Goal: Task Accomplishment & Management: Use online tool/utility

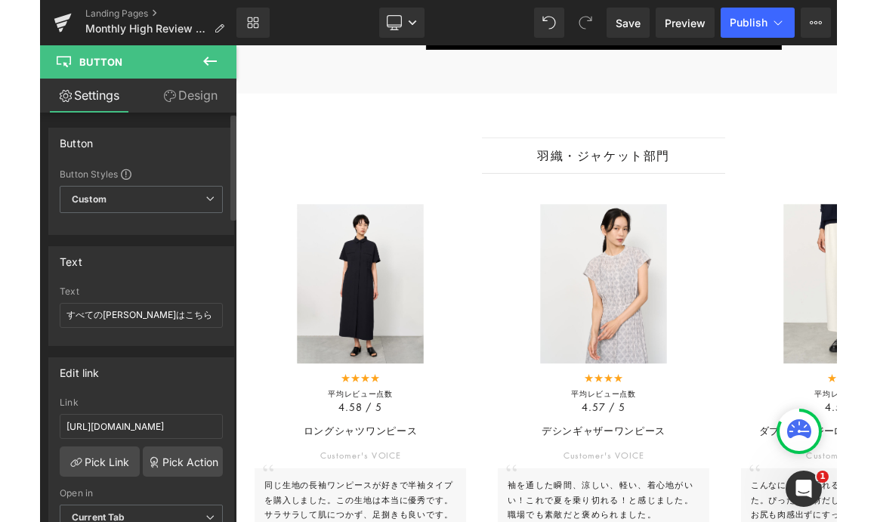
scroll to position [3312, 0]
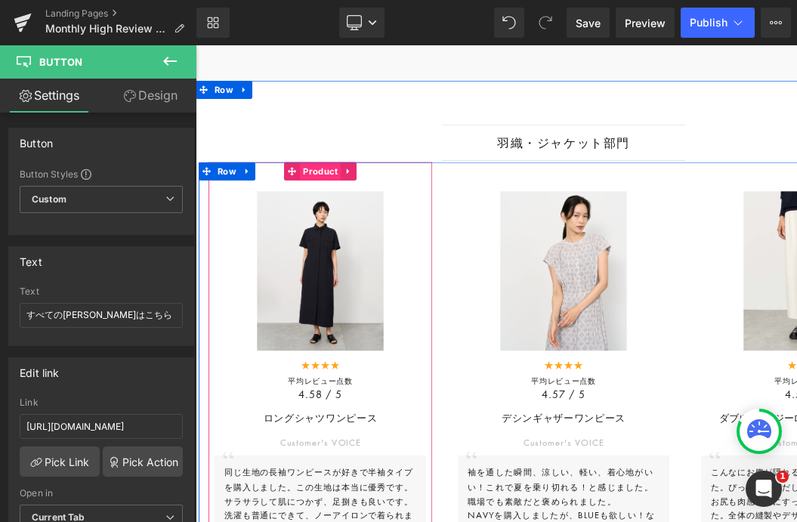
click at [348, 207] on span "Product" at bounding box center [350, 201] width 51 height 23
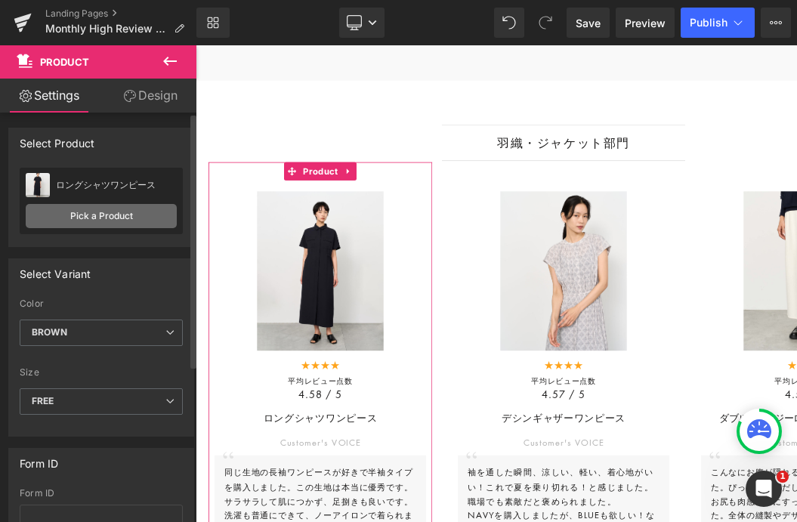
click at [97, 221] on link "Pick a Product" at bounding box center [101, 216] width 151 height 24
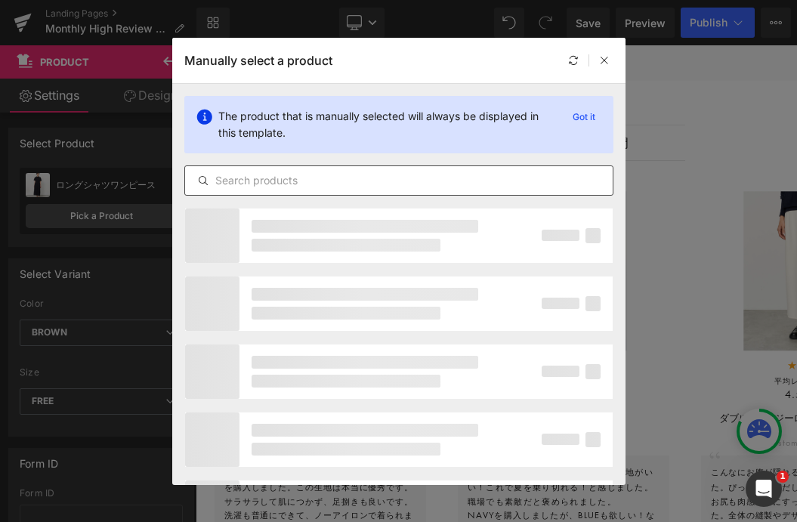
click at [0, 0] on input "text" at bounding box center [0, 0] width 0 height 0
paste input "メッシュカーデジャケット"
type input "メッシュカーデジャケット"
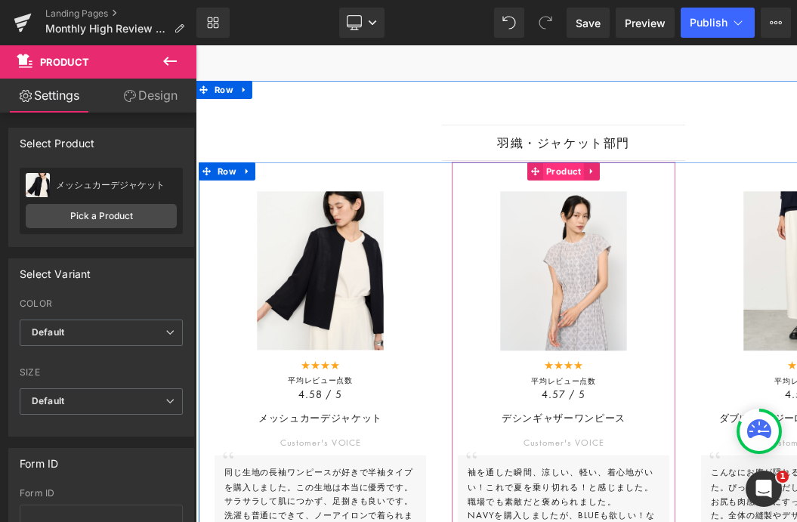
click at [641, 205] on span "Product" at bounding box center [652, 201] width 51 height 23
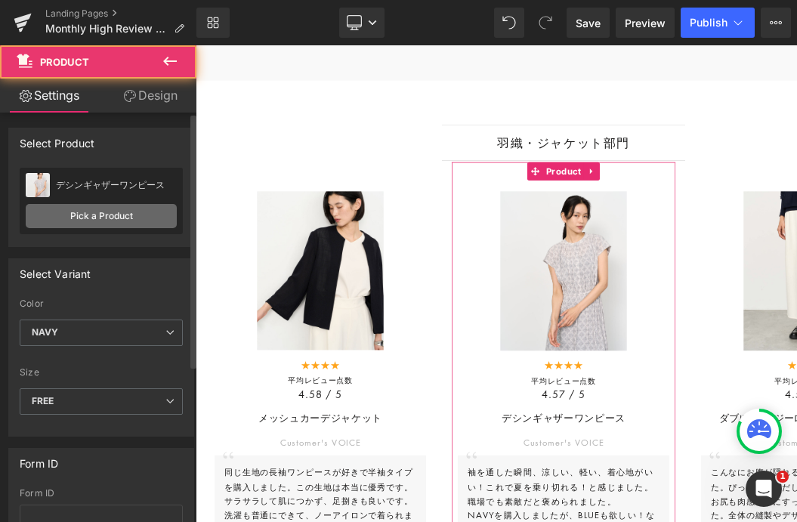
click at [93, 213] on link "Pick a Product" at bounding box center [101, 216] width 151 height 24
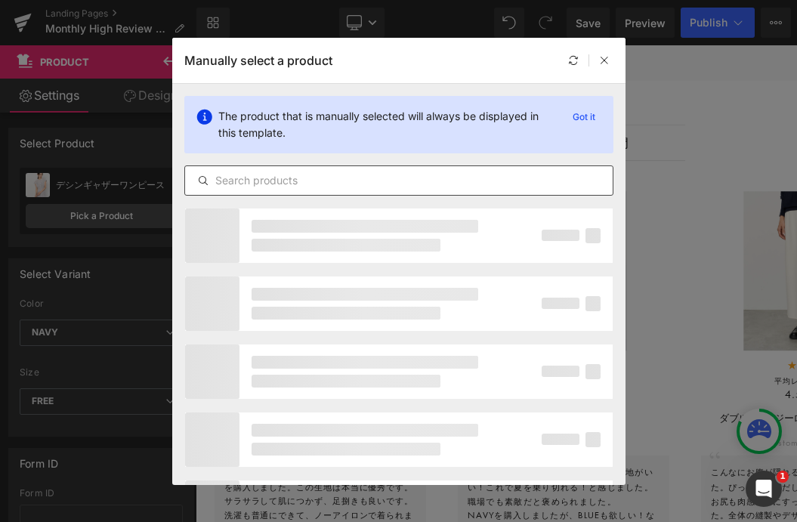
paste input "シアーコクーンVネックニットカーディガン"
type input "シアーコクーンVネックニットカーディガン"
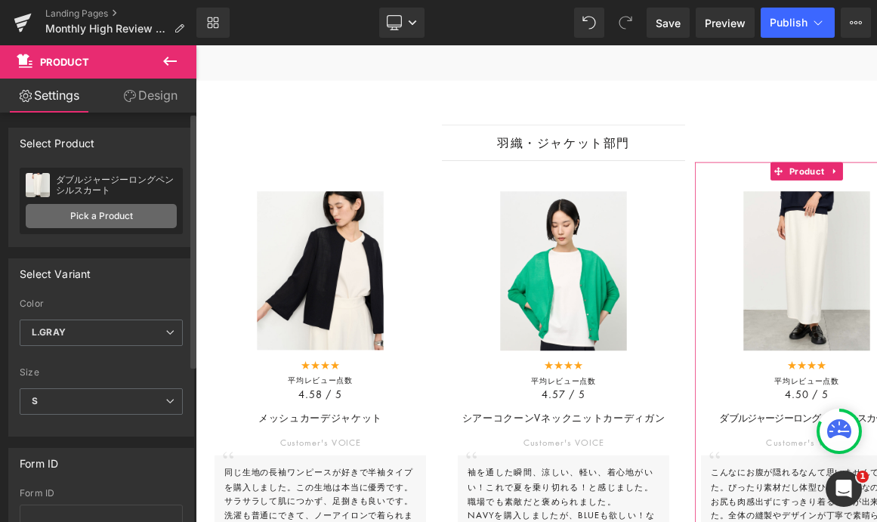
click at [115, 212] on link "Pick a Product" at bounding box center [101, 216] width 151 height 24
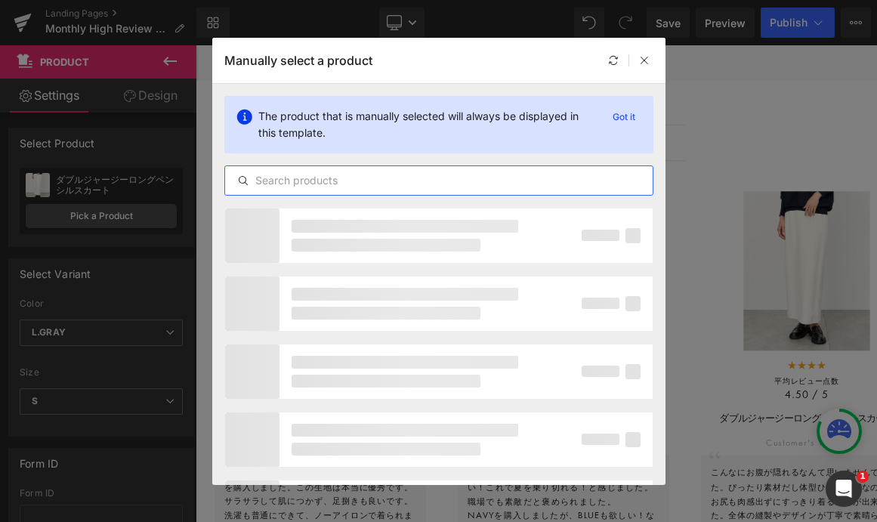
paste input "シルクワイドリブVネックカーディガン"
type input "シルクワイドリブVネックカーディガン"
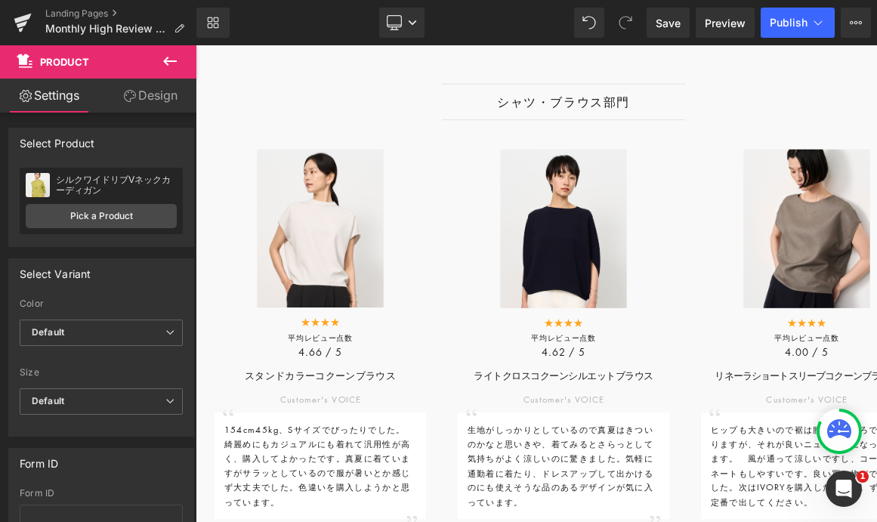
scroll to position [1095, 0]
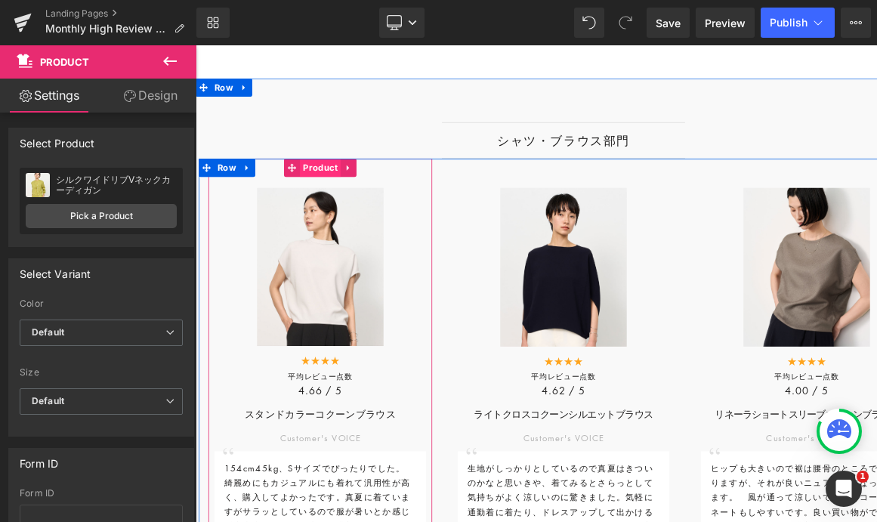
click at [338, 207] on span "Product" at bounding box center [350, 197] width 51 height 23
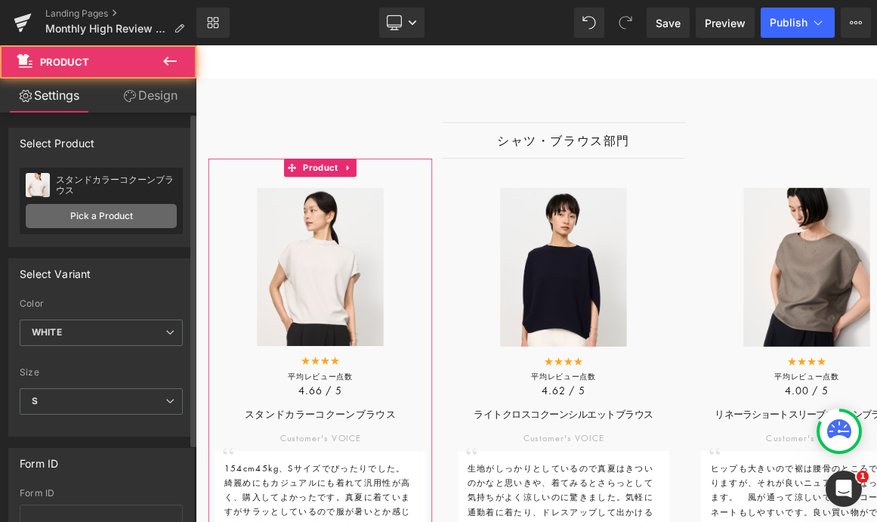
click at [92, 215] on link "Pick a Product" at bounding box center [101, 216] width 151 height 24
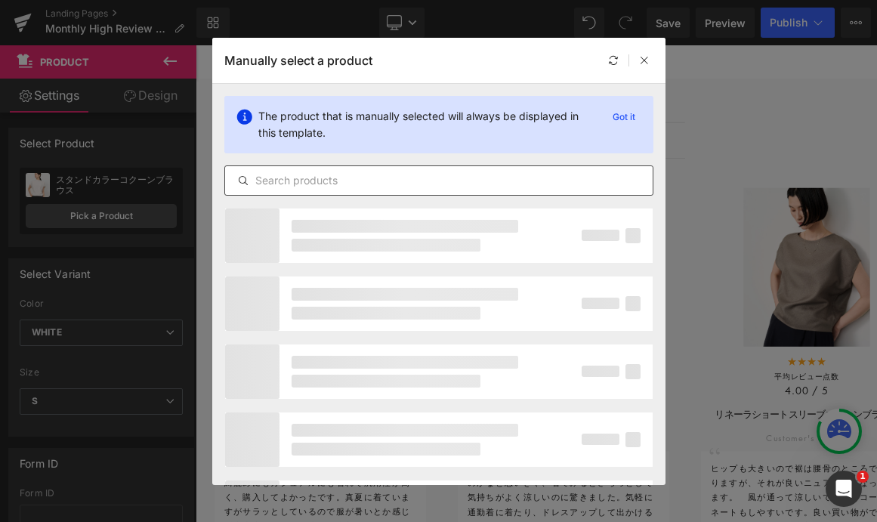
click at [302, 184] on input "text" at bounding box center [439, 181] width 428 height 18
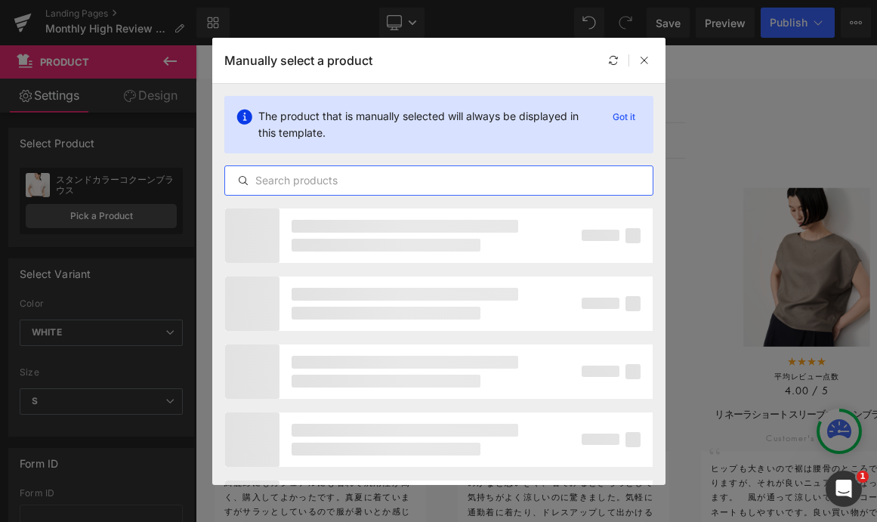
paste input "ライトクロスコクーンシルエットブラウス"
type input "ライトクロスコクーンシルエットブラウス"
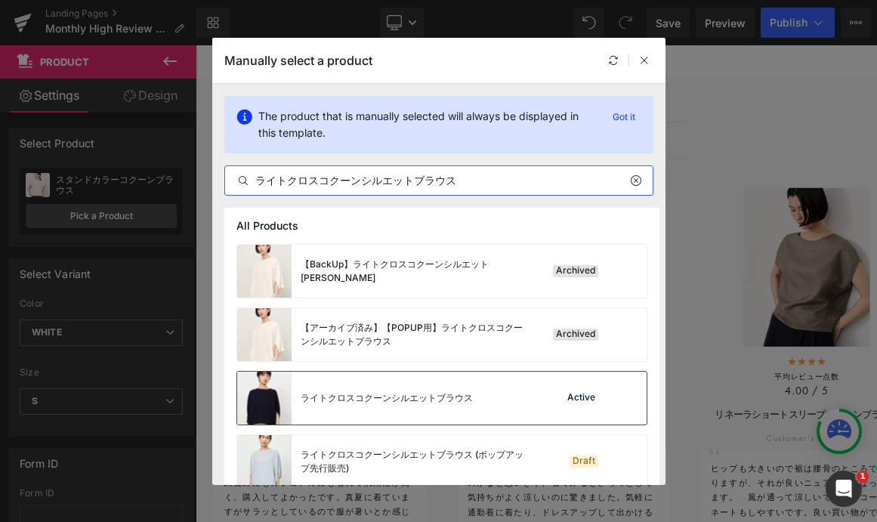
click at [400, 419] on div "ライトクロスコクーンシルエットブラウス" at bounding box center [355, 398] width 236 height 53
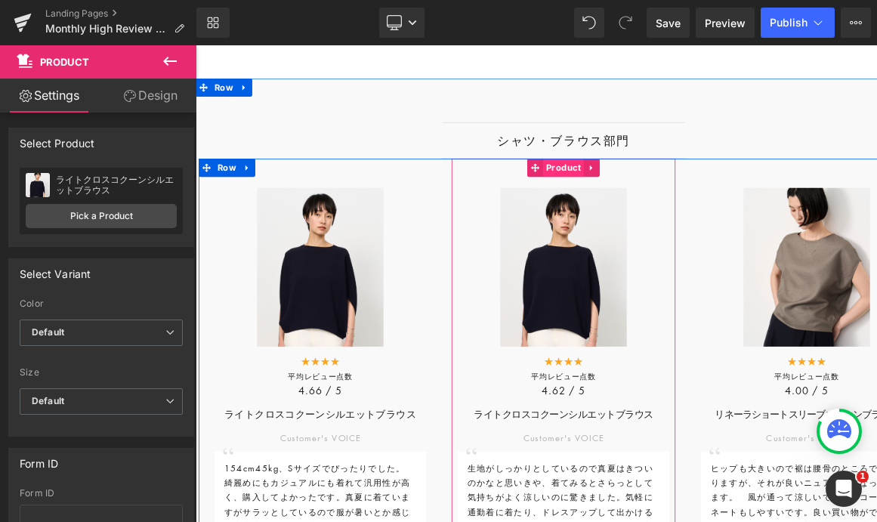
click at [644, 201] on span "Product" at bounding box center [652, 197] width 51 height 23
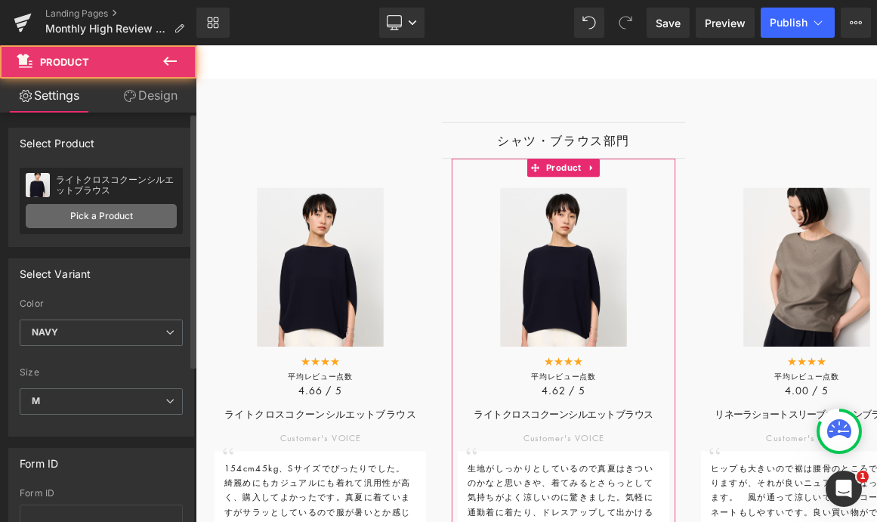
click at [93, 220] on link "Pick a Product" at bounding box center [101, 216] width 151 height 24
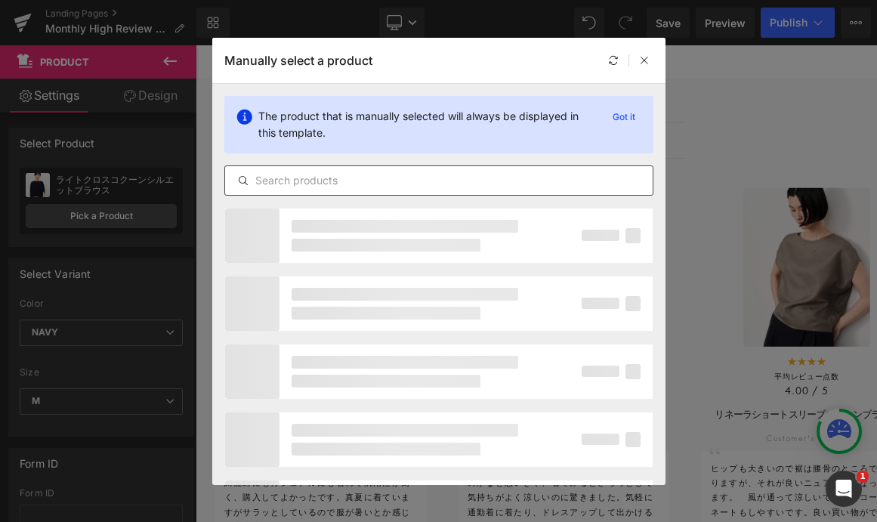
click at [0, 0] on input "text" at bounding box center [0, 0] width 0 height 0
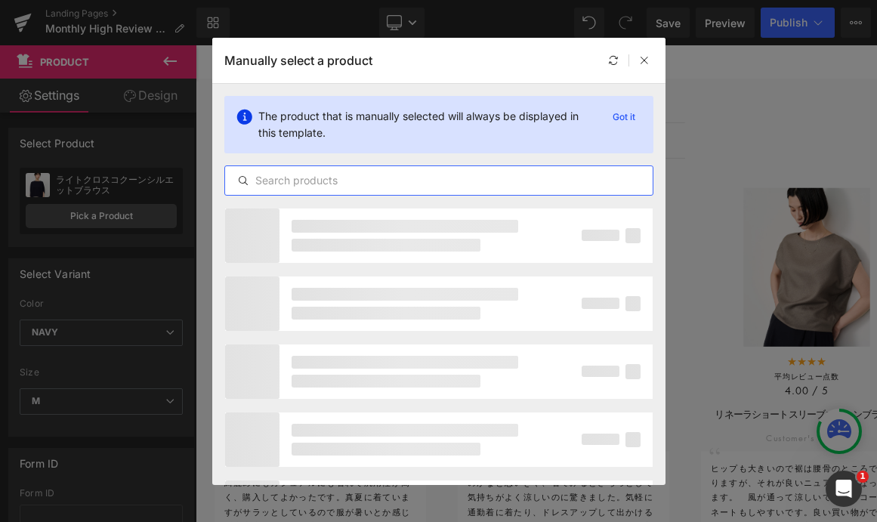
paste input "ショートスリーブコクーンブラウス"
type input "ショートスリーブコクーンブラウス"
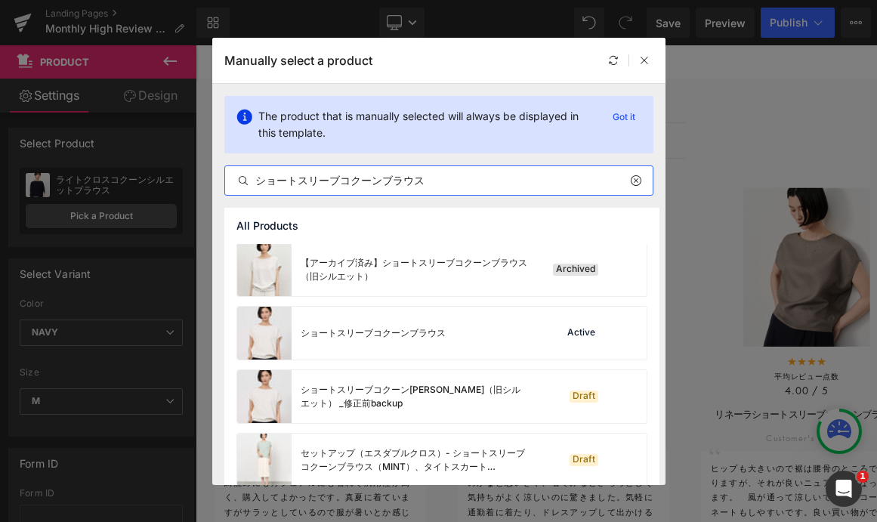
scroll to position [270, 0]
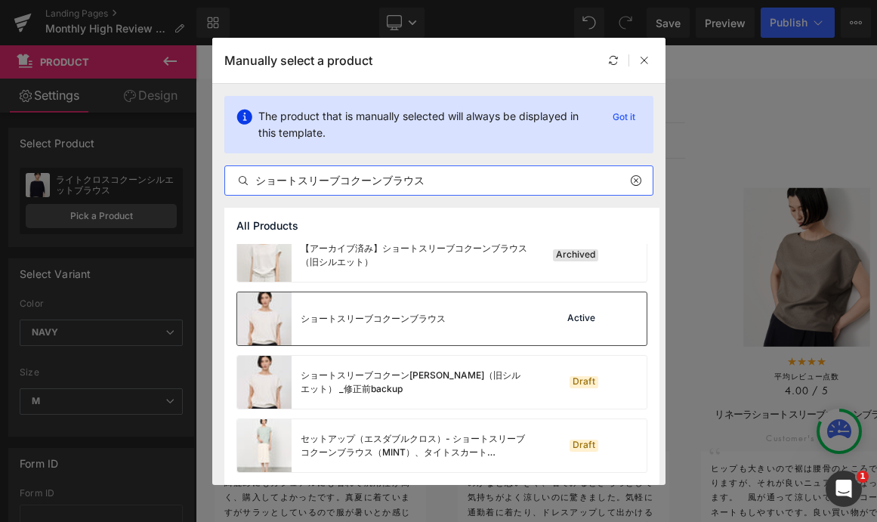
click at [0, 0] on div "ショートスリーブコクーンブラウス" at bounding box center [0, 0] width 0 height 0
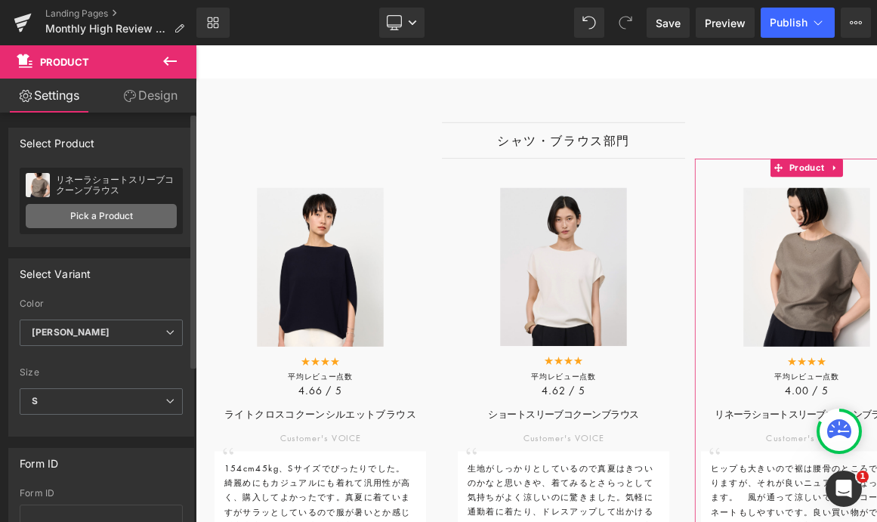
click at [110, 221] on link "Pick a Product" at bounding box center [101, 216] width 151 height 24
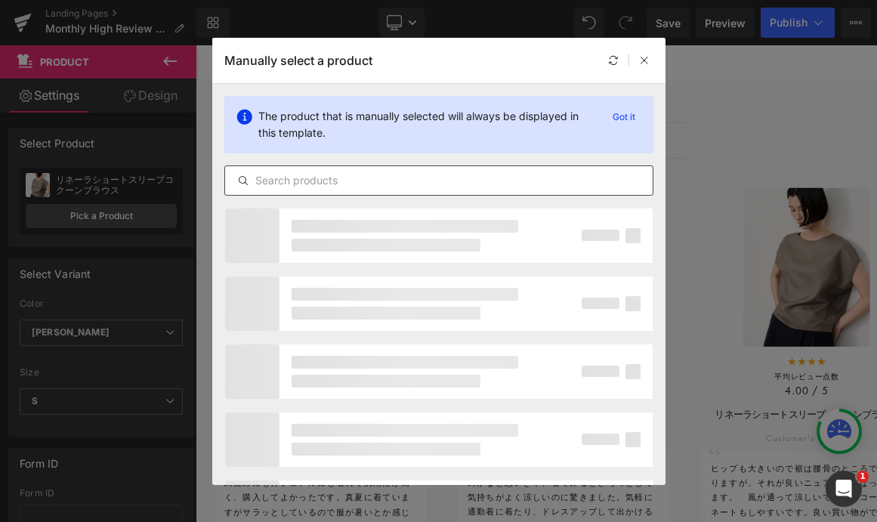
click at [330, 187] on input "text" at bounding box center [439, 181] width 428 height 18
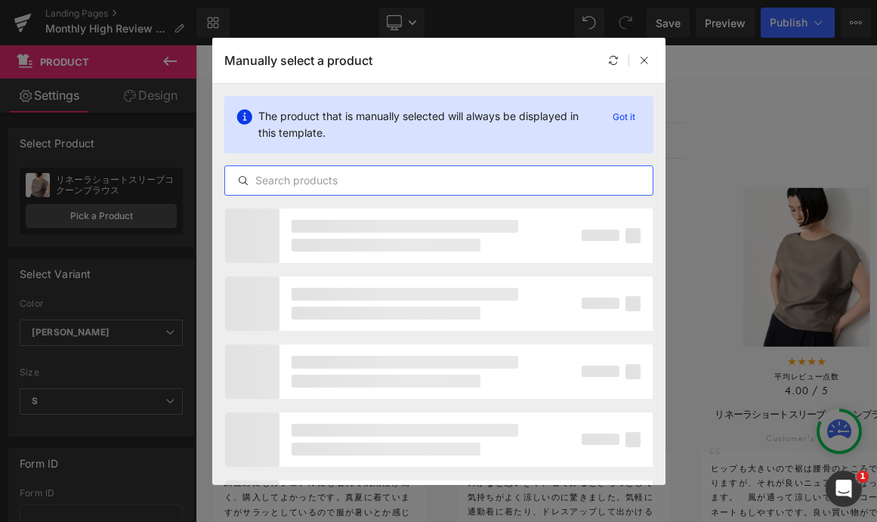
paste input "スタンドカラーコクーンブラウス"
type input "スタンドカラーコクーンブラウス"
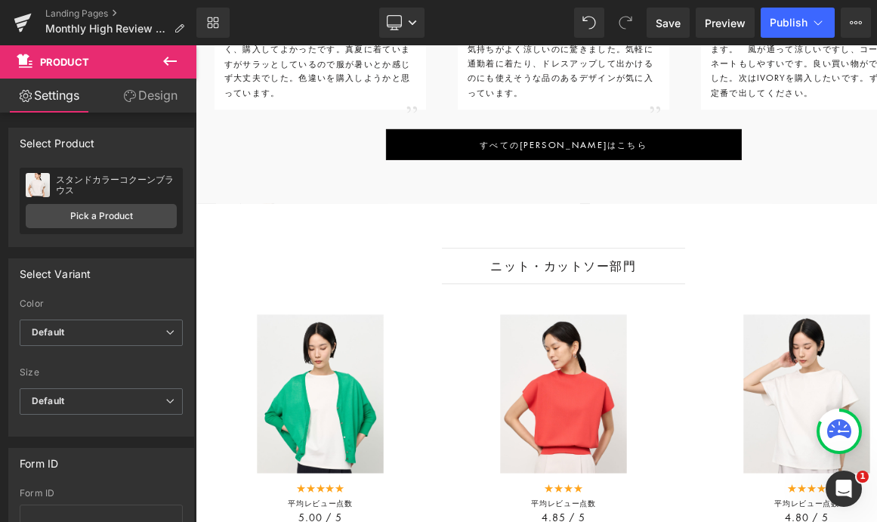
scroll to position [1686, 0]
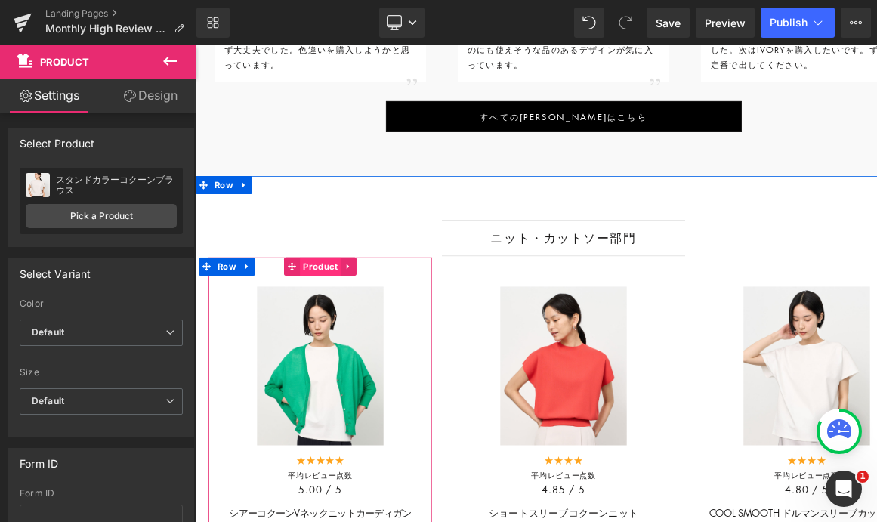
click at [339, 332] on span "Product" at bounding box center [350, 320] width 51 height 23
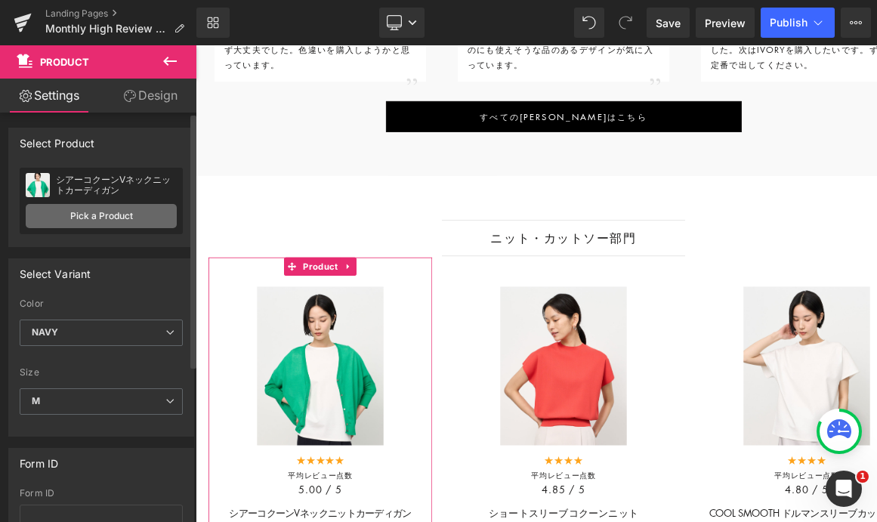
click at [107, 209] on link "Pick a Product" at bounding box center [101, 216] width 151 height 24
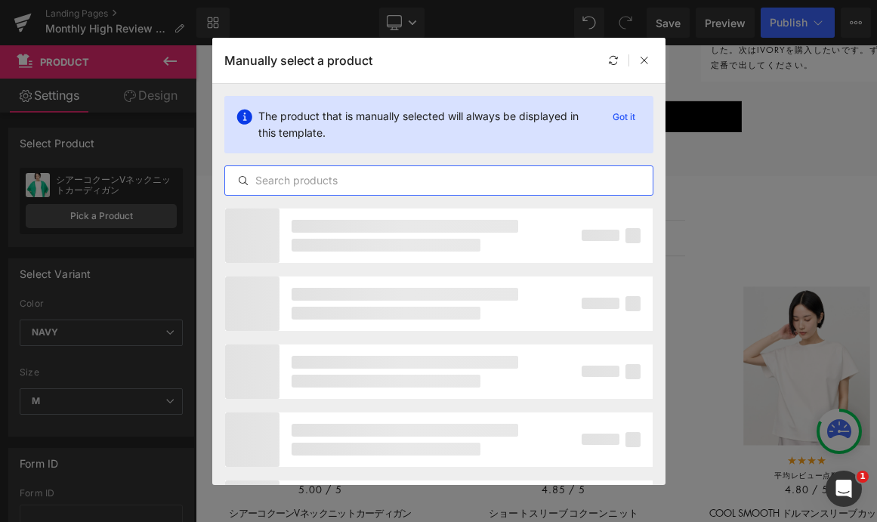
paste input "COOL SMOOTH ドルマンスリーブカットソー"
type input "COOL SMOOTH ドルマンスリーブカットソー"
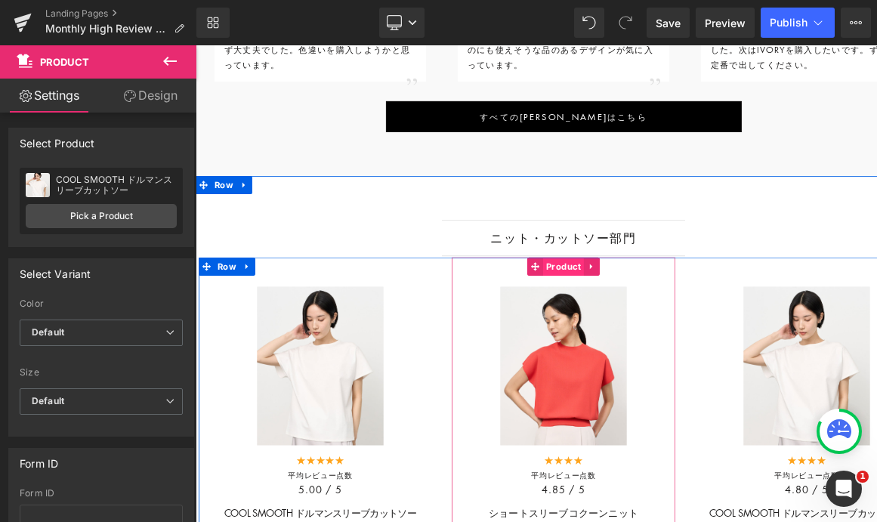
click at [639, 332] on span "Product" at bounding box center [652, 320] width 51 height 23
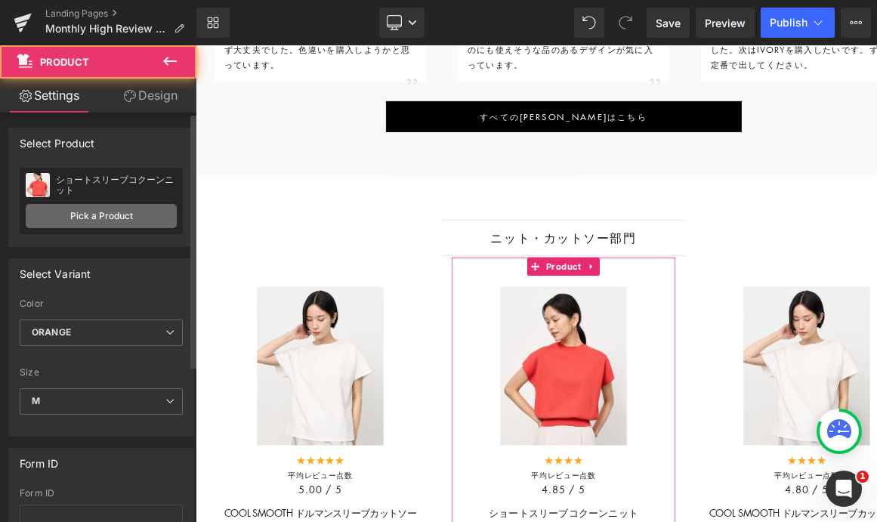
click at [110, 205] on link "Pick a Product" at bounding box center [101, 216] width 151 height 24
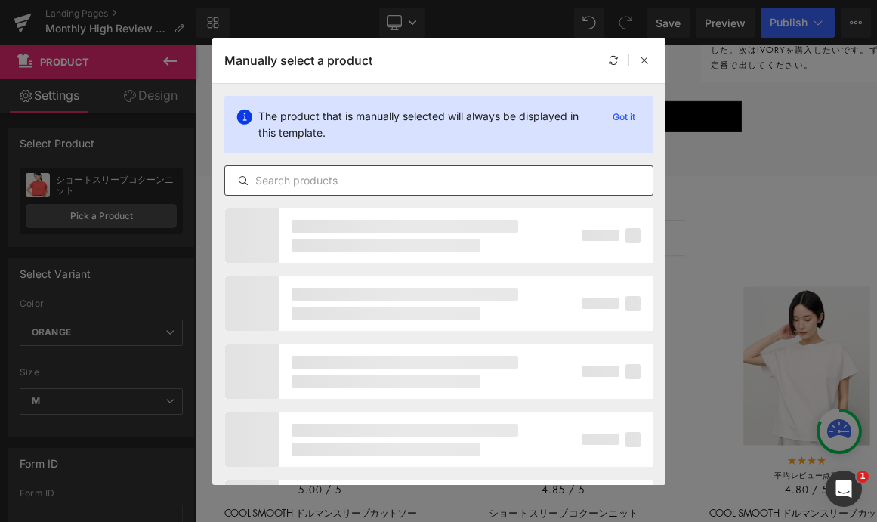
click at [0, 0] on input "text" at bounding box center [0, 0] width 0 height 0
paste input "COOL SMOOTH スタンドカラーカットソー"
type input "COOL SMOOTH スタンドカラーカットソー"
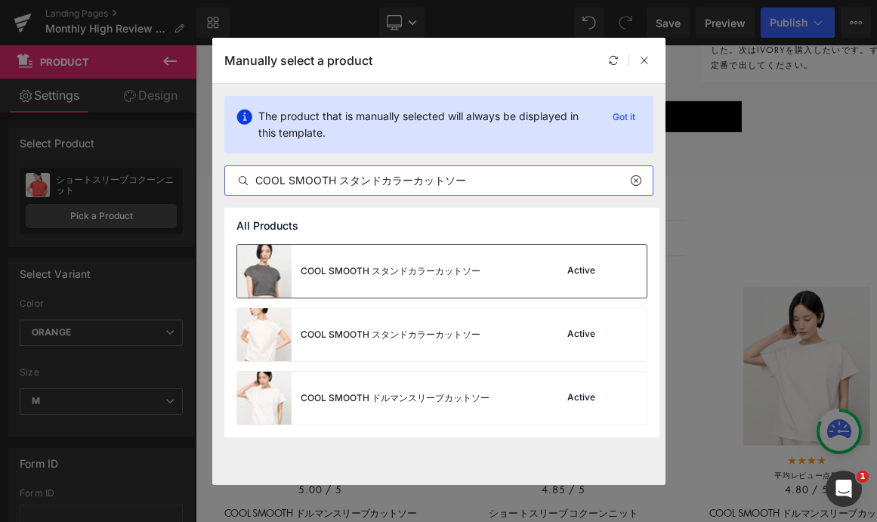
click at [0, 0] on div "COOL SMOOTH スタンドカラーカットソー" at bounding box center [0, 0] width 0 height 0
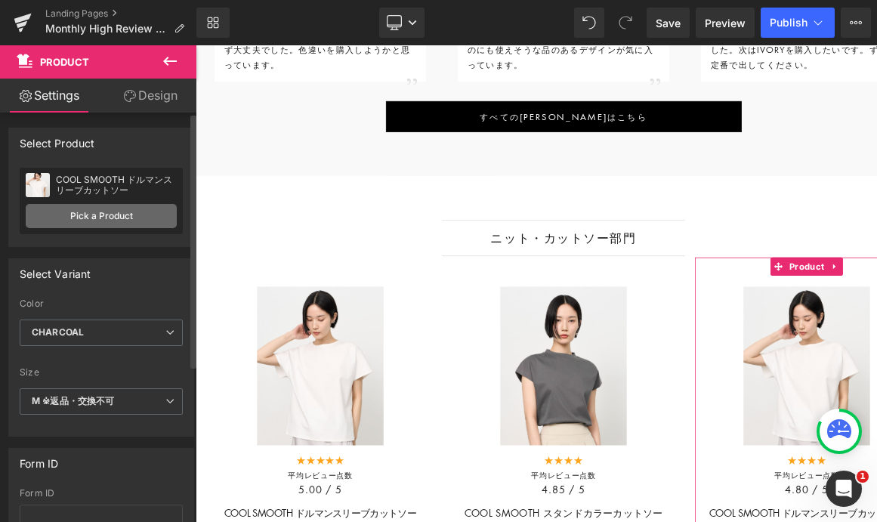
click at [114, 223] on link "Pick a Product" at bounding box center [101, 216] width 151 height 24
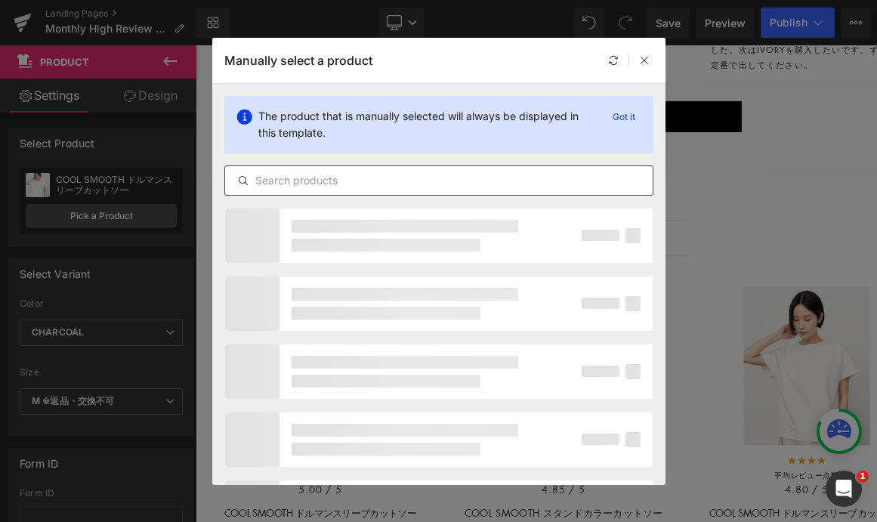
click at [283, 190] on div at bounding box center [438, 180] width 429 height 30
click at [311, 189] on input "text" at bounding box center [439, 181] width 428 height 18
paste input "シアーショートスリーブコクーンニット"
type input "シアーショートスリーブコクーンニット"
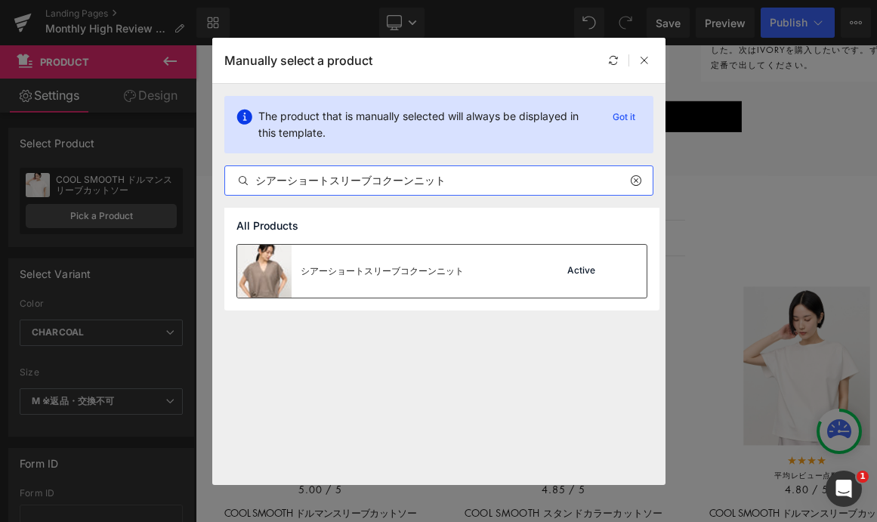
click at [434, 279] on div "シアーショートスリーブコクーンニット" at bounding box center [350, 271] width 227 height 53
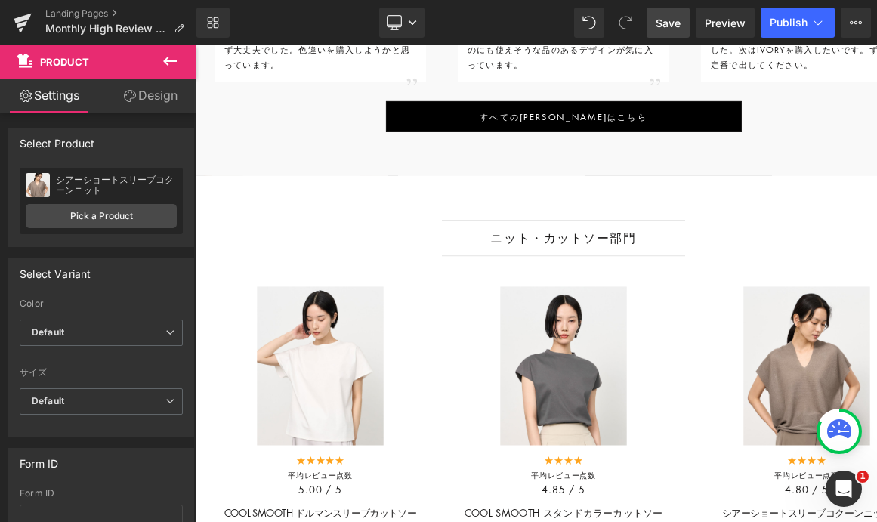
click at [666, 29] on span "Save" at bounding box center [668, 23] width 25 height 16
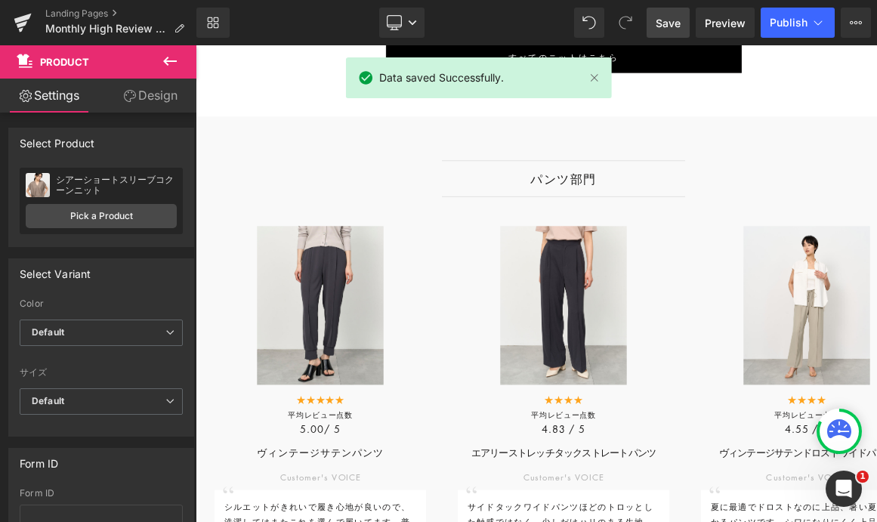
scroll to position [2538, 0]
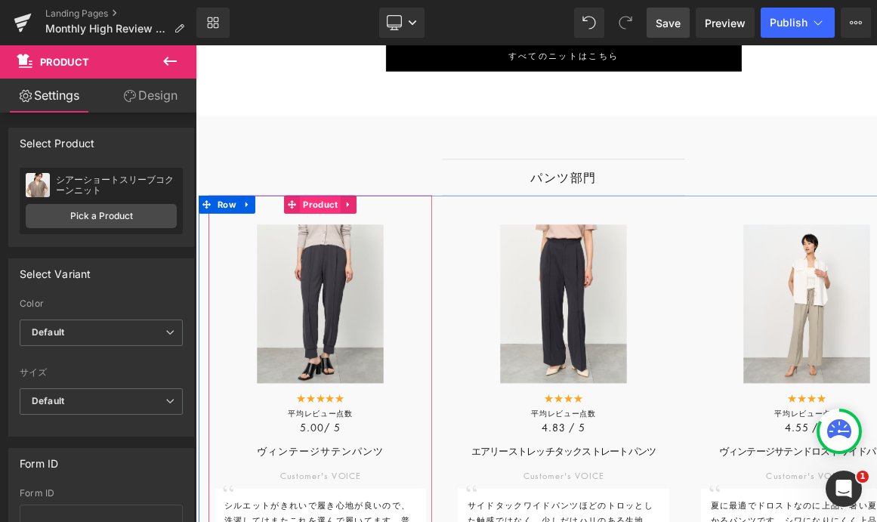
click at [340, 245] on span "Product" at bounding box center [350, 243] width 51 height 23
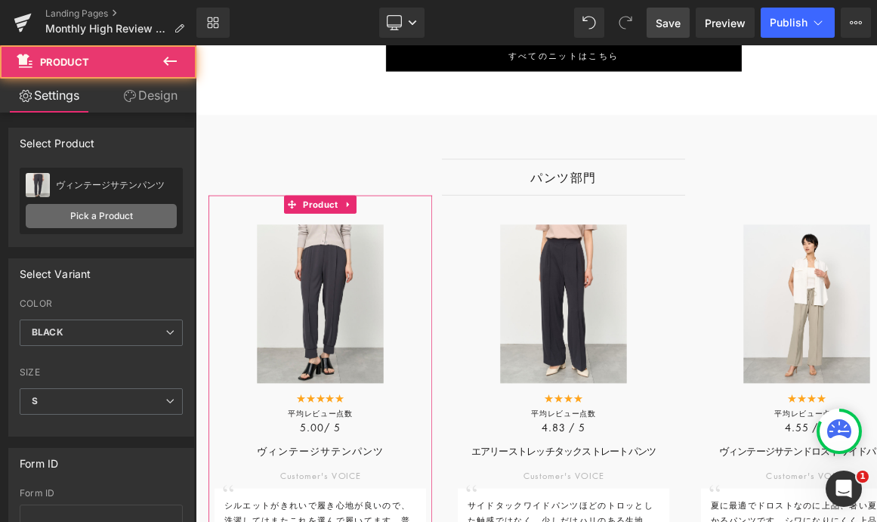
click at [92, 218] on link "Pick a Product" at bounding box center [101, 216] width 151 height 24
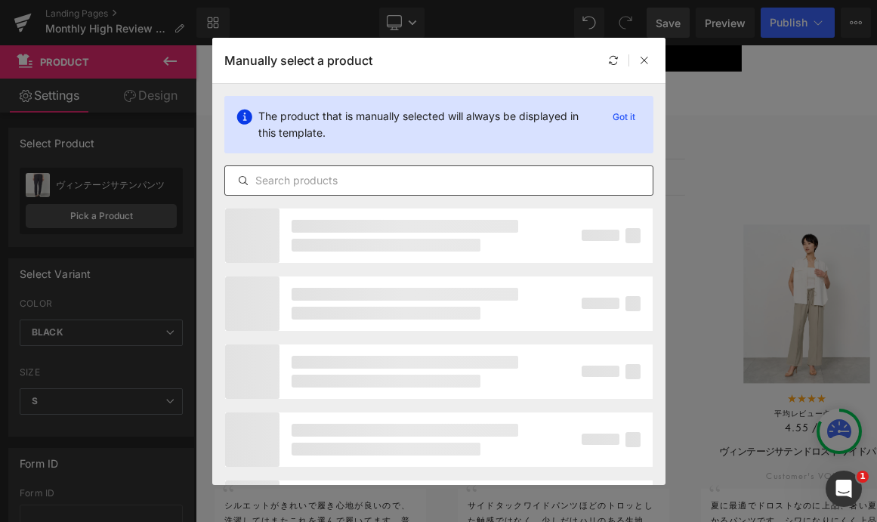
click at [390, 187] on input "text" at bounding box center [439, 181] width 428 height 18
paste input "サイドタックワイドパンツ"
type input "サイドタックワイドパンツ"
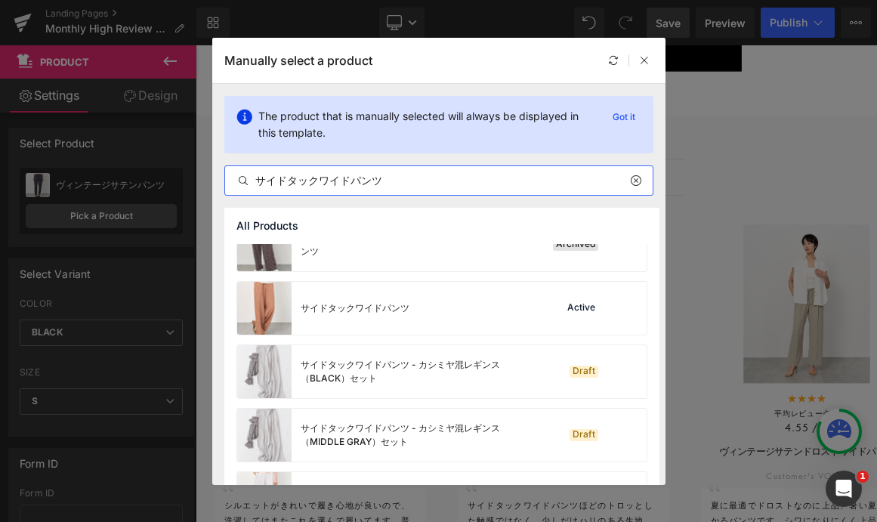
scroll to position [250, 0]
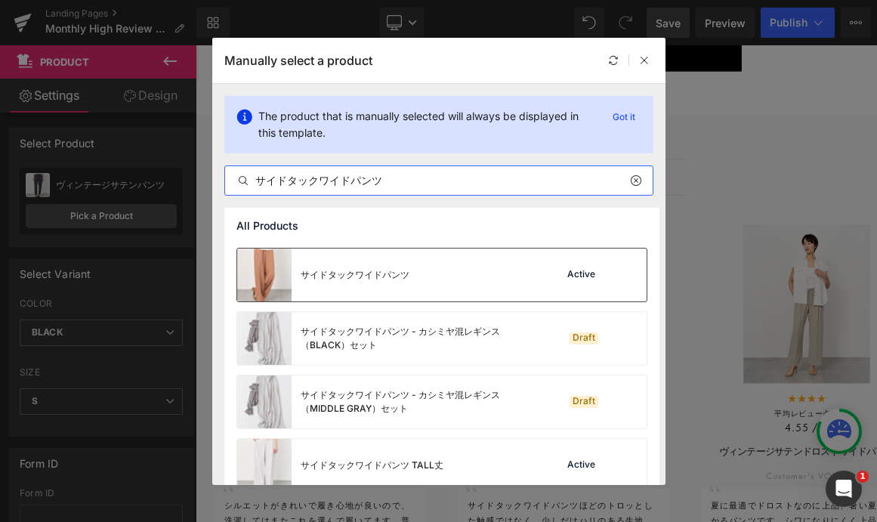
click at [361, 295] on div "サイドタックワイドパンツ" at bounding box center [323, 275] width 172 height 53
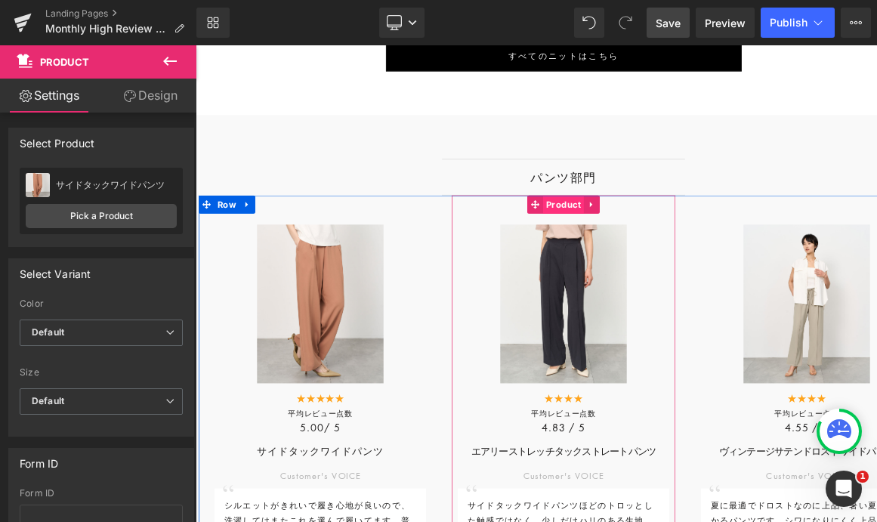
click at [645, 250] on span "Product" at bounding box center [652, 243] width 51 height 23
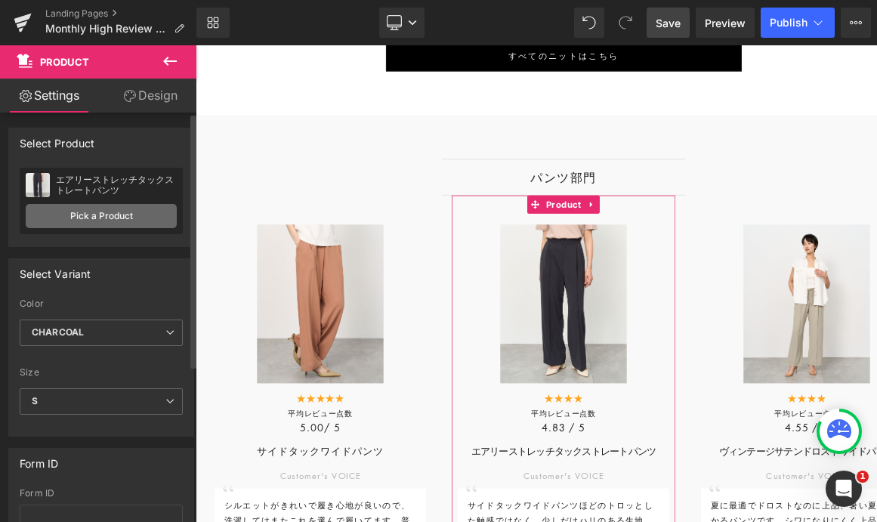
click at [116, 219] on link "Pick a Product" at bounding box center [101, 216] width 151 height 24
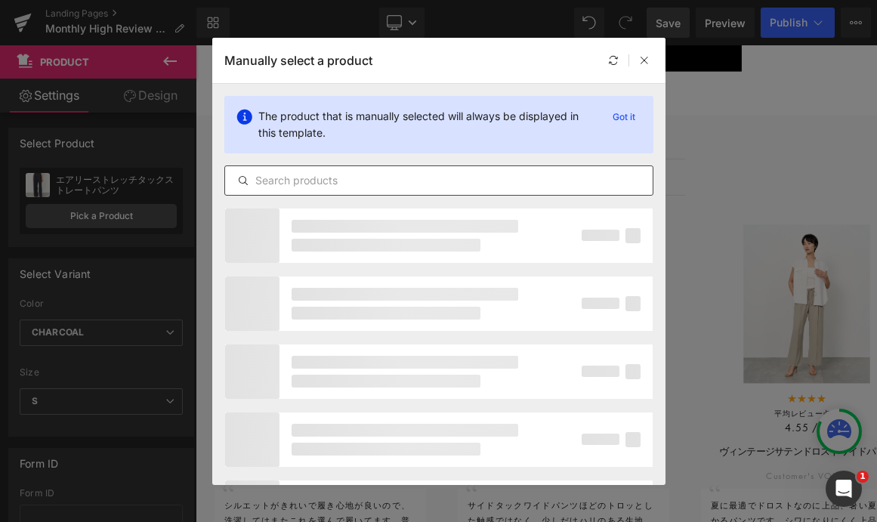
click at [321, 183] on input "text" at bounding box center [439, 181] width 428 height 18
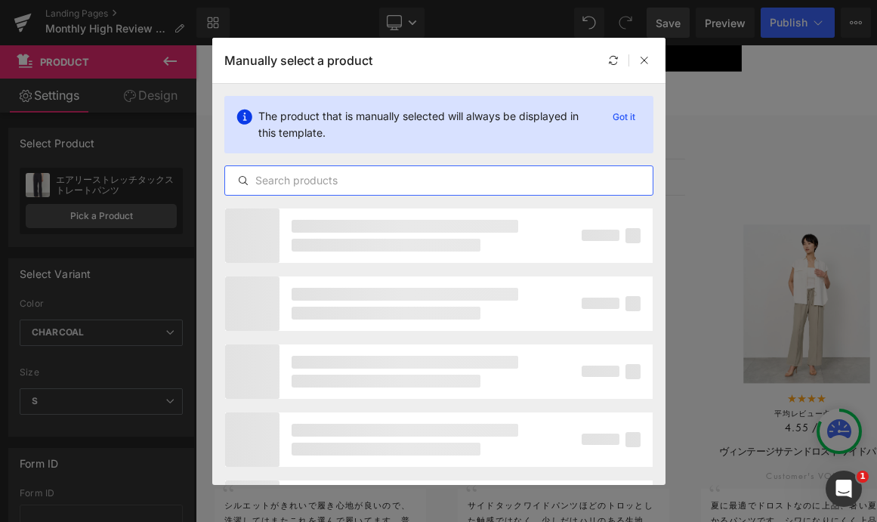
paste input "ヴィンテージサテンパンツ"
type input "ヴィンテージサテンパンツ"
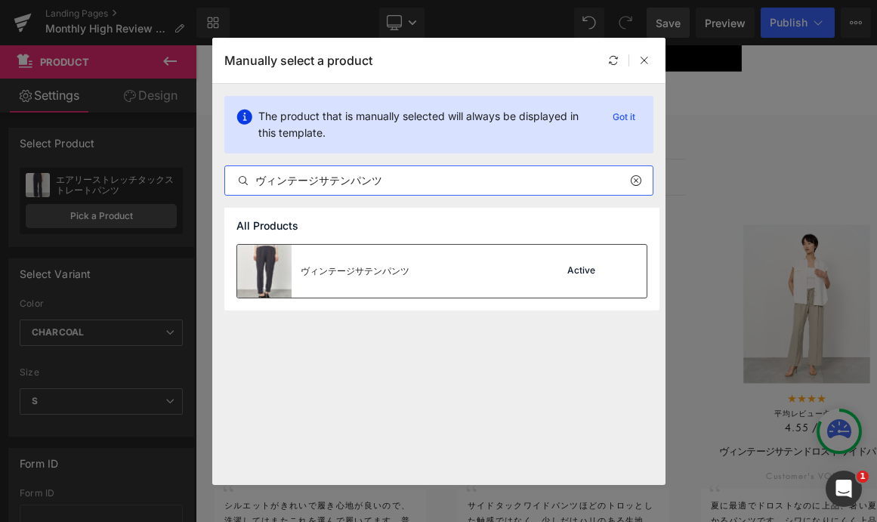
click at [386, 270] on div "ヴィンテージサテンパンツ" at bounding box center [355, 271] width 109 height 14
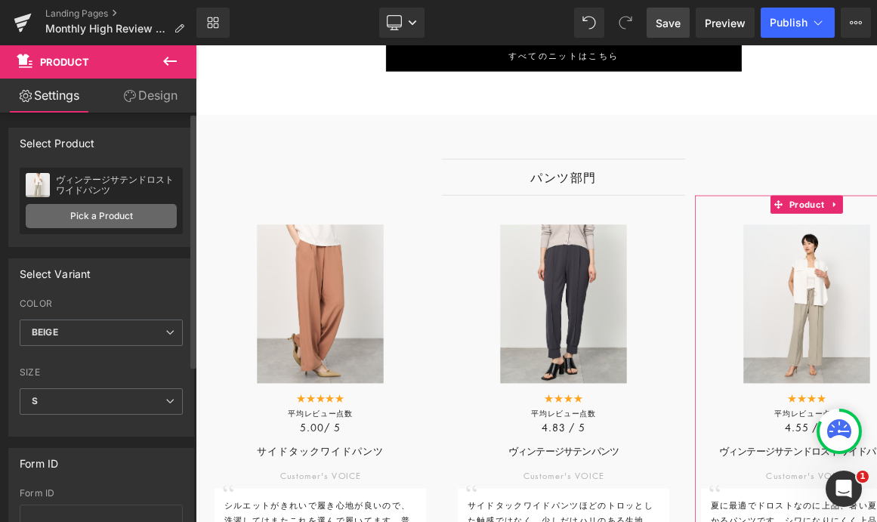
click at [109, 218] on link "Pick a Product" at bounding box center [101, 216] width 151 height 24
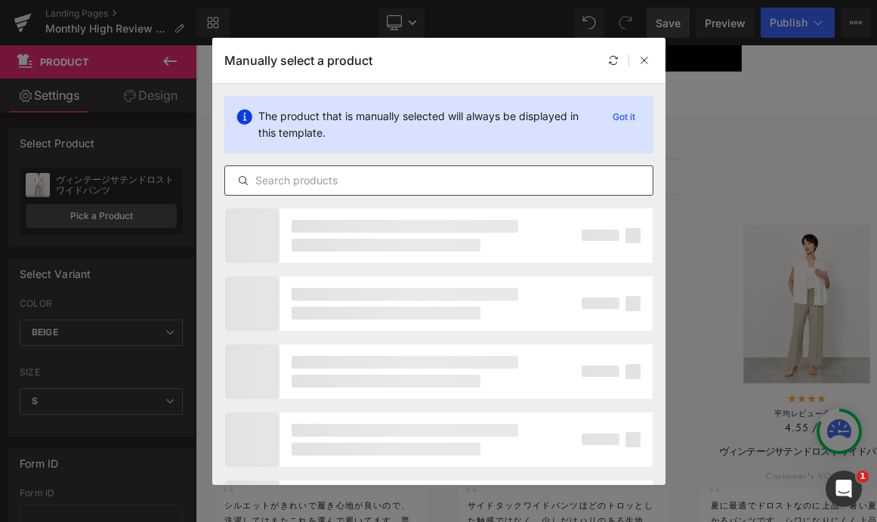
click at [342, 181] on input "text" at bounding box center [439, 181] width 428 height 18
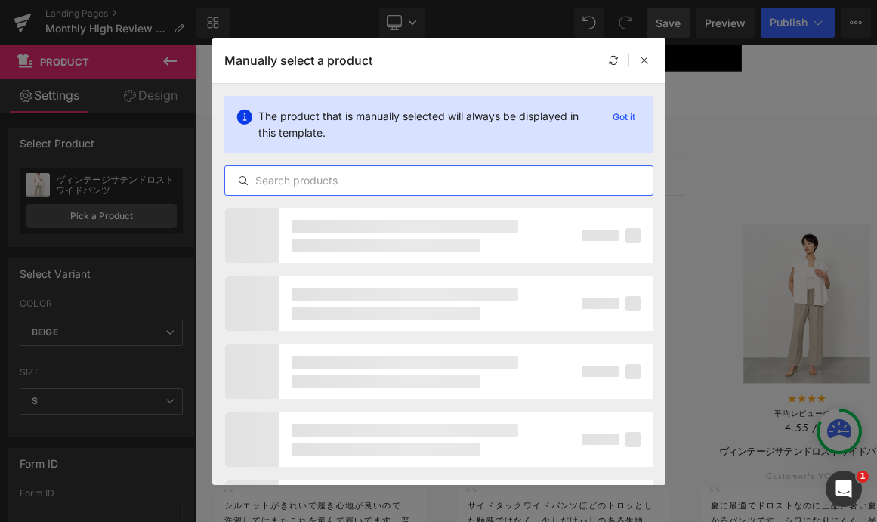
paste input "ヴィンテージサテンドロストワイドパンツ"
type input "ヴィンテージサテンドロストワイドパンツ"
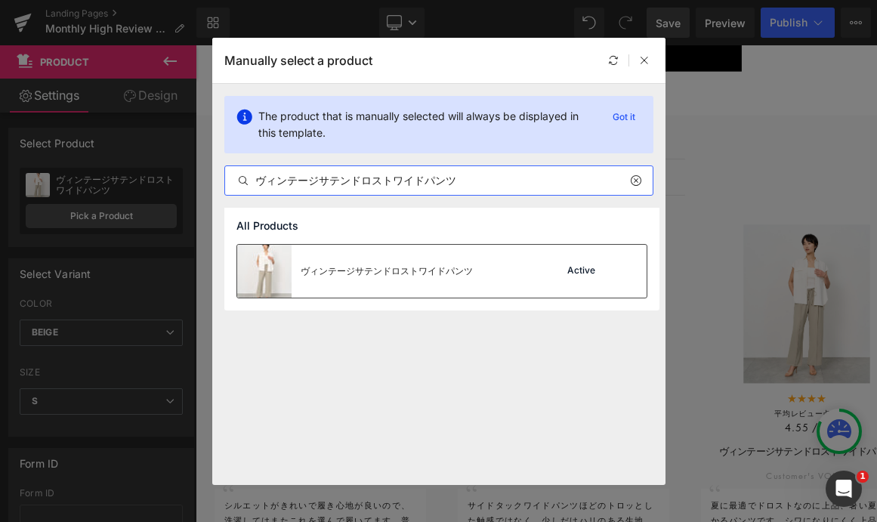
click at [357, 278] on div "ヴィンテージサテンドロストワイドパンツ" at bounding box center [355, 271] width 236 height 53
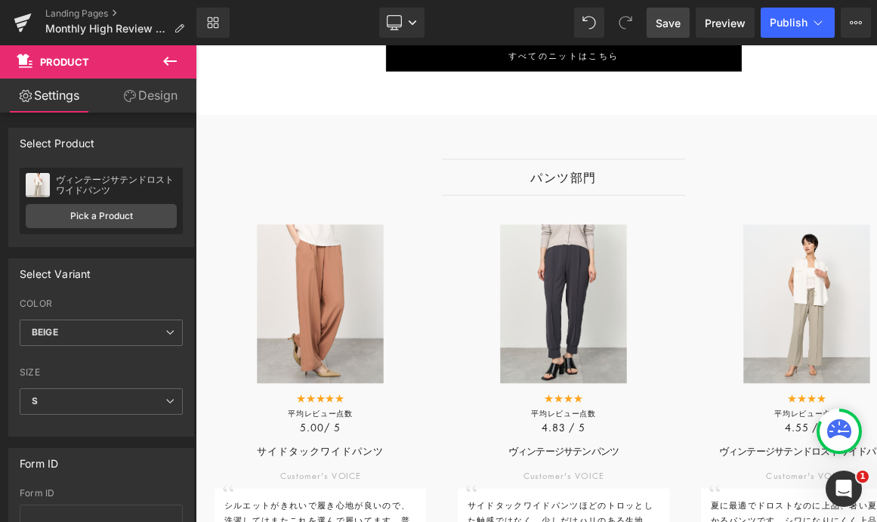
click at [674, 23] on span "Save" at bounding box center [668, 23] width 25 height 16
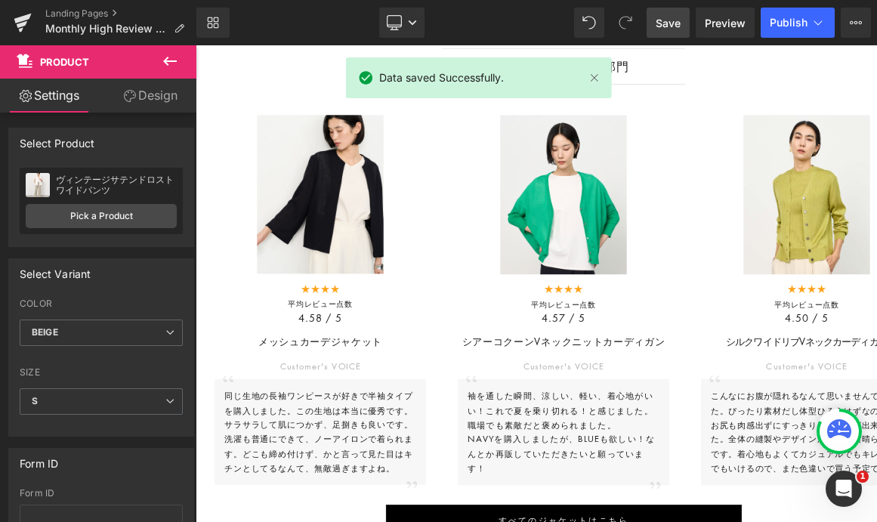
scroll to position [3447, 0]
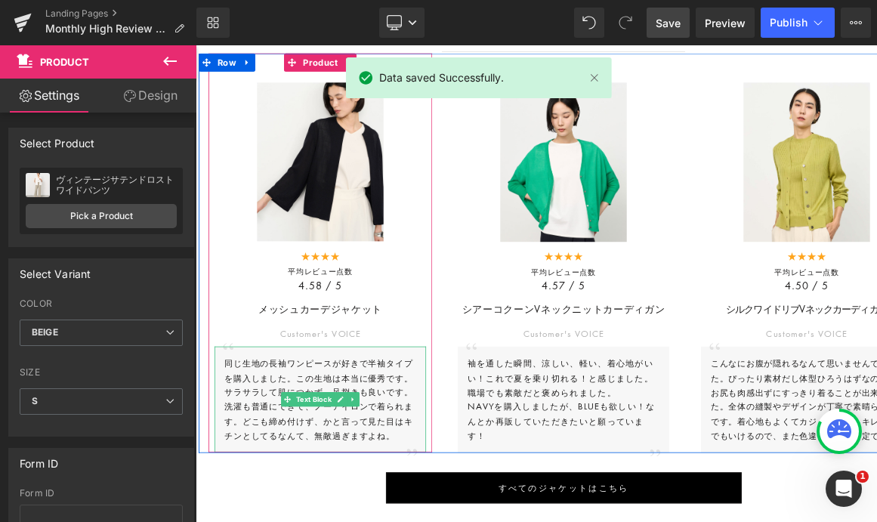
click at [317, 466] on span "同じ生地の長袖ワンピースが好きで半袖タイプを購入しました。この生地は本当に優秀です。サラサラして肌につかず、足捌きも良いです。洗濯も普通にできて、ノーアイロン…" at bounding box center [348, 475] width 235 height 87
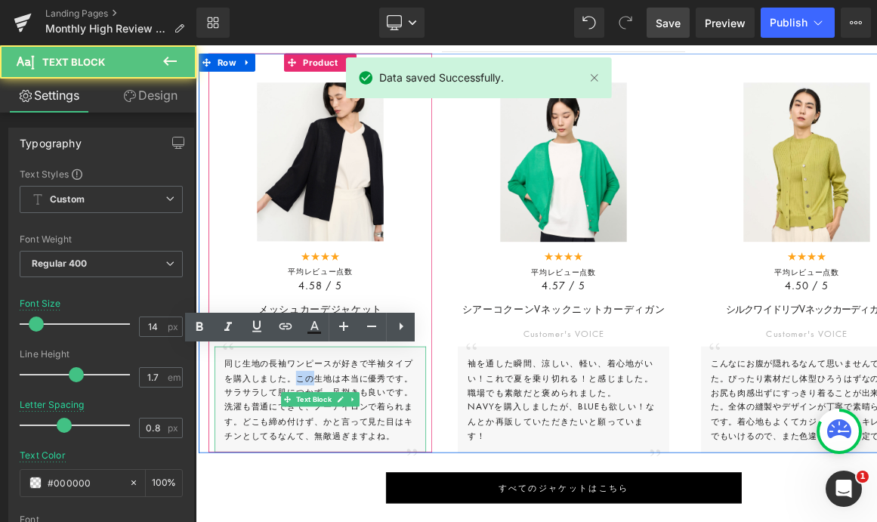
click at [317, 466] on span "同じ生地の長袖ワンピースが好きで半袖タイプを購入しました。この生地は本当に優秀です。サラサラして肌につかず、足捌きも良いです。洗濯も普通にできて、ノーアイロン…" at bounding box center [348, 475] width 235 height 87
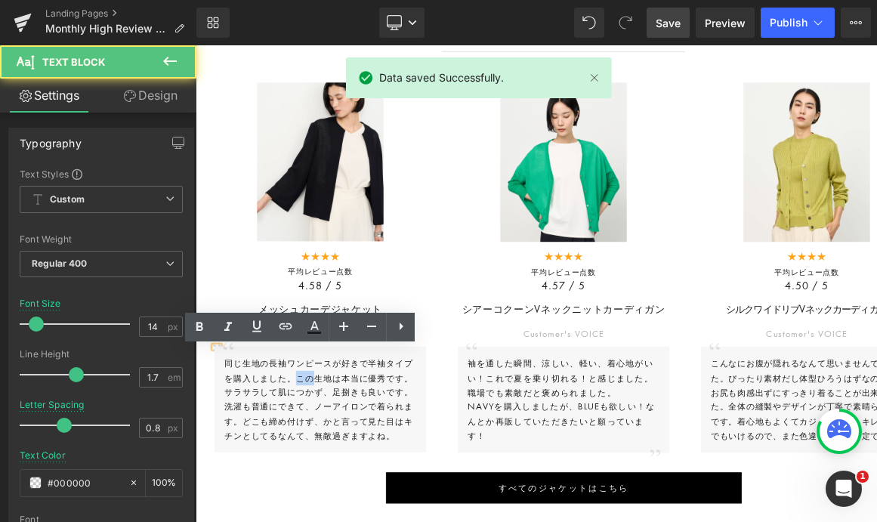
click at [317, 466] on span "同じ生地の長袖ワンピースが好きで半袖タイプを購入しました。この生地は本当に優秀です。サラサラして肌につかず、足捌きも良いです。洗濯も普通にできて、ノーアイロン…" at bounding box center [348, 475] width 235 height 87
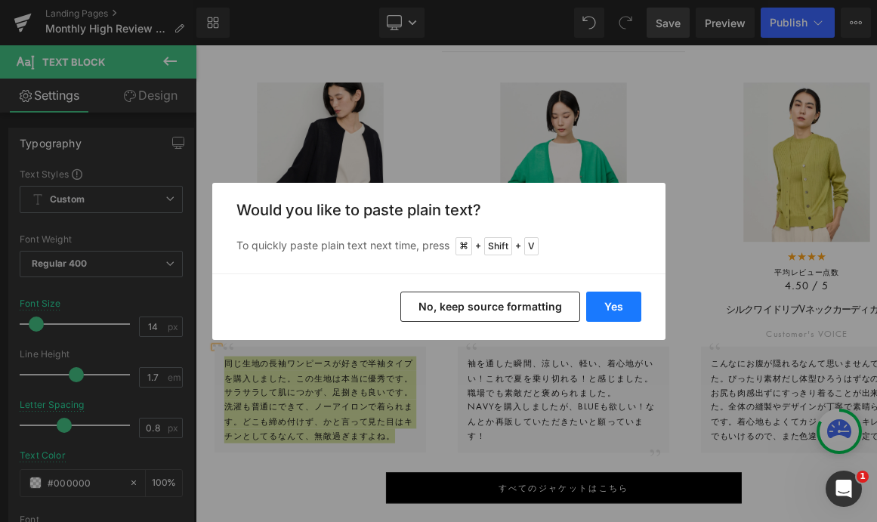
click at [620, 306] on button "Yes" at bounding box center [613, 307] width 55 height 30
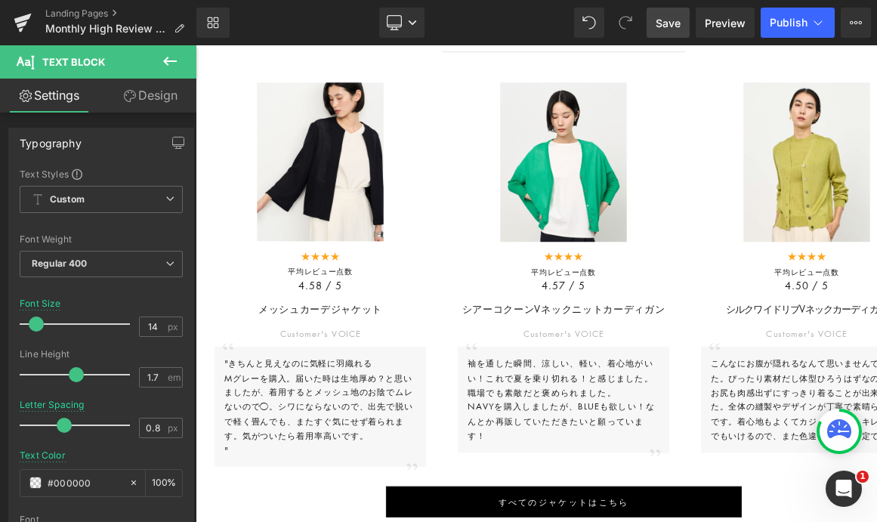
click at [623, 472] on p "職場でも素敵だと褒められました。" at bounding box center [652, 477] width 239 height 18
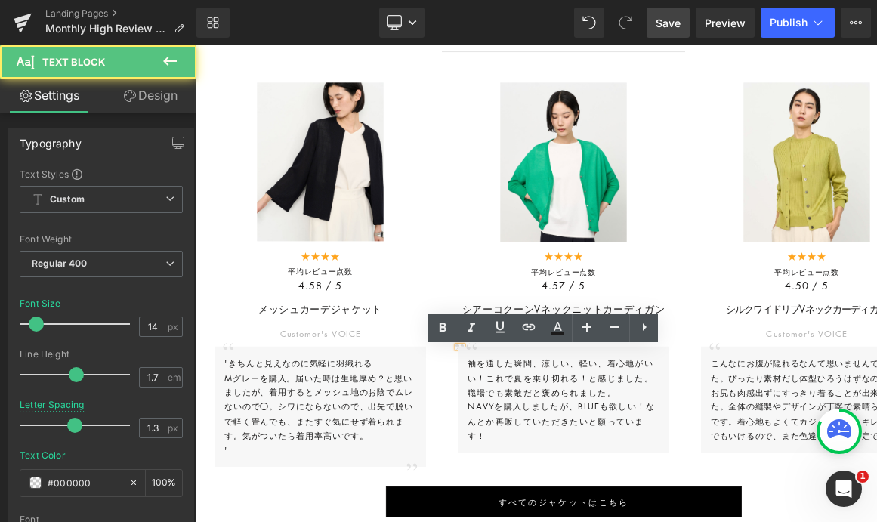
click at [623, 472] on p "職場でも素敵だと褒められました。" at bounding box center [652, 477] width 239 height 18
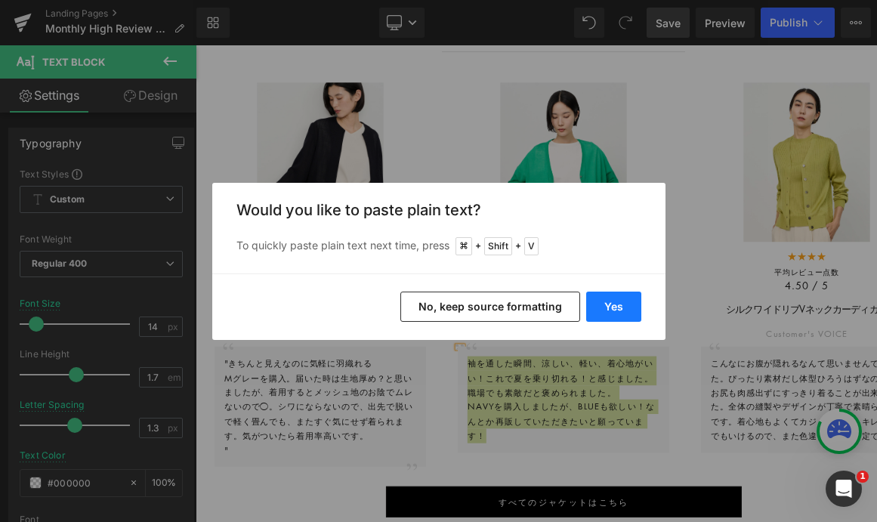
click at [608, 306] on button "Yes" at bounding box center [613, 307] width 55 height 30
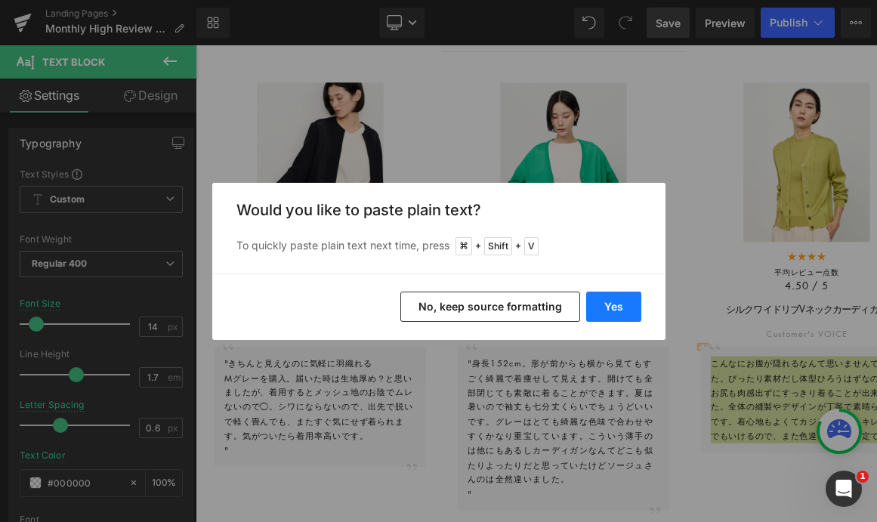
click at [616, 308] on button "Yes" at bounding box center [613, 307] width 55 height 30
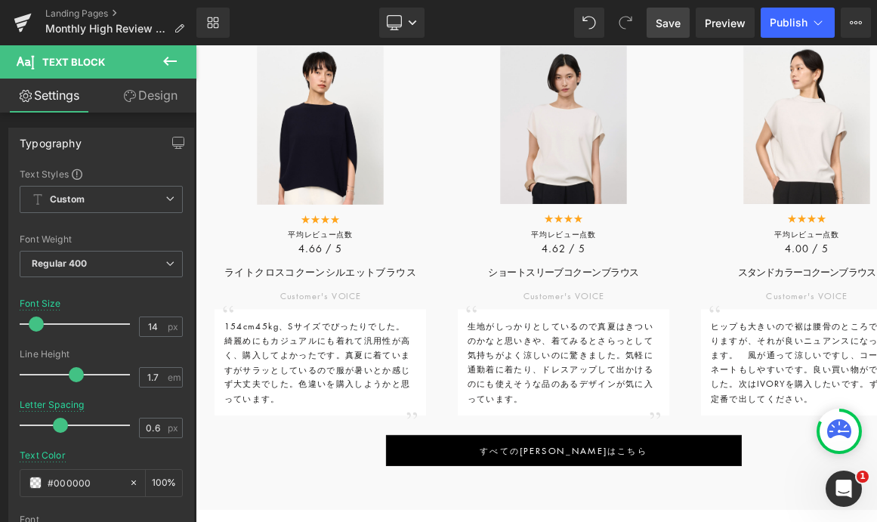
scroll to position [1279, 0]
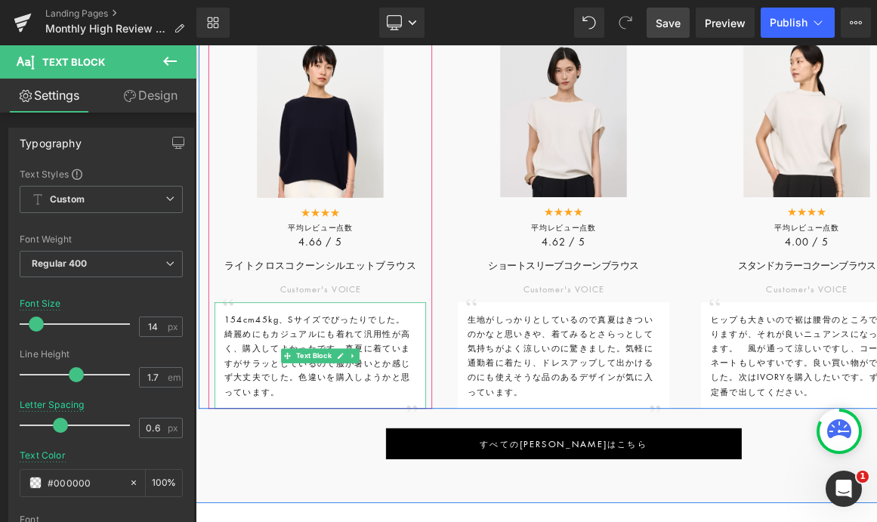
click at [292, 417] on p "綺麗めにもカジュアルにも着れて汎用性が高く、購入してよかったです。 真夏に着ていますがサラッとしているので服が暑いとか感じず大丈夫でした。 色違いを購入しよう…" at bounding box center [350, 440] width 239 height 90
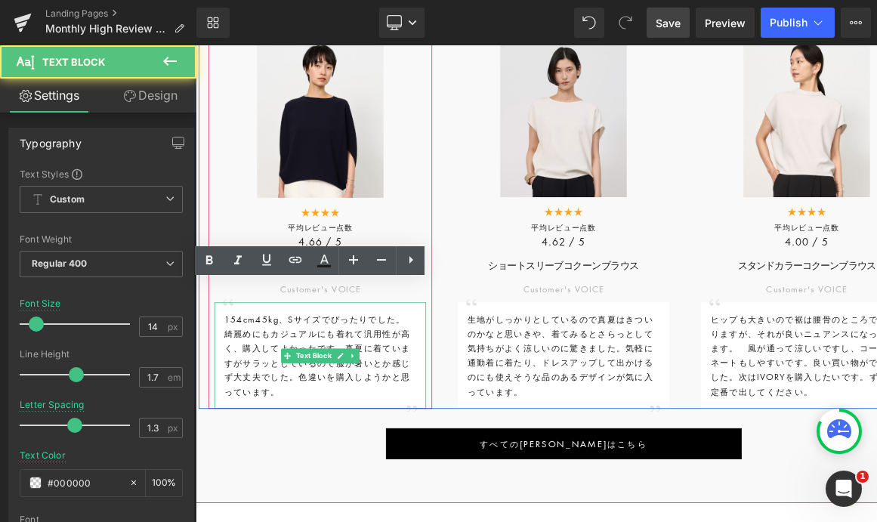
click at [292, 417] on p "綺麗めにもカジュアルにも着れて汎用性が高く、購入してよかったです。 真夏に着ていますがサラッとしているので服が暑いとか感じず大丈夫でした。 色違いを購入しよう…" at bounding box center [350, 440] width 239 height 90
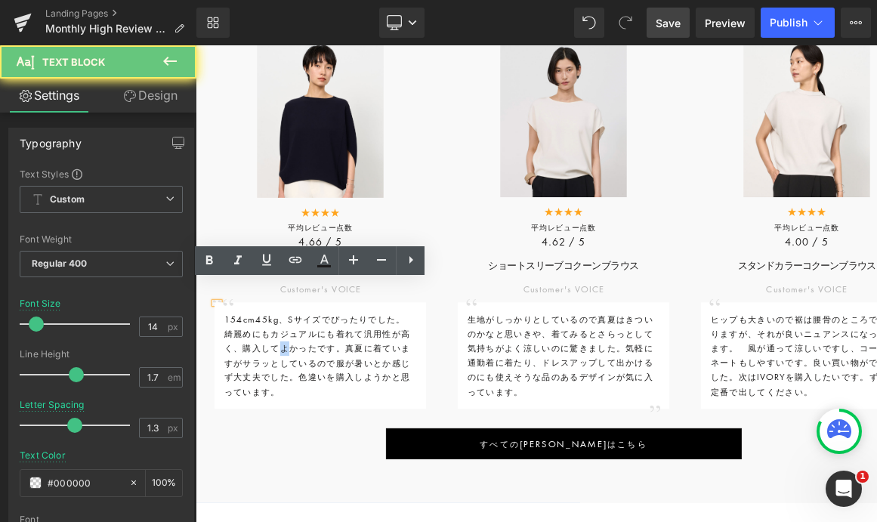
click at [292, 417] on p "綺麗めにもカジュアルにも着れて汎用性が高く、購入してよかったです。 真夏に着ていますがサラッとしているので服が暑いとか感じず大丈夫でした。 色違いを購入しよう…" at bounding box center [350, 440] width 239 height 90
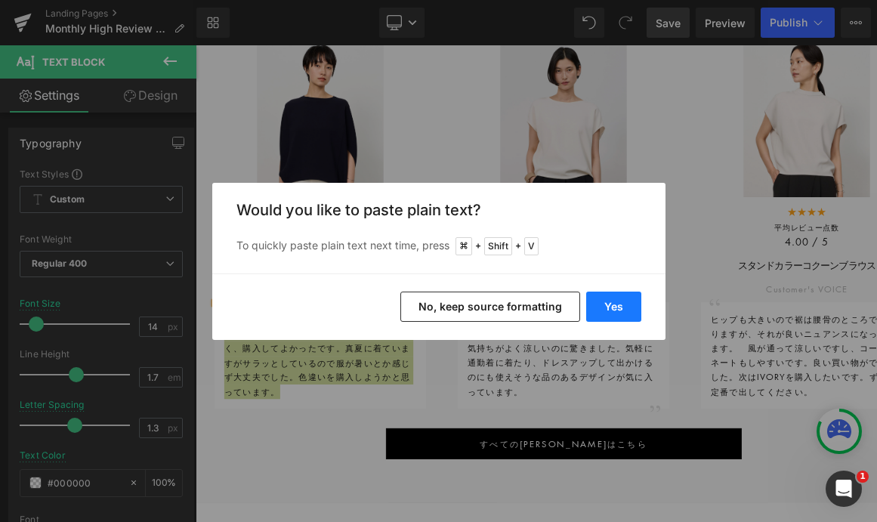
click at [598, 308] on button "Yes" at bounding box center [613, 307] width 55 height 30
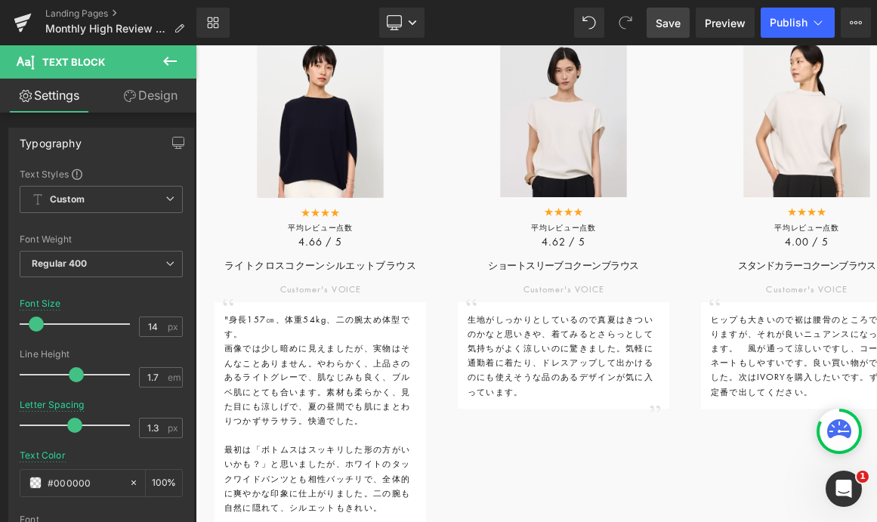
click at [647, 440] on span "Text Block" at bounding box center [645, 431] width 50 height 18
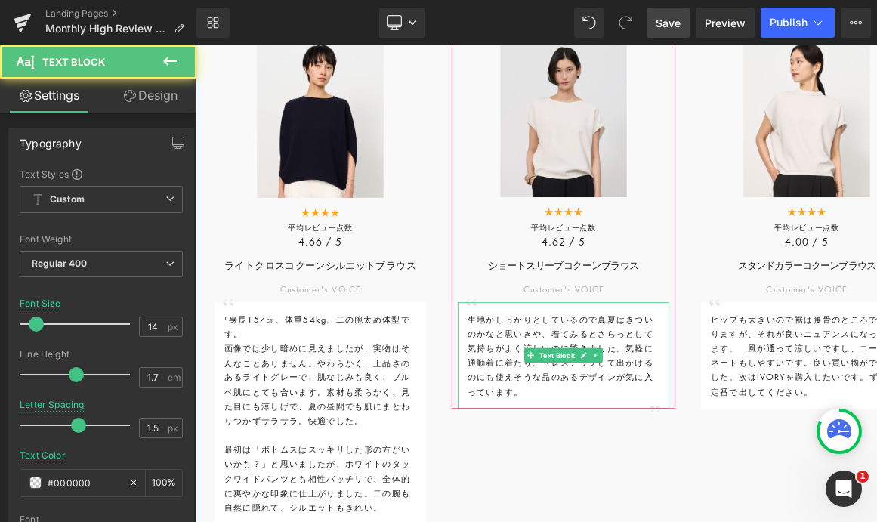
click at [647, 441] on span "Text Block" at bounding box center [645, 431] width 50 height 18
click at [647, 440] on span "Text Block" at bounding box center [645, 431] width 50 height 18
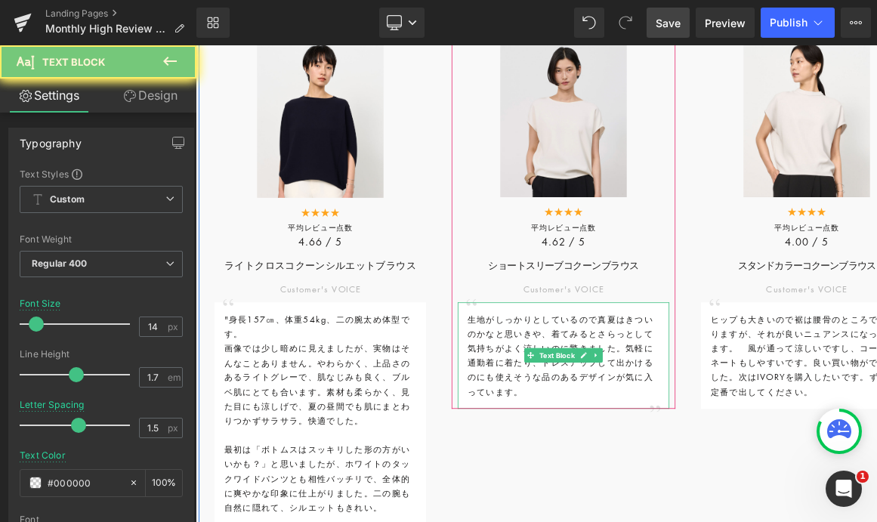
click at [589, 450] on span "生地がしっかりとしているので真夏はきついのかなと思いきや、着てみるとさらっとして気持ちがよく涼しいのに驚きました。気軽に通勤着に着たり、ドレスアップして出かけ…" at bounding box center [648, 430] width 231 height 105
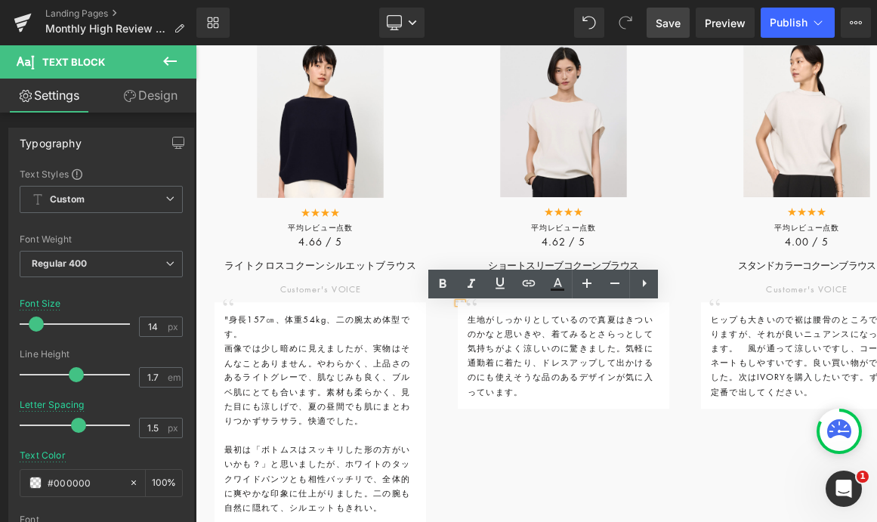
click at [589, 450] on span "生地がしっかりとしているので真夏はきついのかなと思いきや、着てみるとさらっとして気持ちがよく涼しいのに驚きました。気軽に通勤着に着たり、ドレスアップして出かけ…" at bounding box center [648, 430] width 231 height 105
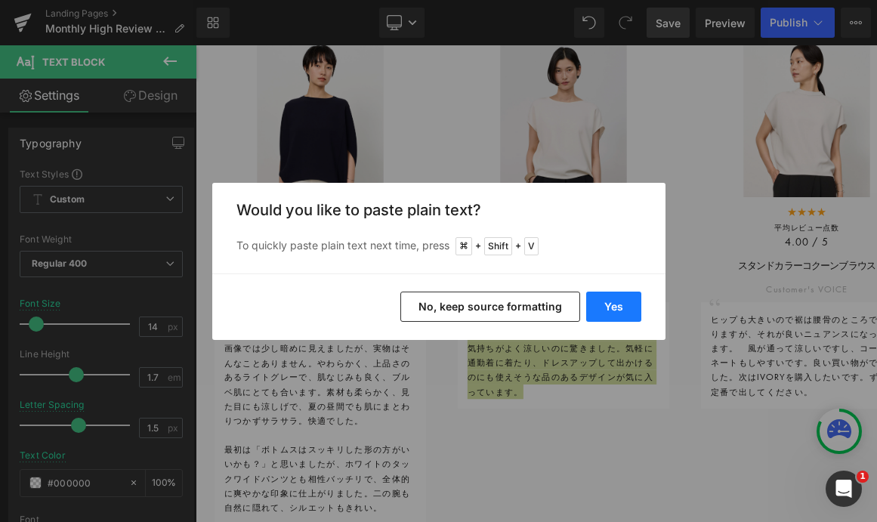
click at [617, 306] on button "Yes" at bounding box center [613, 307] width 55 height 30
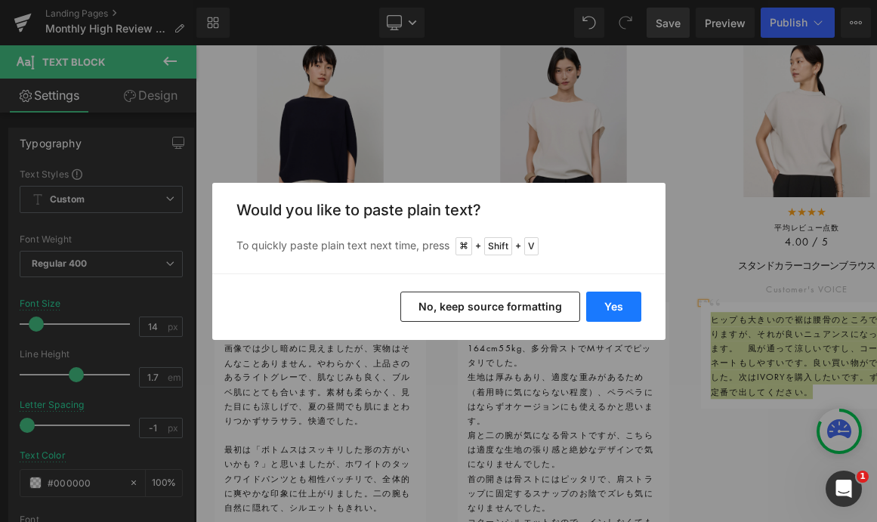
click at [608, 303] on button "Yes" at bounding box center [613, 307] width 55 height 30
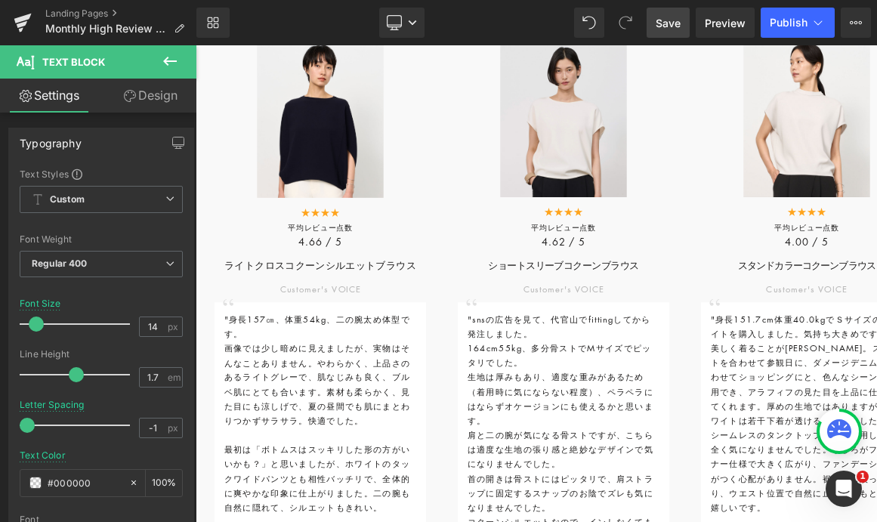
click at [661, 30] on span "Save" at bounding box center [668, 23] width 25 height 16
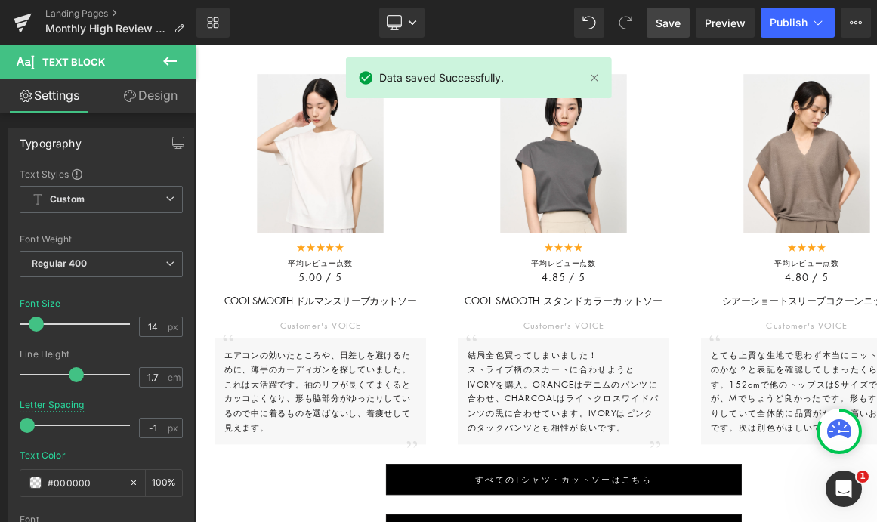
scroll to position [2190, 0]
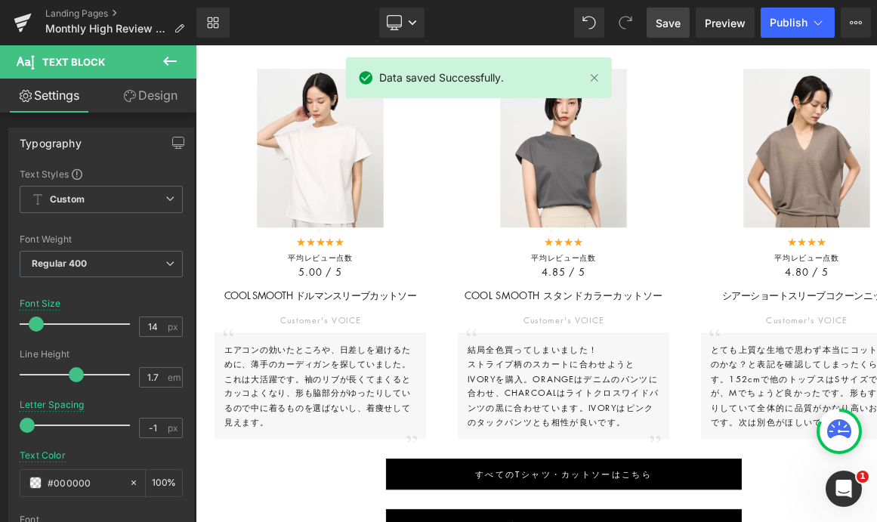
click at [370, 502] on span "エアコンの効いたところや、日差しを避けるために、薄手のカーディガンを探していました。これは大活躍です。袖のリブが長くてまくるとカッコよくなり、形も脇部分がゆっ…" at bounding box center [347, 468] width 232 height 105
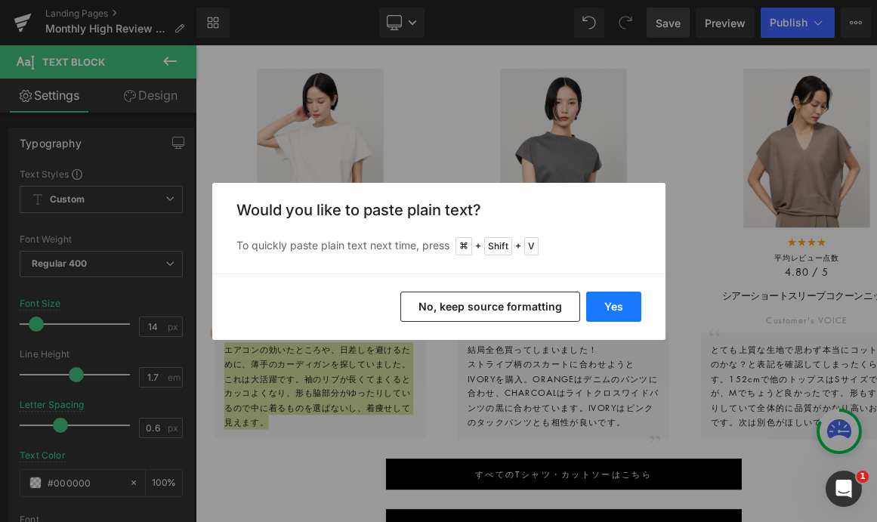
click at [633, 307] on button "Yes" at bounding box center [613, 307] width 55 height 30
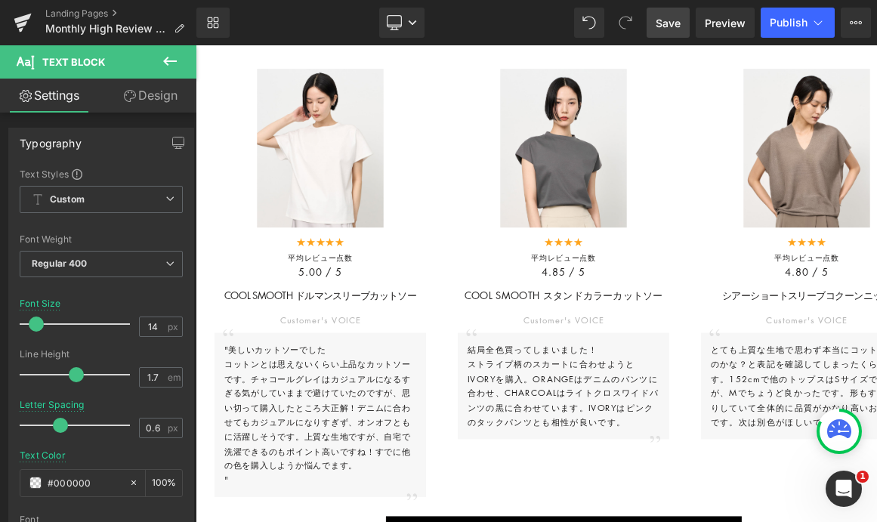
click at [642, 484] on span "ストライプ柄のスカートに合わせようとIVORYを購入。ORANGEはデニムのパンツに合わせ、CHARCOALはライトクロスワイドパンツの黒に合わせています。I…" at bounding box center [652, 477] width 238 height 87
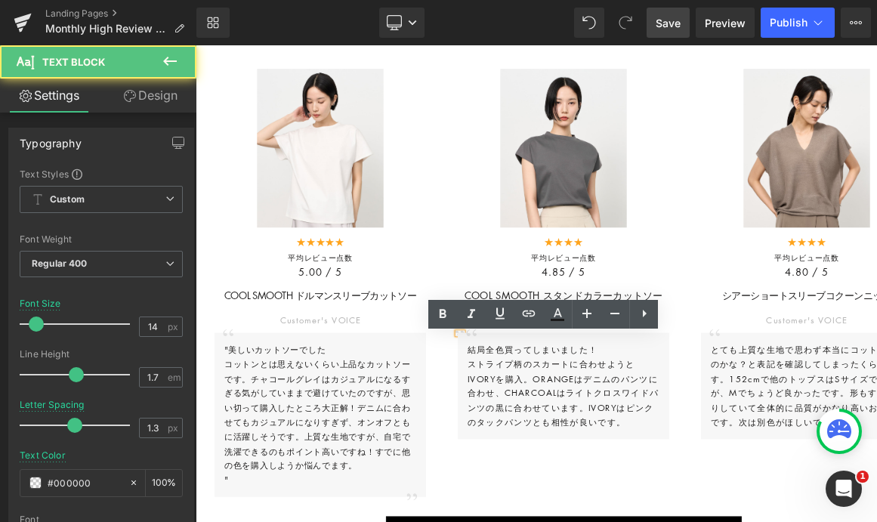
click at [642, 484] on span "ストライプ柄のスカートに合わせようとIVORYを購入。ORANGEはデニムのパンツに合わせ、CHARCOALはライトクロスワイドパンツの黒に合わせています。I…" at bounding box center [652, 477] width 238 height 87
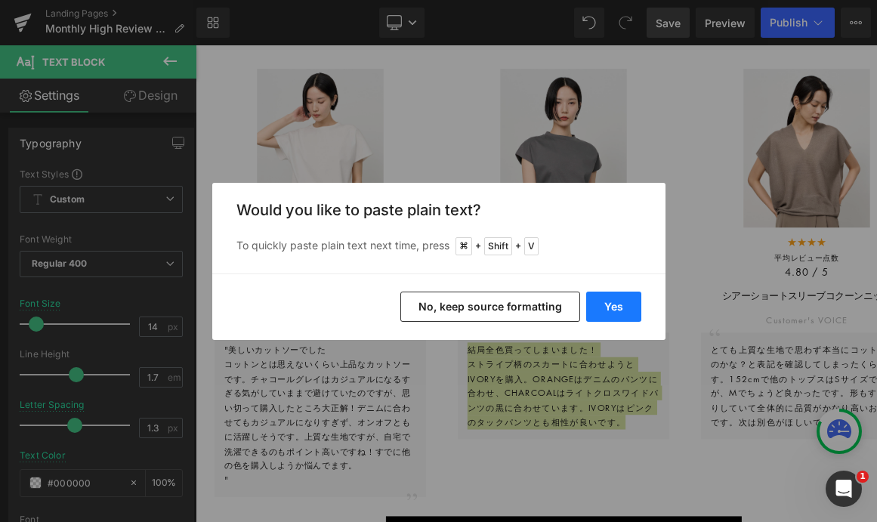
click at [605, 305] on button "Yes" at bounding box center [613, 307] width 55 height 30
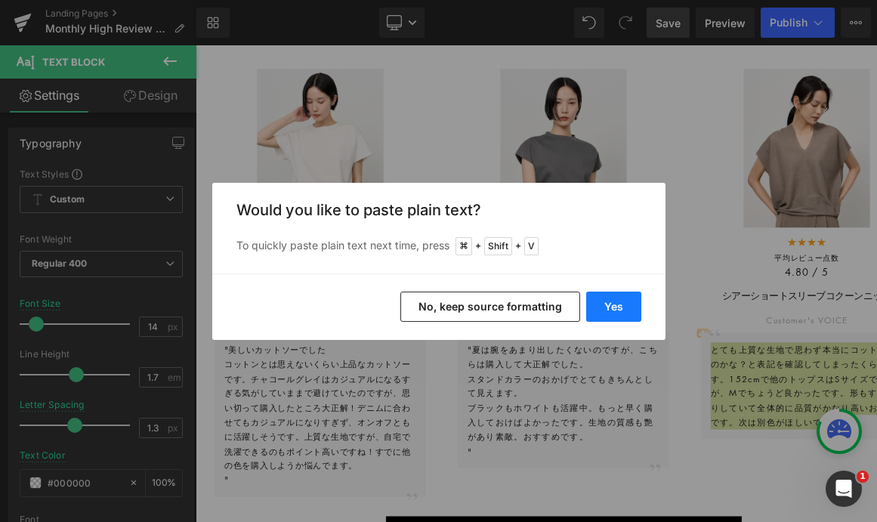
click at [609, 305] on button "Yes" at bounding box center [613, 307] width 55 height 30
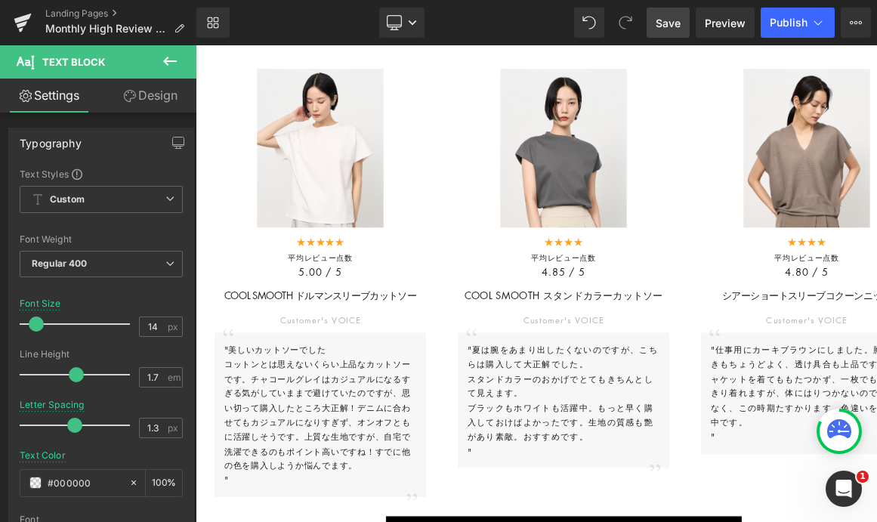
click at [663, 23] on span "Save" at bounding box center [668, 23] width 25 height 16
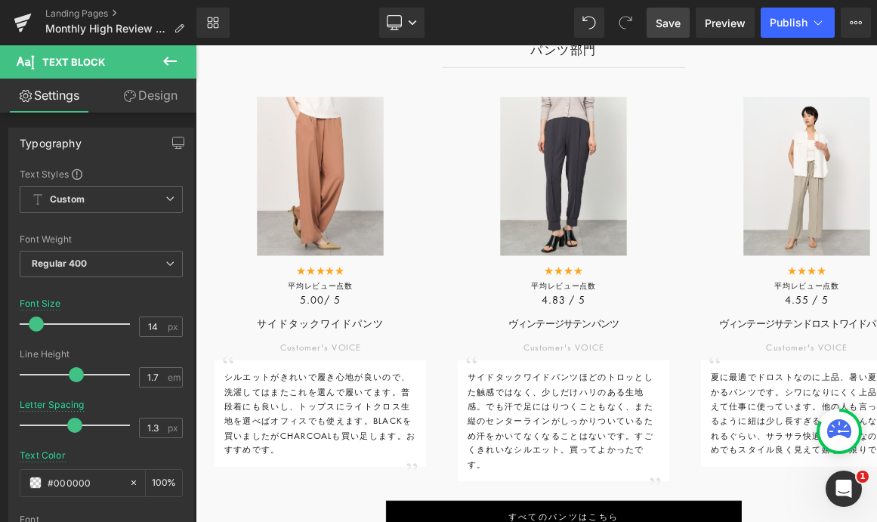
scroll to position [3048, 0]
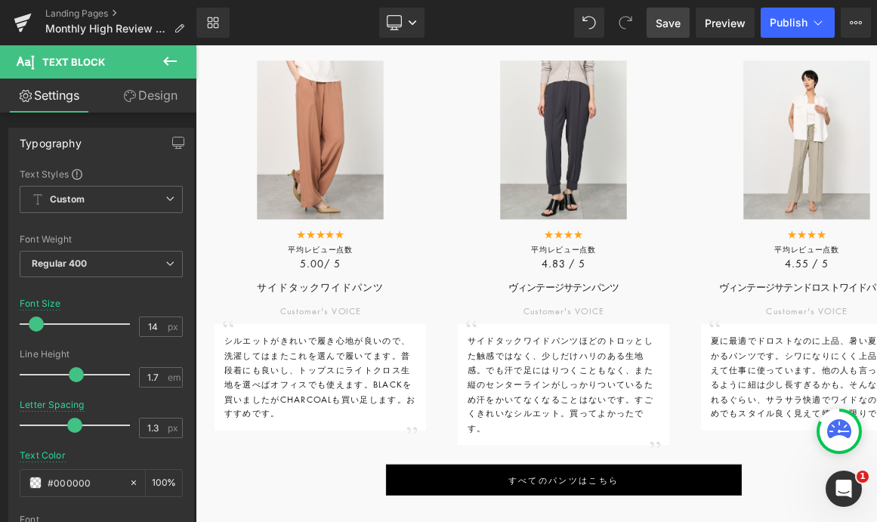
click at [358, 463] on div "シルエットがきれいで履き心地が良いので、洗濯してはまたこれを選んで履いてます。 普段着にも良いし、トップスにライトクロス生地を選べばオフィスでも使えます。BL…" at bounding box center [350, 457] width 263 height 132
click at [358, 463] on p "シルエットがきれいで履き心地が良いので、洗濯してはまたこれを選んで履いてます。 普段着にも良いし、トップスにライトクロス生地を選べばオフィスでも使えます。BL…" at bounding box center [350, 458] width 239 height 108
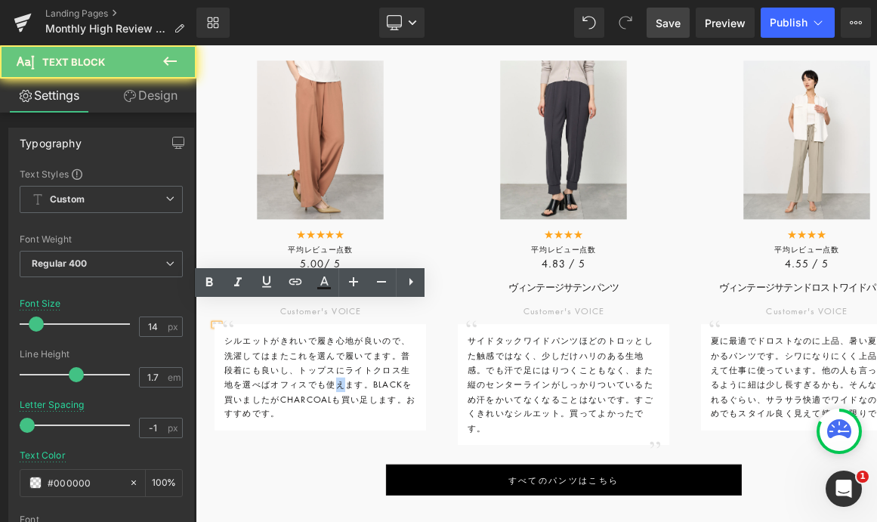
click at [358, 463] on p "シルエットがきれいで履き心地が良いので、洗濯してはまたこれを選んで履いてます。 普段着にも良いし、トップスにライトクロス生地を選べばオフィスでも使えます。BL…" at bounding box center [350, 458] width 239 height 108
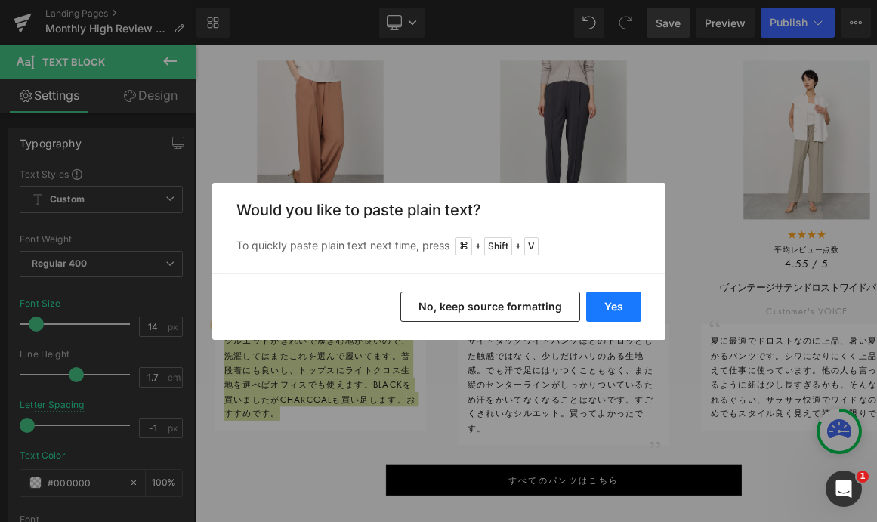
click at [618, 298] on button "Yes" at bounding box center [613, 307] width 55 height 30
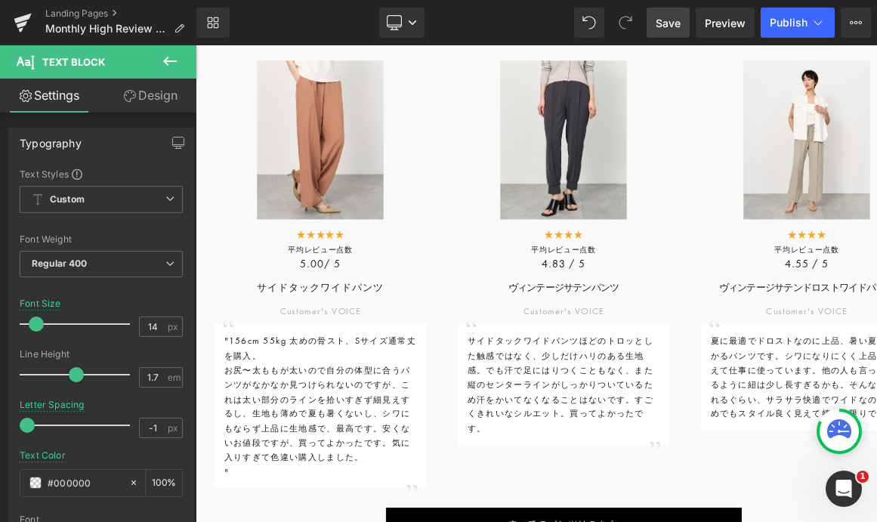
click at [639, 487] on span "サイドタックワイドパンツほどのトロッとした触感ではなく、少しだけハリのある生地感。でも汗で足にはりつくこともなく、また縦のセンターラインがしっかりついているた…" at bounding box center [648, 447] width 231 height 87
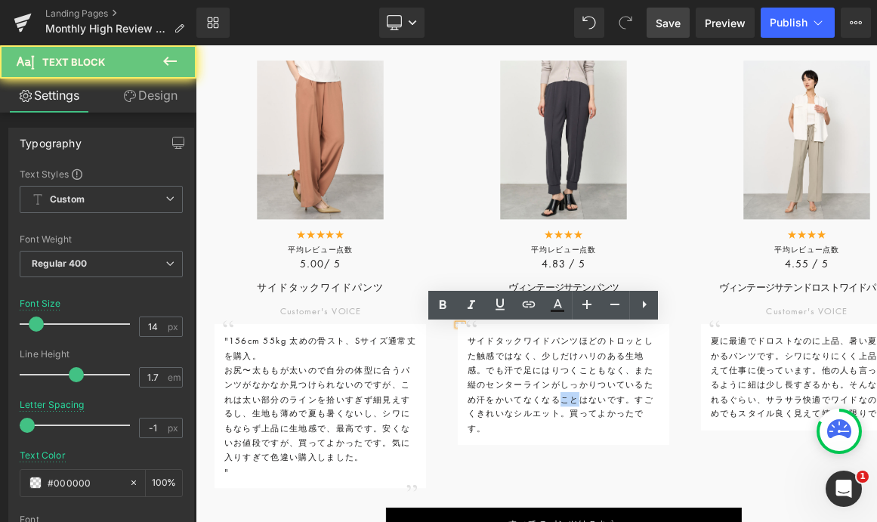
click at [639, 487] on span "サイドタックワイドパンツほどのトロッとした触感ではなく、少しだけハリのある生地感。でも汗で足にはりつくこともなく、また縦のセンターラインがしっかりついているた…" at bounding box center [648, 447] width 231 height 87
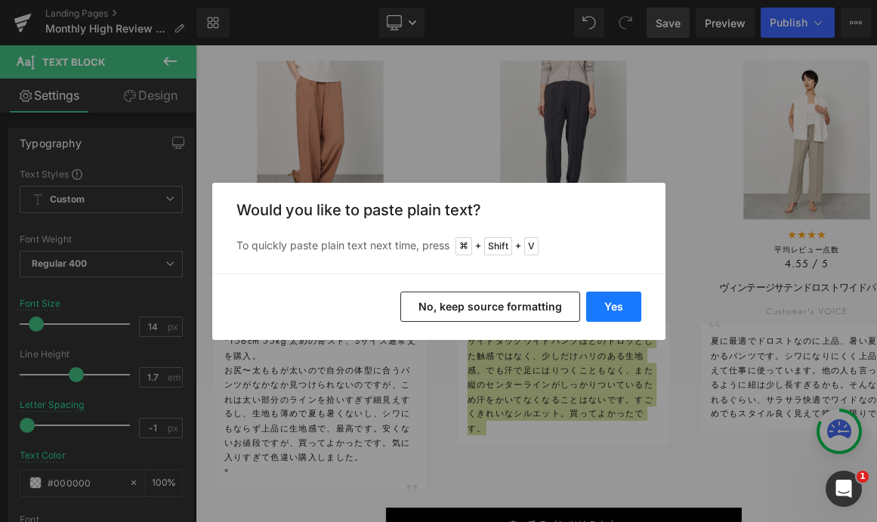
click at [614, 303] on button "Yes" at bounding box center [613, 307] width 55 height 30
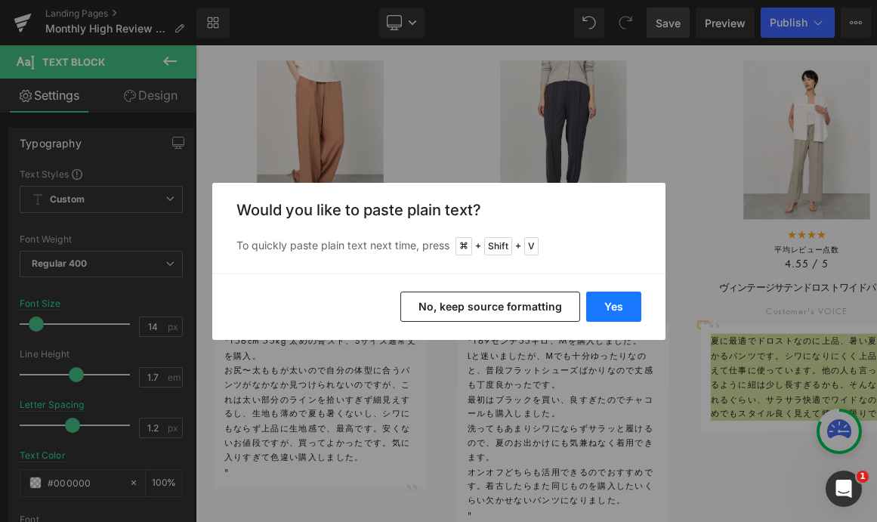
click at [622, 308] on button "Yes" at bounding box center [613, 307] width 55 height 30
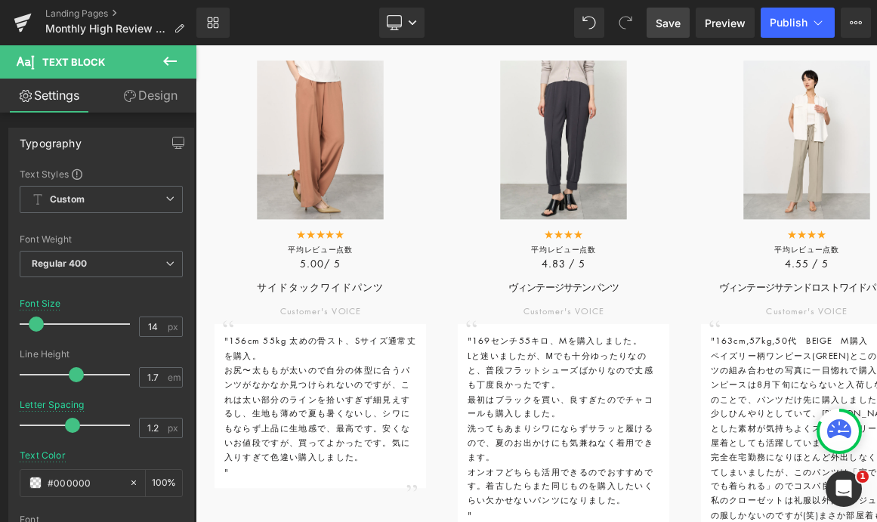
click at [681, 22] on span "Save" at bounding box center [668, 23] width 25 height 16
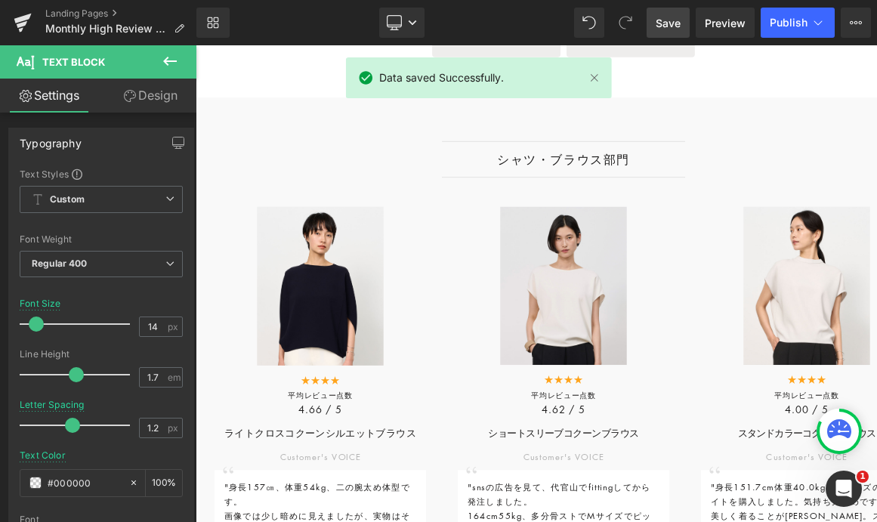
scroll to position [1068, 0]
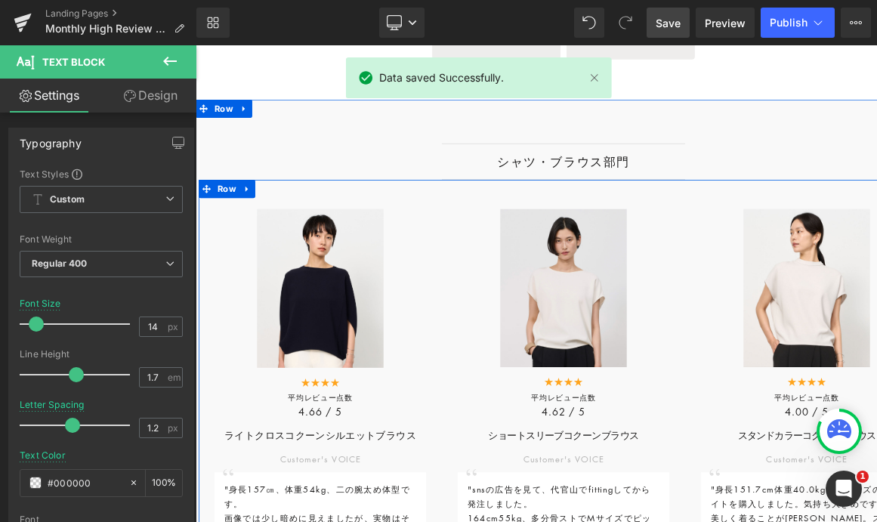
click at [339, 226] on span "Product" at bounding box center [350, 224] width 41 height 18
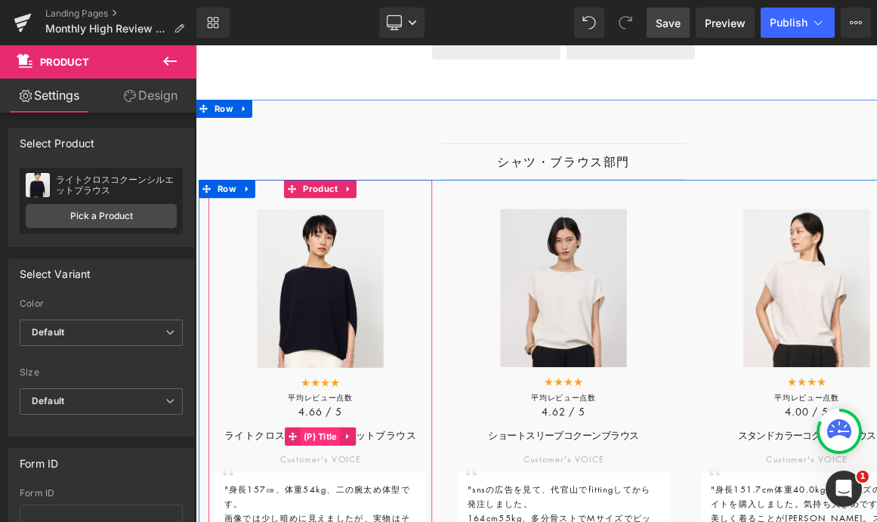
click at [349, 521] on span "(P) Title" at bounding box center [350, 531] width 49 height 23
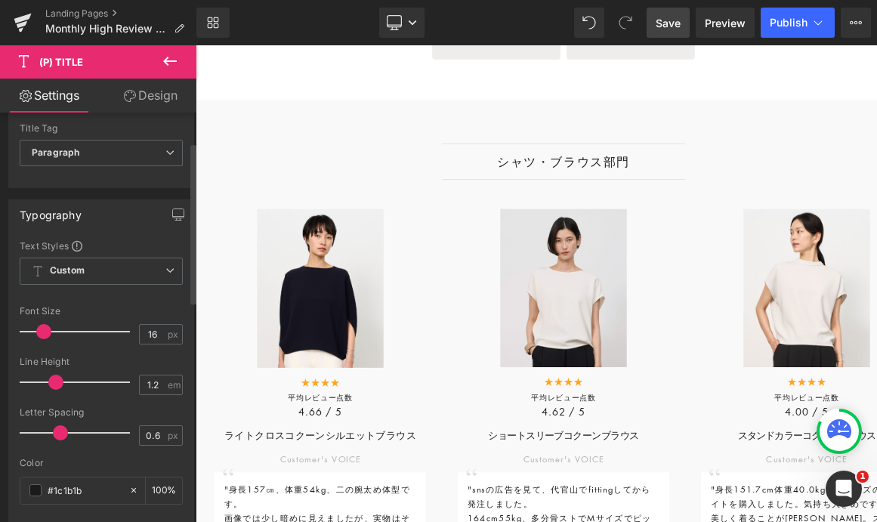
scroll to position [107, 0]
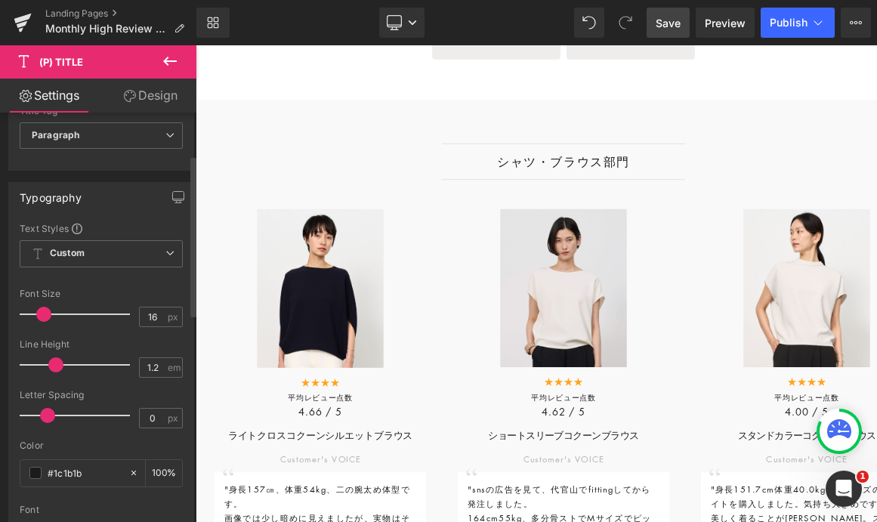
drag, startPoint x: 60, startPoint y: 414, endPoint x: 48, endPoint y: 416, distance: 12.2
click at [48, 416] on span at bounding box center [47, 415] width 15 height 15
type input "-0.4"
drag, startPoint x: 42, startPoint y: 417, endPoint x: 35, endPoint y: 416, distance: 7.6
click at [35, 416] on span at bounding box center [39, 415] width 15 height 15
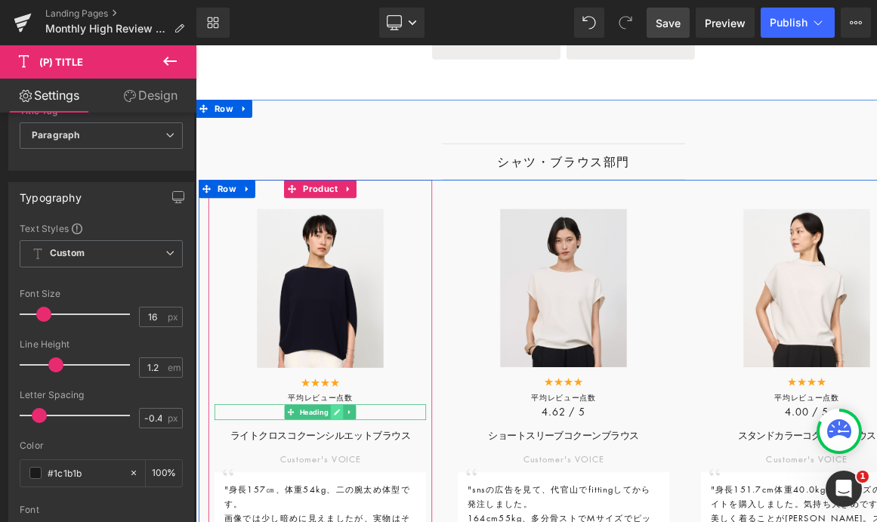
click at [367, 504] on icon at bounding box center [371, 500] width 8 height 9
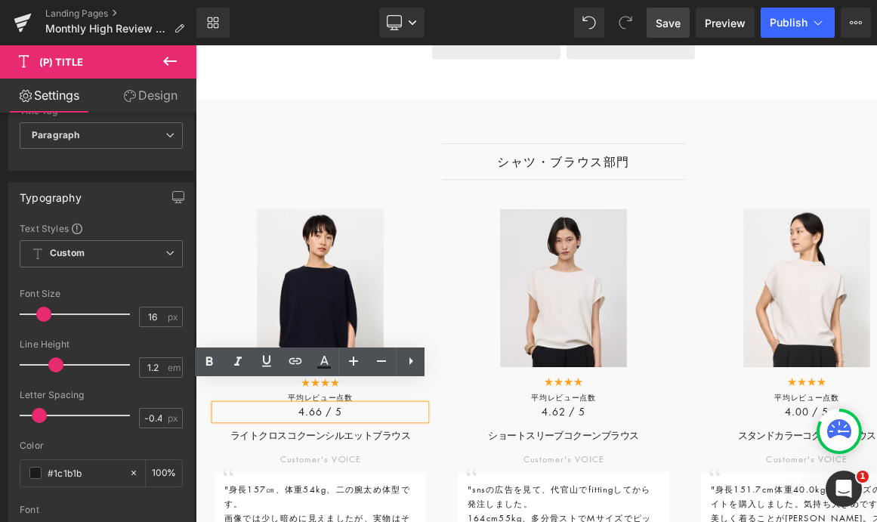
click at [341, 504] on h4 "4.66 / 5" at bounding box center [350, 501] width 263 height 20
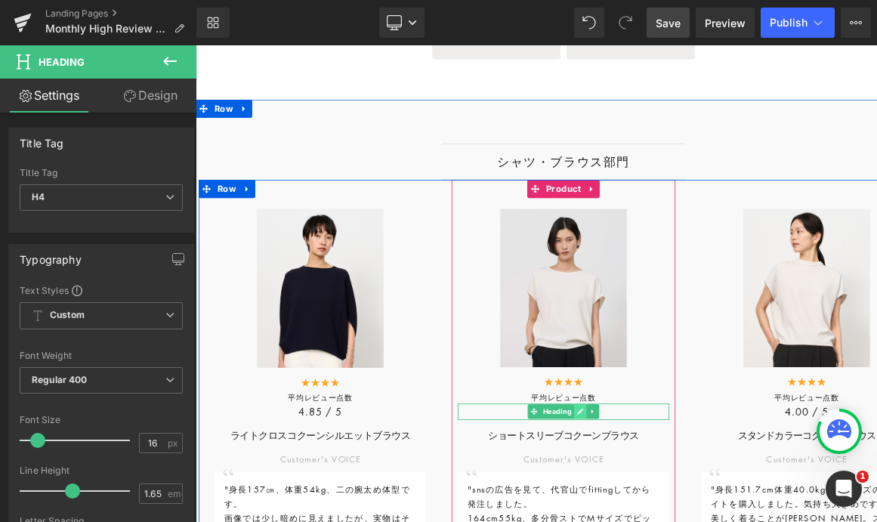
click at [670, 505] on icon at bounding box center [674, 501] width 8 height 8
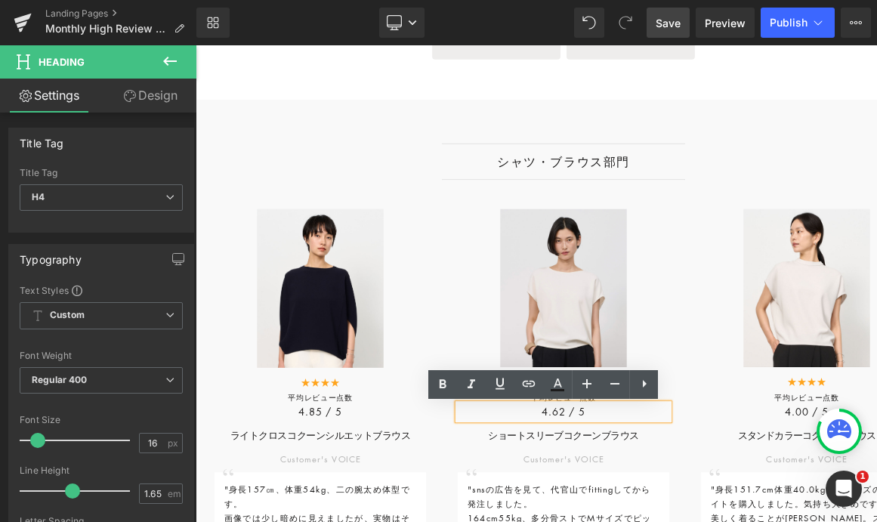
click at [648, 506] on h4 "4.62 / 5" at bounding box center [652, 500] width 263 height 20
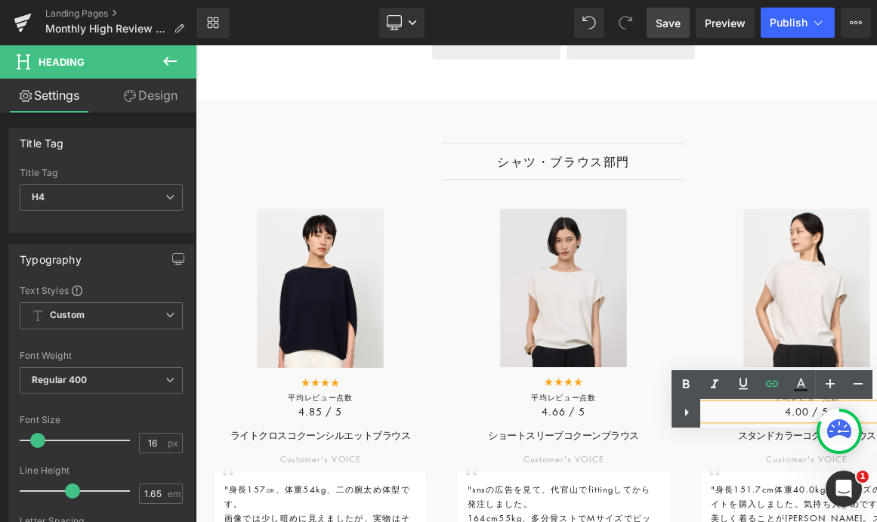
click at [796, 414] on div "Text Color Highlight Color #333333" at bounding box center [775, 398] width 206 height 57
click at [794, 416] on div "Text Color Highlight Color #333333" at bounding box center [775, 398] width 206 height 57
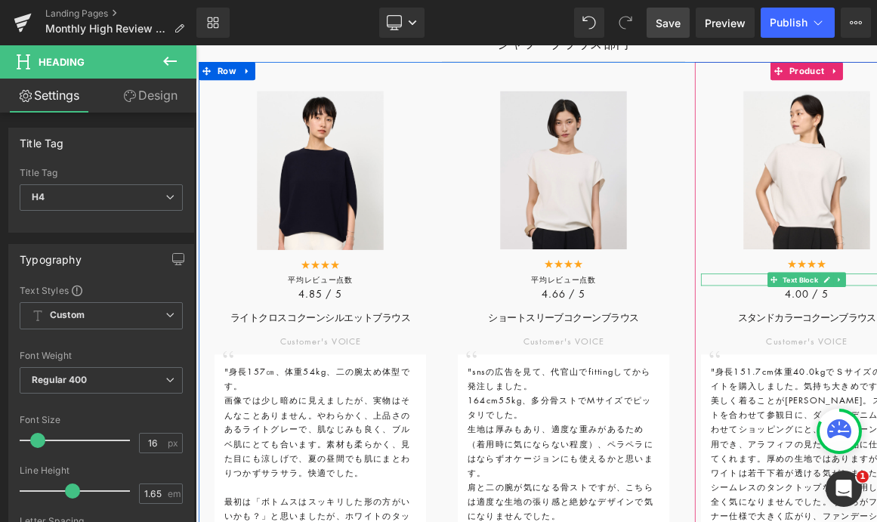
scroll to position [1217, 0]
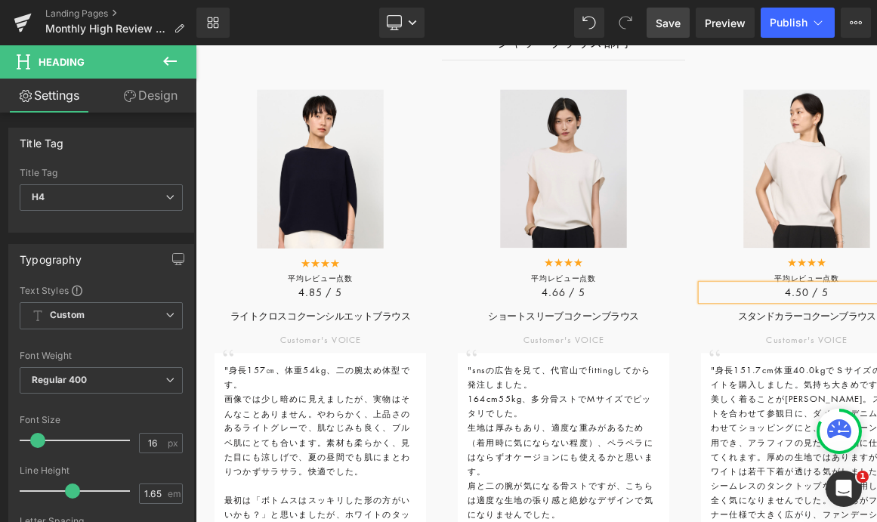
click at [666, 32] on link "Save" at bounding box center [668, 23] width 43 height 30
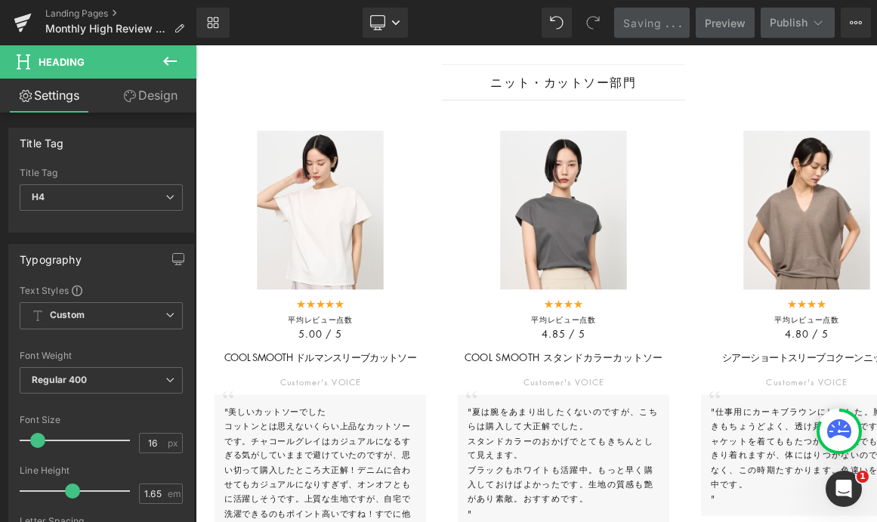
scroll to position [2130, 0]
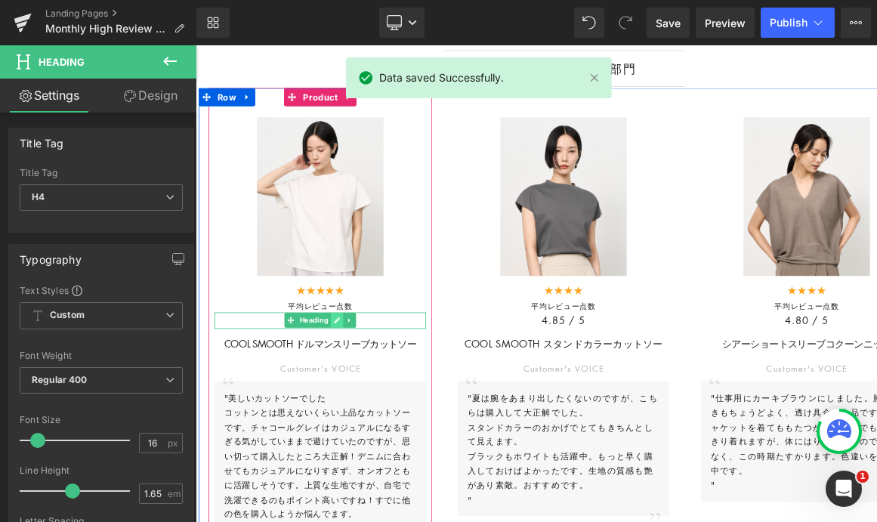
click at [367, 391] on icon at bounding box center [371, 386] width 8 height 9
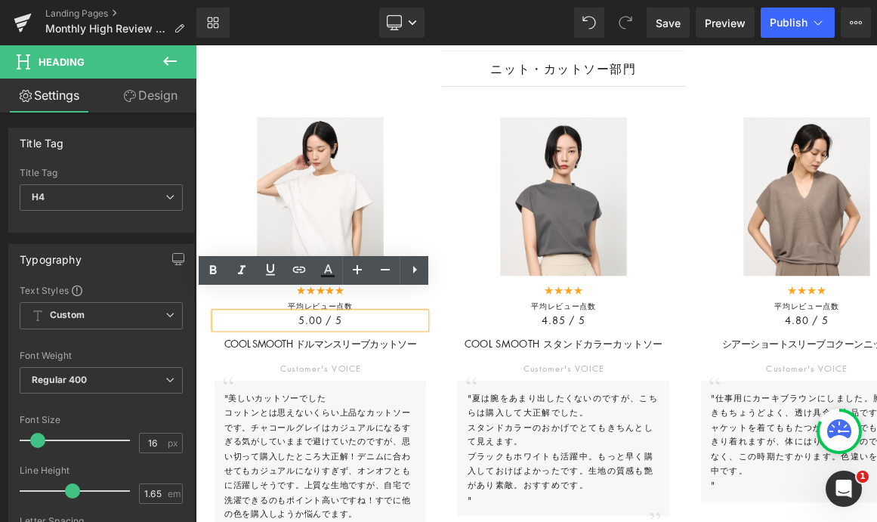
click at [334, 388] on h4 "5.00 / 5" at bounding box center [350, 387] width 263 height 20
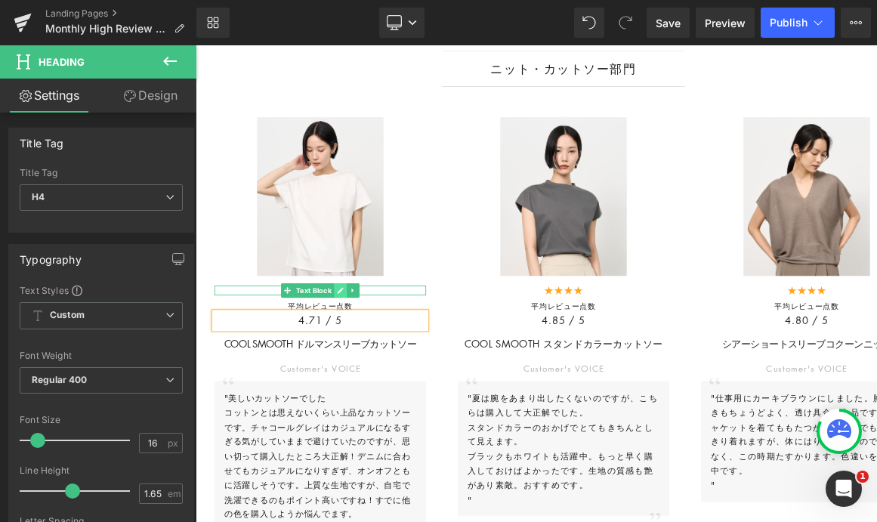
click at [368, 359] on link at bounding box center [376, 350] width 16 height 18
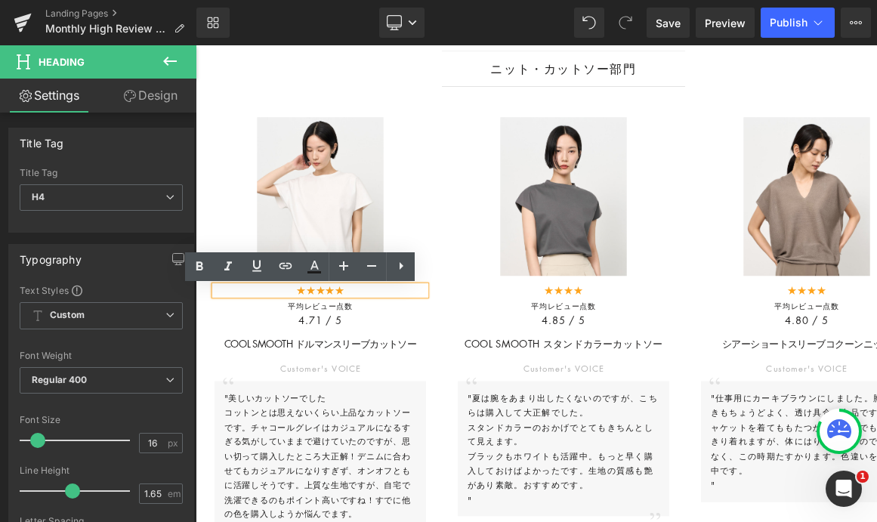
click at [374, 357] on span "★★★★★" at bounding box center [350, 350] width 60 height 17
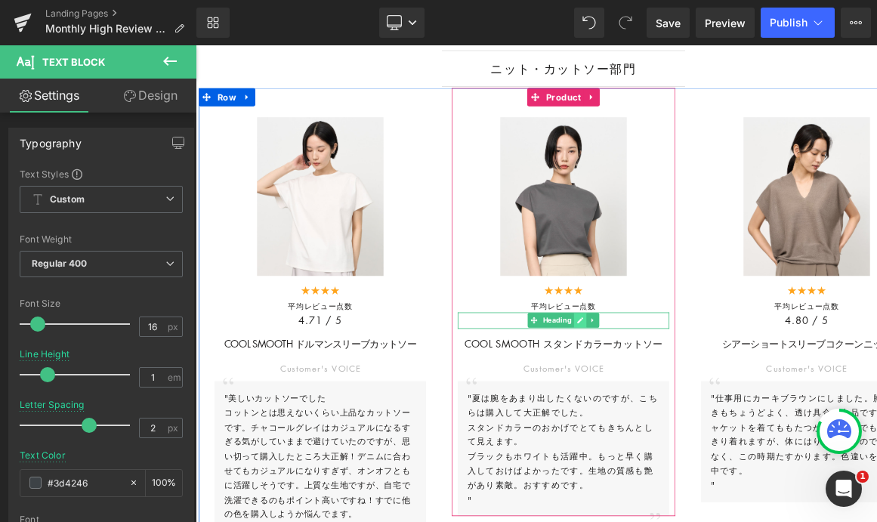
click at [670, 391] on icon at bounding box center [674, 386] width 8 height 9
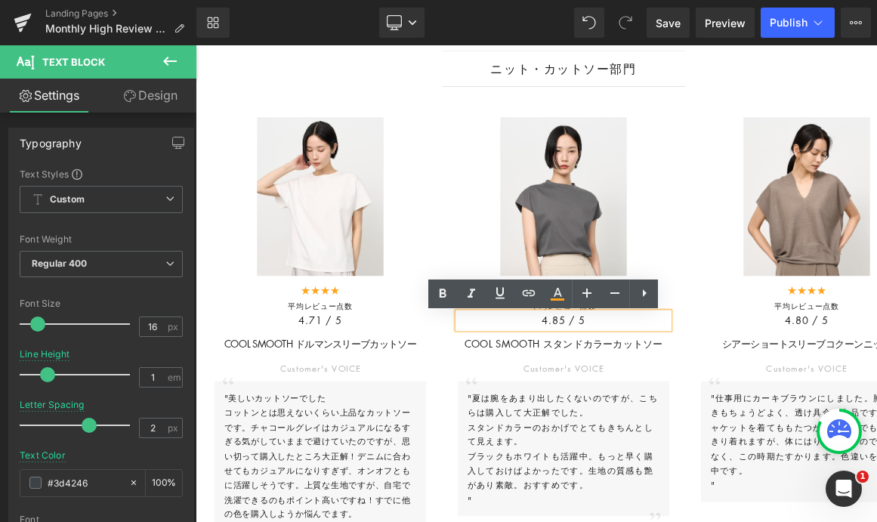
click at [654, 394] on h4 "4.85 / 5" at bounding box center [652, 387] width 263 height 20
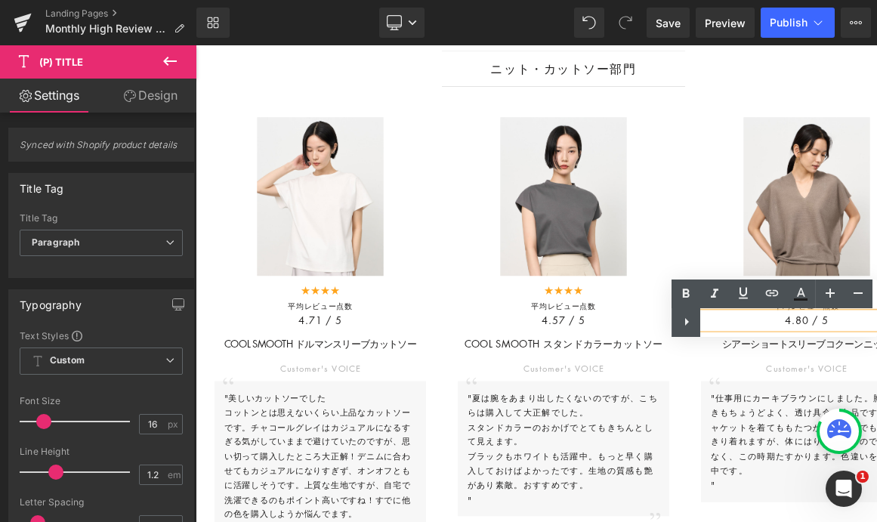
click at [787, 323] on div "Text Color Highlight Color #333333" at bounding box center [775, 308] width 206 height 57
click at [806, 325] on div "Text Color Highlight Color #333333" at bounding box center [775, 308] width 206 height 57
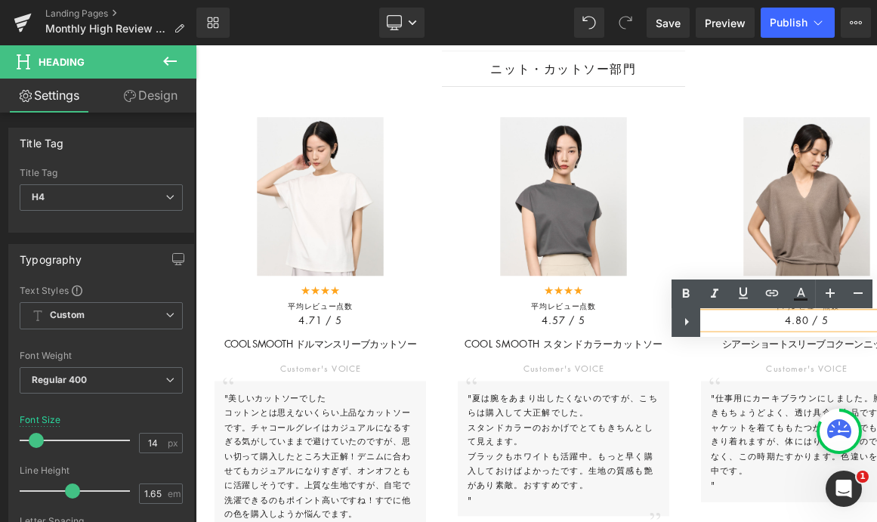
click at [822, 320] on div "Text Color Highlight Color #333333" at bounding box center [775, 308] width 206 height 57
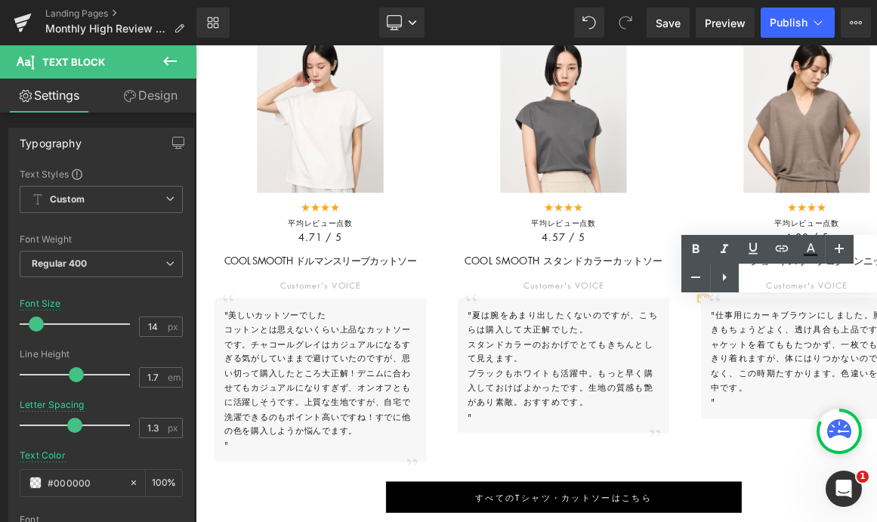
scroll to position [2288, 0]
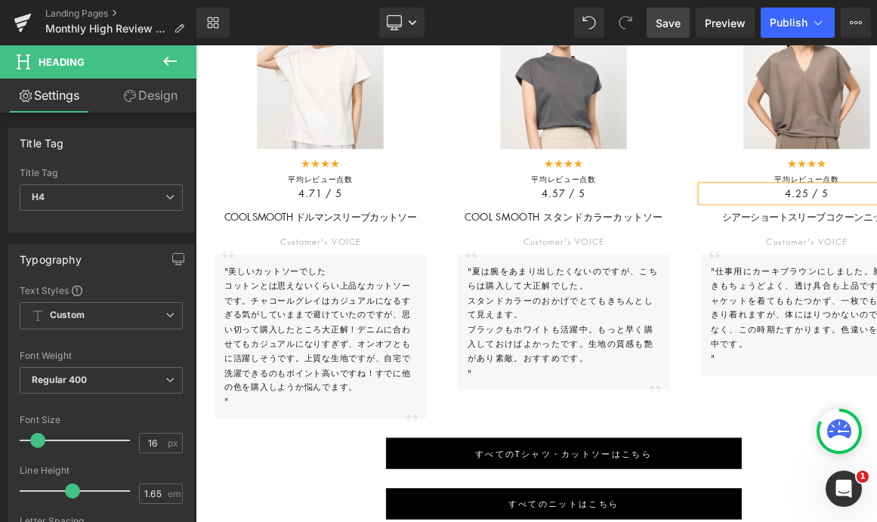
click at [670, 19] on span "Save" at bounding box center [668, 23] width 25 height 16
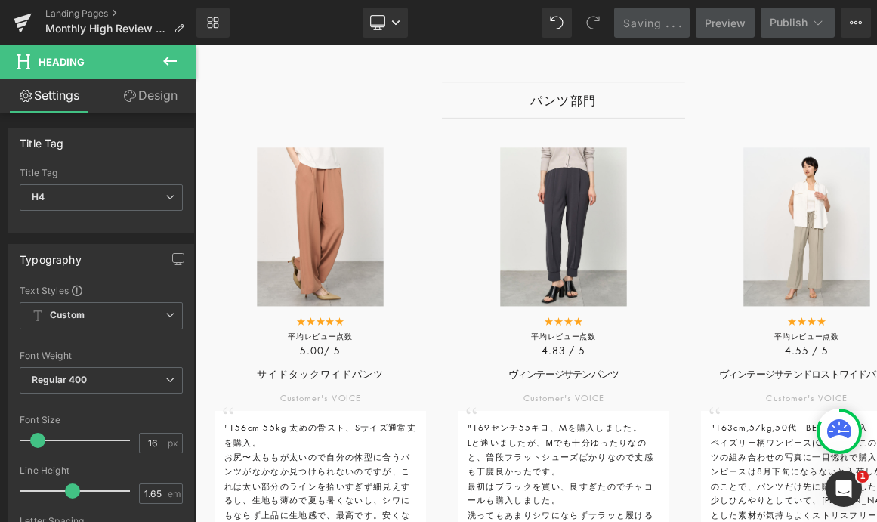
scroll to position [2949, 0]
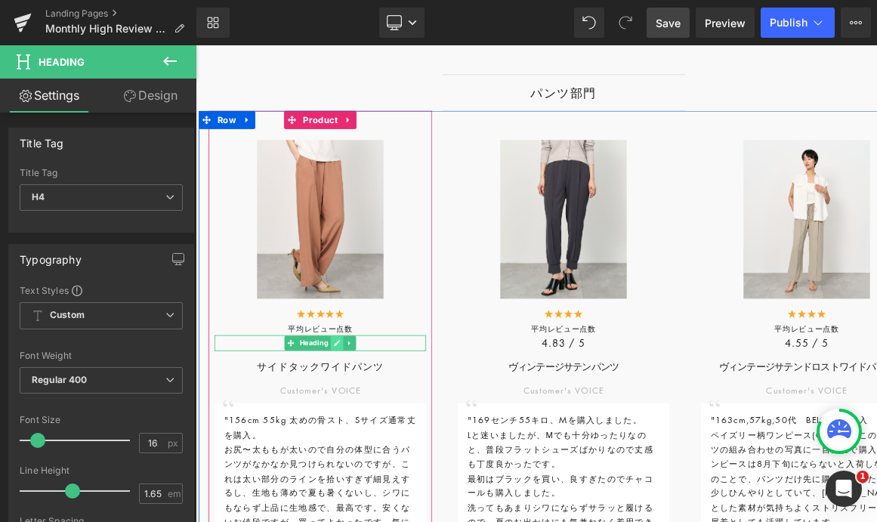
click at [367, 420] on icon at bounding box center [371, 415] width 8 height 9
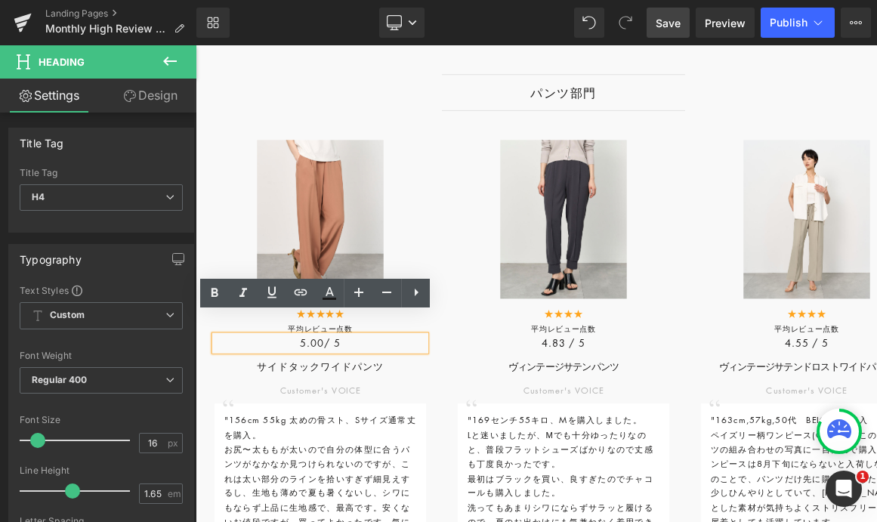
click at [345, 422] on h4 "5.00 / 5" at bounding box center [350, 416] width 263 height 20
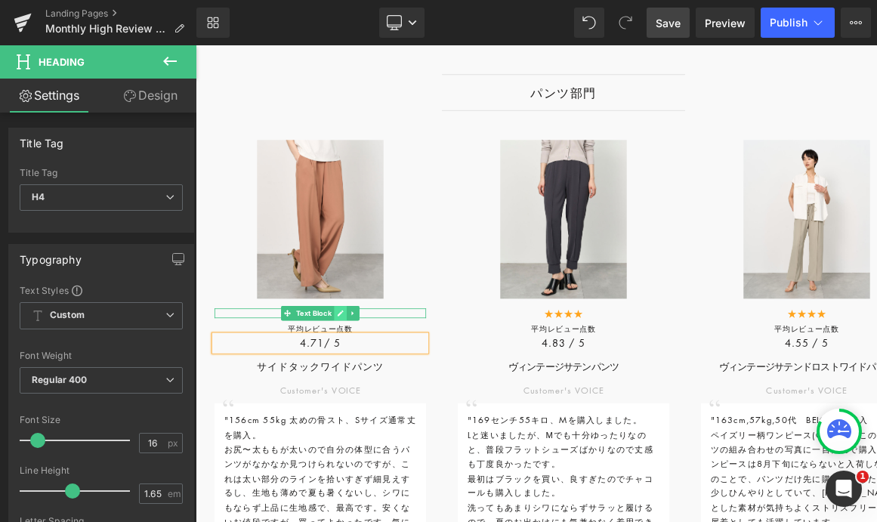
click at [373, 383] on icon at bounding box center [376, 378] width 8 height 9
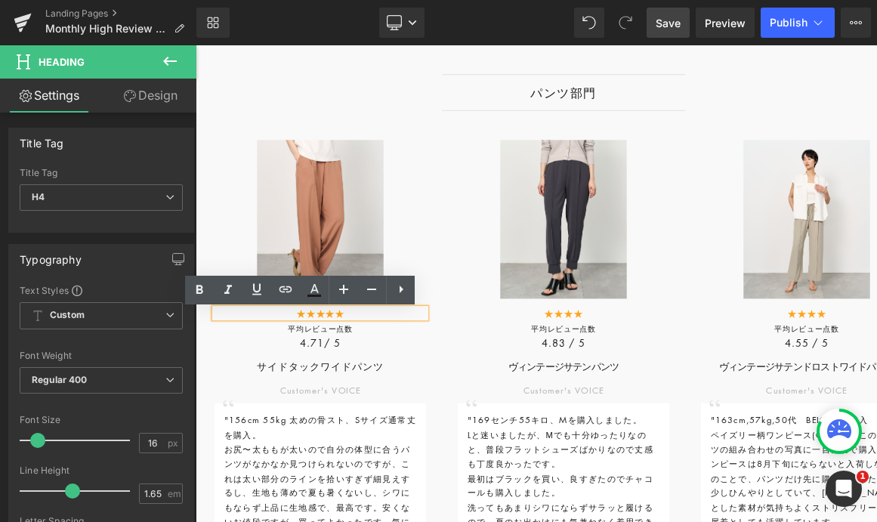
click at [342, 384] on span "★★★★★" at bounding box center [350, 378] width 60 height 17
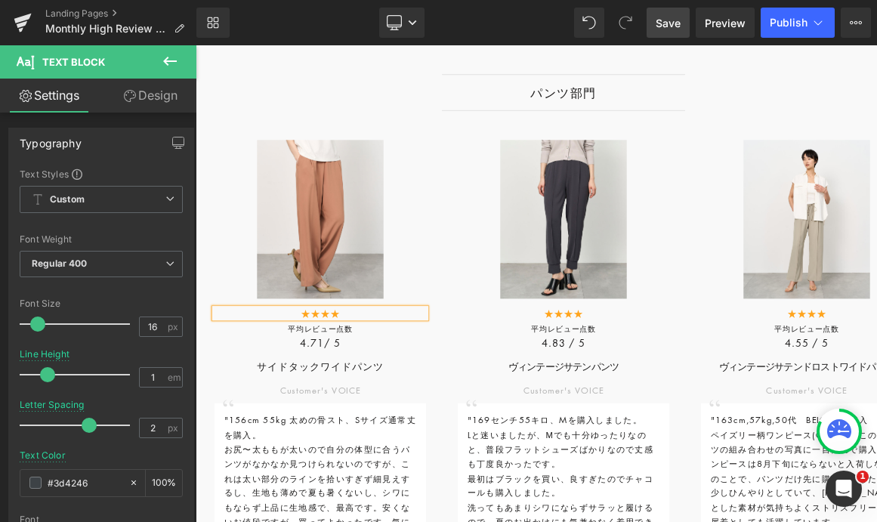
click at [674, 24] on span "Save" at bounding box center [668, 23] width 25 height 16
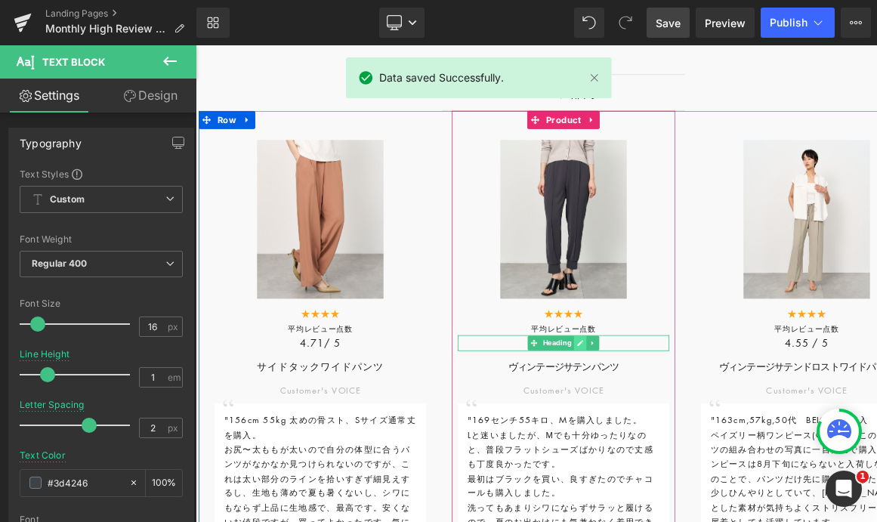
click at [670, 419] on icon at bounding box center [674, 416] width 8 height 8
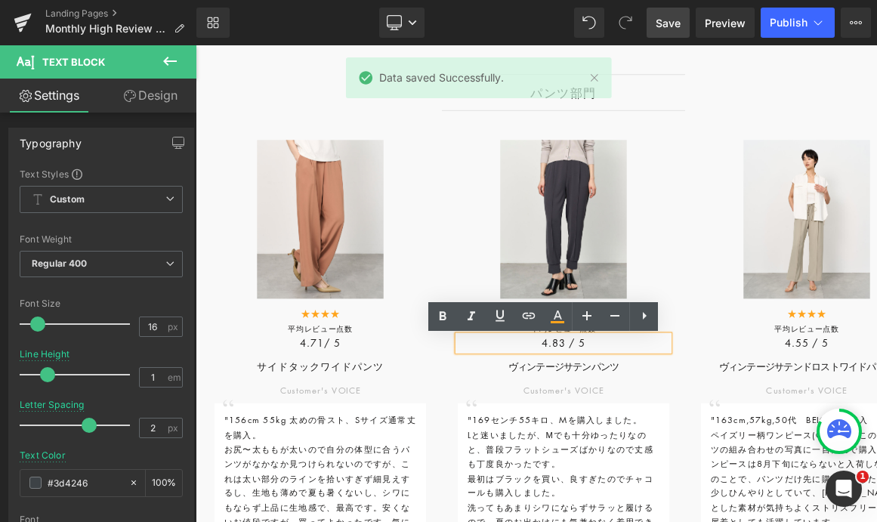
click at [651, 420] on h4 "4.83 / 5" at bounding box center [652, 416] width 263 height 20
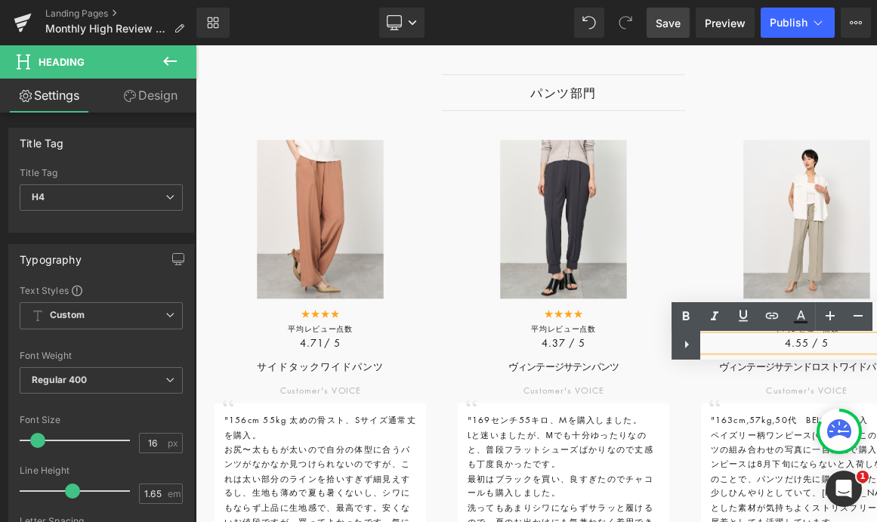
click at [800, 348] on div "Text Color Highlight Color #333333" at bounding box center [775, 330] width 206 height 57
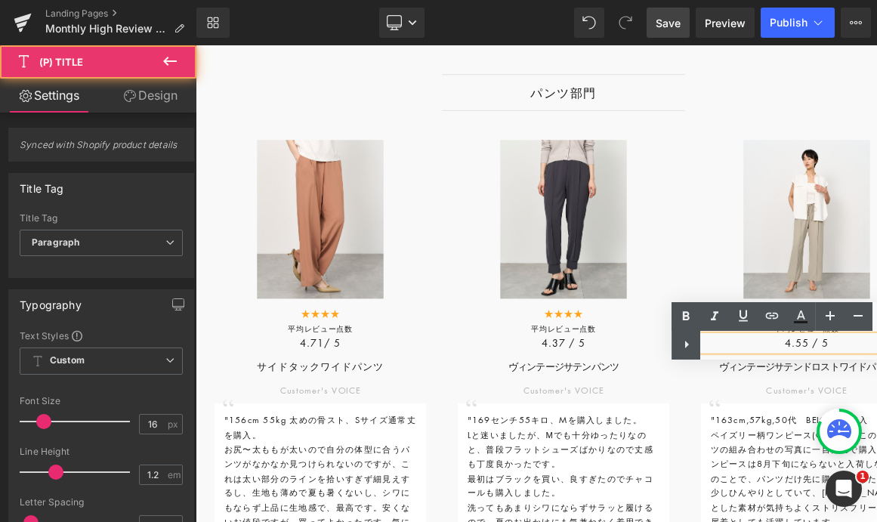
click at [791, 349] on div "Text Color Highlight Color #333333" at bounding box center [775, 330] width 206 height 57
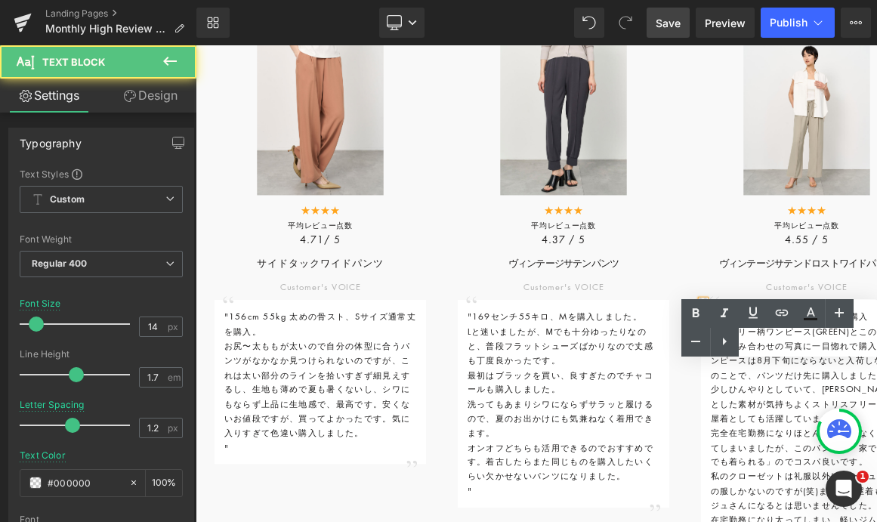
scroll to position [3128, 0]
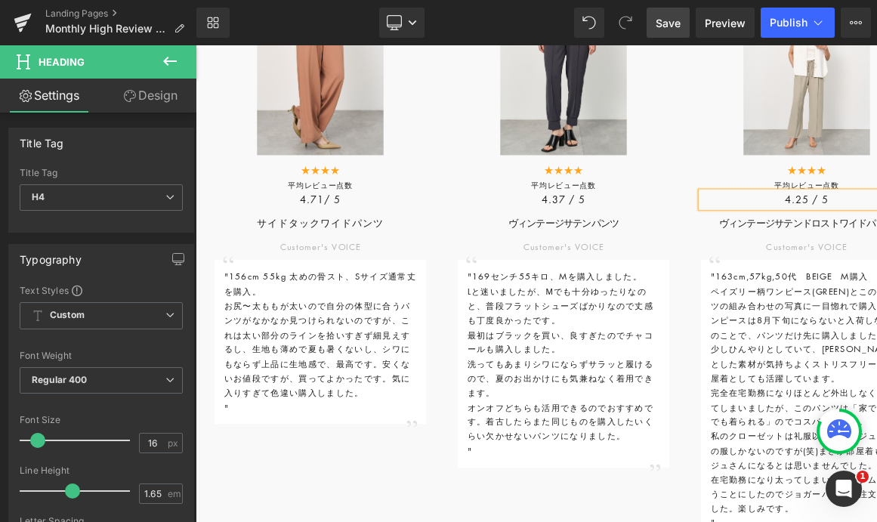
click at [665, 21] on span "Save" at bounding box center [668, 23] width 25 height 16
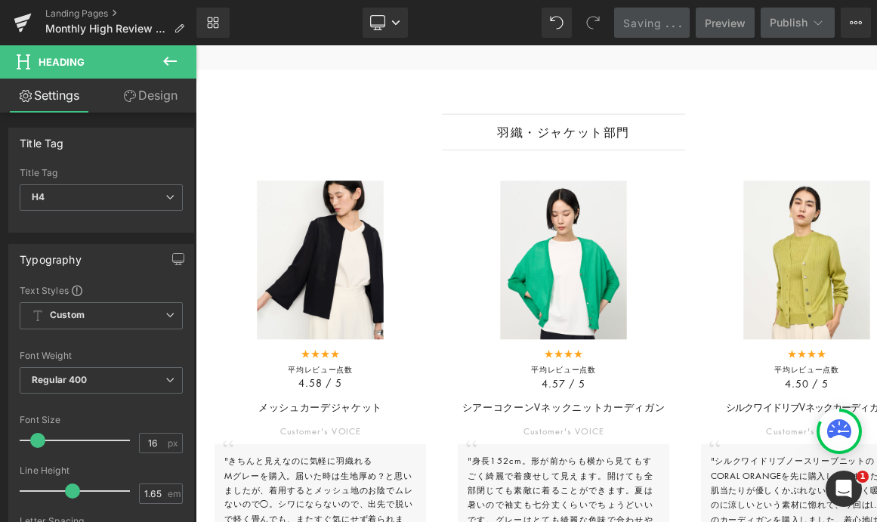
scroll to position [3832, 0]
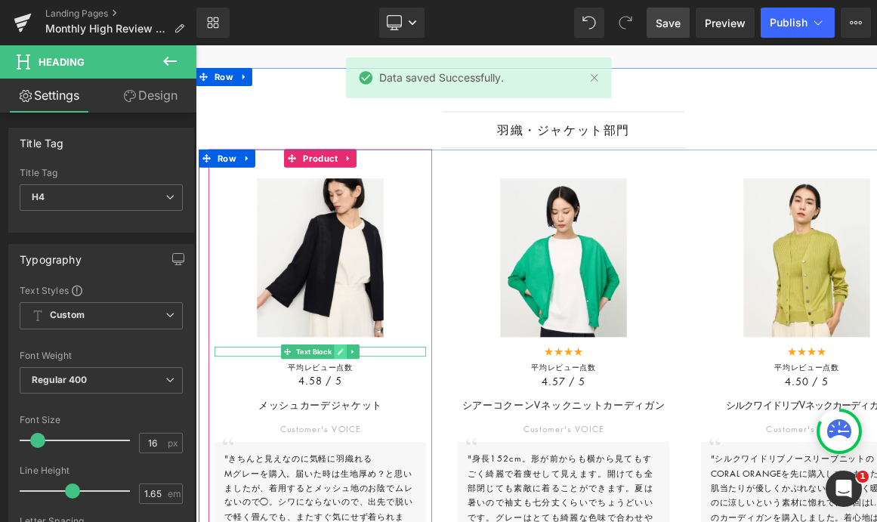
click at [374, 431] on icon at bounding box center [376, 426] width 8 height 9
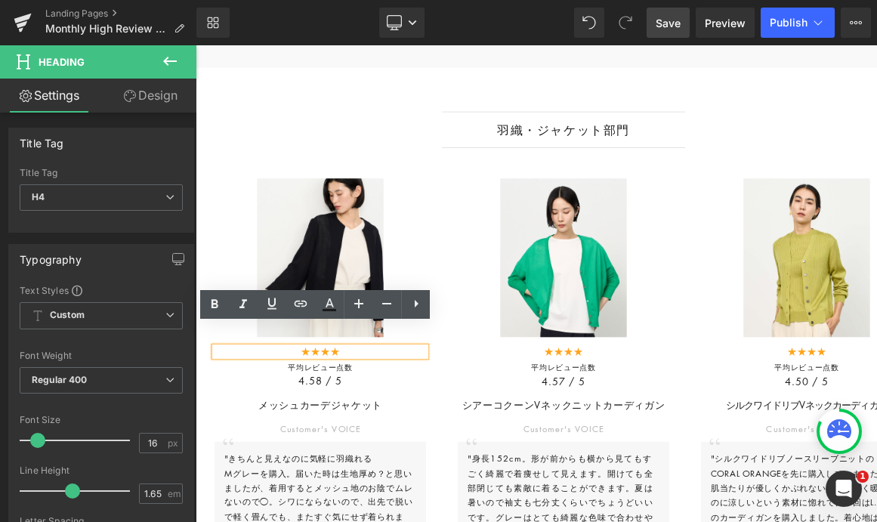
click at [352, 432] on span "★★★★" at bounding box center [350, 426] width 48 height 17
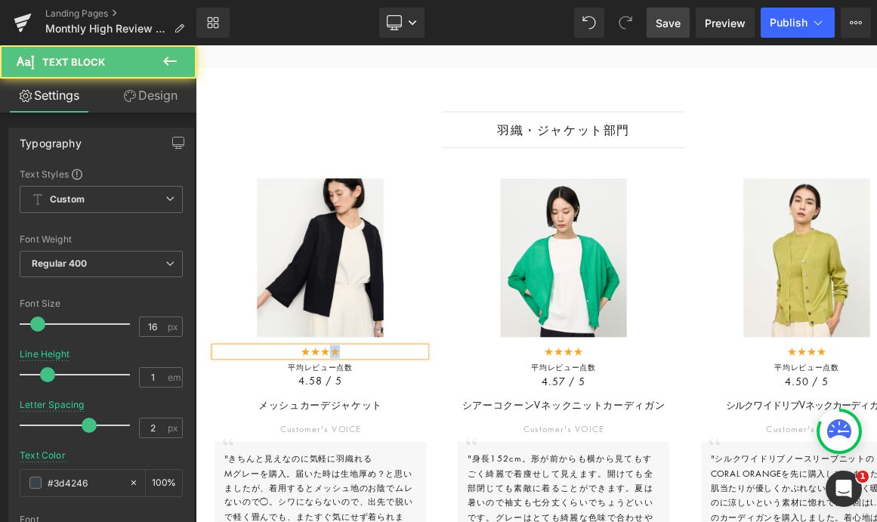
copy span "★"
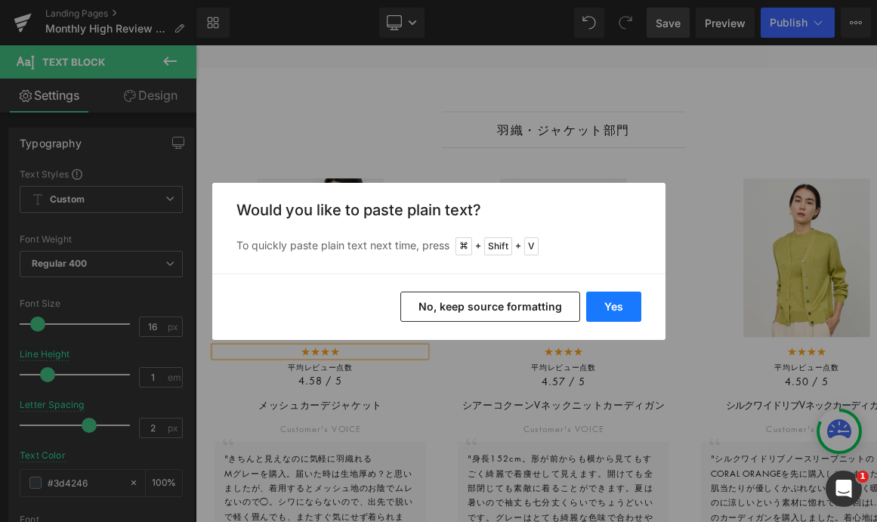
click at [615, 302] on button "Yes" at bounding box center [613, 307] width 55 height 30
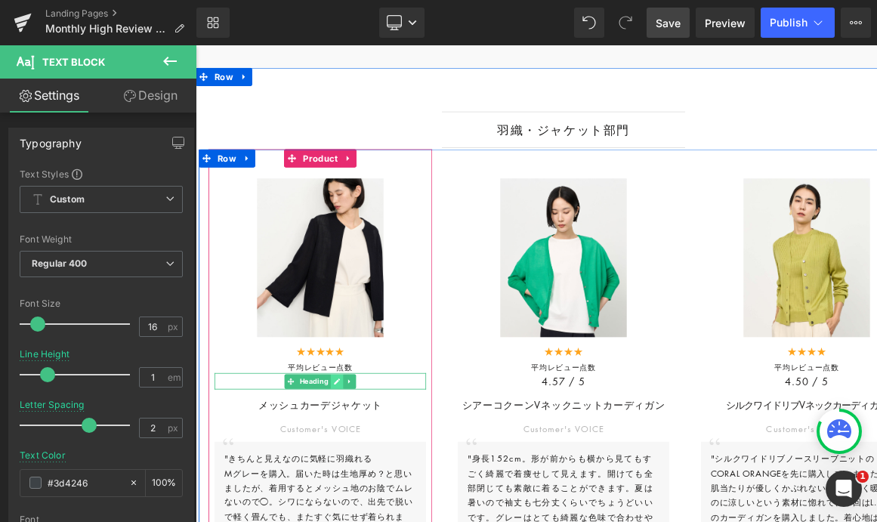
click at [367, 468] on icon at bounding box center [371, 463] width 8 height 9
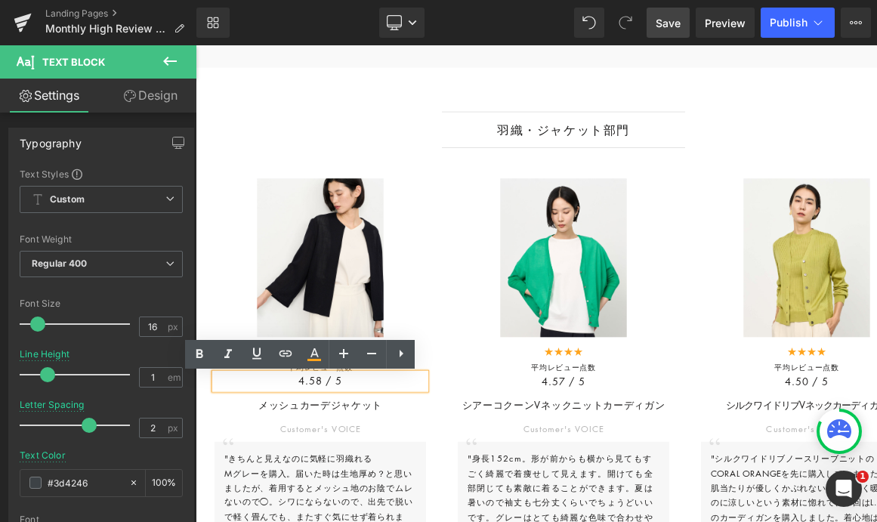
click at [351, 468] on h4 "4.58 / 5" at bounding box center [350, 463] width 263 height 20
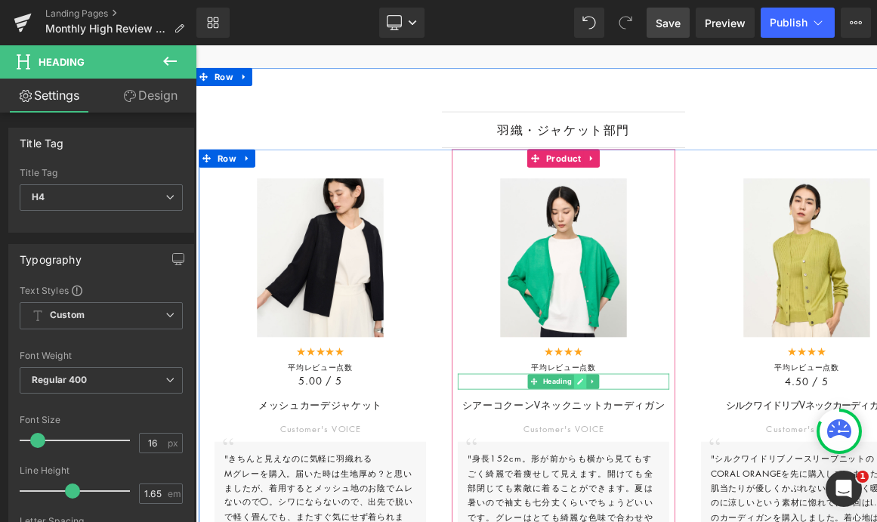
click at [670, 468] on icon at bounding box center [674, 463] width 8 height 9
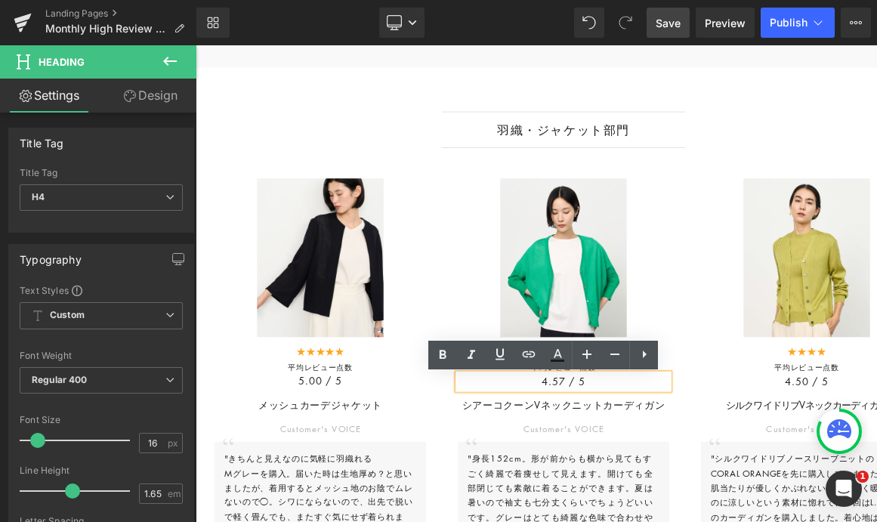
click at [646, 472] on h4 "4.57 / 5" at bounding box center [652, 463] width 263 height 20
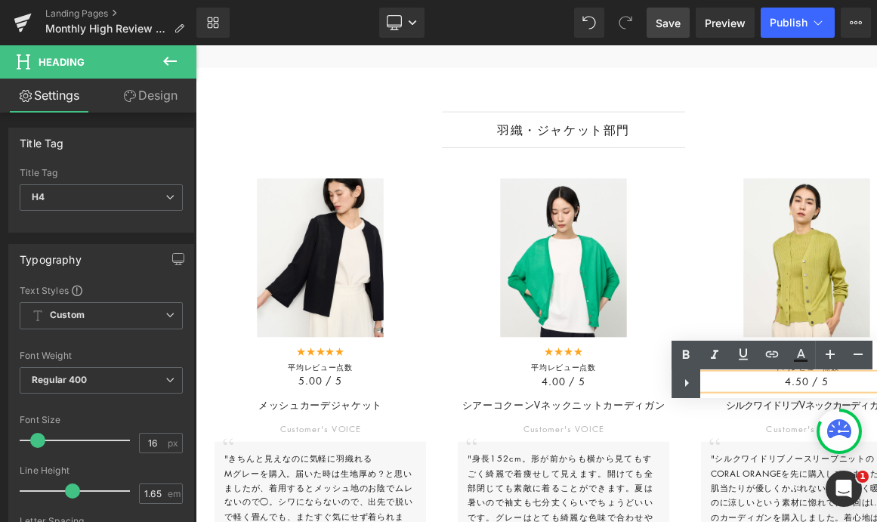
click at [802, 385] on div "Text Color Highlight Color #333333" at bounding box center [775, 369] width 206 height 57
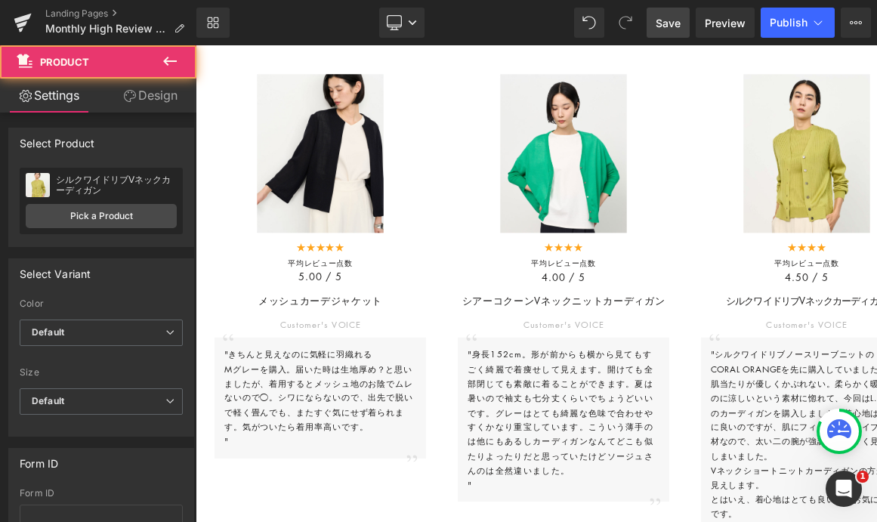
scroll to position [4006, 0]
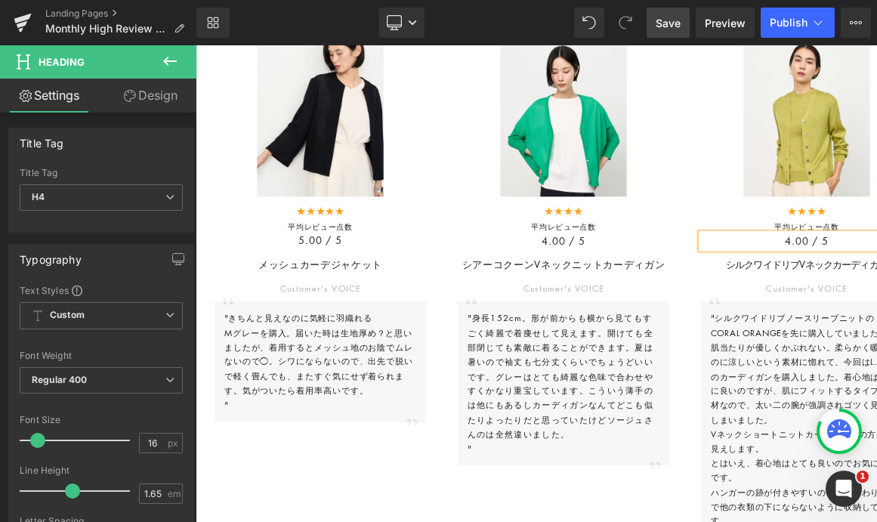
click at [667, 22] on span "Save" at bounding box center [668, 23] width 25 height 16
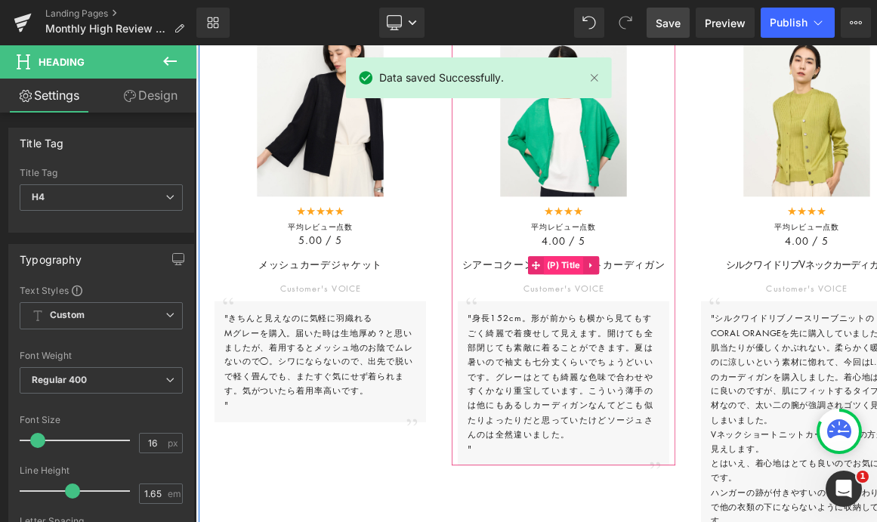
click at [651, 323] on span "(P) Title" at bounding box center [653, 319] width 49 height 23
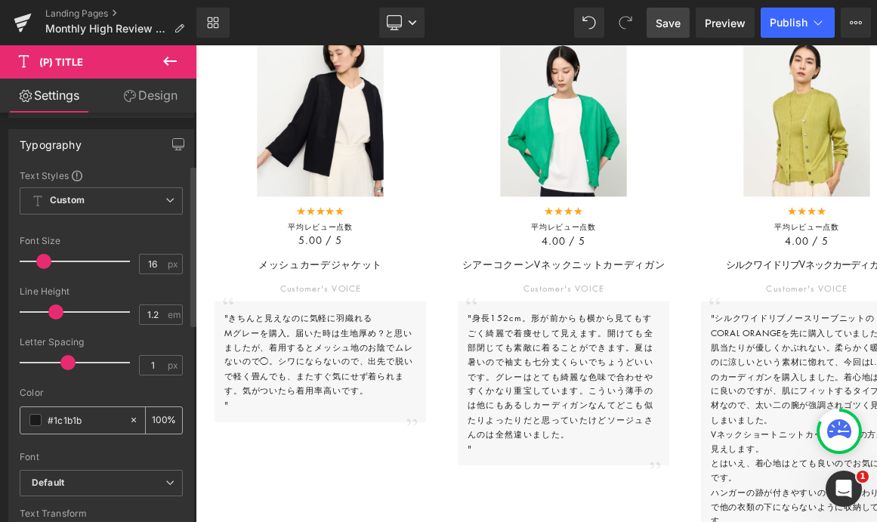
scroll to position [194, 0]
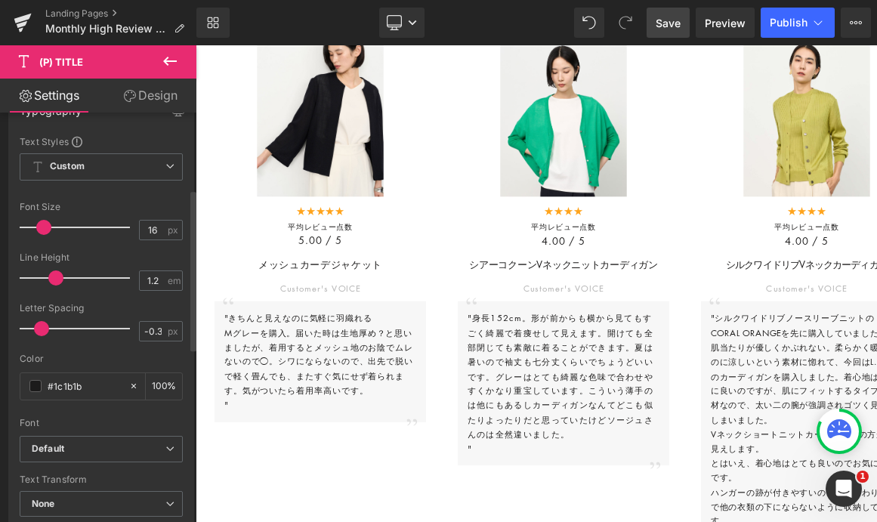
type input "-0.4"
click at [39, 331] on div at bounding box center [78, 329] width 103 height 30
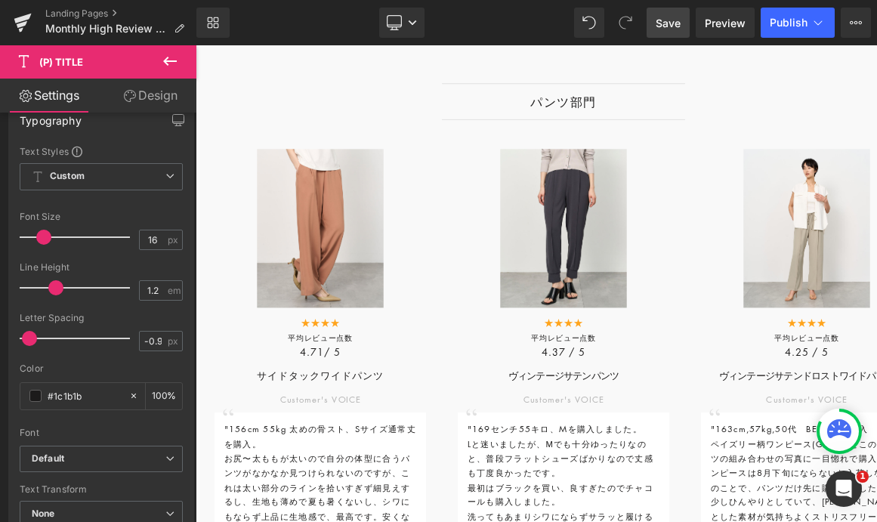
scroll to position [2857, 0]
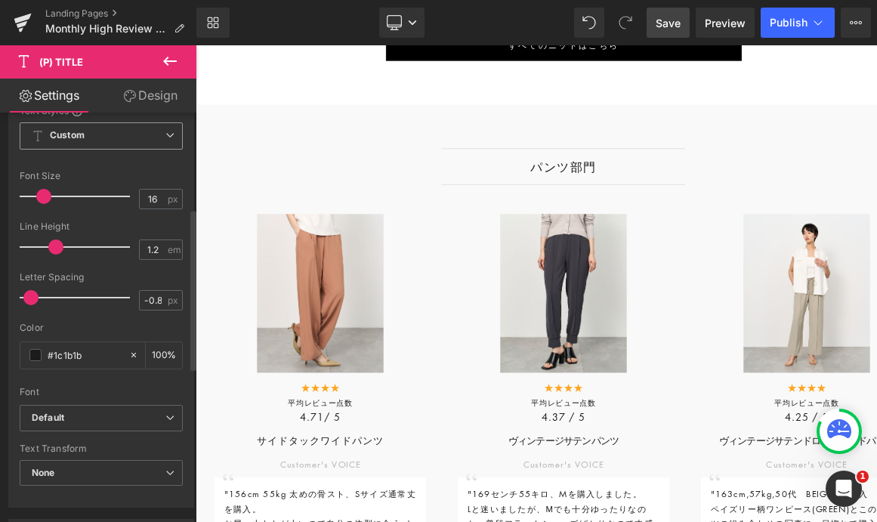
scroll to position [243, 0]
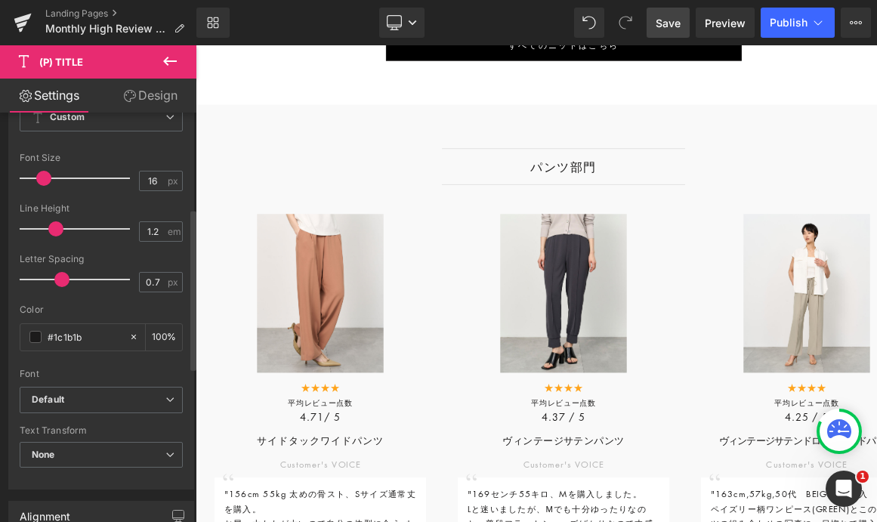
click at [60, 281] on div at bounding box center [78, 279] width 103 height 30
type input "1.1"
click at [70, 280] on span at bounding box center [70, 279] width 15 height 15
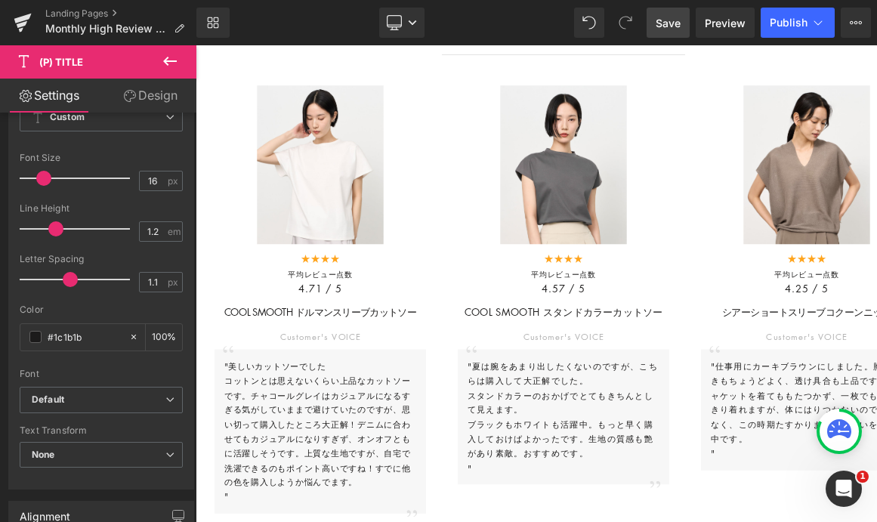
scroll to position [2166, 0]
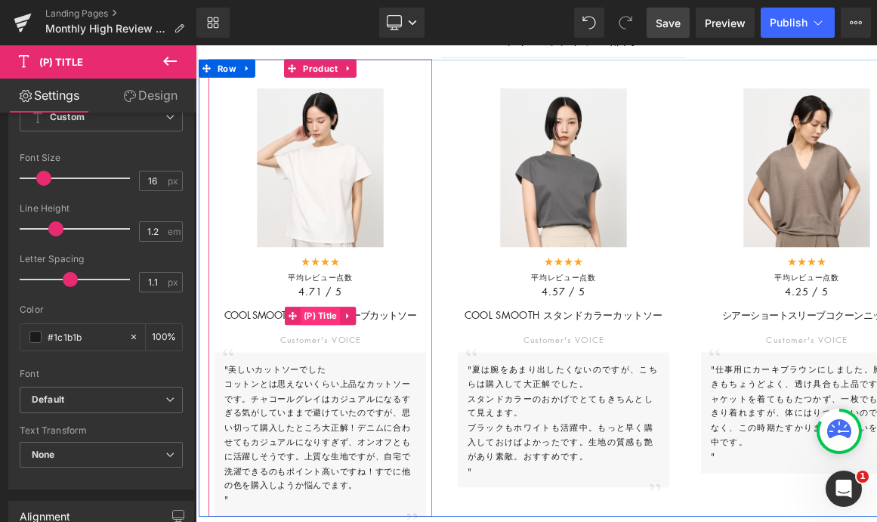
click at [336, 385] on span "(P) Title" at bounding box center [350, 381] width 49 height 23
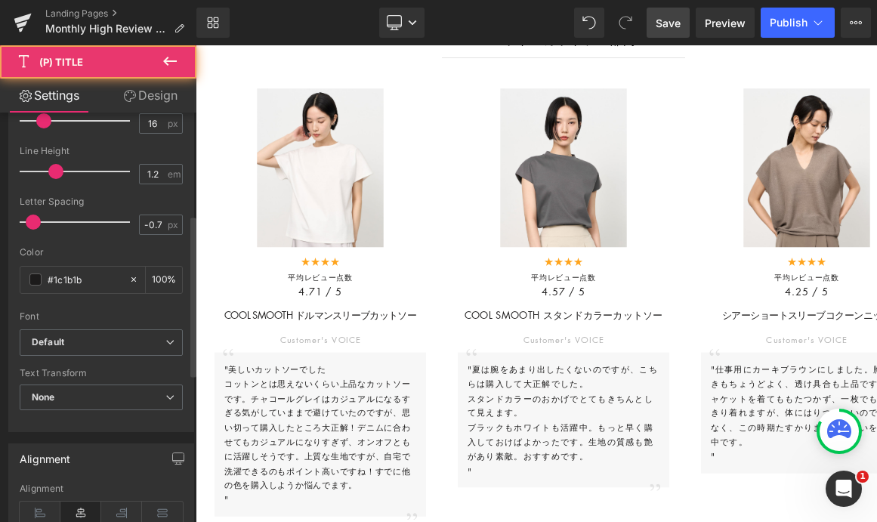
scroll to position [323, 0]
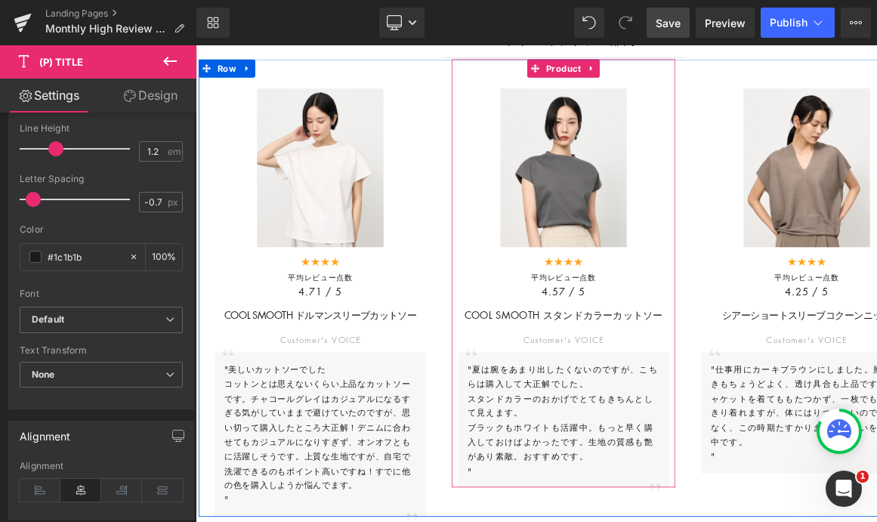
click at [648, 391] on span "(P) Title" at bounding box center [652, 382] width 39 height 18
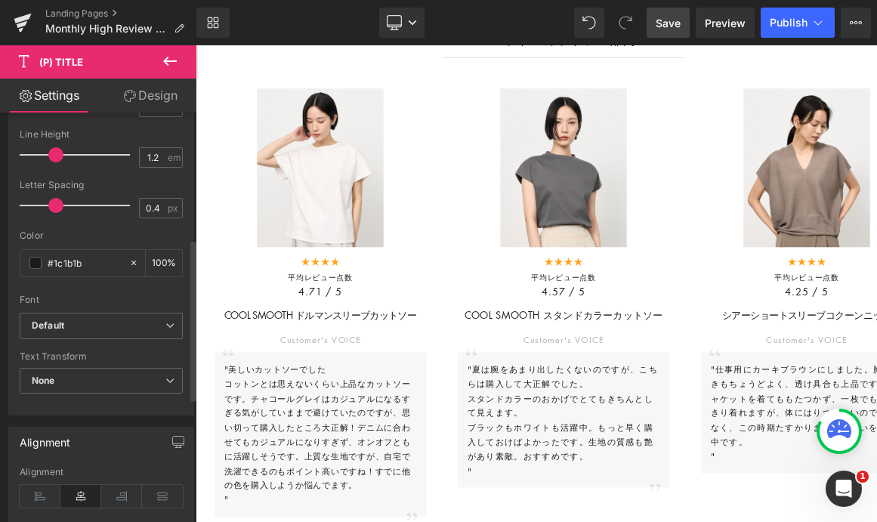
scroll to position [321, 0]
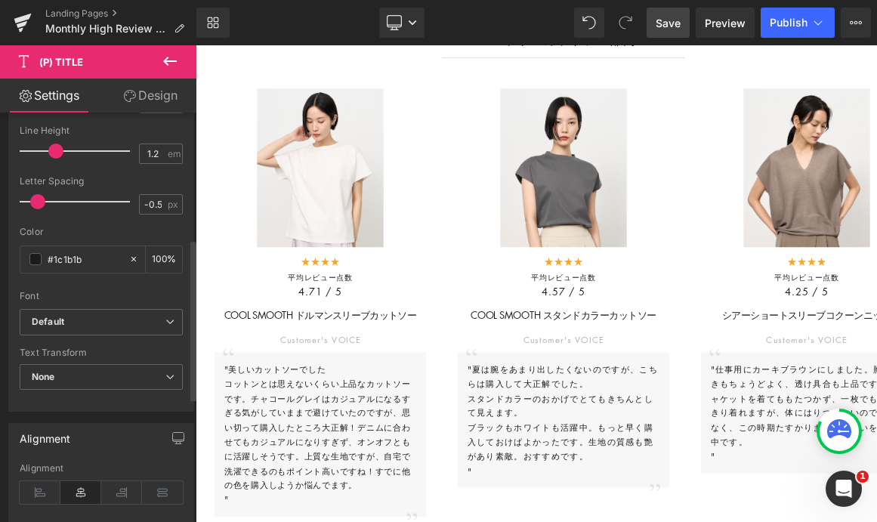
type input "-0.6"
drag, startPoint x: 47, startPoint y: 204, endPoint x: 27, endPoint y: 204, distance: 19.6
click at [27, 204] on div at bounding box center [78, 202] width 103 height 30
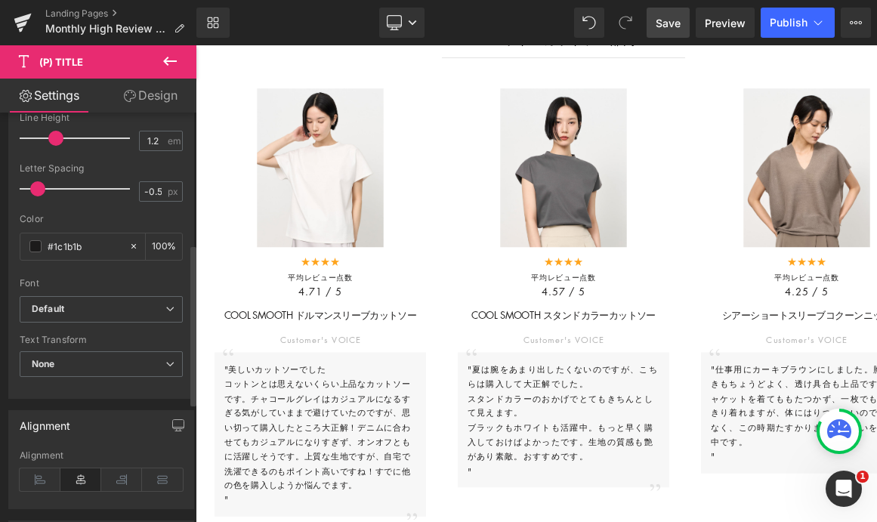
scroll to position [305, 0]
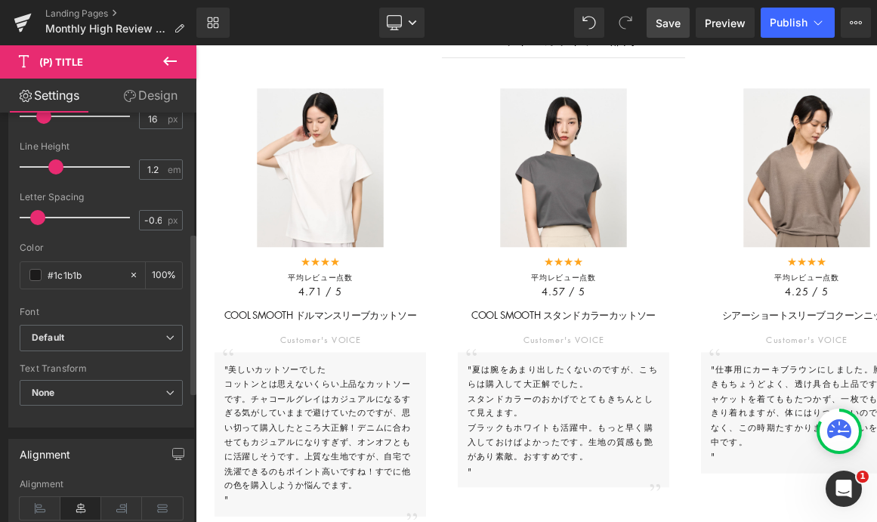
type input "-0.7"
click at [29, 221] on span at bounding box center [33, 217] width 15 height 15
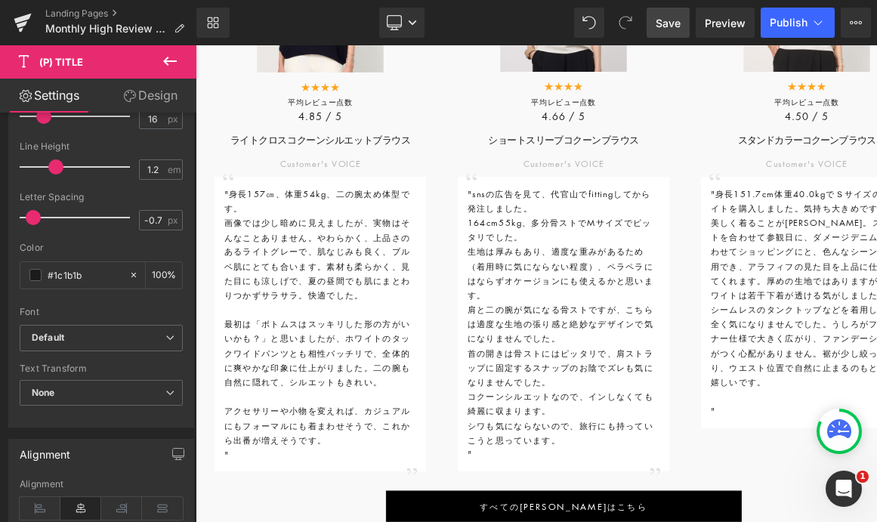
scroll to position [1433, 0]
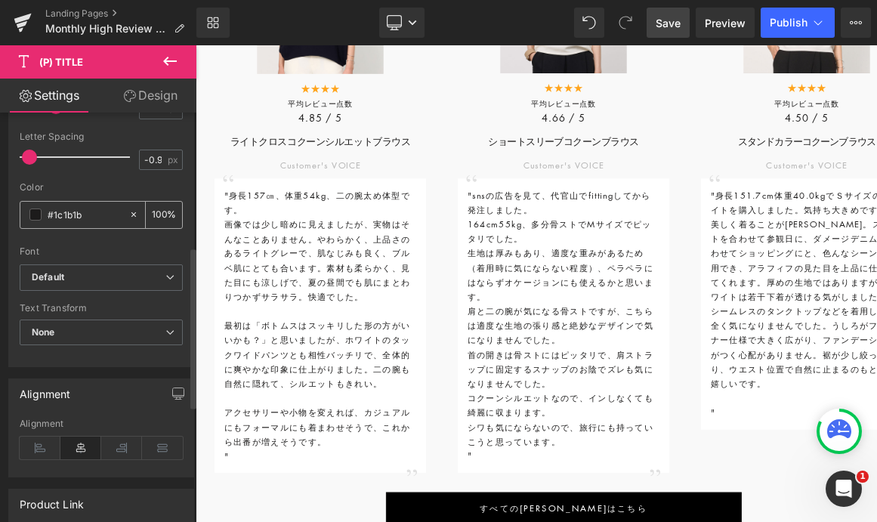
scroll to position [326, 0]
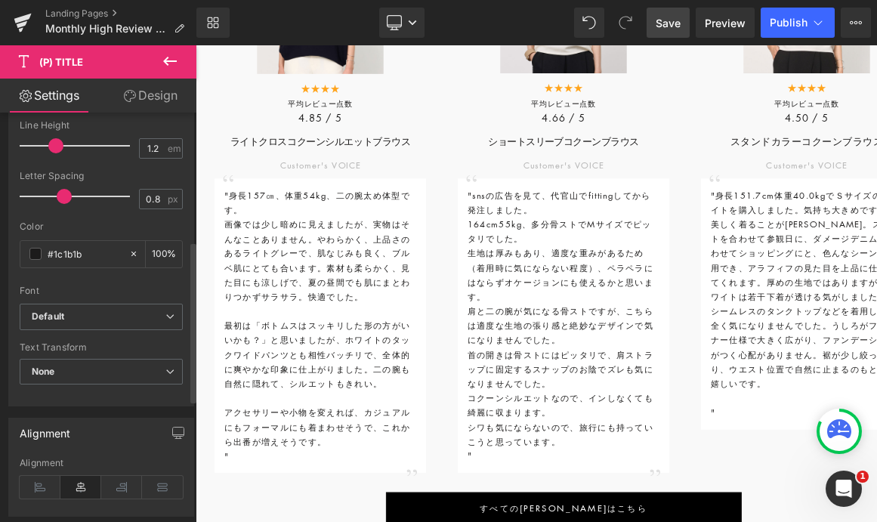
type input "0.9"
click at [63, 199] on div at bounding box center [78, 196] width 103 height 30
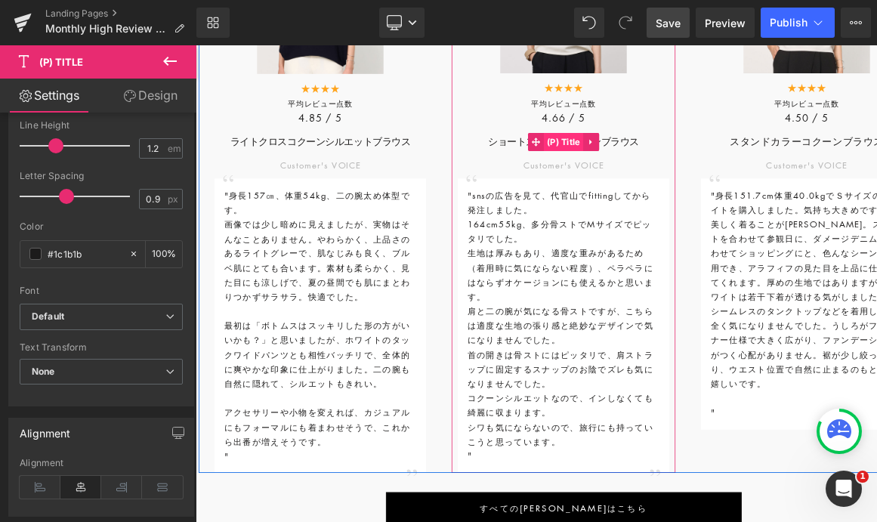
click at [640, 164] on span "(P) Title" at bounding box center [653, 165] width 49 height 23
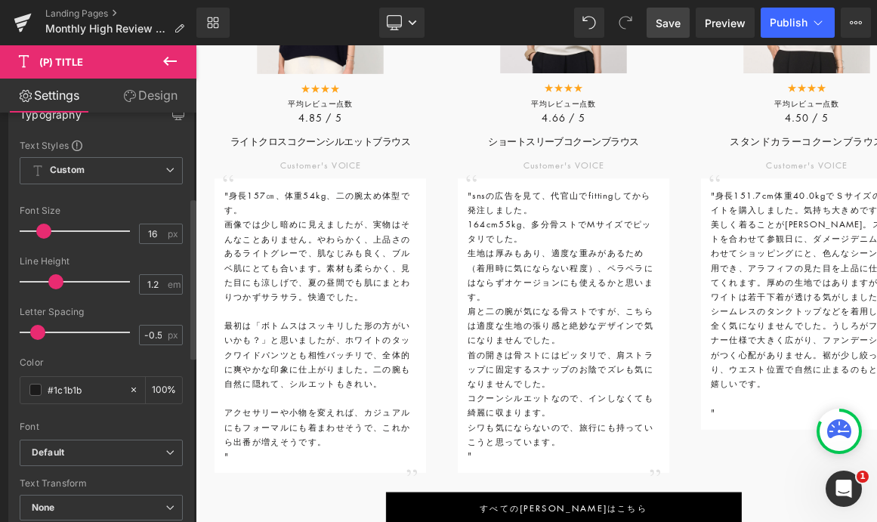
scroll to position [245, 0]
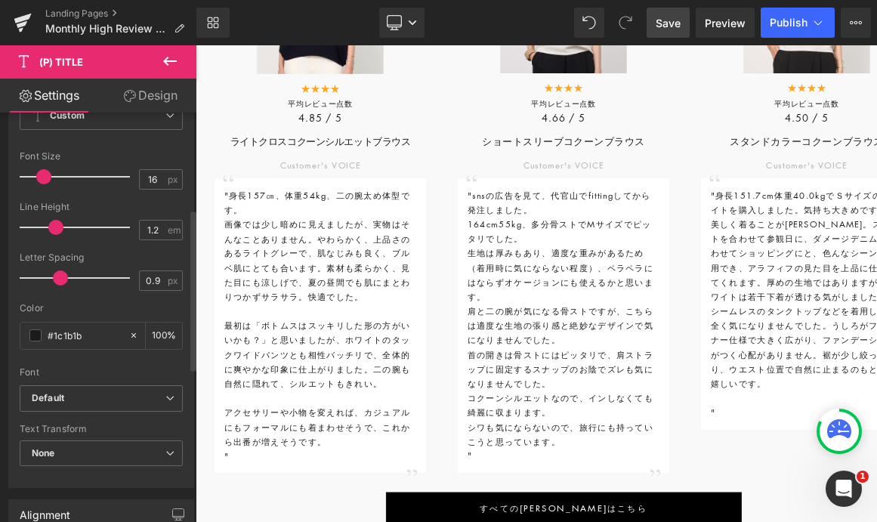
type input "1"
drag, startPoint x: 39, startPoint y: 276, endPoint x: 68, endPoint y: 277, distance: 28.8
click at [68, 277] on span at bounding box center [67, 278] width 15 height 15
click at [668, 19] on span "Save" at bounding box center [668, 23] width 25 height 16
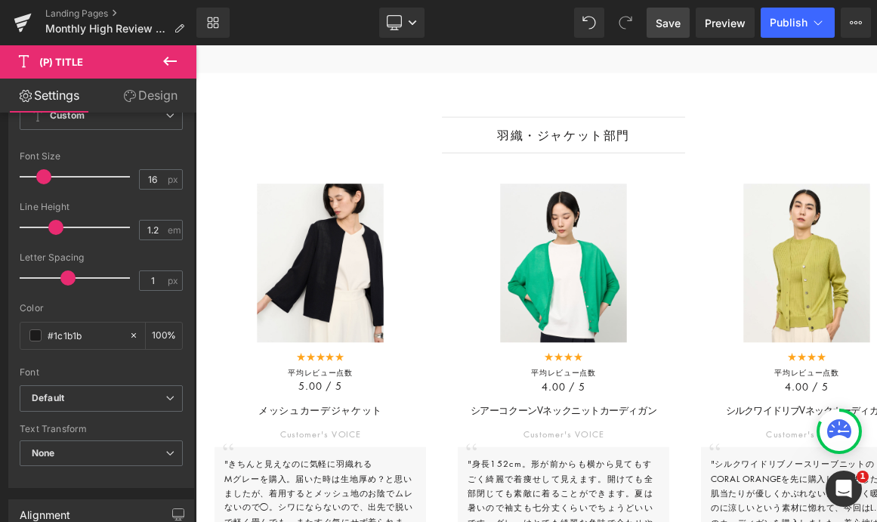
scroll to position [3858, 0]
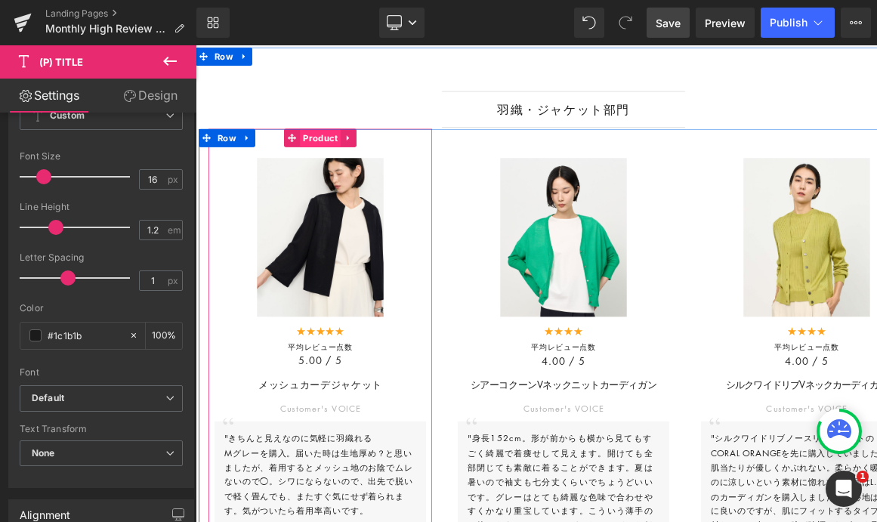
click at [339, 165] on span "Product" at bounding box center [350, 160] width 51 height 23
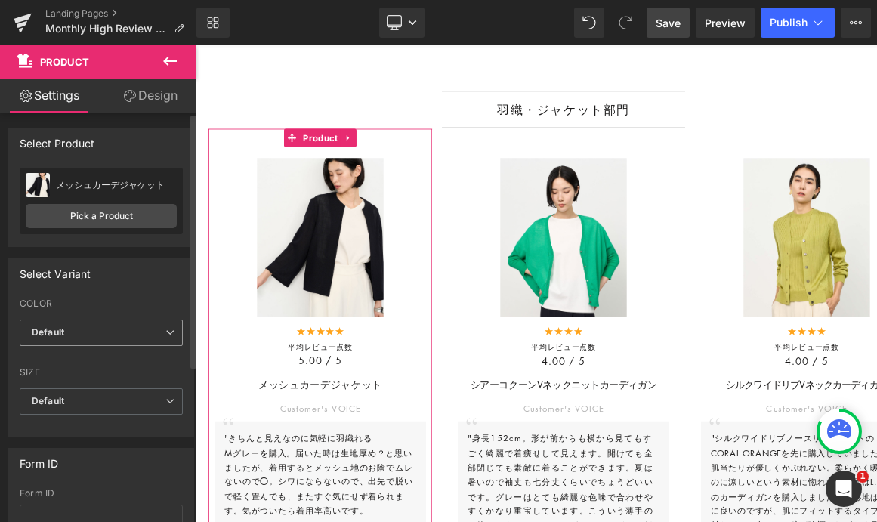
click at [98, 336] on span "Default" at bounding box center [101, 333] width 163 height 26
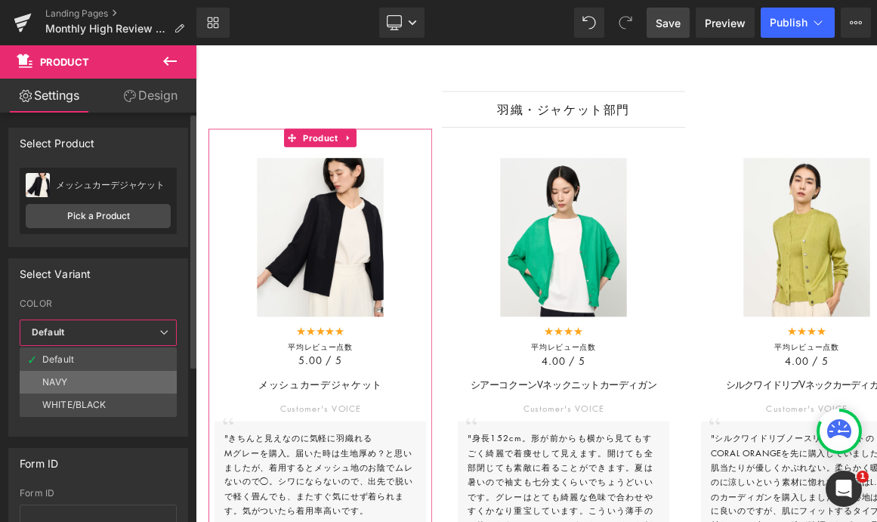
click at [73, 387] on li "NAVY" at bounding box center [98, 382] width 157 height 23
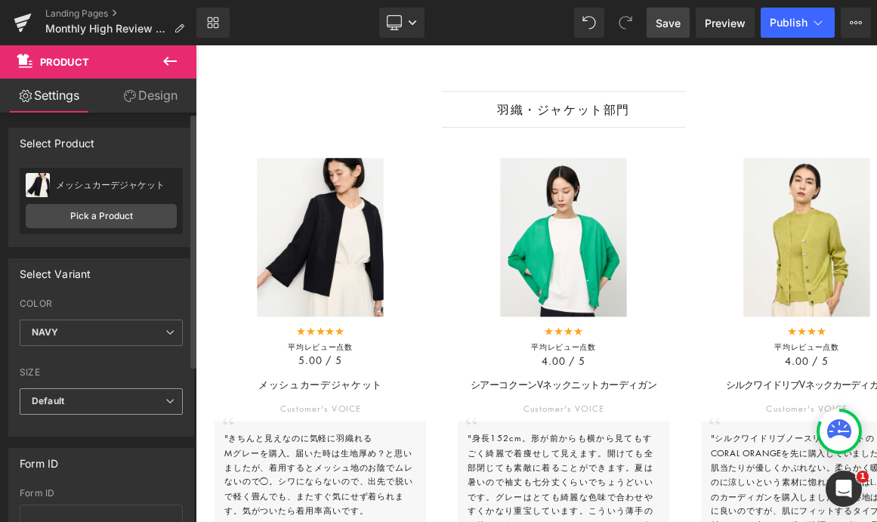
click at [101, 400] on span "Default" at bounding box center [101, 401] width 163 height 26
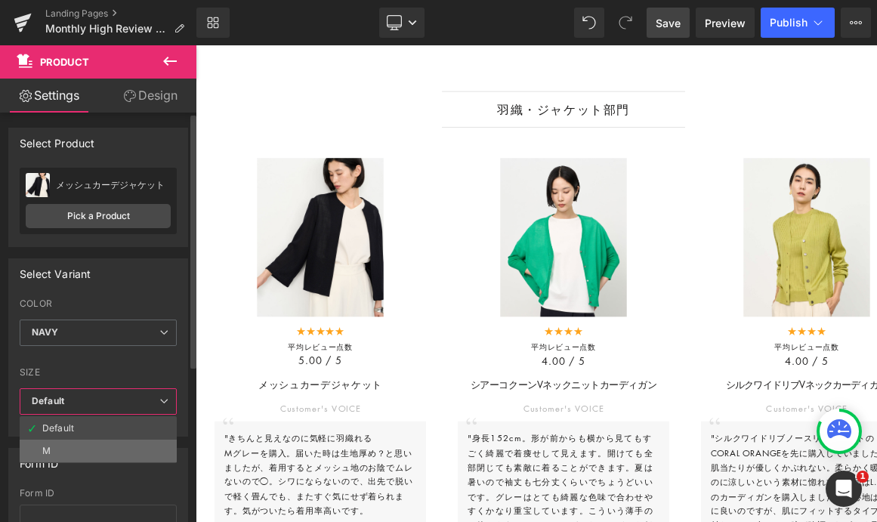
click at [88, 442] on li "M" at bounding box center [98, 451] width 157 height 23
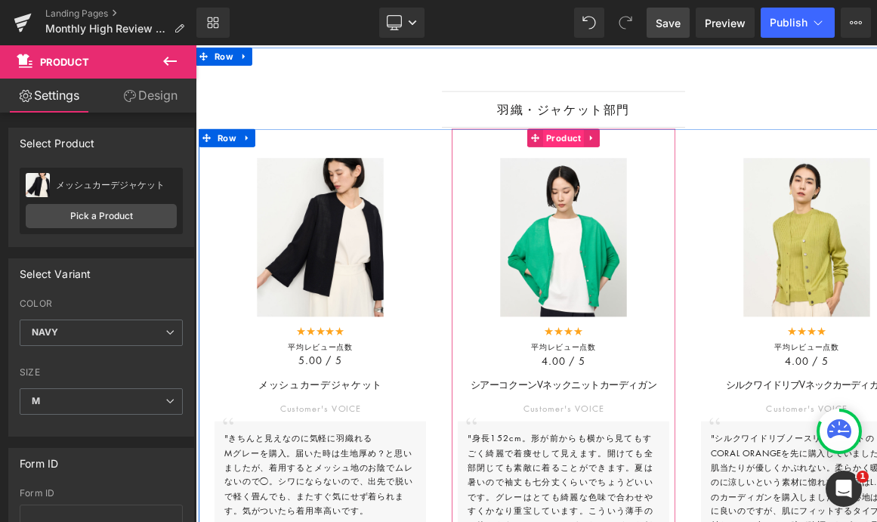
click at [637, 169] on span "Product" at bounding box center [652, 160] width 51 height 23
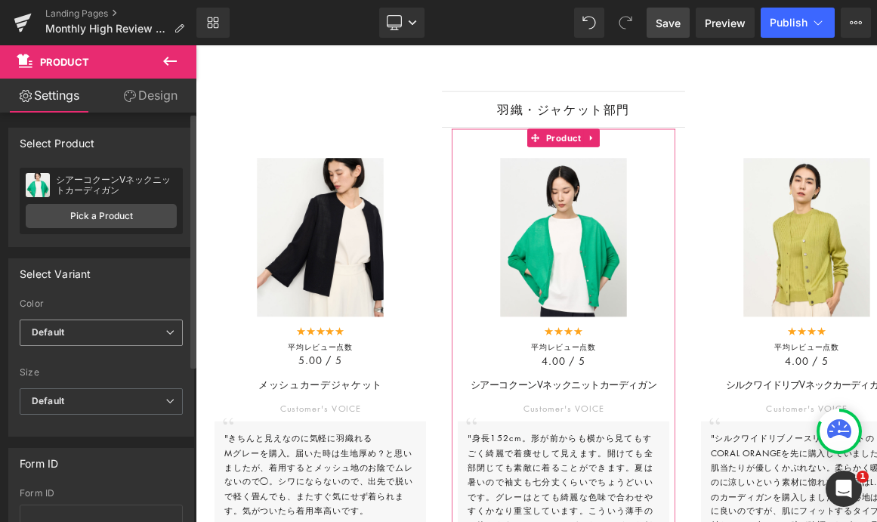
click at [127, 334] on span "Default" at bounding box center [101, 333] width 163 height 26
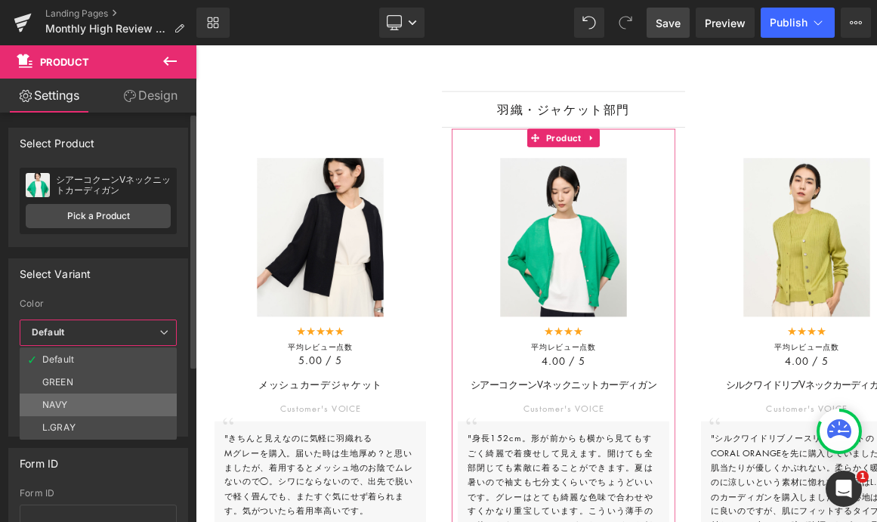
click at [102, 407] on li "NAVY" at bounding box center [98, 405] width 157 height 23
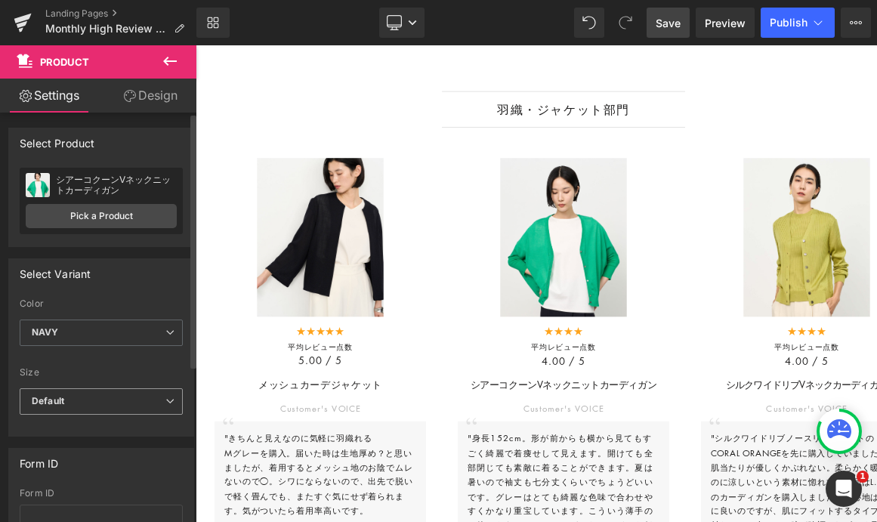
click at [116, 403] on span "Default" at bounding box center [101, 401] width 163 height 26
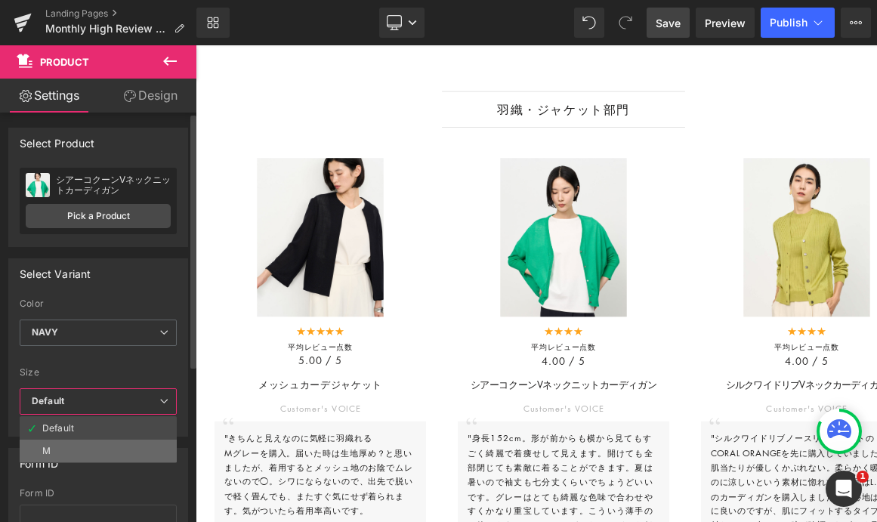
click at [105, 455] on li "M" at bounding box center [98, 451] width 157 height 23
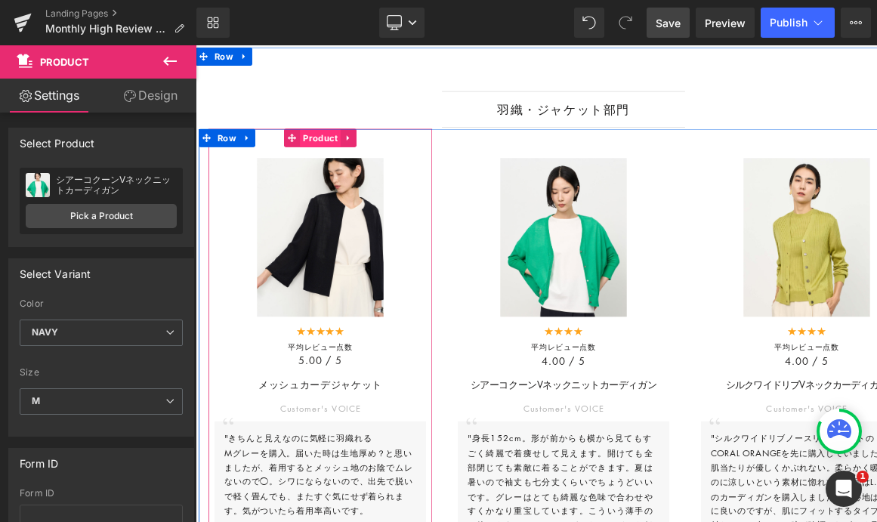
click at [343, 169] on span "Product" at bounding box center [350, 160] width 51 height 23
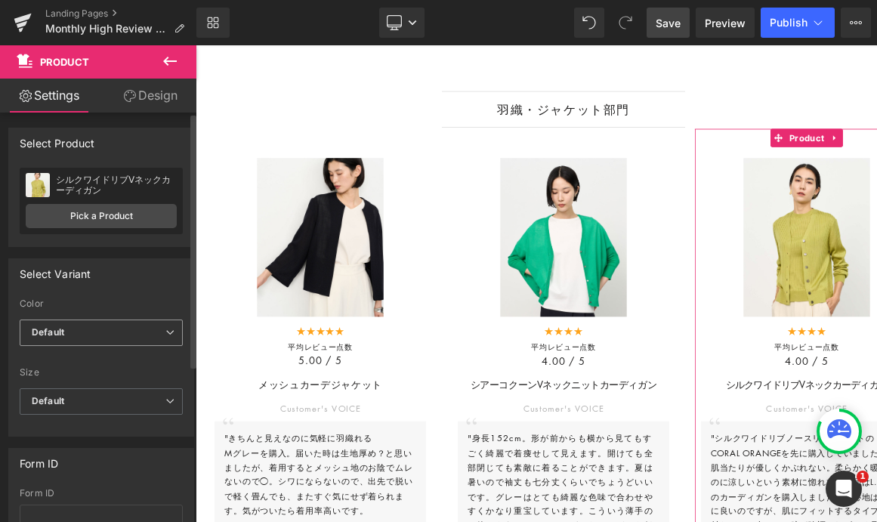
click at [103, 339] on span "Default" at bounding box center [101, 333] width 163 height 26
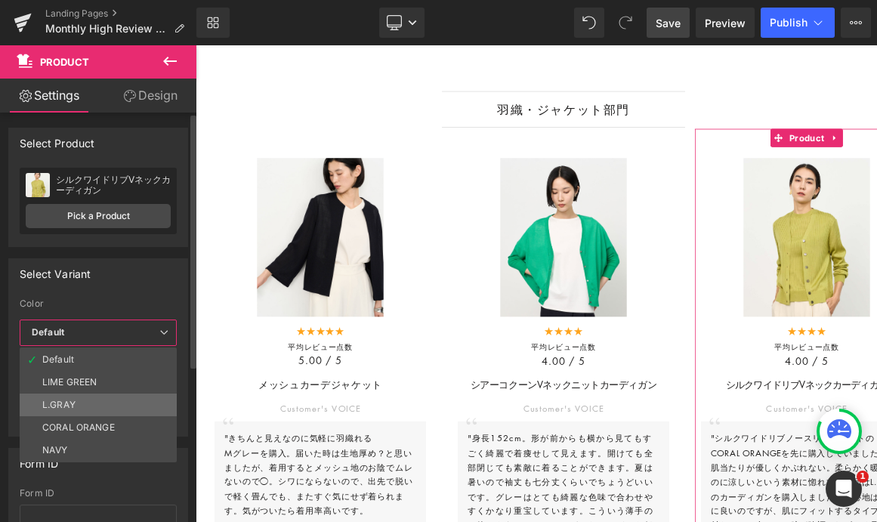
click at [91, 406] on li "L.GRAY" at bounding box center [98, 405] width 157 height 23
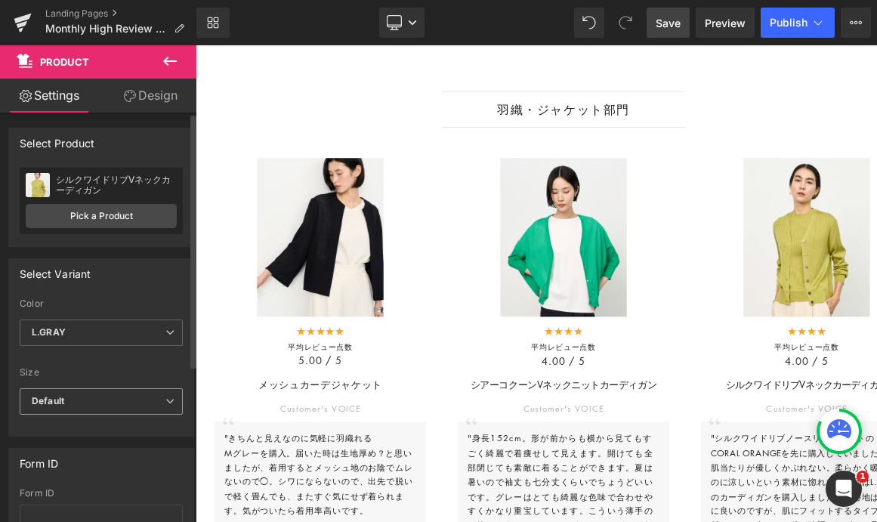
click at [112, 404] on span "Default" at bounding box center [101, 401] width 163 height 26
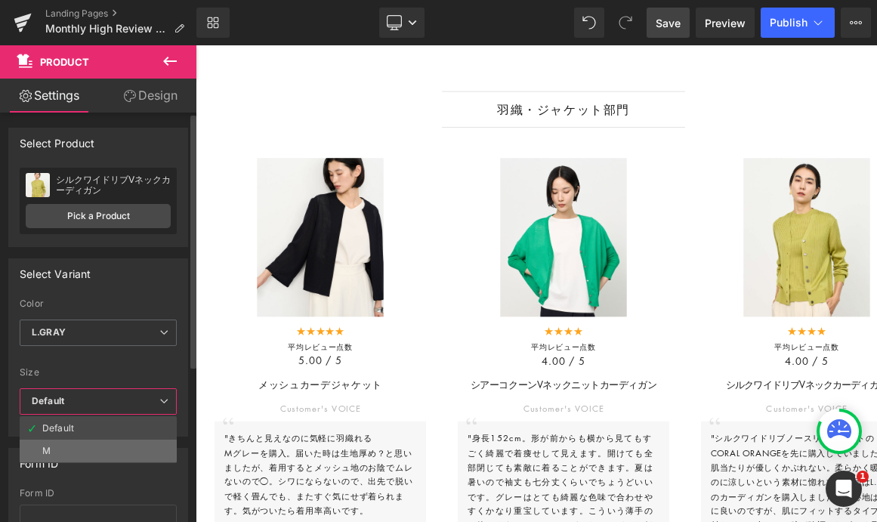
click at [91, 447] on li "M" at bounding box center [98, 451] width 157 height 23
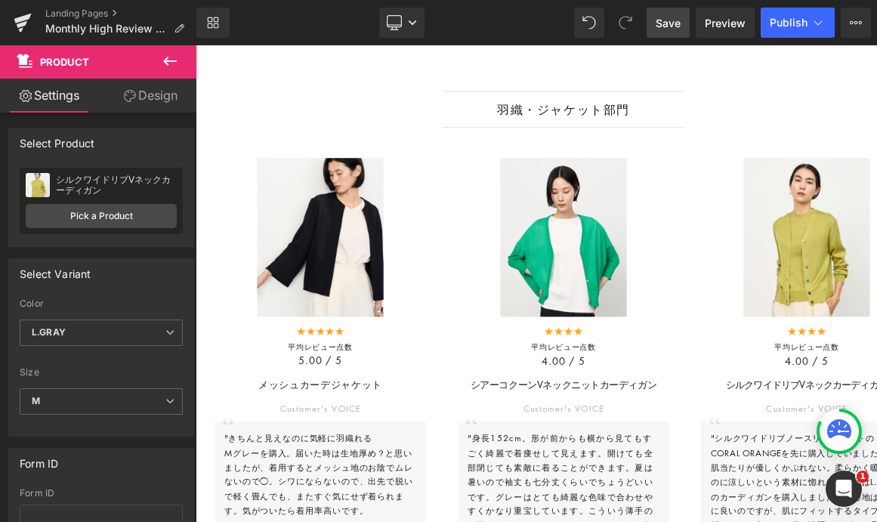
click at [670, 19] on span "Save" at bounding box center [668, 23] width 25 height 16
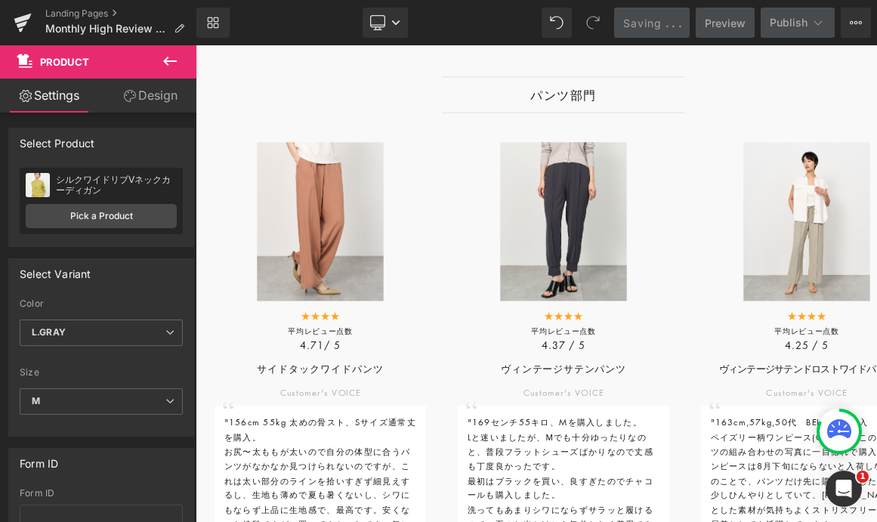
scroll to position [2927, 0]
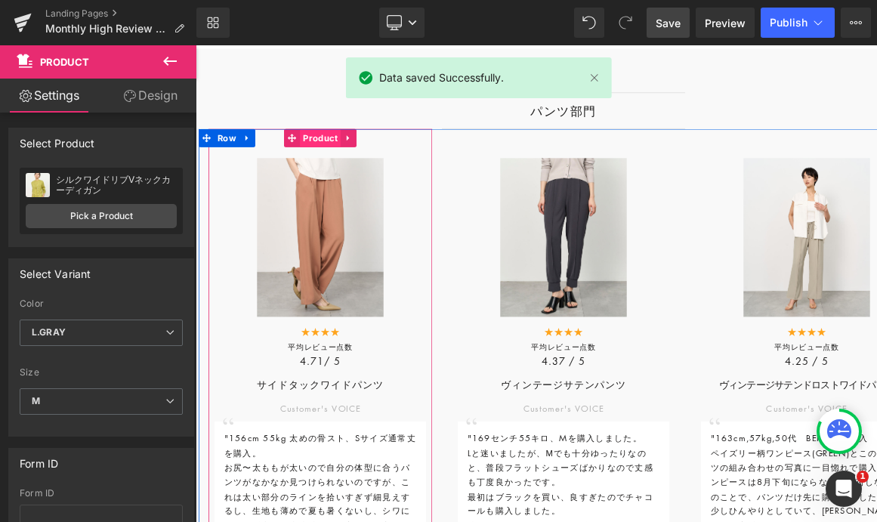
click at [342, 171] on span "Product" at bounding box center [350, 161] width 51 height 23
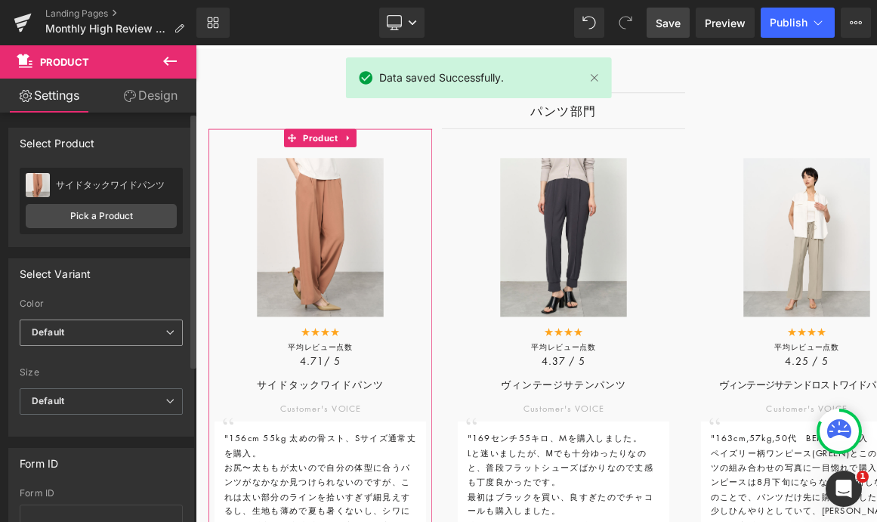
click at [122, 332] on span "Default" at bounding box center [101, 333] width 163 height 26
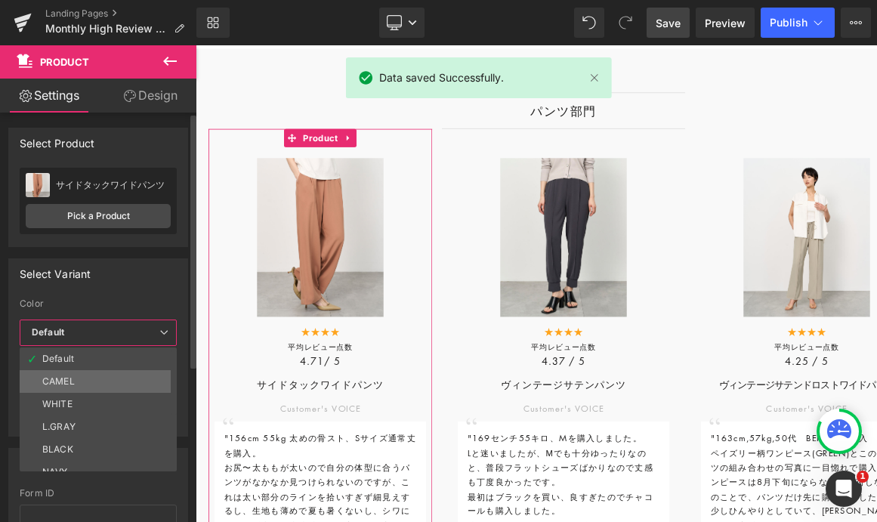
click at [94, 382] on li "CAMEL" at bounding box center [102, 381] width 164 height 23
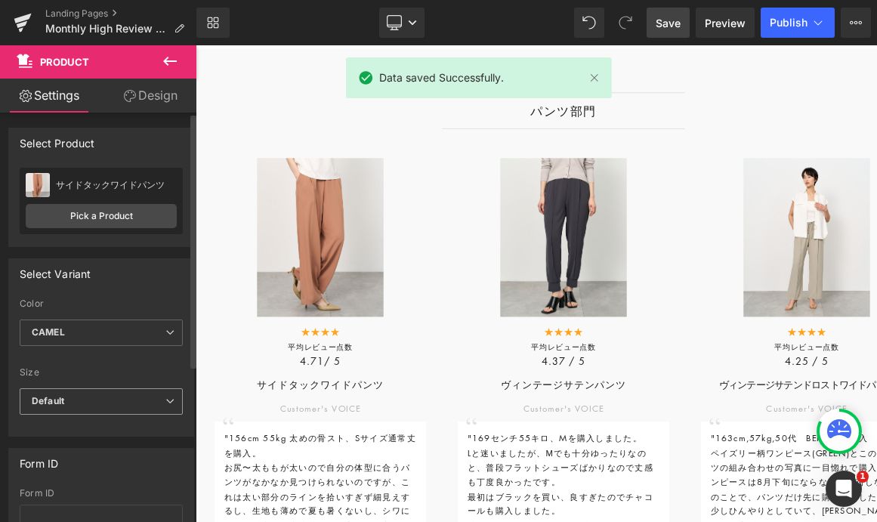
click at [116, 397] on span "Default" at bounding box center [101, 401] width 163 height 26
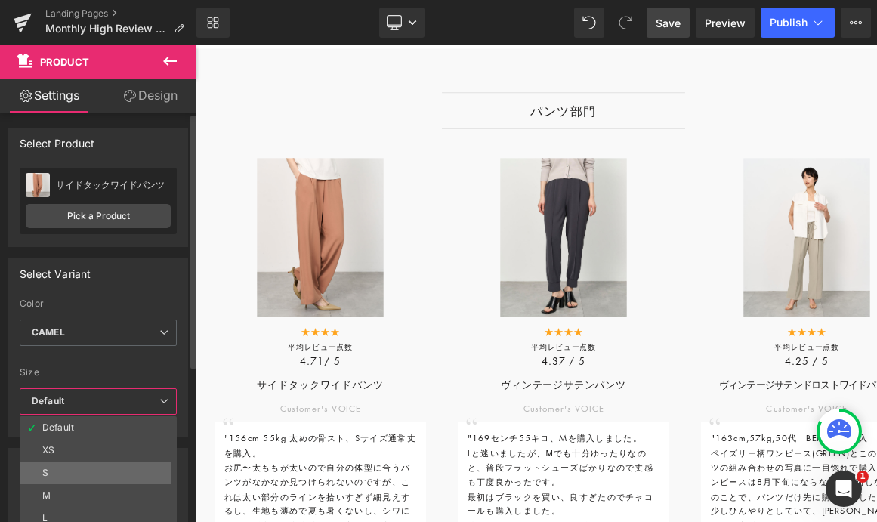
click at [101, 464] on li "S" at bounding box center [102, 473] width 164 height 23
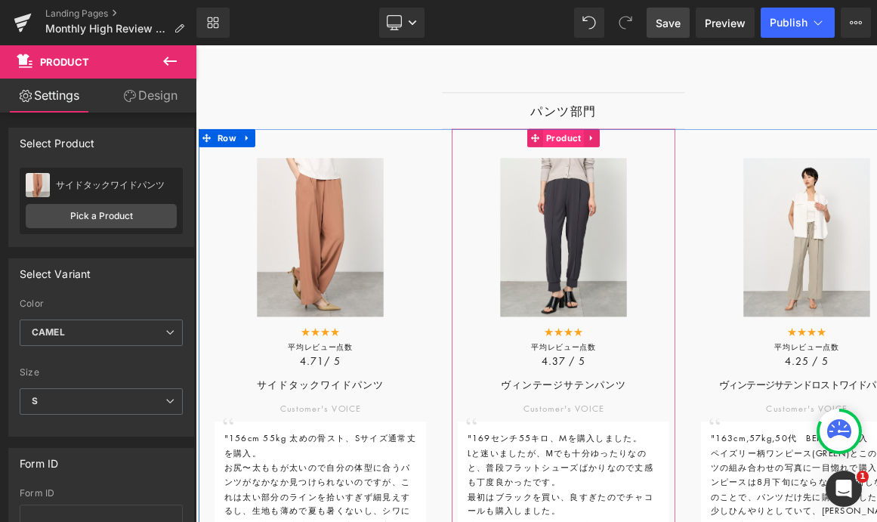
click at [647, 170] on span "Product" at bounding box center [652, 161] width 51 height 23
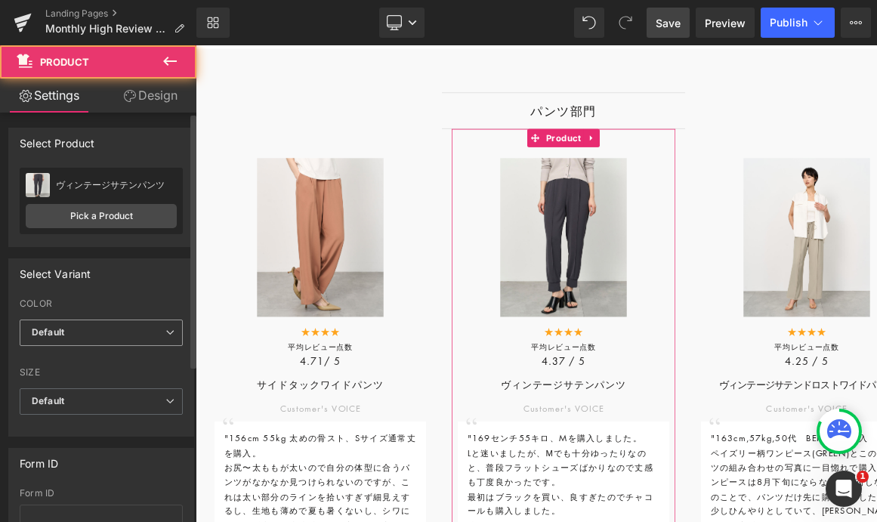
click at [95, 336] on span "Default" at bounding box center [101, 333] width 163 height 26
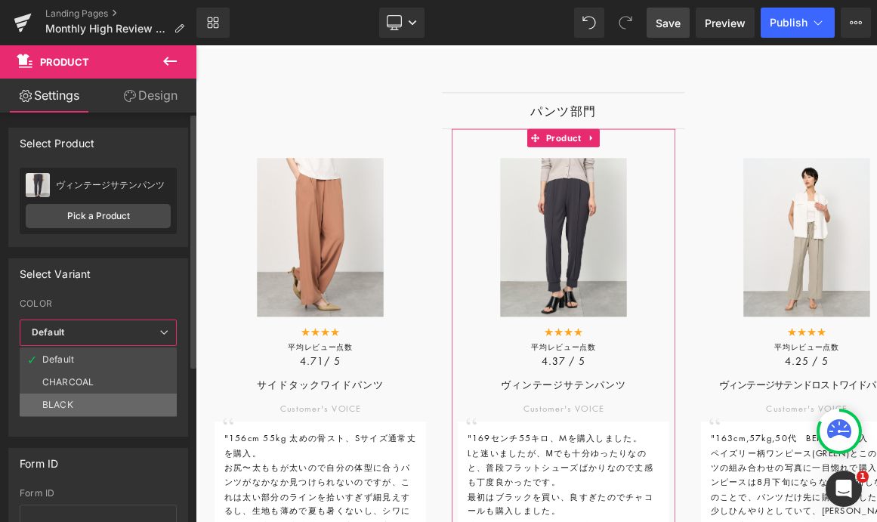
click at [89, 398] on li "BLACK" at bounding box center [98, 405] width 157 height 23
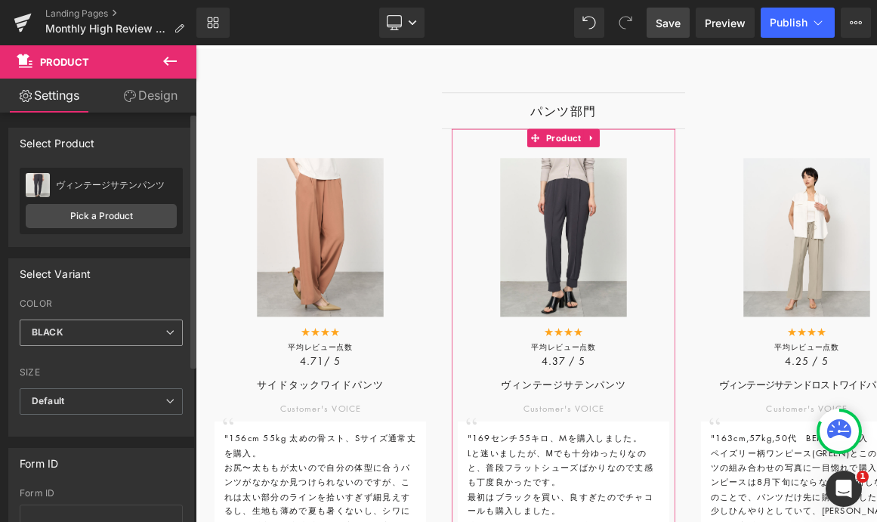
click at [88, 337] on span "BLACK" at bounding box center [101, 333] width 163 height 26
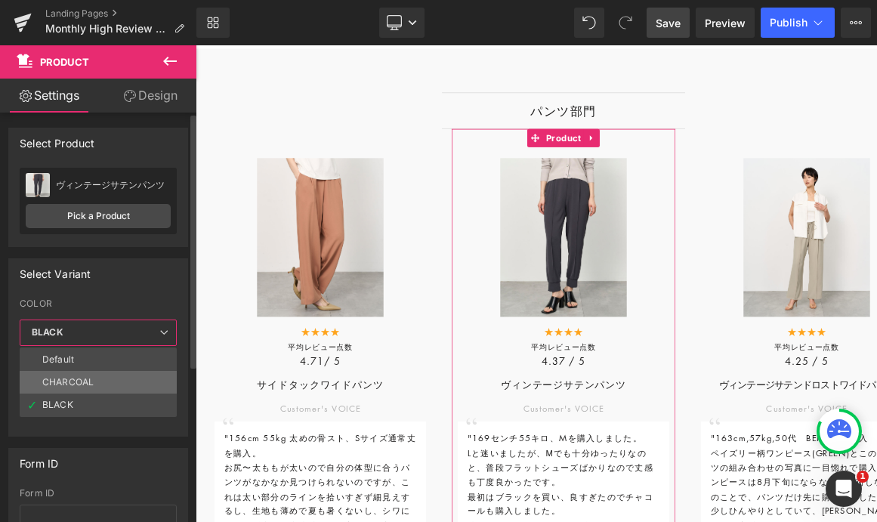
click at [85, 385] on div "CHARCOAL" at bounding box center [67, 382] width 51 height 11
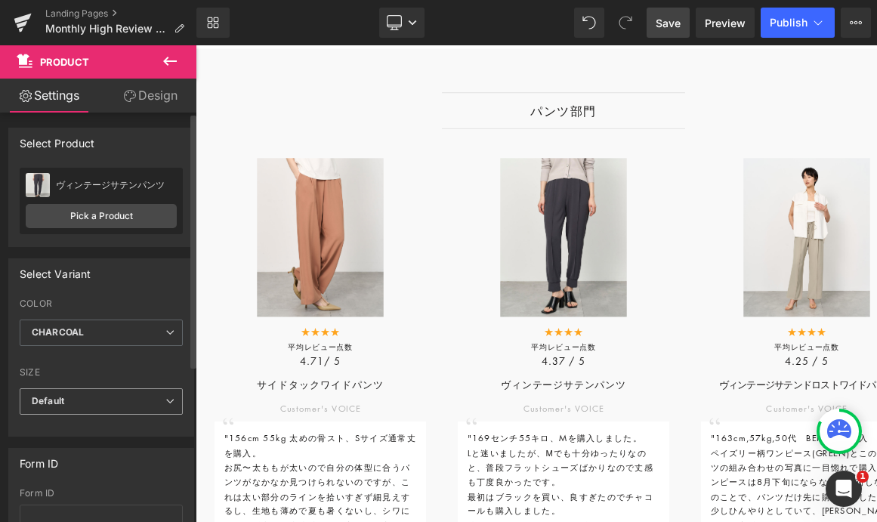
click at [97, 398] on span "Default" at bounding box center [101, 401] width 163 height 26
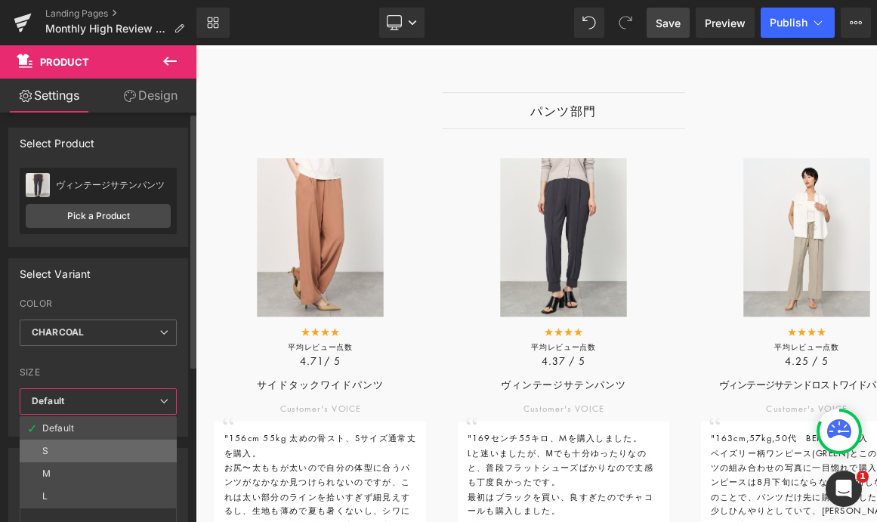
click at [88, 456] on li "S" at bounding box center [98, 451] width 157 height 23
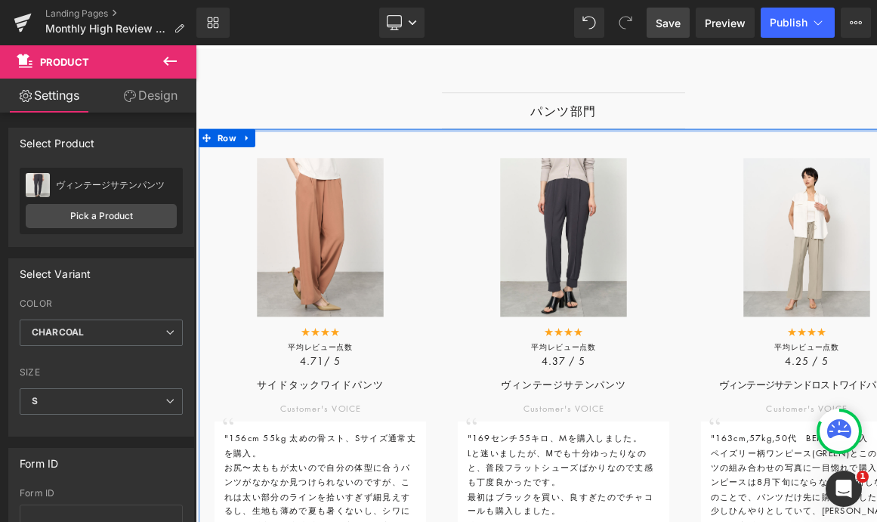
click at [845, 153] on div at bounding box center [652, 152] width 907 height 4
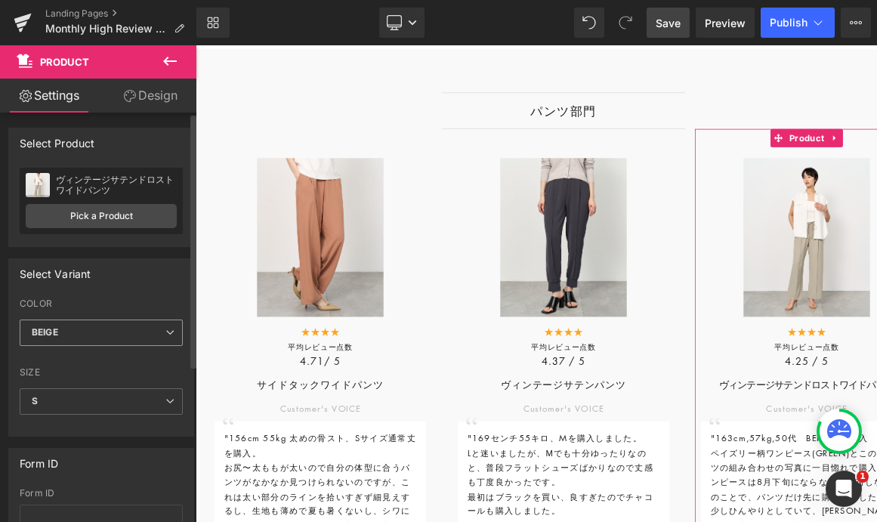
click at [87, 339] on span "BEIGE" at bounding box center [101, 333] width 163 height 26
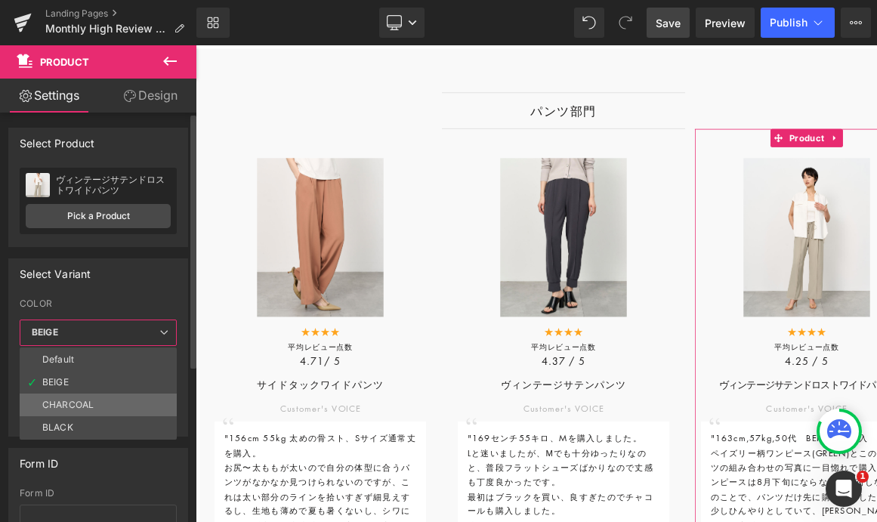
click at [82, 407] on div "CHARCOAL" at bounding box center [67, 405] width 51 height 11
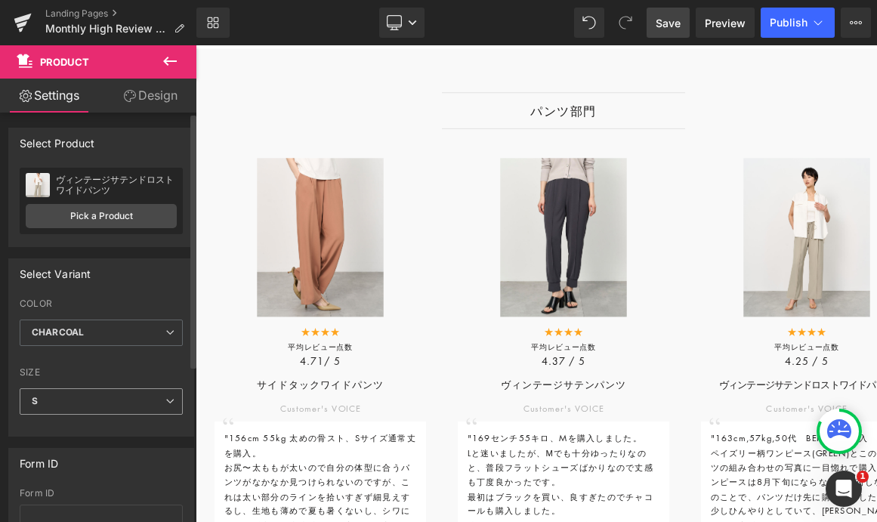
click at [116, 404] on span "S" at bounding box center [101, 401] width 163 height 26
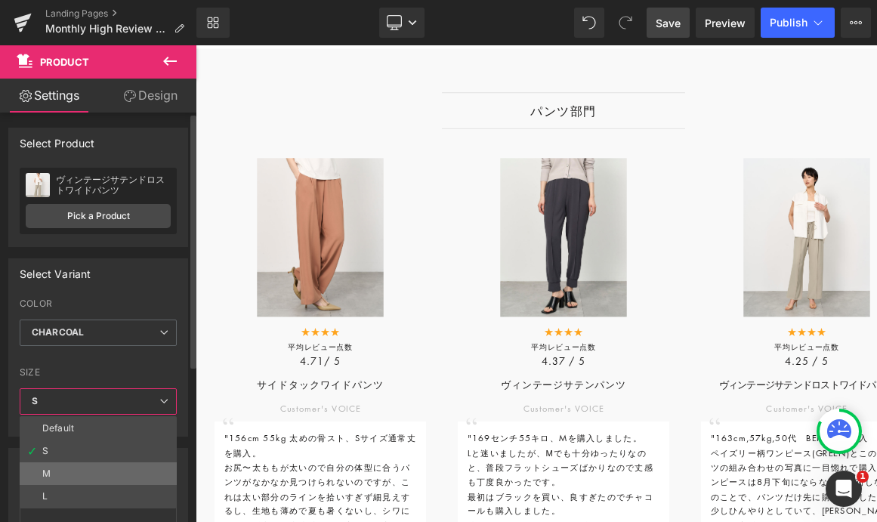
click at [104, 462] on li "M" at bounding box center [98, 473] width 157 height 23
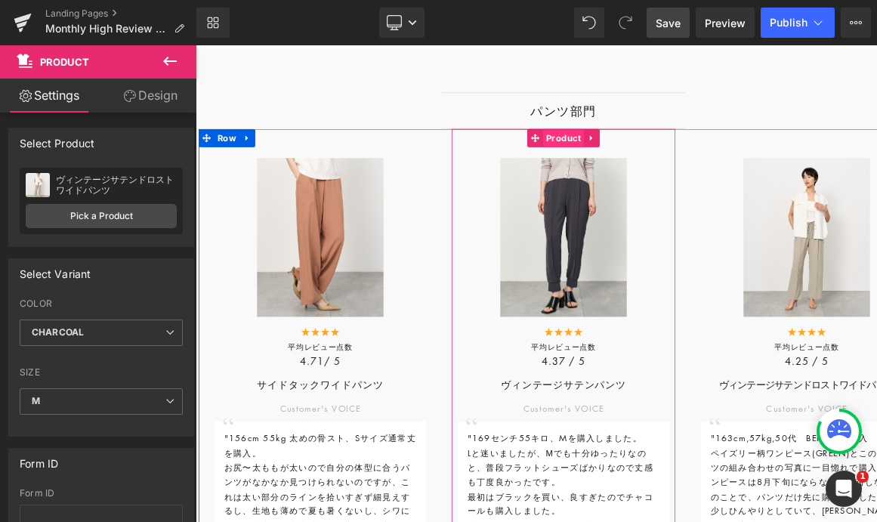
click at [637, 166] on span "Product" at bounding box center [652, 161] width 51 height 23
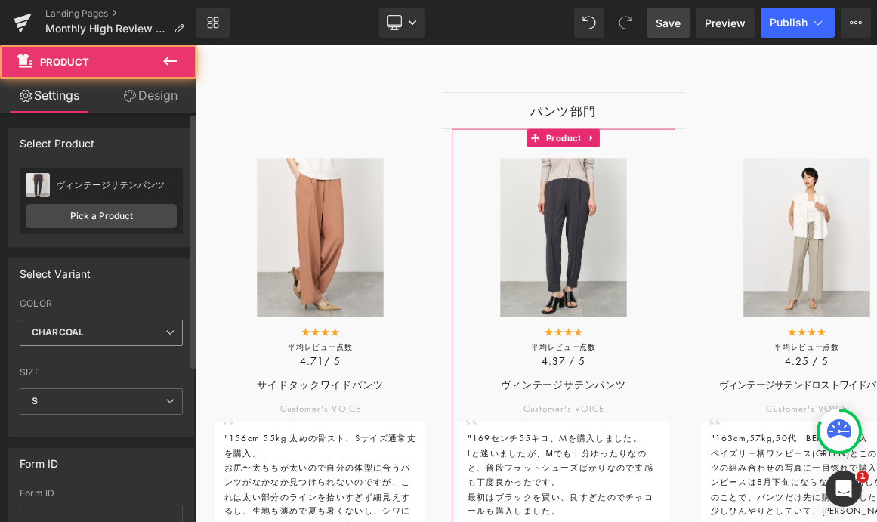
click at [73, 326] on b "CHARCOAL" at bounding box center [58, 331] width 52 height 11
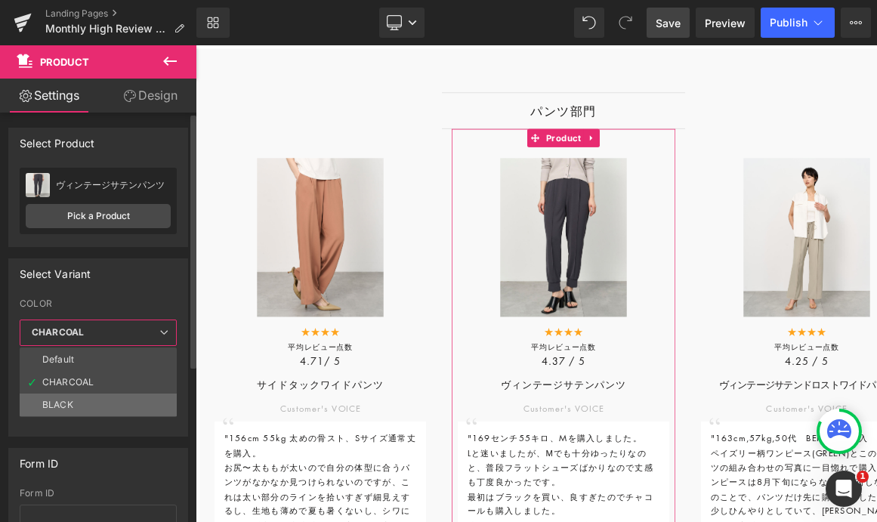
click at [73, 394] on li "BLACK" at bounding box center [98, 405] width 157 height 23
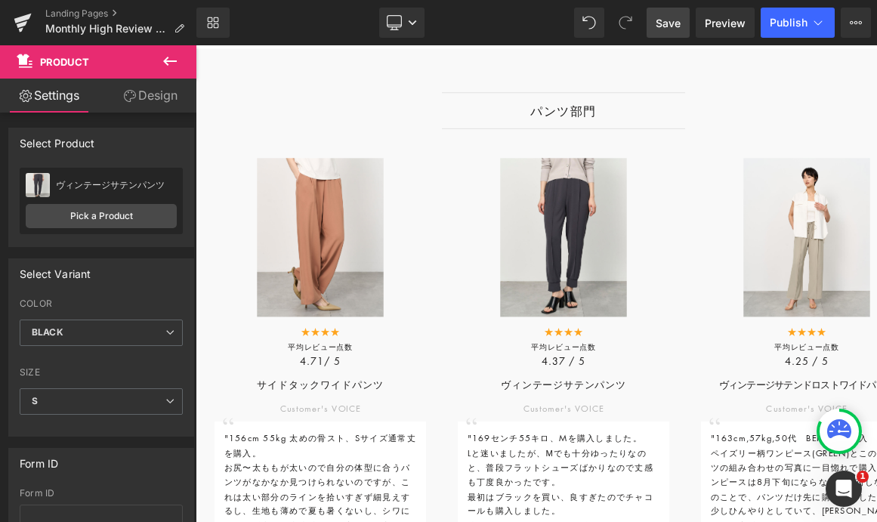
click at [674, 20] on span "Save" at bounding box center [668, 23] width 25 height 16
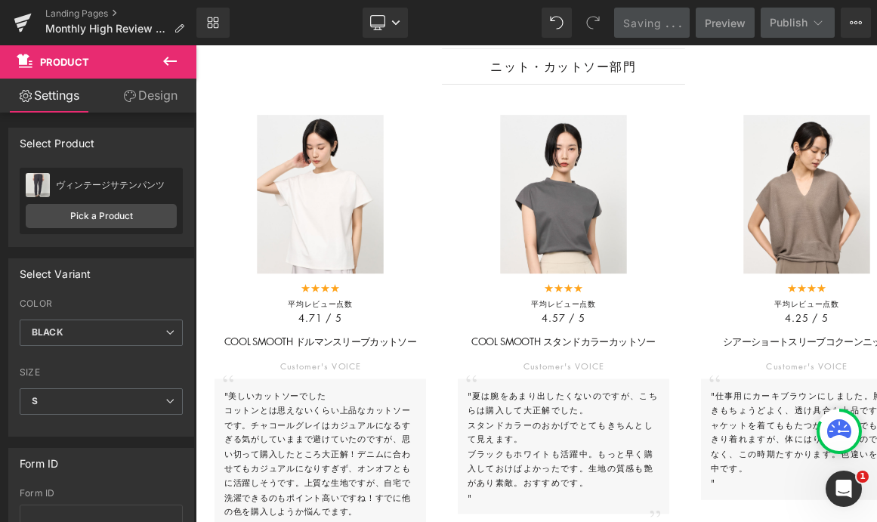
scroll to position [2125, 0]
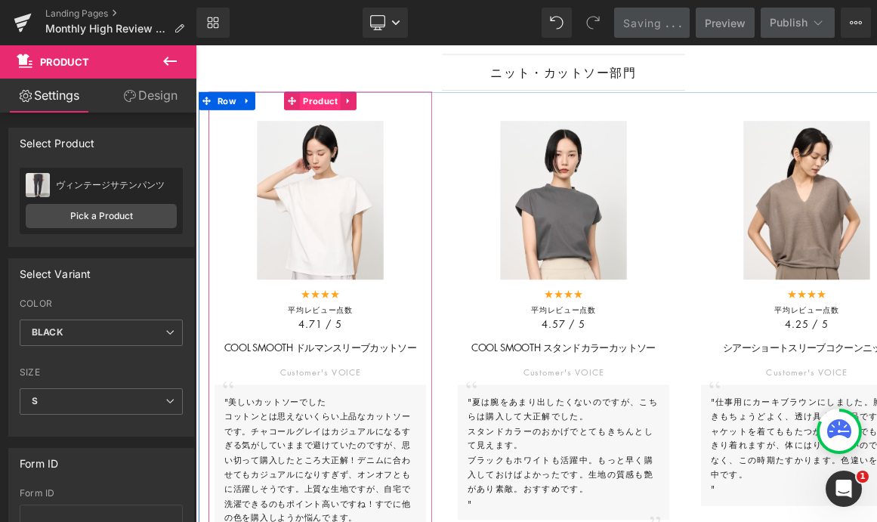
click at [335, 120] on span "Product" at bounding box center [350, 115] width 51 height 23
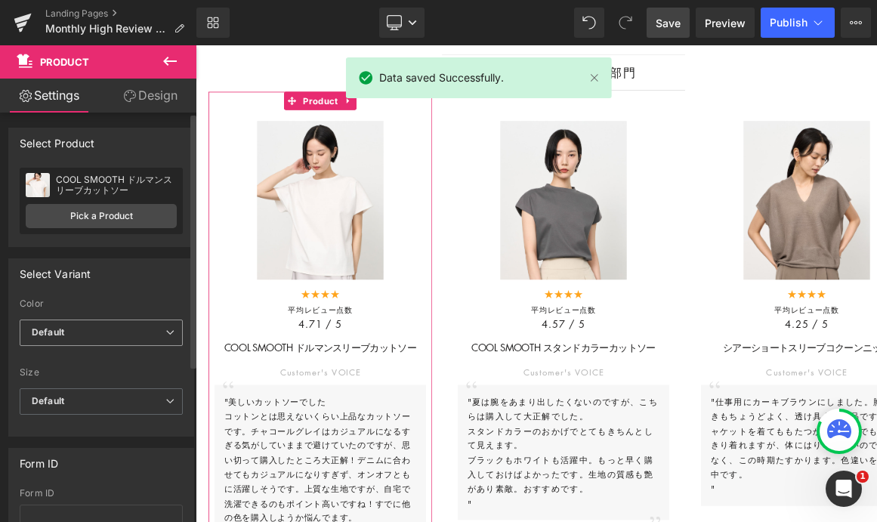
click at [110, 334] on span "Default" at bounding box center [101, 333] width 163 height 26
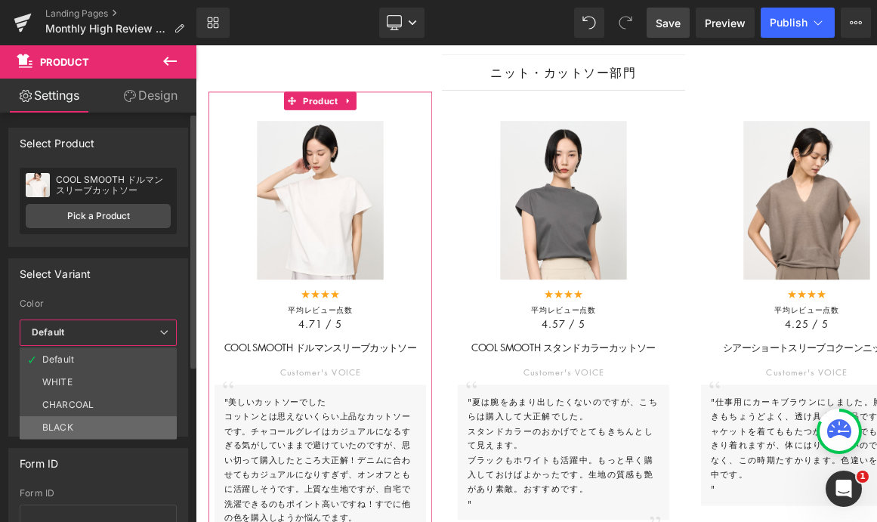
click at [100, 425] on li "BLACK" at bounding box center [98, 427] width 157 height 23
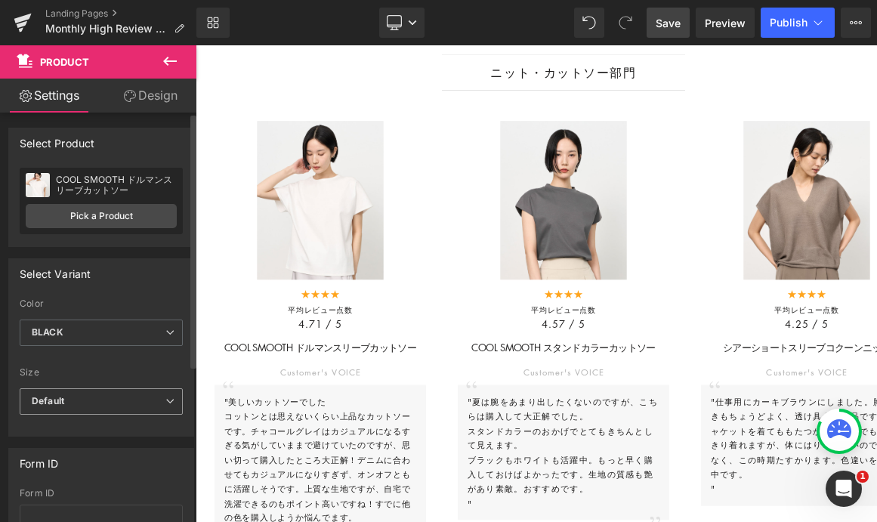
click at [101, 401] on span "Default" at bounding box center [101, 401] width 163 height 26
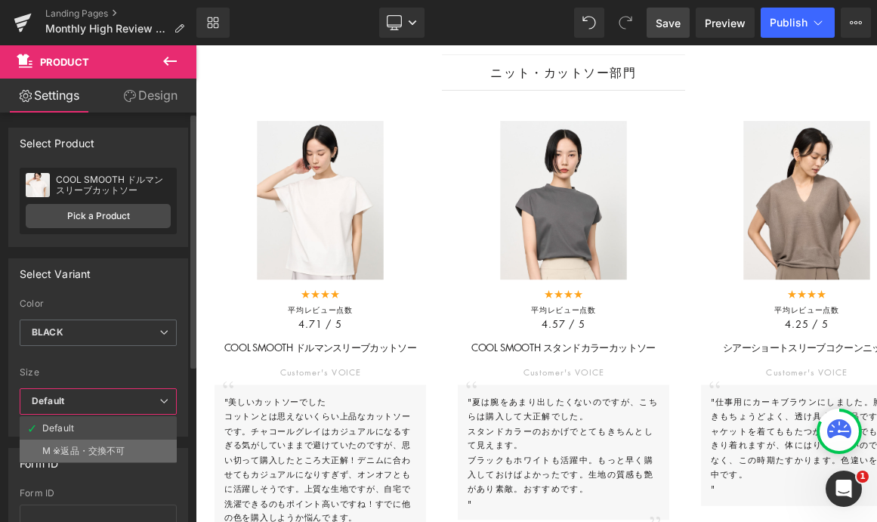
click at [100, 447] on div "M ※返品・交換不可" at bounding box center [83, 451] width 82 height 11
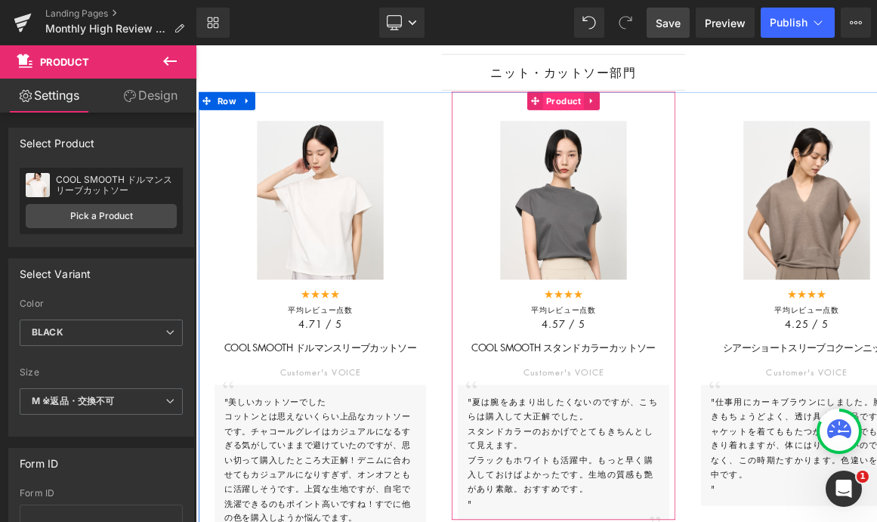
click at [642, 122] on span "Product" at bounding box center [652, 115] width 51 height 23
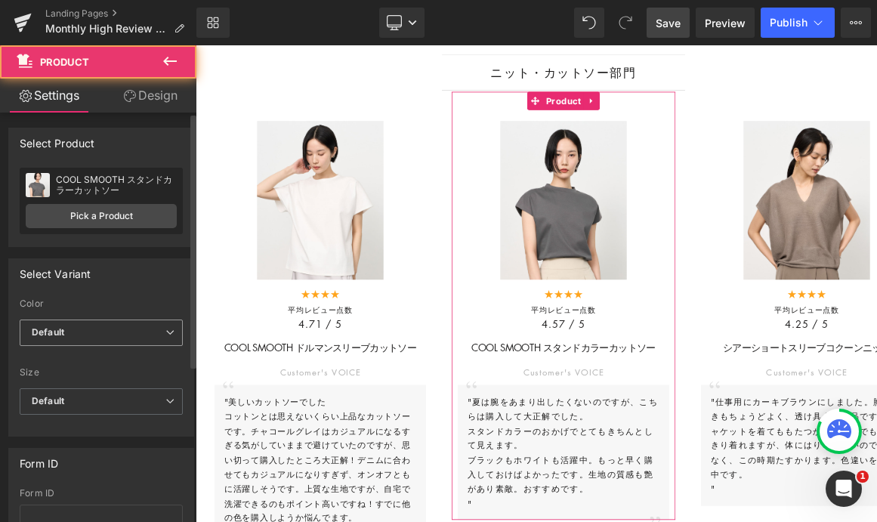
click at [105, 345] on span "Default" at bounding box center [101, 333] width 163 height 26
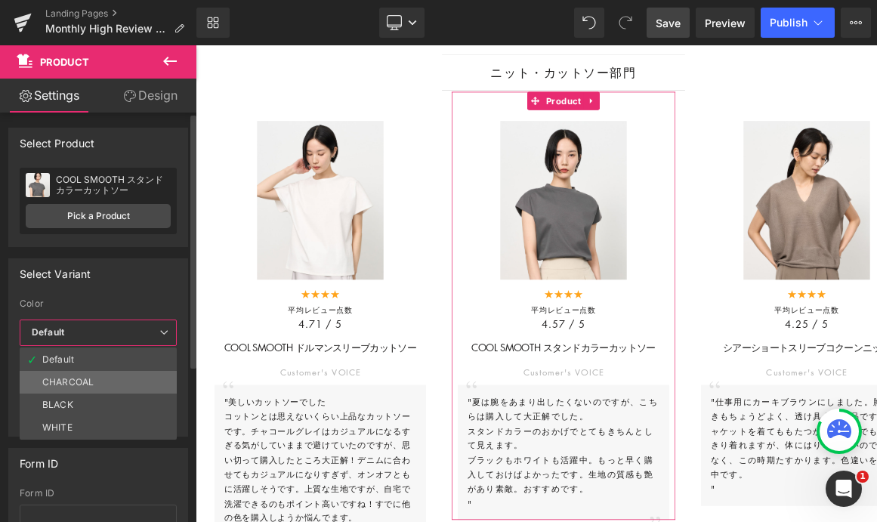
click at [86, 385] on div "CHARCOAL" at bounding box center [67, 382] width 51 height 11
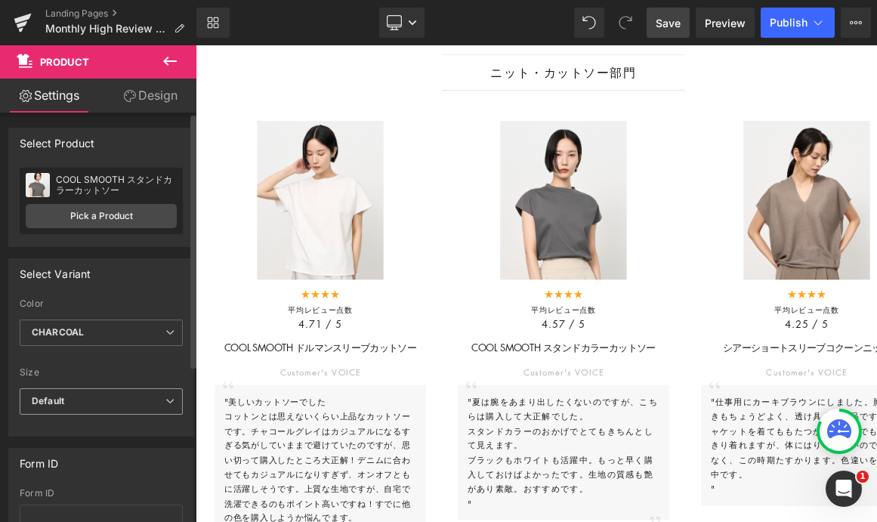
click at [105, 391] on span "Default" at bounding box center [101, 401] width 163 height 26
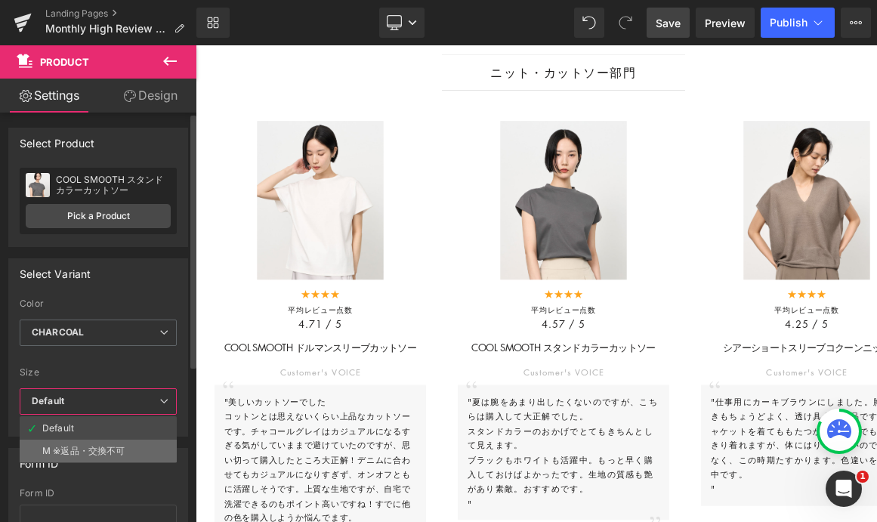
click at [91, 453] on div "M ※返品・交換不可" at bounding box center [83, 451] width 82 height 11
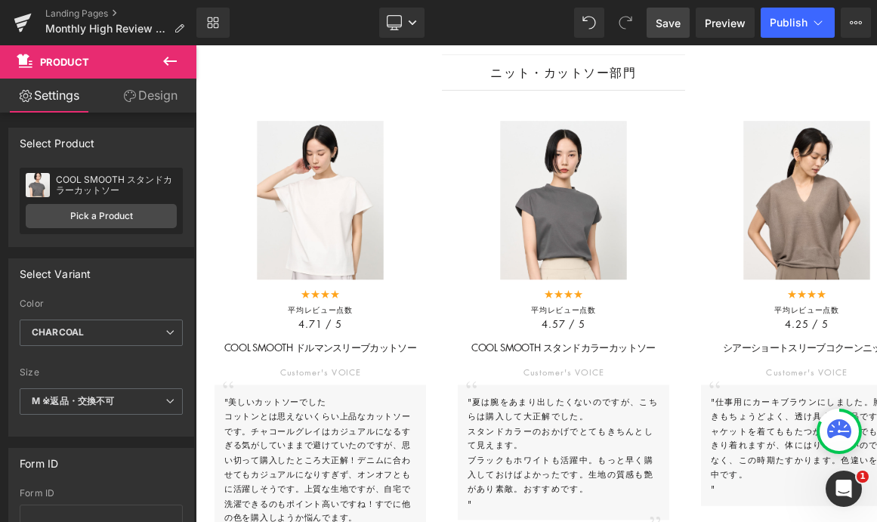
click at [657, 32] on link "Save" at bounding box center [668, 23] width 43 height 30
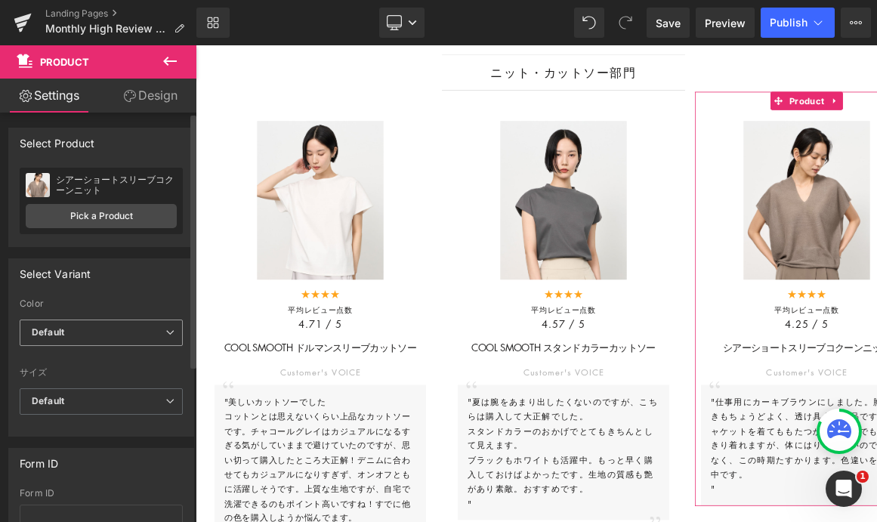
click at [91, 329] on span "Default" at bounding box center [101, 333] width 163 height 26
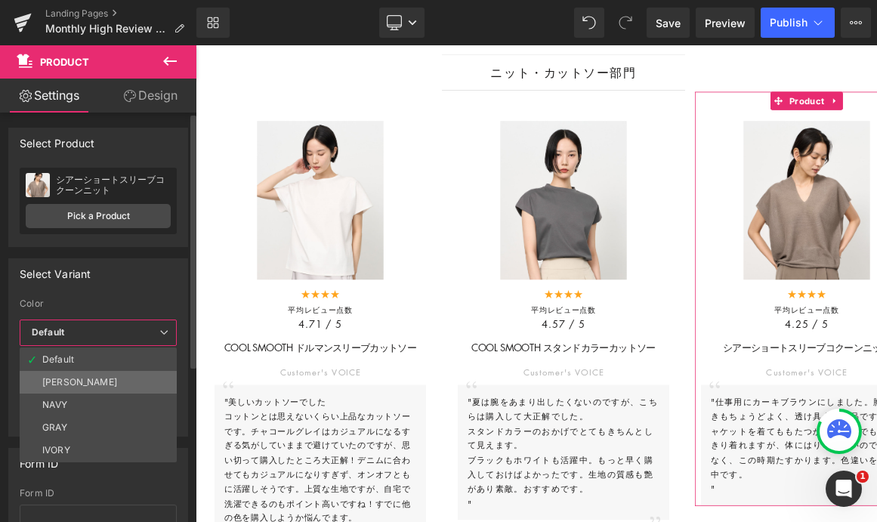
click at [75, 377] on div "KHAKI BROWN" at bounding box center [79, 382] width 75 height 11
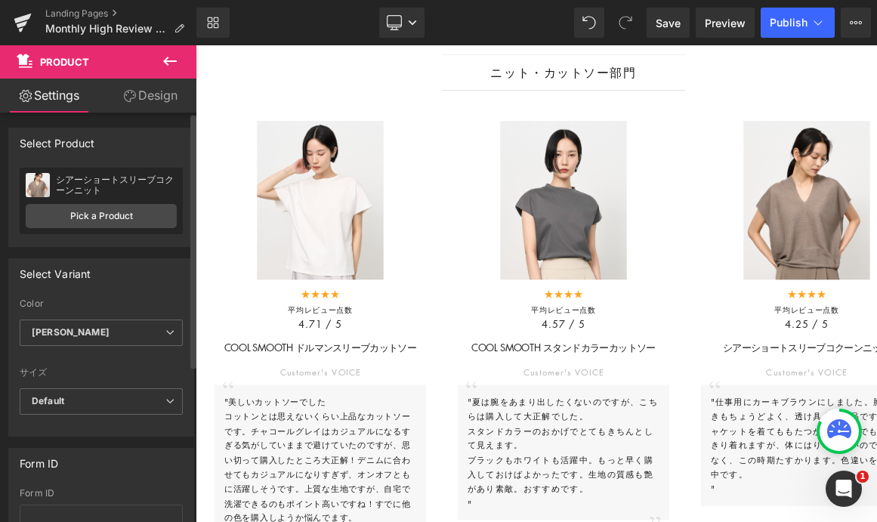
click at [106, 385] on div "Color Default KHAKI BROWN NAVY GRAY IVORY KHAKI BROWN Default KHAKI BROWN NAVY …" at bounding box center [101, 343] width 163 height 90
click at [112, 396] on span "Default" at bounding box center [101, 401] width 163 height 26
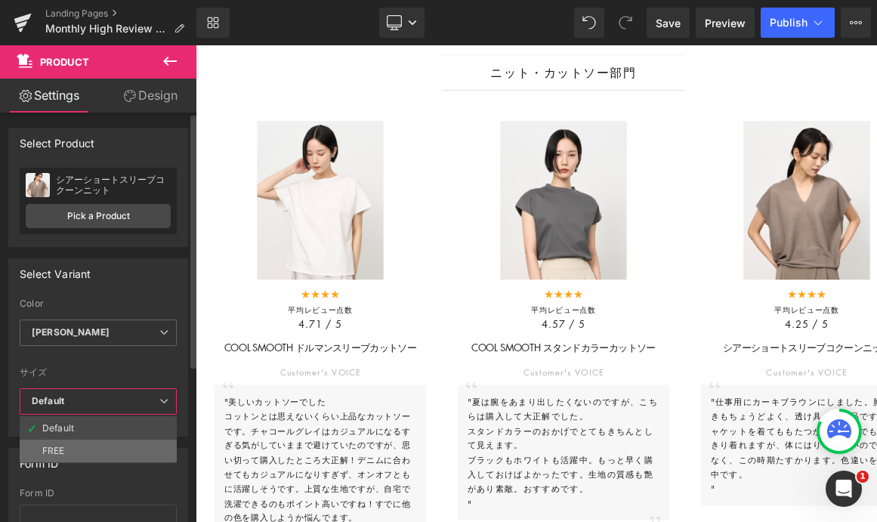
click at [92, 449] on li "FREE" at bounding box center [98, 451] width 157 height 23
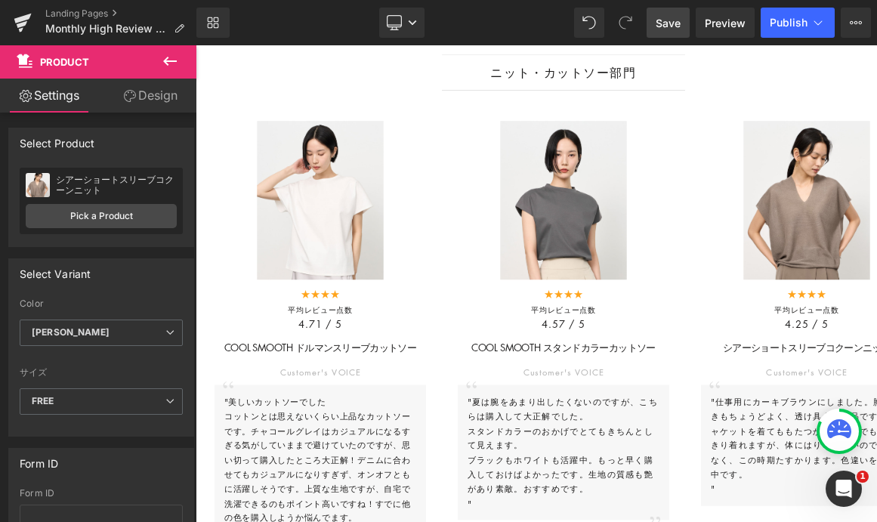
click at [656, 16] on link "Save" at bounding box center [668, 23] width 43 height 30
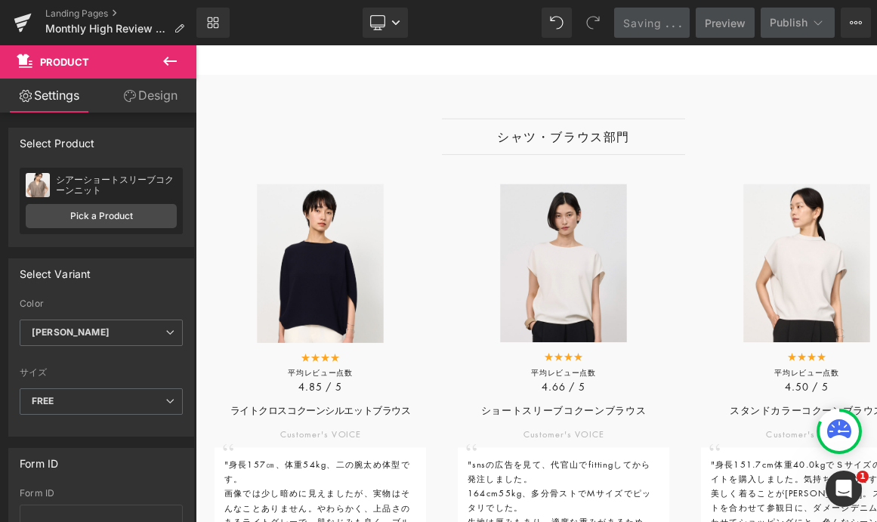
scroll to position [1089, 0]
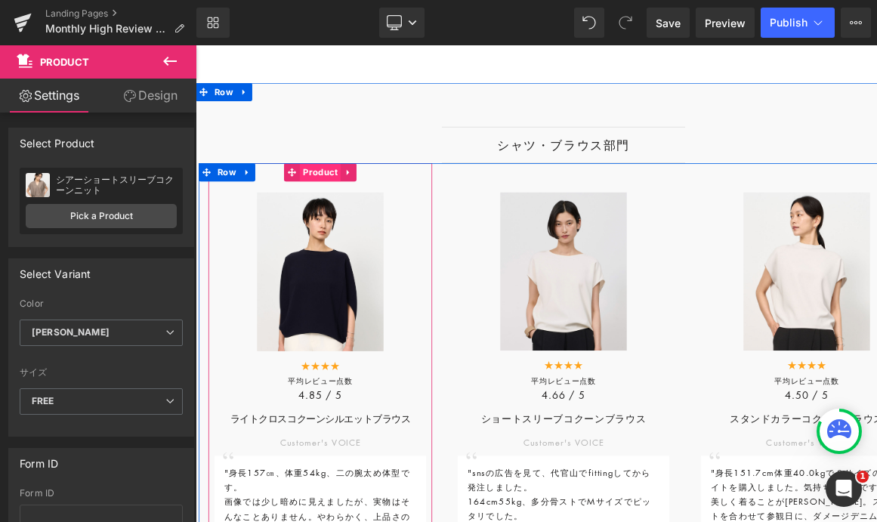
click at [348, 206] on span "Product" at bounding box center [350, 203] width 51 height 23
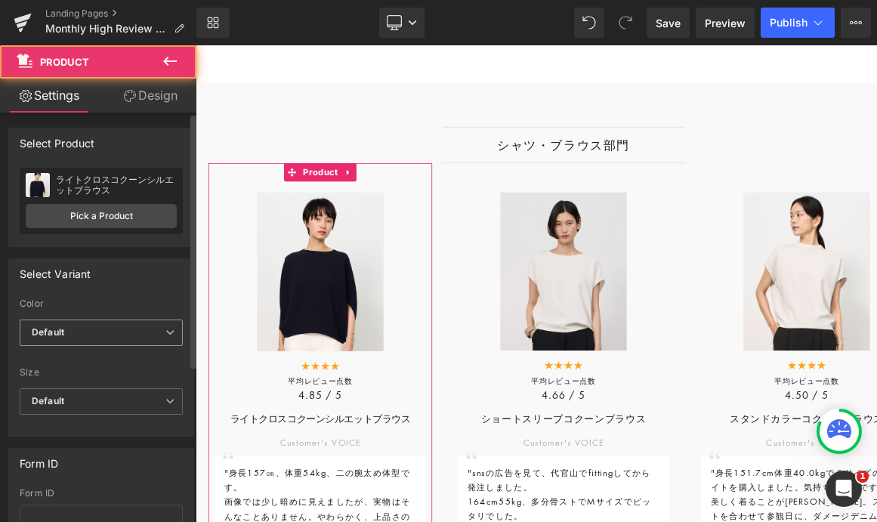
click at [119, 338] on span "Default" at bounding box center [101, 333] width 163 height 26
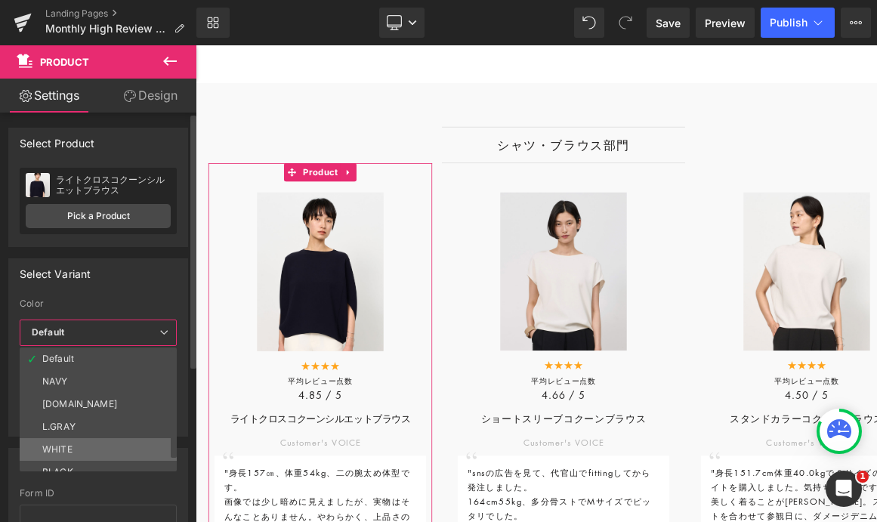
scroll to position [12, 0]
click at [79, 465] on li "BLACK" at bounding box center [102, 460] width 164 height 23
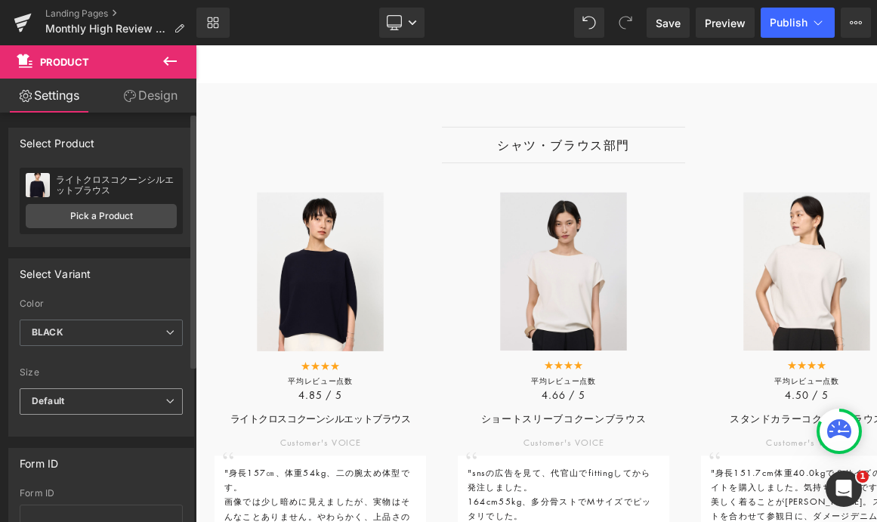
click at [97, 406] on span "Default" at bounding box center [101, 401] width 163 height 26
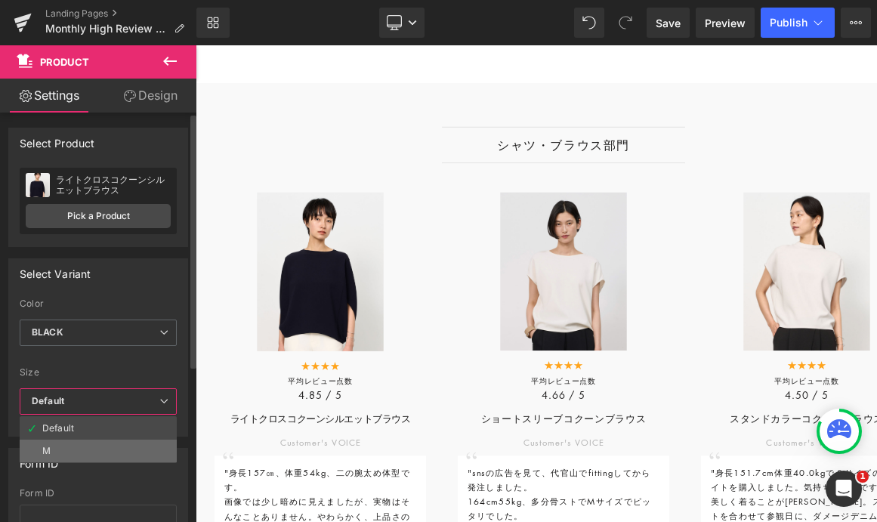
click at [90, 451] on li "M" at bounding box center [98, 451] width 157 height 23
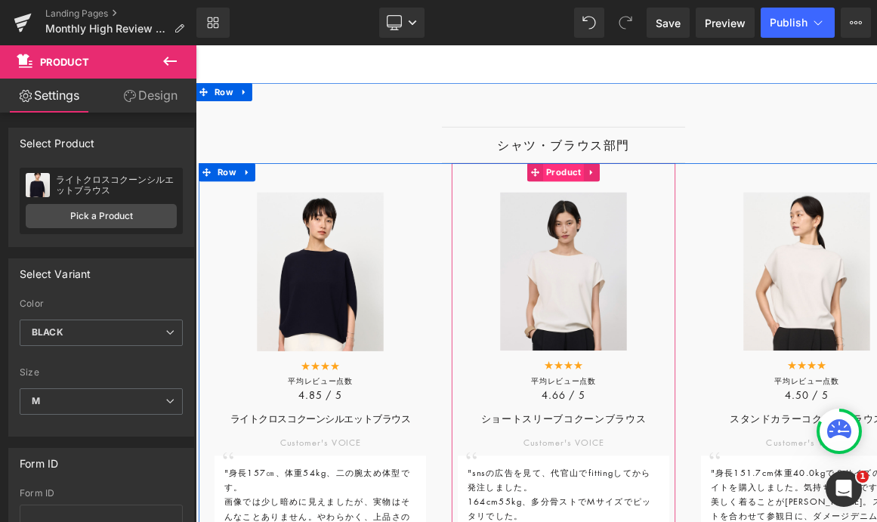
click at [647, 209] on span "Product" at bounding box center [652, 203] width 51 height 23
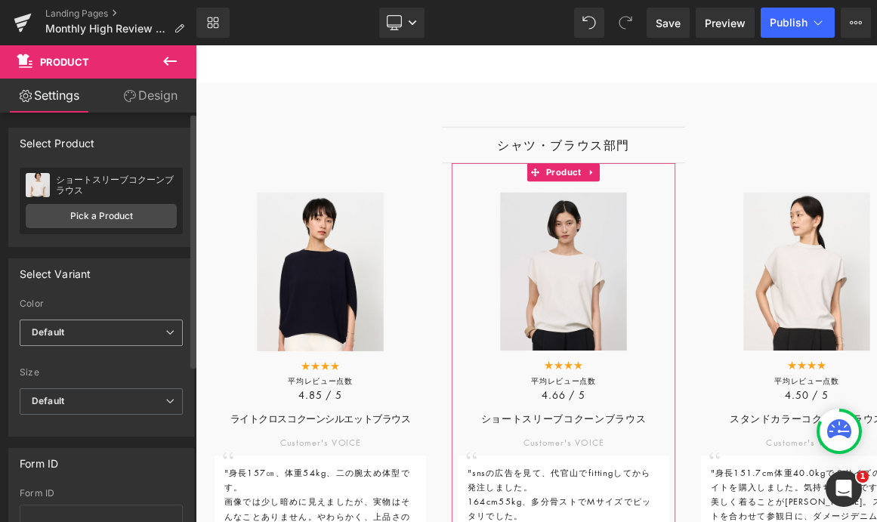
click at [108, 336] on span "Default" at bounding box center [101, 333] width 163 height 26
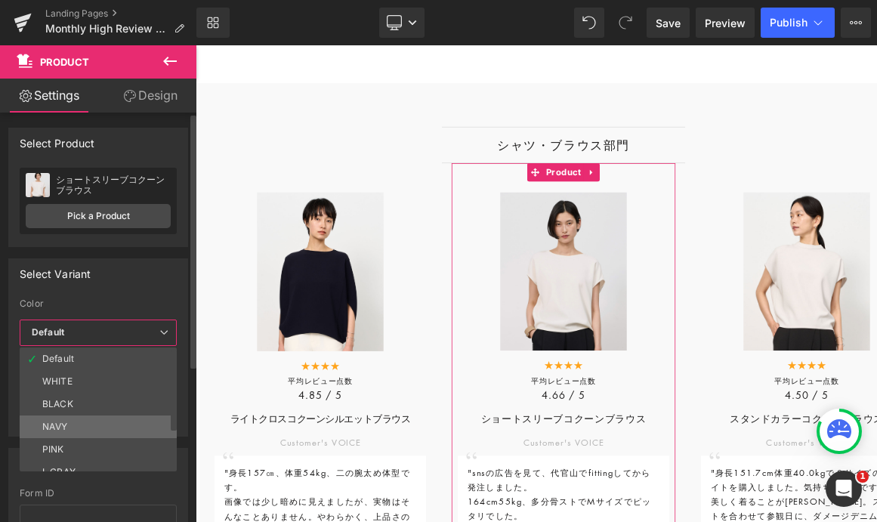
click at [96, 422] on li "NAVY" at bounding box center [102, 427] width 164 height 23
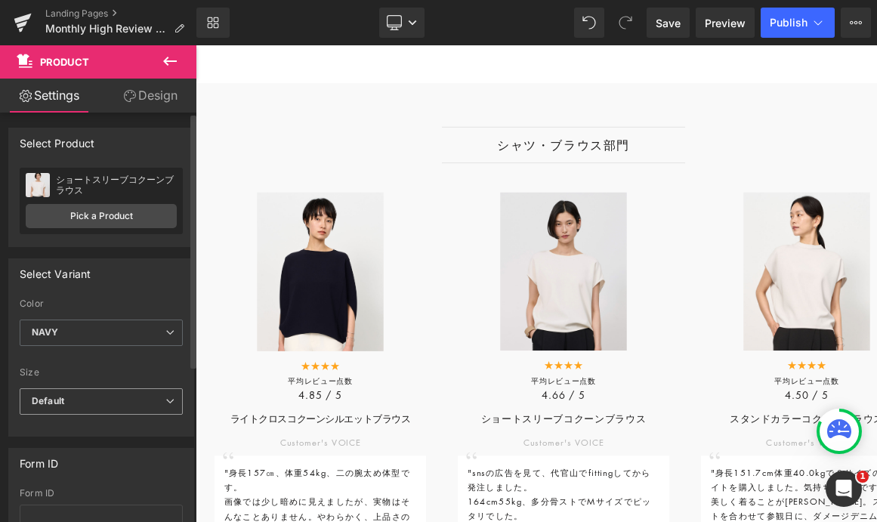
click at [120, 405] on span "Default" at bounding box center [101, 401] width 163 height 26
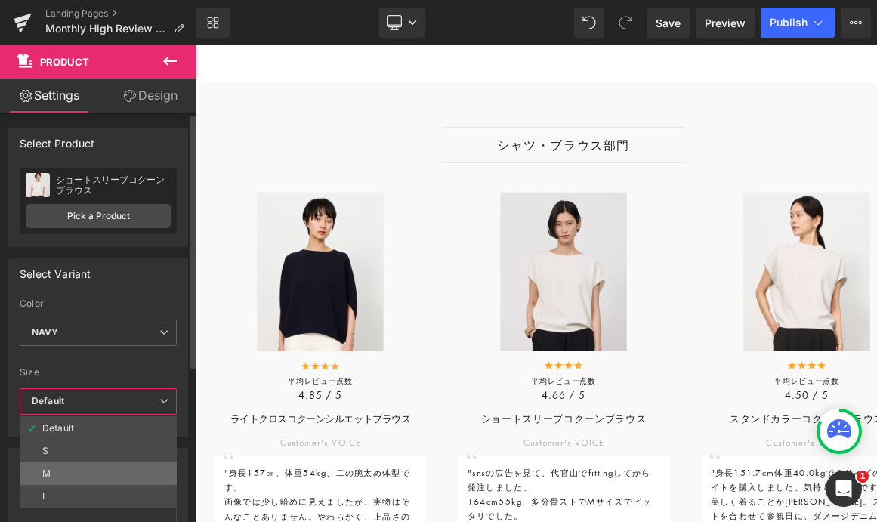
click at [103, 470] on li "M" at bounding box center [98, 473] width 157 height 23
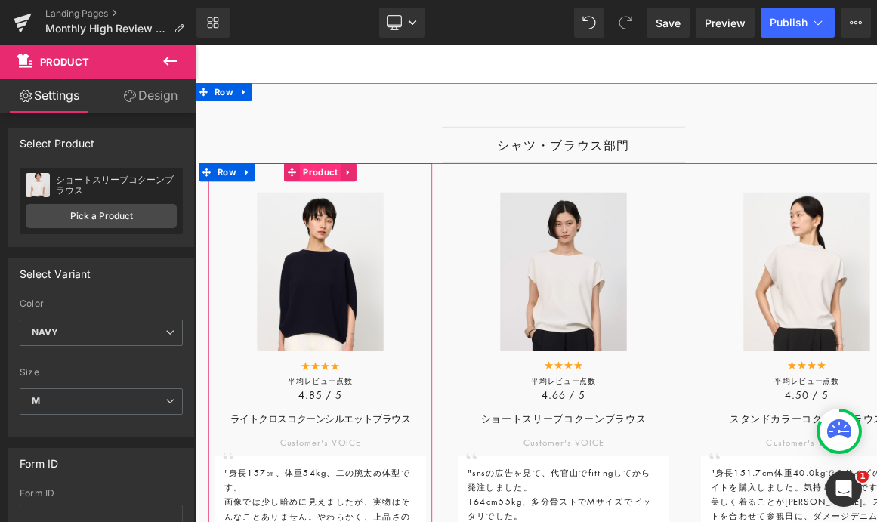
click at [335, 205] on span "Product" at bounding box center [350, 203] width 51 height 23
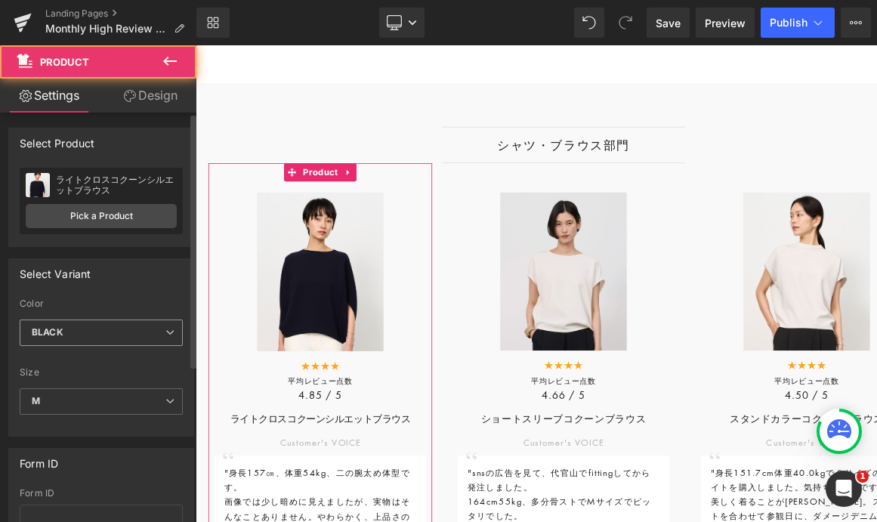
click at [84, 336] on span "BLACK" at bounding box center [101, 333] width 163 height 26
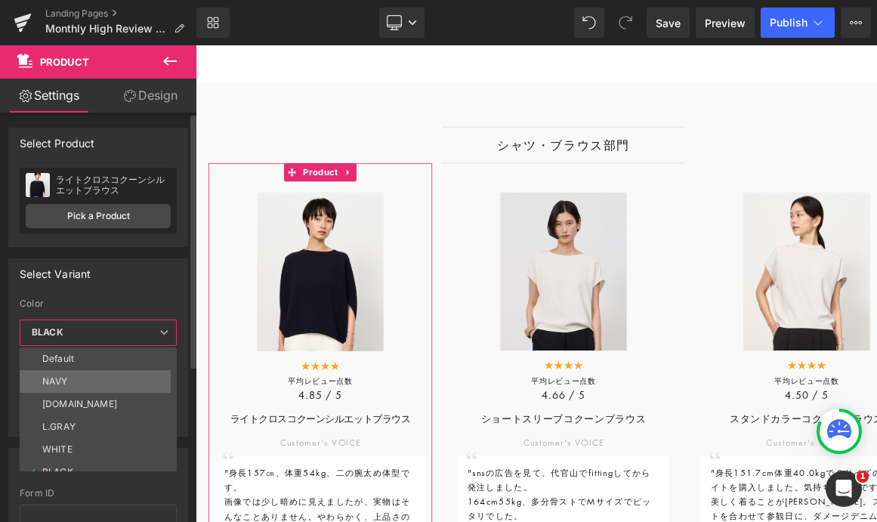
click at [78, 381] on li "NAVY" at bounding box center [102, 381] width 164 height 23
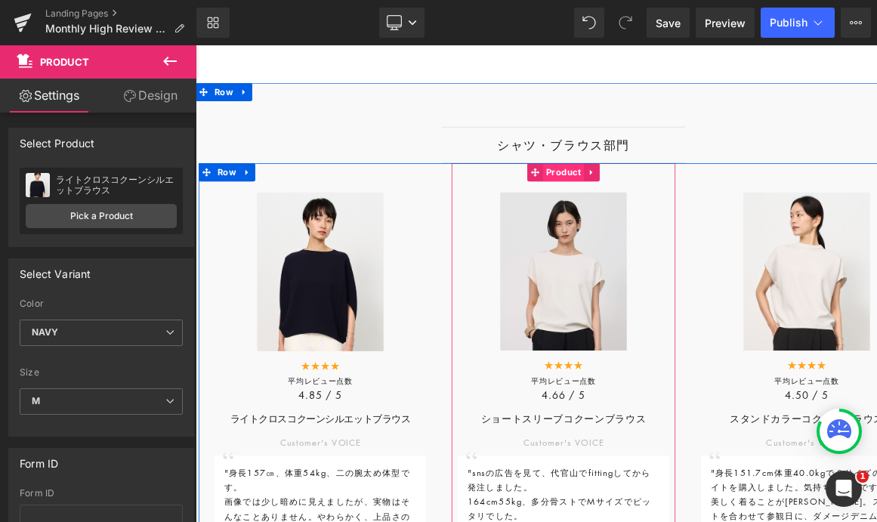
click at [650, 213] on span "Product" at bounding box center [652, 203] width 51 height 23
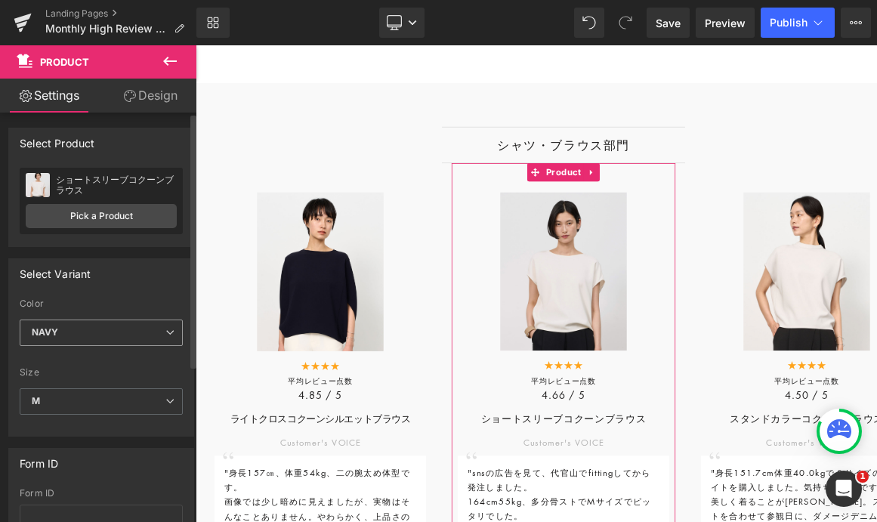
click at [131, 331] on span "NAVY" at bounding box center [101, 333] width 163 height 26
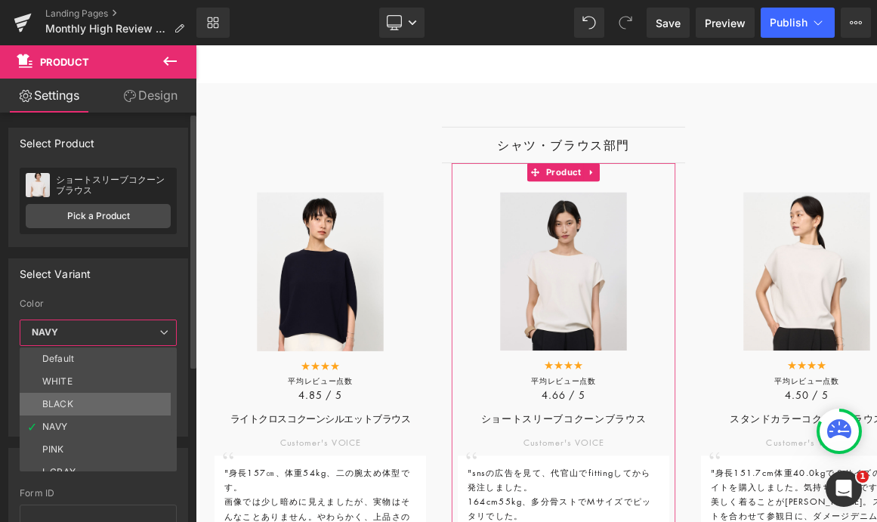
click at [110, 413] on li "BLACK" at bounding box center [102, 404] width 164 height 23
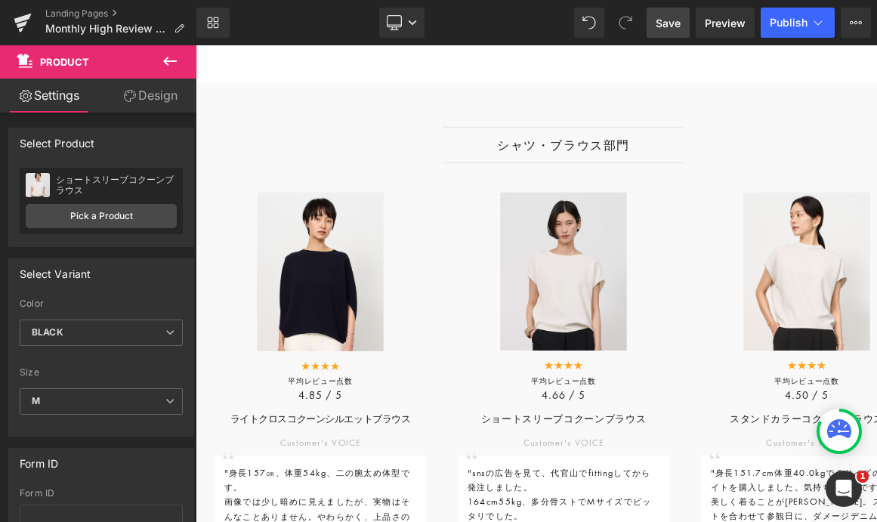
click at [668, 25] on span "Save" at bounding box center [668, 23] width 25 height 16
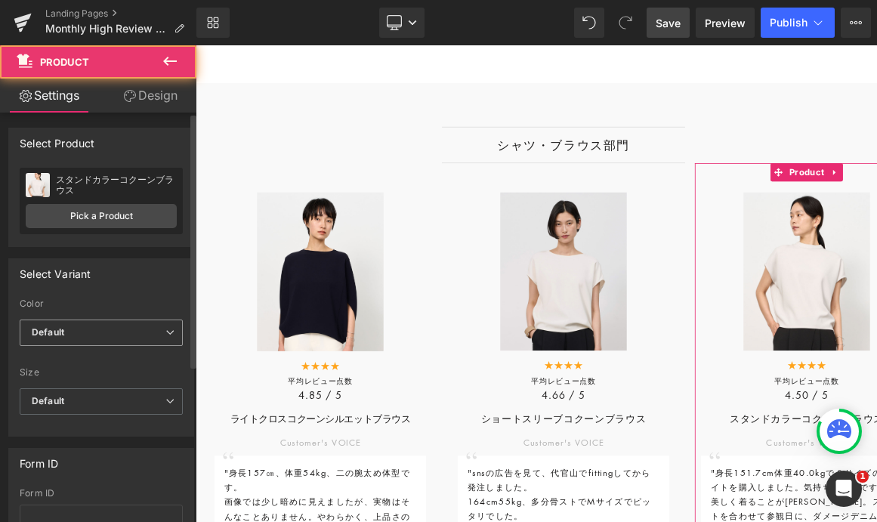
click at [105, 324] on span "Default" at bounding box center [101, 333] width 163 height 26
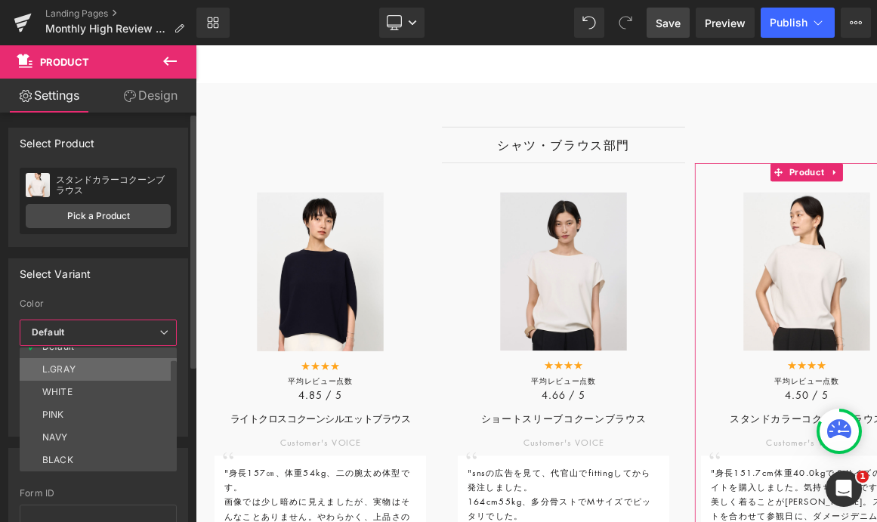
click at [83, 370] on li "L.GRAY" at bounding box center [102, 369] width 164 height 23
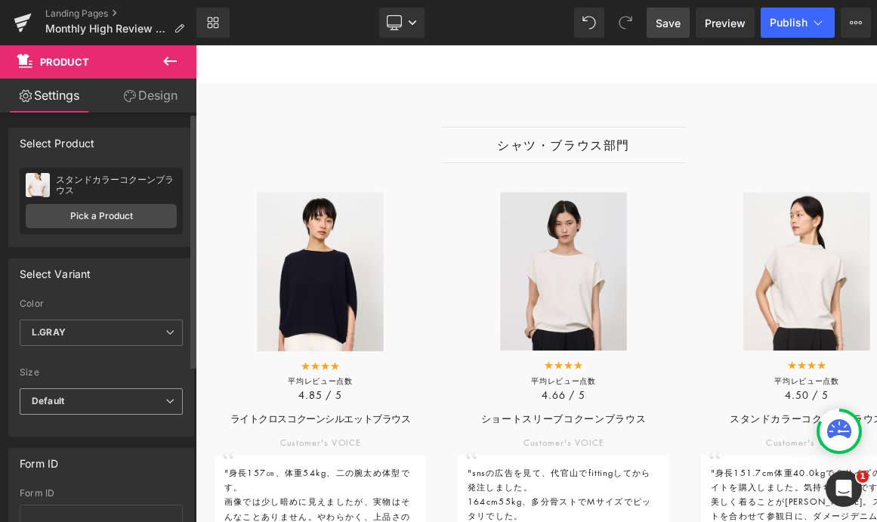
click at [110, 400] on span "Default" at bounding box center [101, 401] width 163 height 26
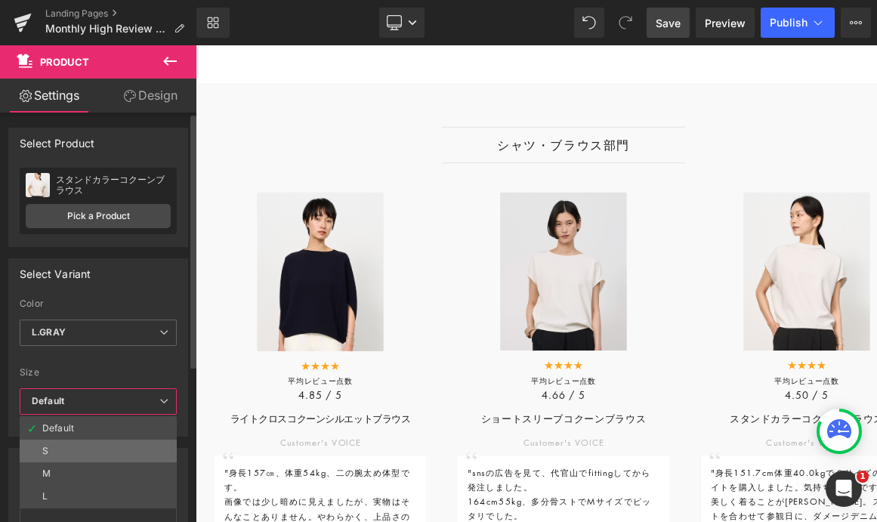
click at [100, 454] on li "S" at bounding box center [98, 451] width 157 height 23
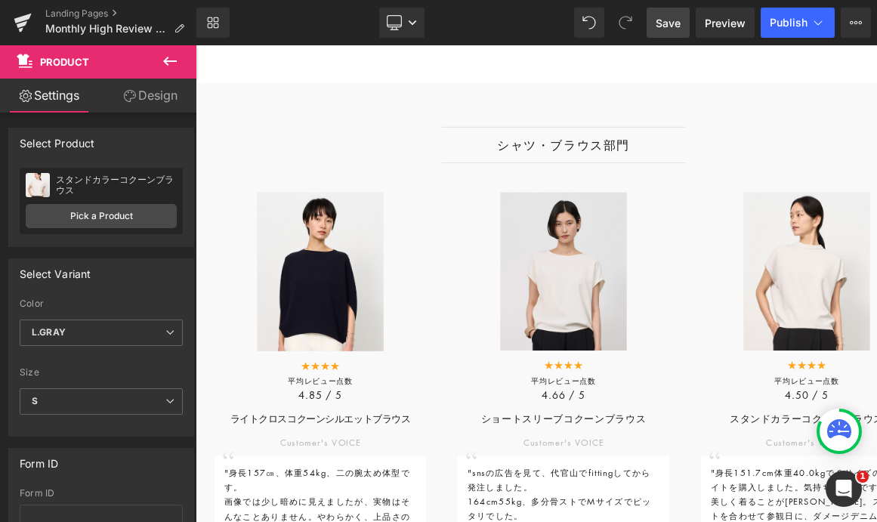
click at [659, 13] on link "Save" at bounding box center [668, 23] width 43 height 30
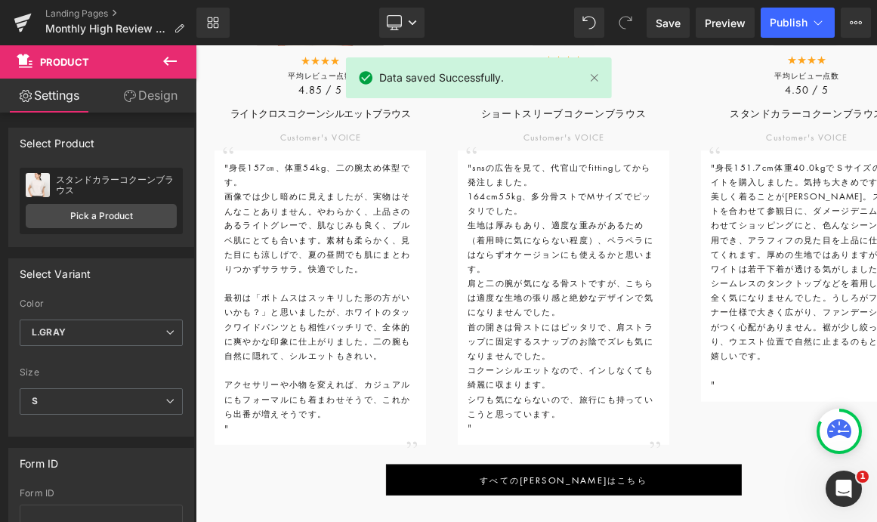
scroll to position [1470, 0]
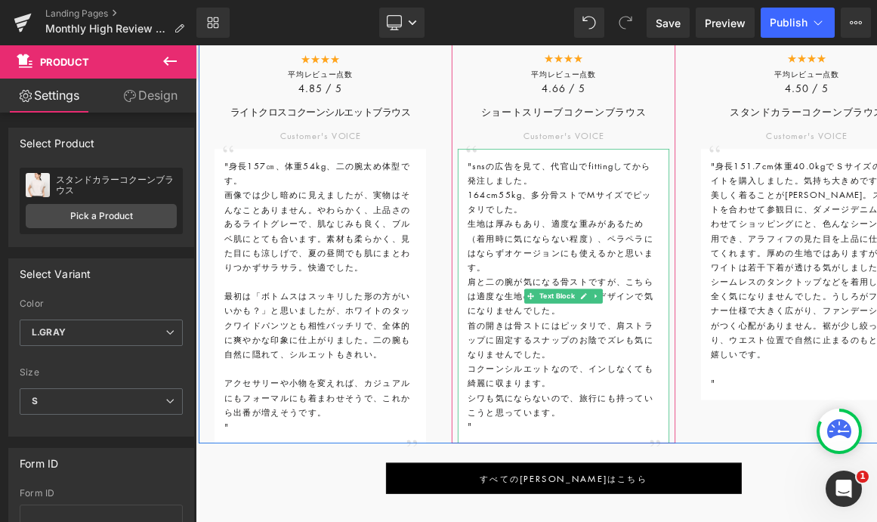
click at [638, 509] on span "シワも気にならないので、旅行にも持っていこうと思っています。" at bounding box center [648, 491] width 231 height 33
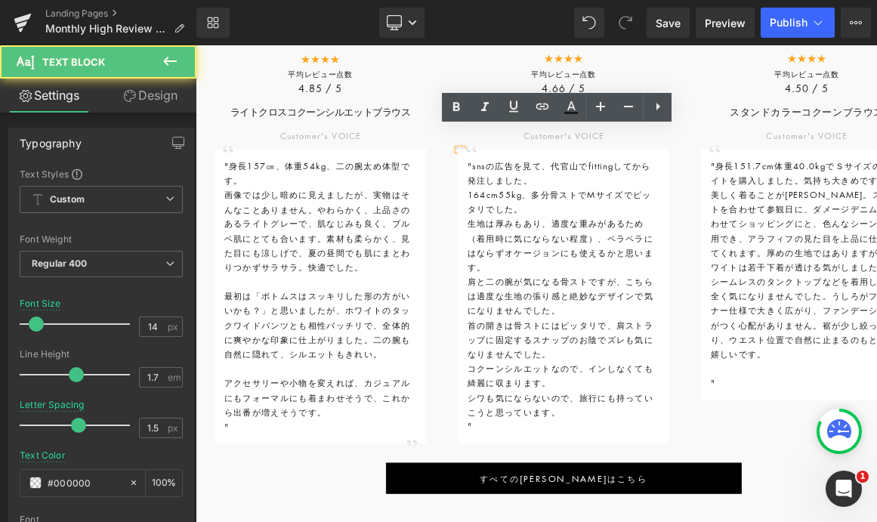
click at [675, 510] on p "シワも気にならないので、旅行にも持っていこうと思っています。" at bounding box center [652, 493] width 239 height 36
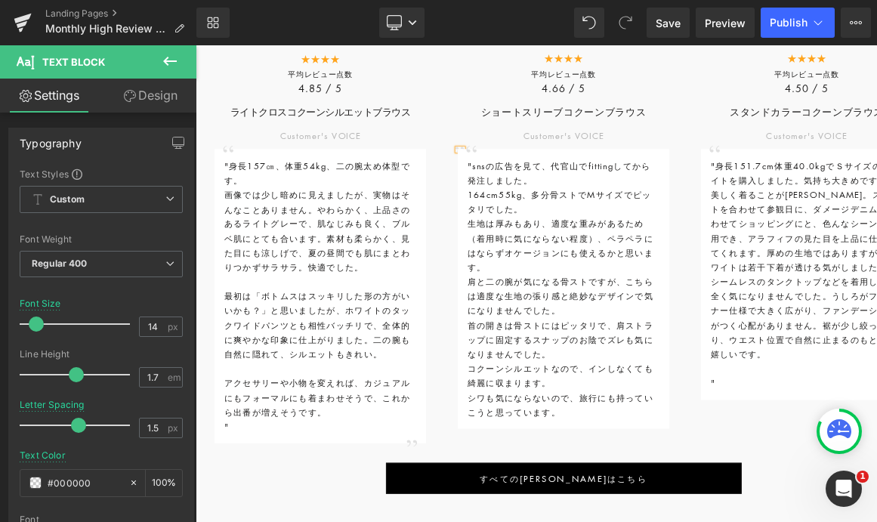
click at [558, 271] on span "生地は厚みもあり、適度な重みがあるため（着用時に気にならない程度）、ペラペラにはならずオケージョンにも使えるかと思います。" at bounding box center [648, 293] width 231 height 69
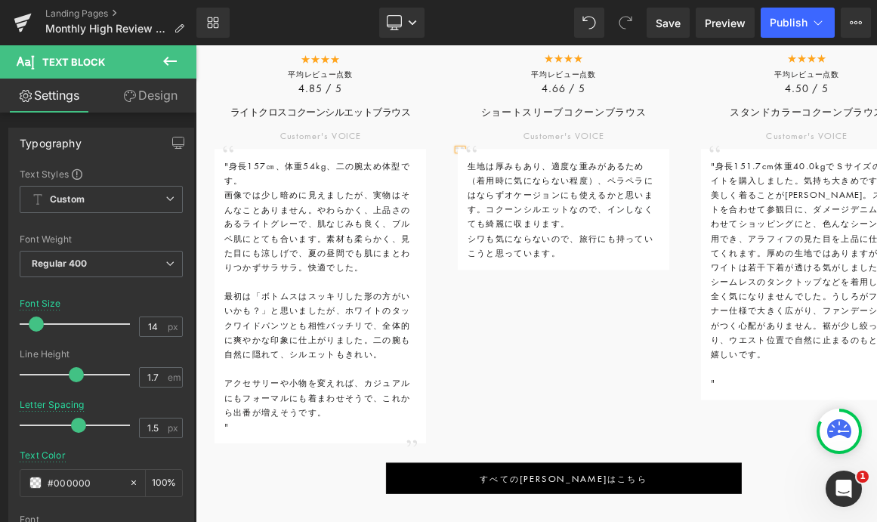
click at [681, 274] on p "生地は厚みもあり、適度な重みがあるため（着用時に気にならない程度）、ペラペラにはならずオケージョンにも使えるかと思います。 コクーンシルエットなので、インしな…" at bounding box center [652, 232] width 239 height 90
click at [672, 23] on span "Save" at bounding box center [668, 23] width 25 height 16
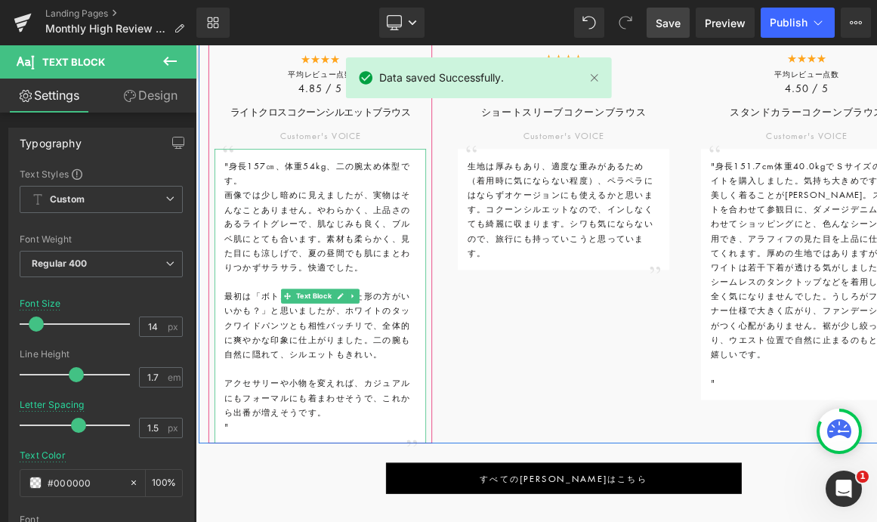
click at [252, 358] on p "最初は「ボトムスはスッキリした形の方がいいかも？」と思いましたが、ホワイトのタックワイドパンツとも相性バッチリで、全体的に爽やかな印象に仕上がりました。二の腕…" at bounding box center [350, 393] width 239 height 90
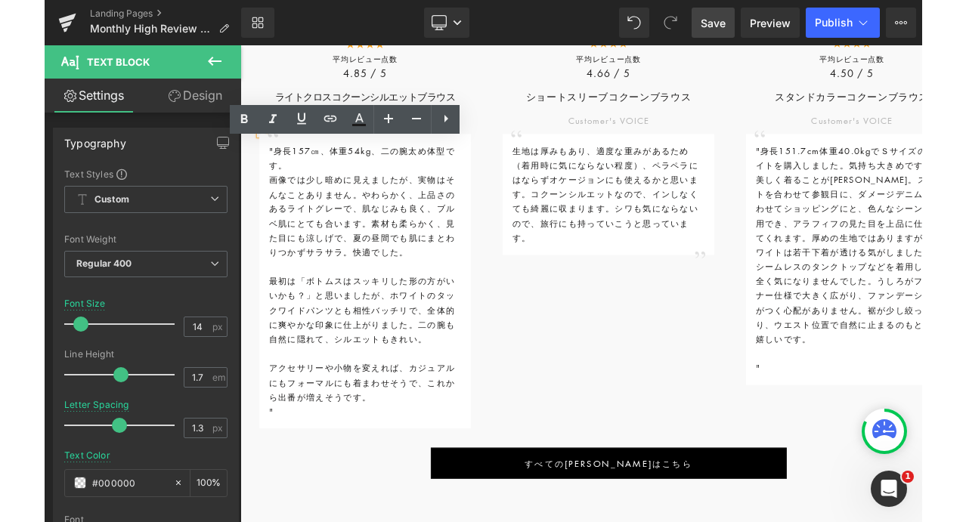
scroll to position [1489, 0]
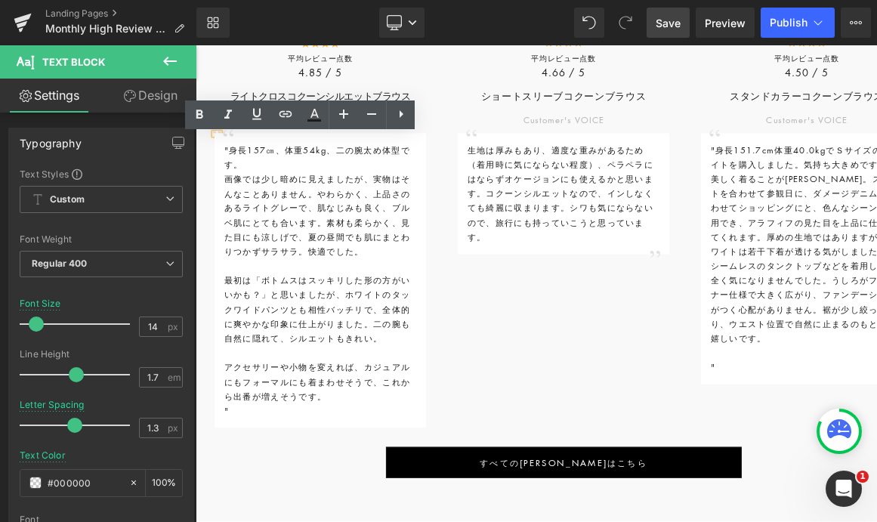
click at [238, 334] on p "最初は「ボトムスはスッキリした形の方がいいかも？」と思いましたが、ホワイトのタックワイドパンツとも相性バッチリで、全体的に爽やかな印象に仕上がりました。二の腕…" at bounding box center [350, 374] width 239 height 90
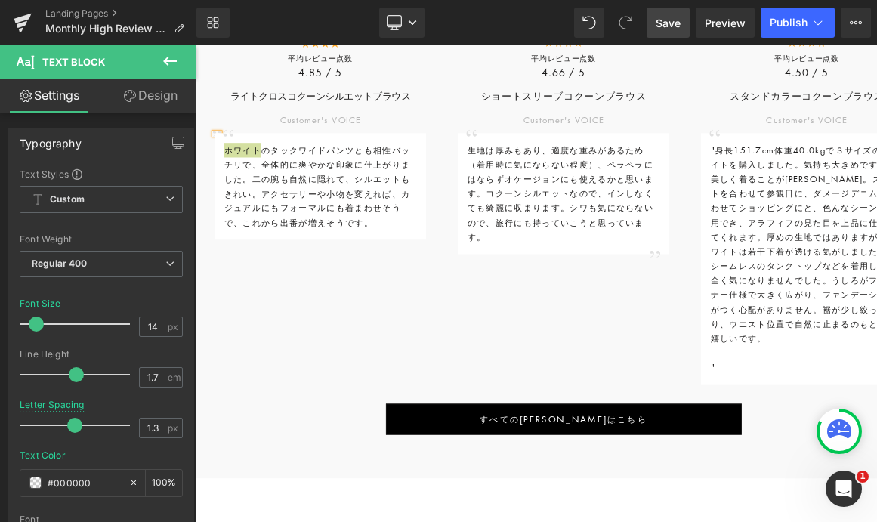
click at [659, 32] on link "Save" at bounding box center [668, 23] width 43 height 30
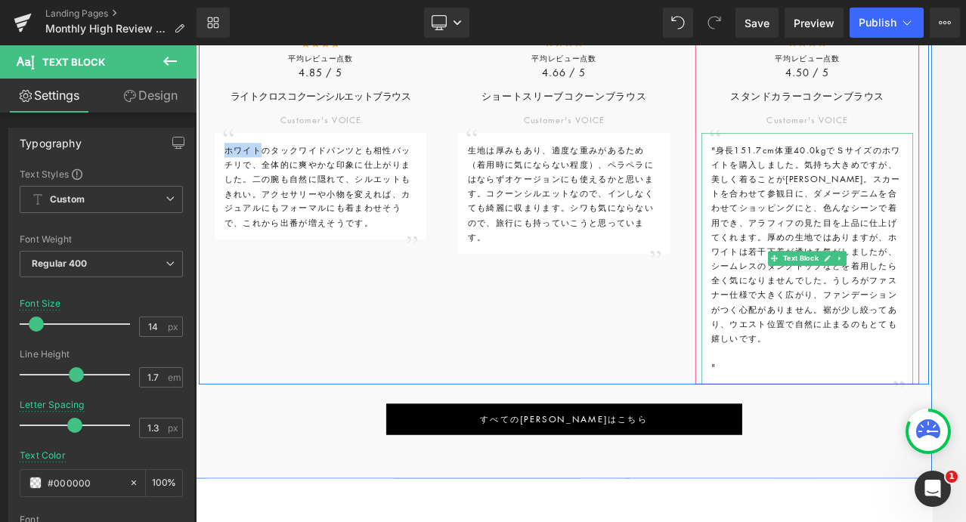
click at [845, 214] on span ""身長151.7cm体重40.0kgでＳサイズのホワイトを購入しました。気持ち大きめですが、美しく着ることが出来ます。スカートを合わせて参観日に、ダメージデニ…" at bounding box center [954, 292] width 236 height 249
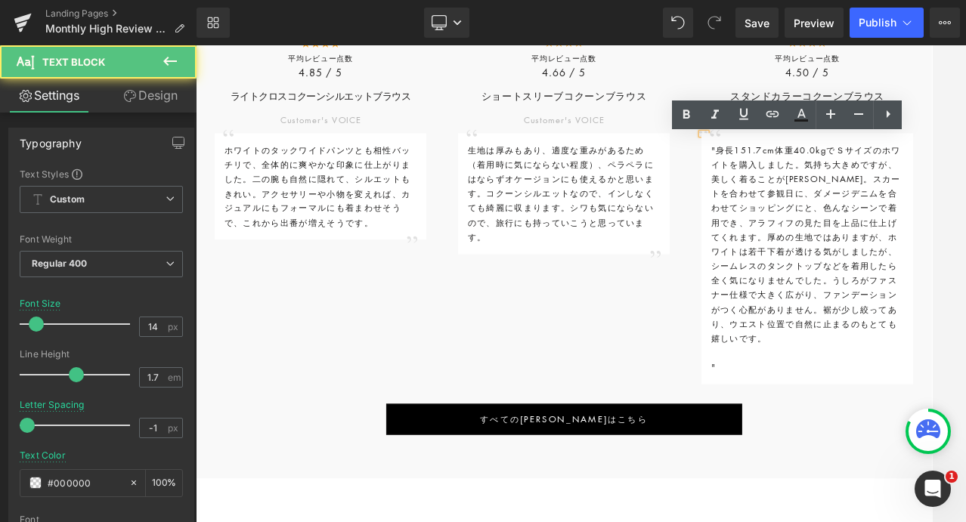
click at [845, 214] on span ""身長151.7cm体重40.0kgでＳサイズのホワイトを購入しました。気持ち大きめですが、美しく着ることが出来ます。スカートを合わせて参観日に、ダメージデニ…" at bounding box center [954, 292] width 236 height 249
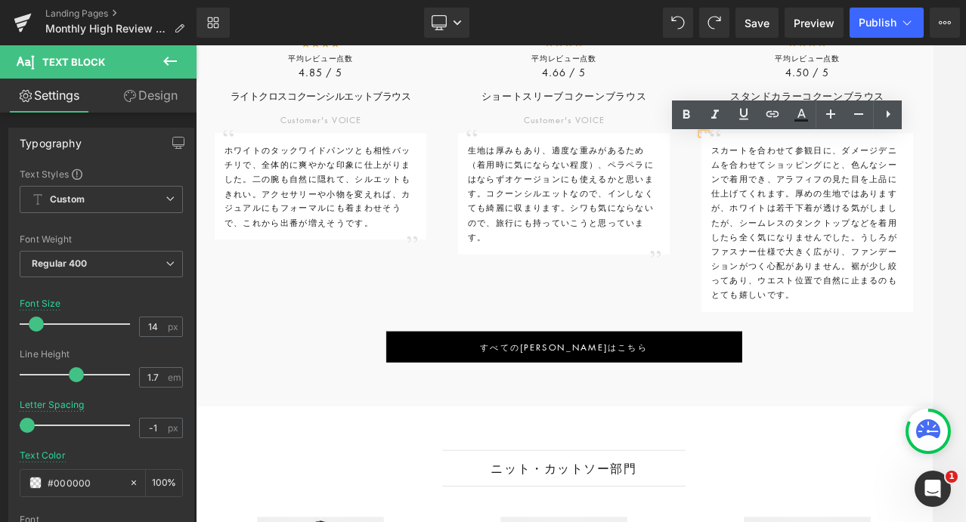
click at [845, 237] on span "スカートを合わせて参観日に、ダメージデニムを合わせてショッピングにと、色んなシーンで着用でき、アラフィフの見た目を上品に仕上げてくれます。厚めの生地ではありま…" at bounding box center [951, 265] width 231 height 195
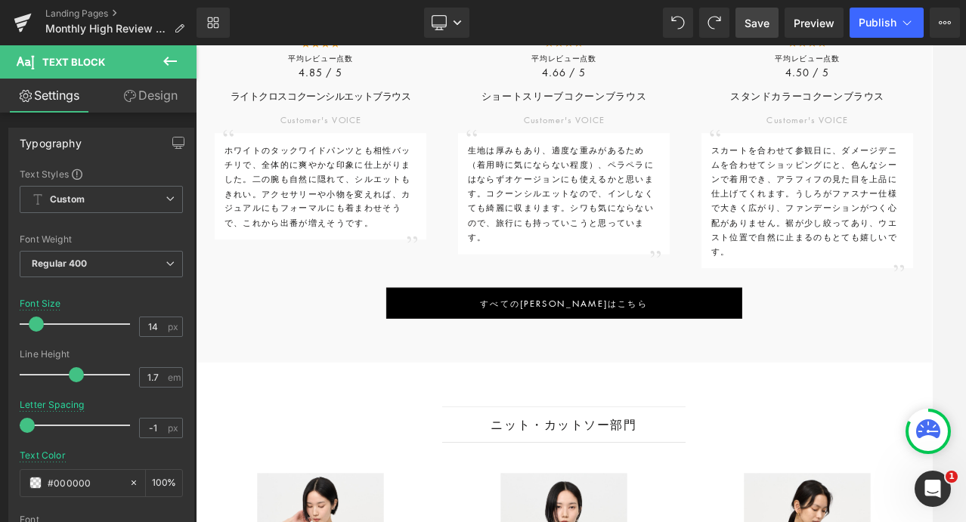
click at [761, 29] on span "Save" at bounding box center [756, 23] width 25 height 16
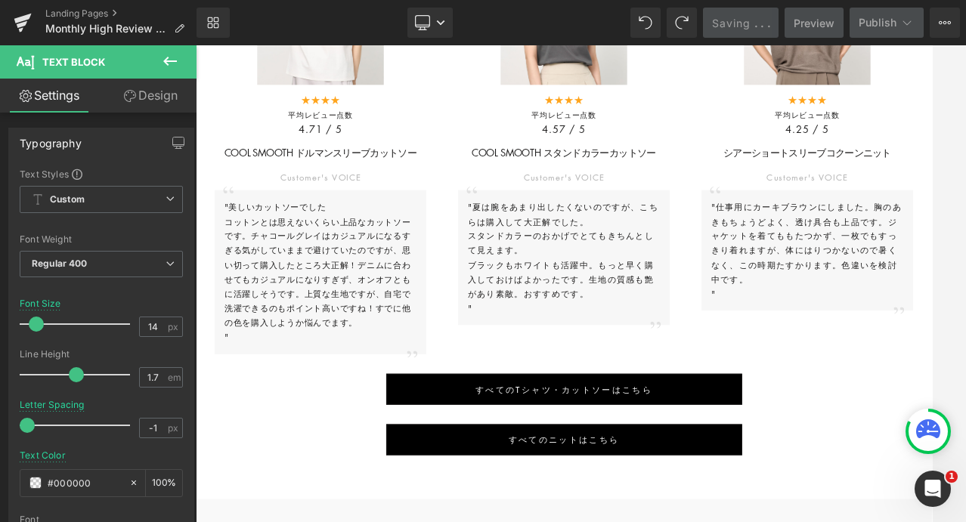
scroll to position [2188, 0]
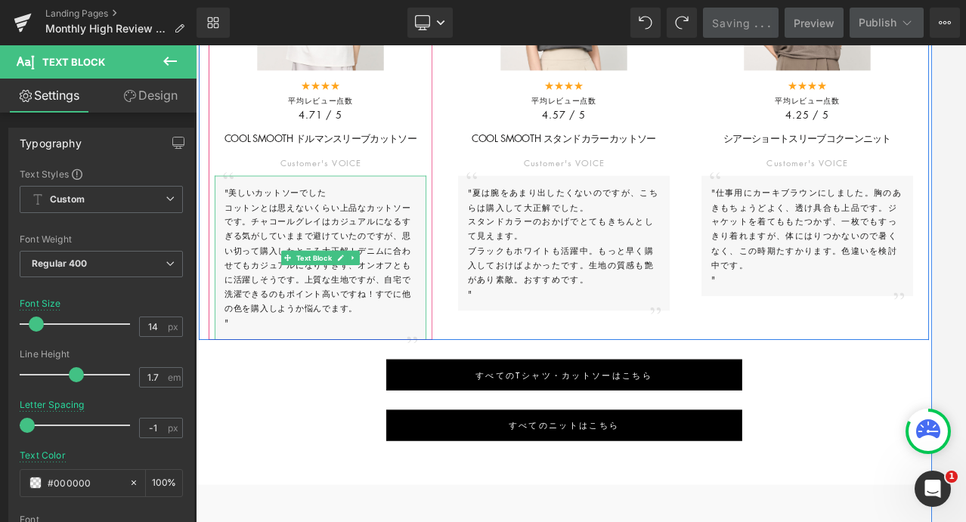
click at [280, 250] on span "コットンとは思えないくらい上品なカットソーです。チャコールグレイはカジュアルになるすぎる気がしていままで避けていたのですが、思い切って購入したところ大正解！デ…" at bounding box center [347, 308] width 232 height 141
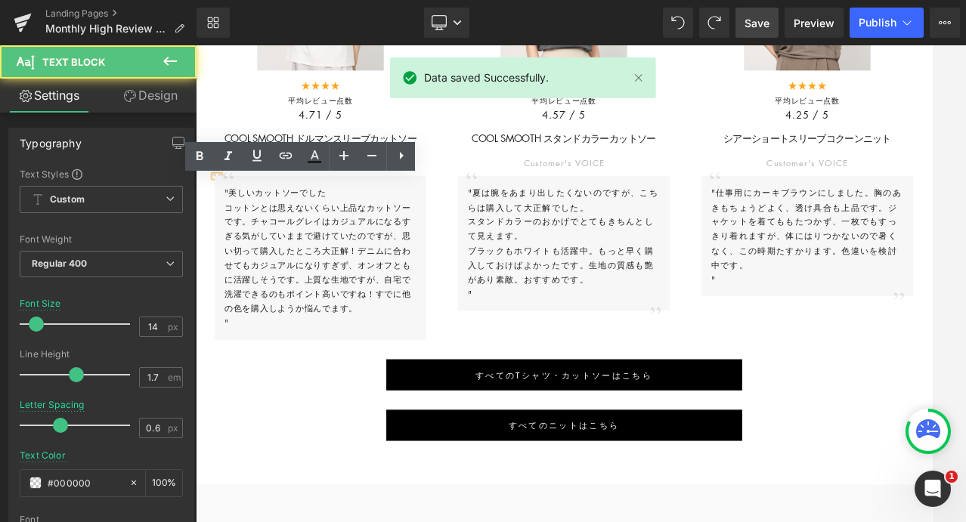
click at [248, 250] on span "コットンとは思えないくらい上品なカットソーです。チャコールグレイはカジュアルになるすぎる気がしていままで避けていたのですが、思い切って購入したところ大正解！デ…" at bounding box center [347, 308] width 232 height 141
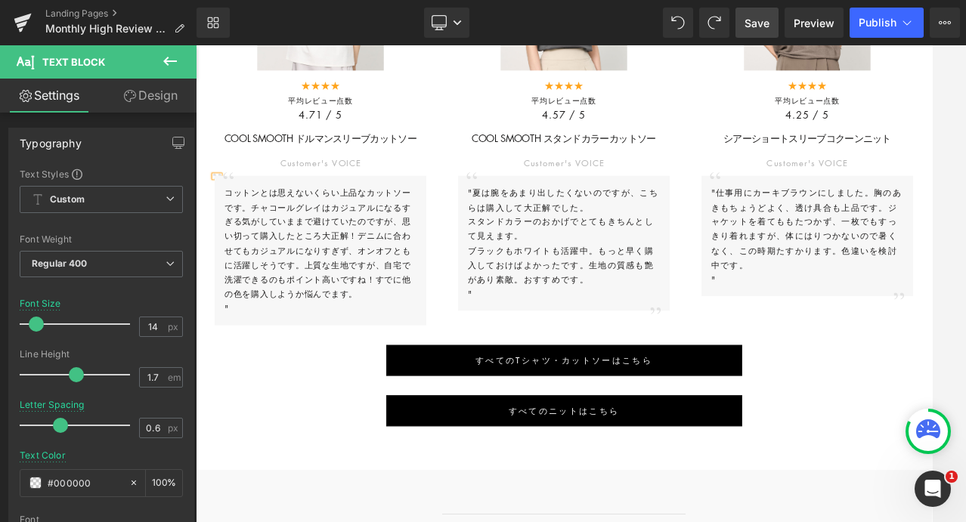
click at [286, 446] on div "すべてのTシャツ・カットソーはこちら" at bounding box center [653, 436] width 884 height 39
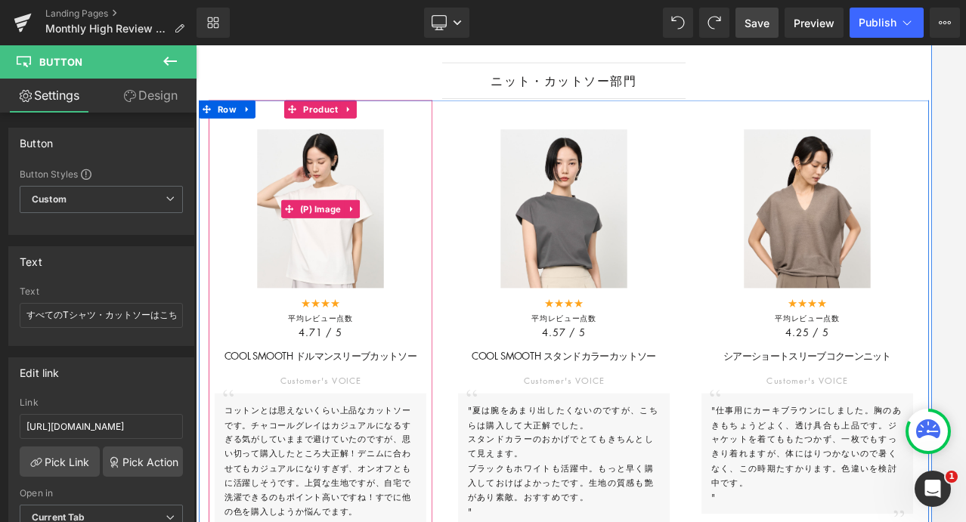
scroll to position [1910, 0]
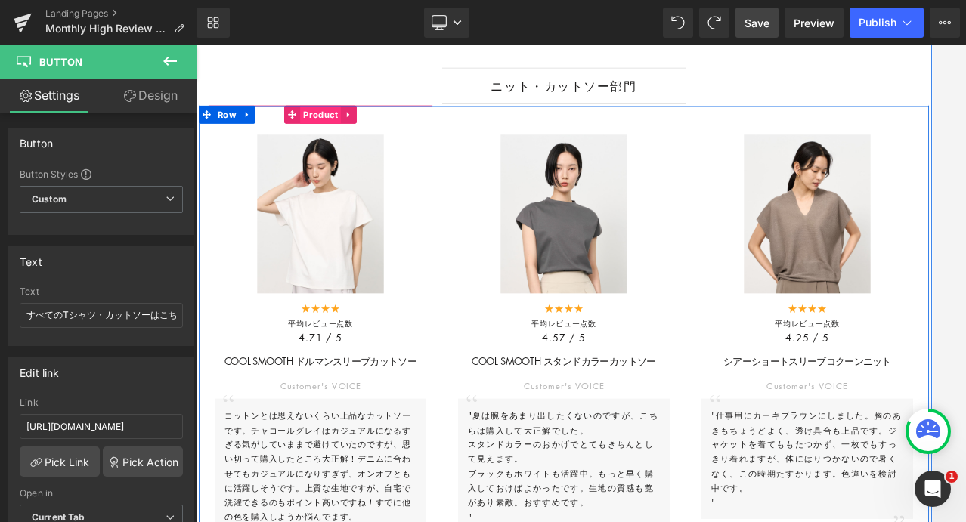
click at [344, 143] on span "Product" at bounding box center [350, 131] width 51 height 23
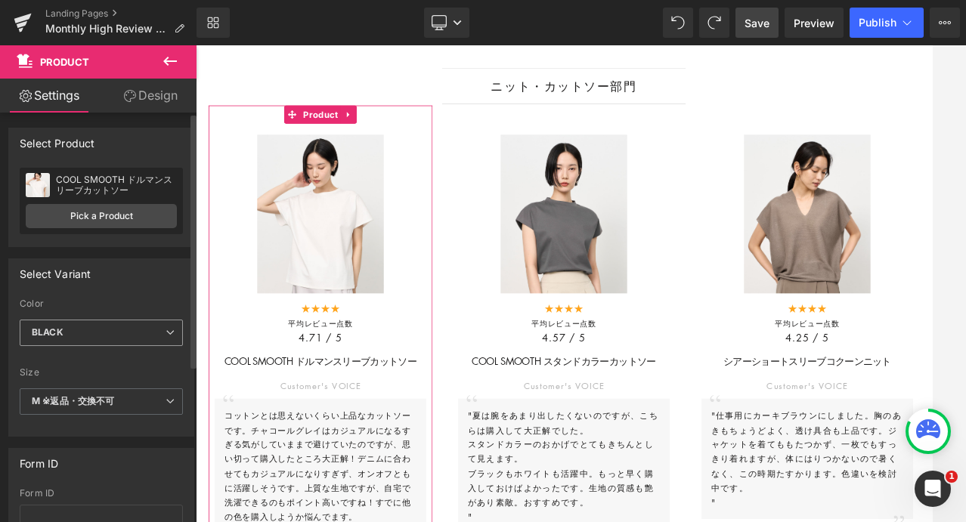
click at [135, 329] on span "BLACK" at bounding box center [101, 333] width 163 height 26
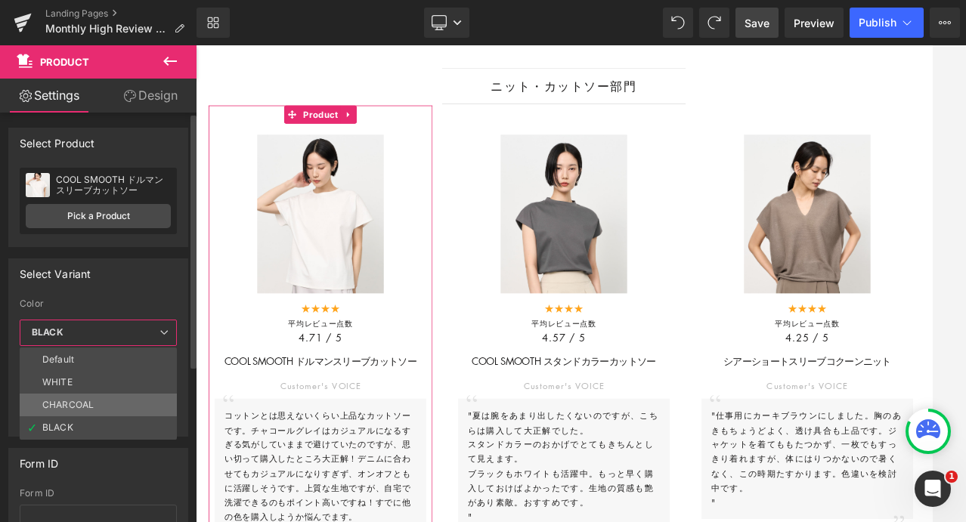
click at [96, 404] on li "CHARCOAL" at bounding box center [98, 405] width 157 height 23
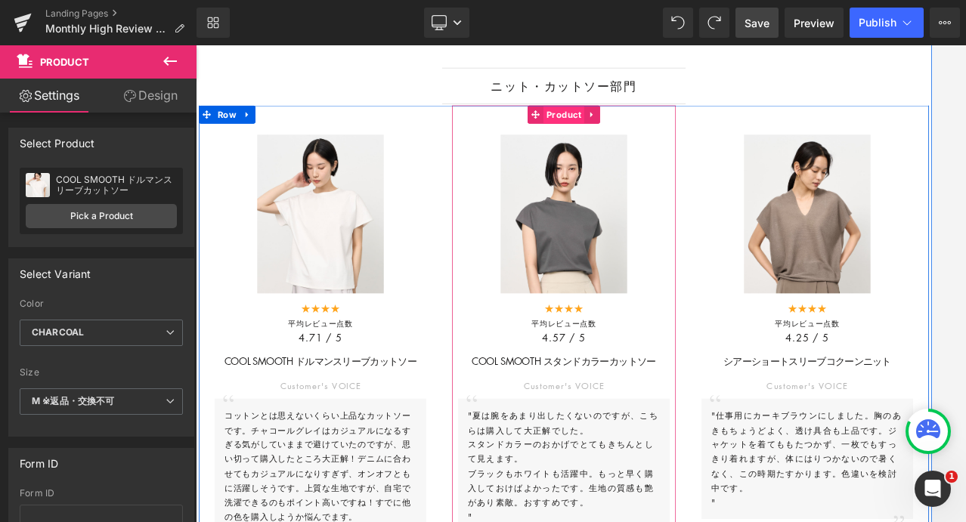
click at [636, 138] on span "Product" at bounding box center [652, 131] width 51 height 23
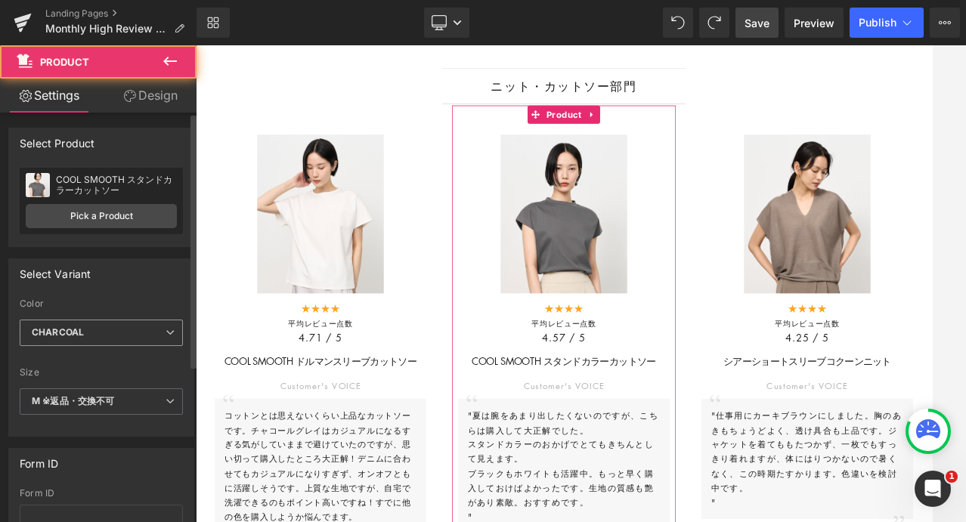
click at [119, 332] on span "CHARCOAL" at bounding box center [101, 333] width 163 height 26
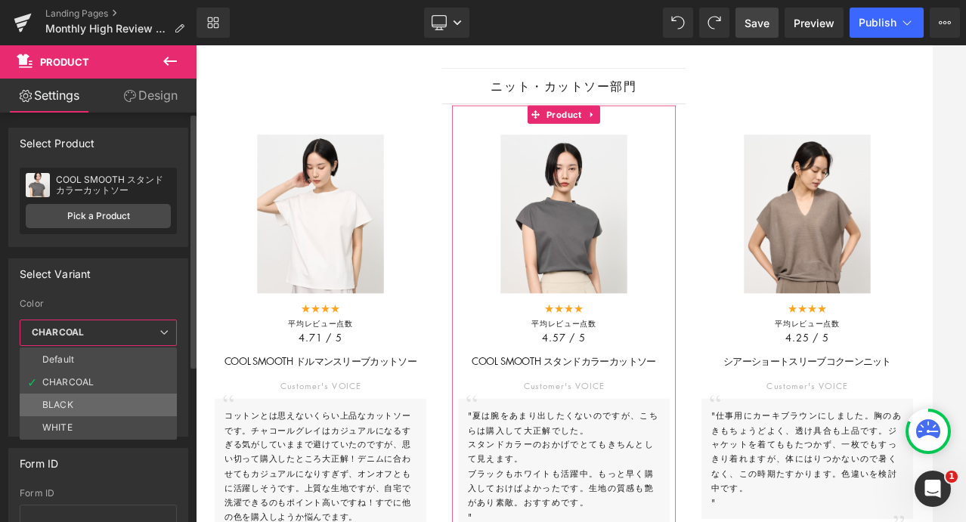
click at [91, 411] on li "BLACK" at bounding box center [98, 405] width 157 height 23
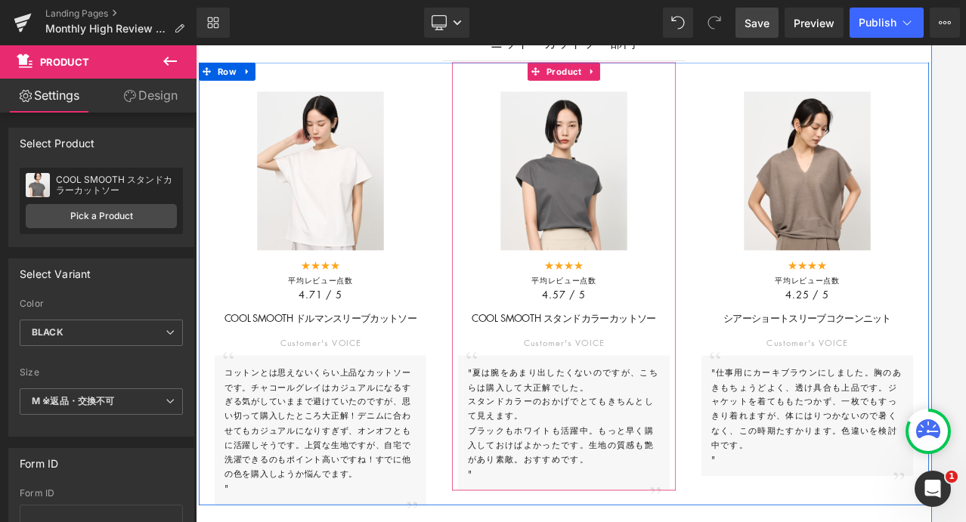
scroll to position [1973, 0]
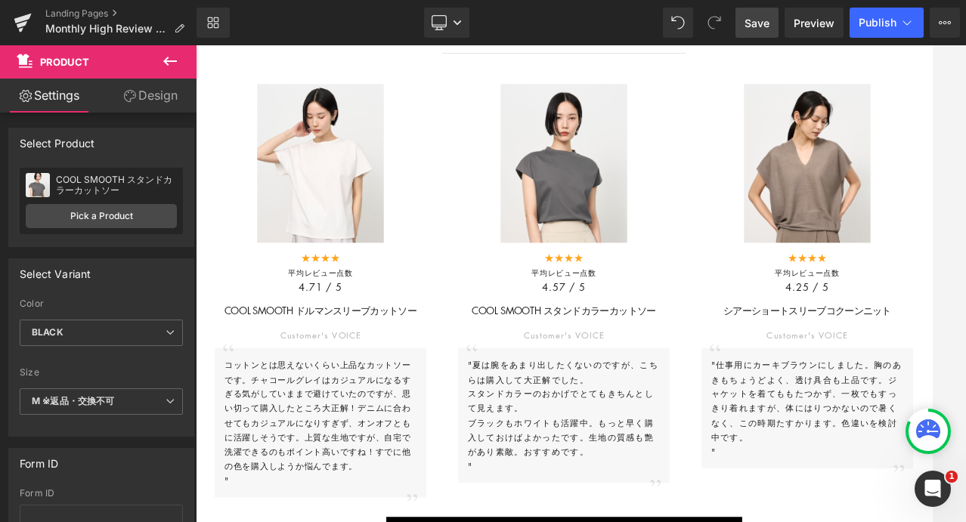
click at [752, 31] on link "Save" at bounding box center [756, 23] width 43 height 30
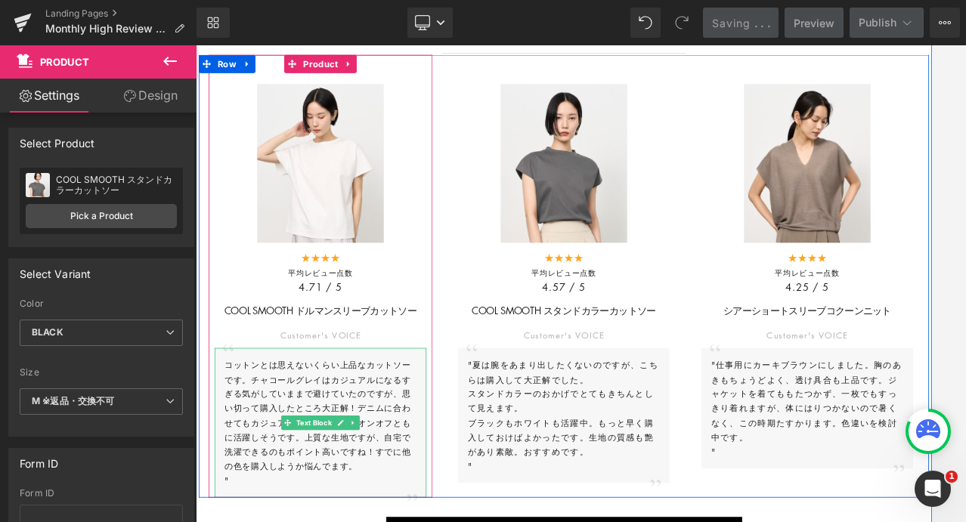
click at [280, 466] on span "コットンとは思えないくらい上品なカットソーです。チャコールグレイはカジュアルになるすぎる気がしていままで避けていたのですが、思い切って購入したところ大正解！デ…" at bounding box center [347, 504] width 232 height 141
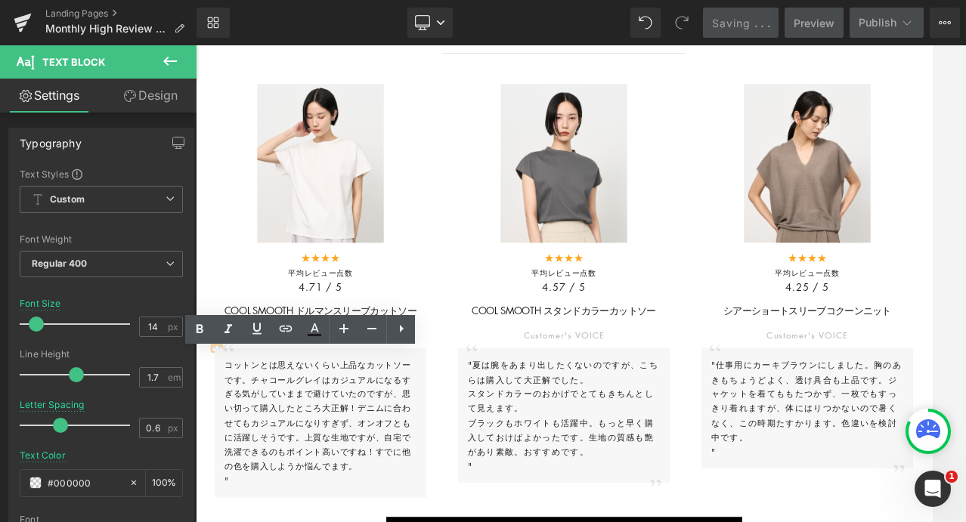
click at [271, 466] on span "コットンとは思えないくらい上品なカットソーです。チャコールグレイはカジュアルになるすぎる気がしていままで避けていたのですが、思い切って購入したところ大正解！デ…" at bounding box center [347, 504] width 232 height 141
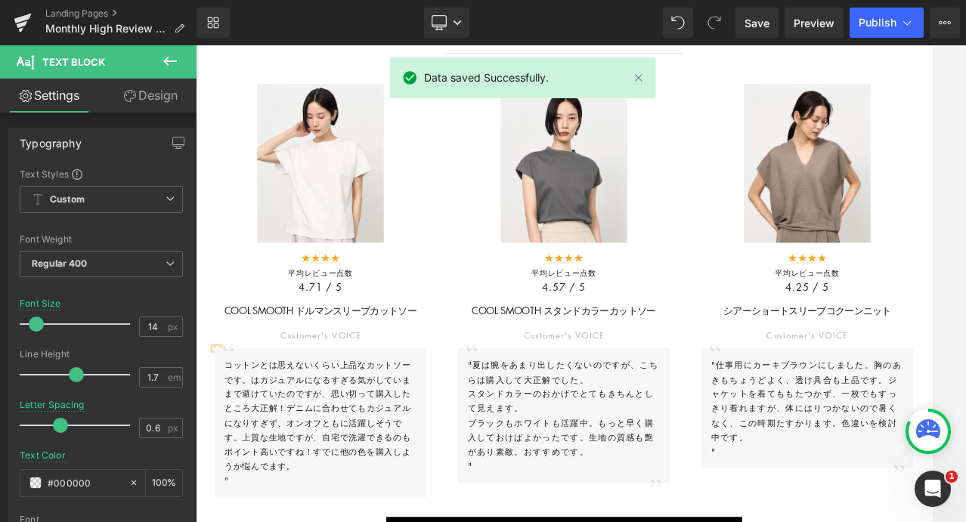
click at [271, 466] on span "コットンとは思えないくらい上品なカットソーです。はカジュアルになるすぎる気がしていままで避けていたのですが、思い切って購入したところ大正解！デニムに合わせても…" at bounding box center [347, 504] width 232 height 141
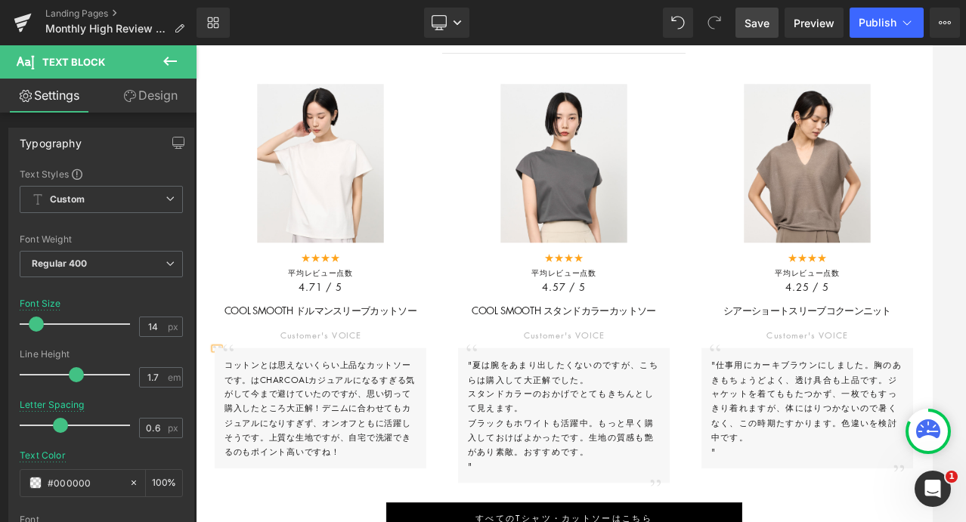
click at [756, 20] on span "Save" at bounding box center [756, 23] width 25 height 16
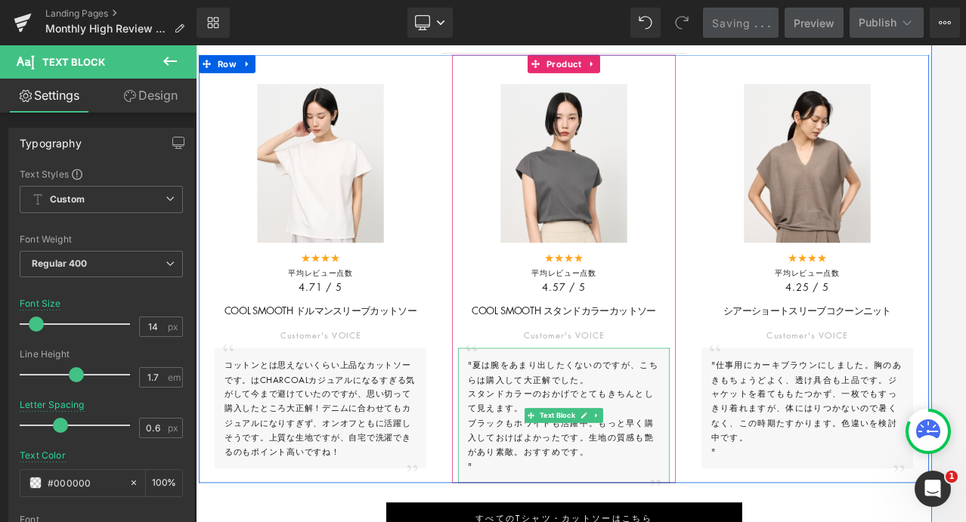
click at [582, 475] on p "スタンドカラーのおかげでとてもきちんとして見えます。" at bounding box center [652, 487] width 239 height 36
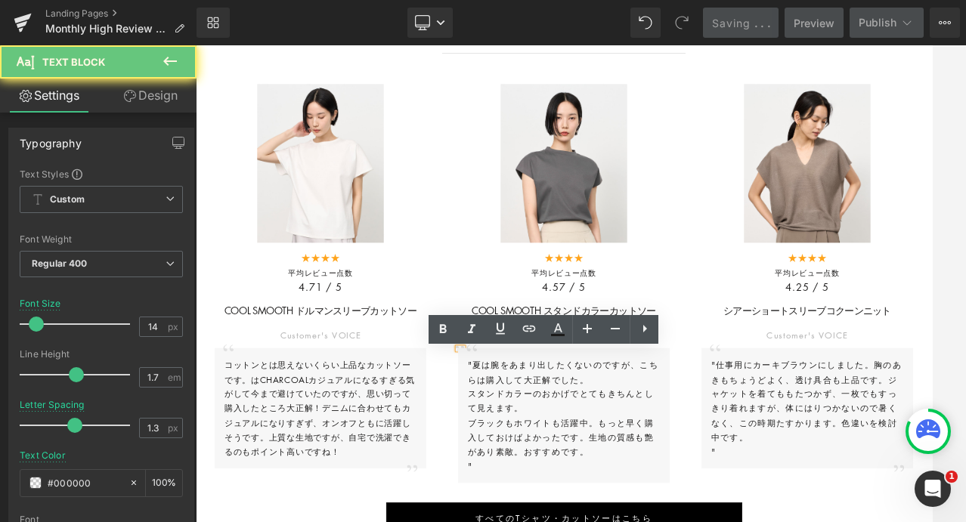
click at [549, 456] on p ""夏は腕をあまり出したくないのですが、こちらは購入して大正解でした。" at bounding box center [652, 452] width 239 height 36
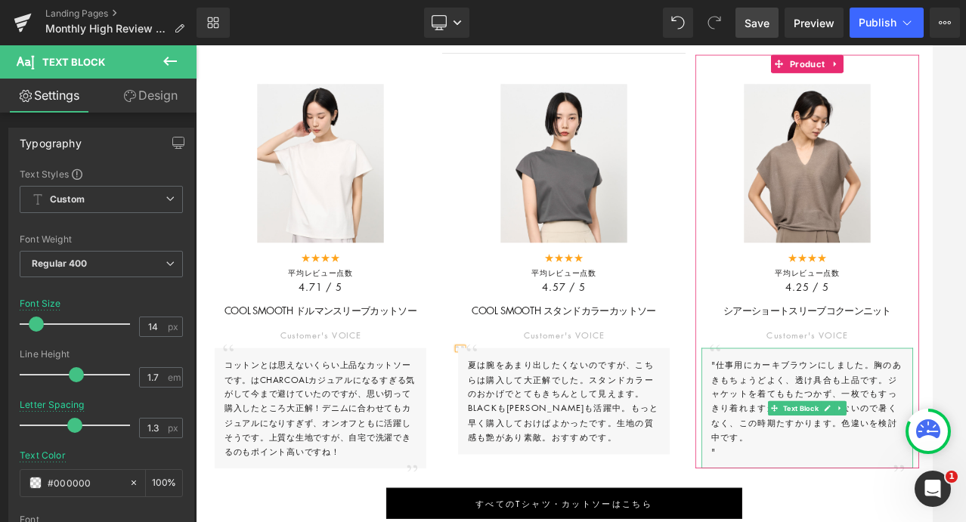
click at [845, 452] on span ""仕事用にカーキブラウンにしました。胸のあきもちょうどよく、透け具合も上品です。ジャケットを着てももたつかず、一枚でもすっきり着れますが、体にはりつかないので…" at bounding box center [954, 486] width 237 height 105
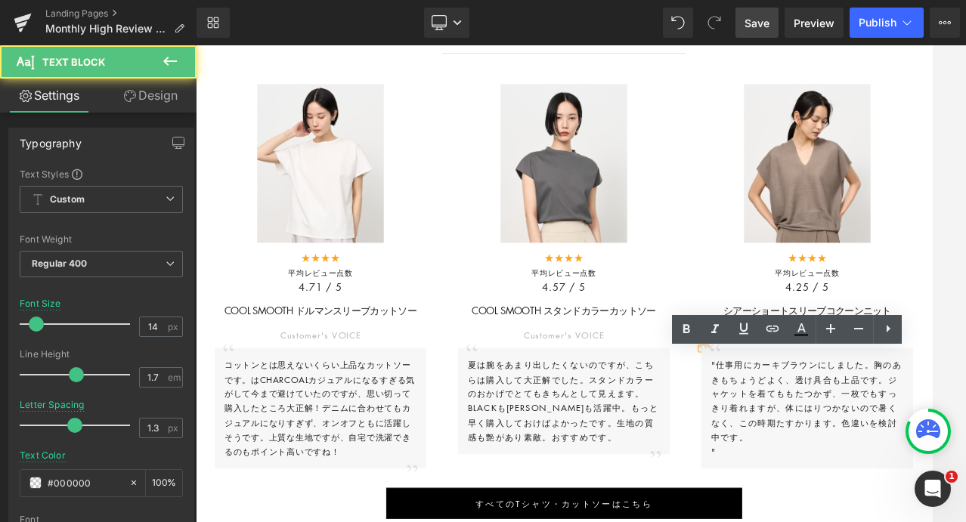
scroll to position [1943, 0]
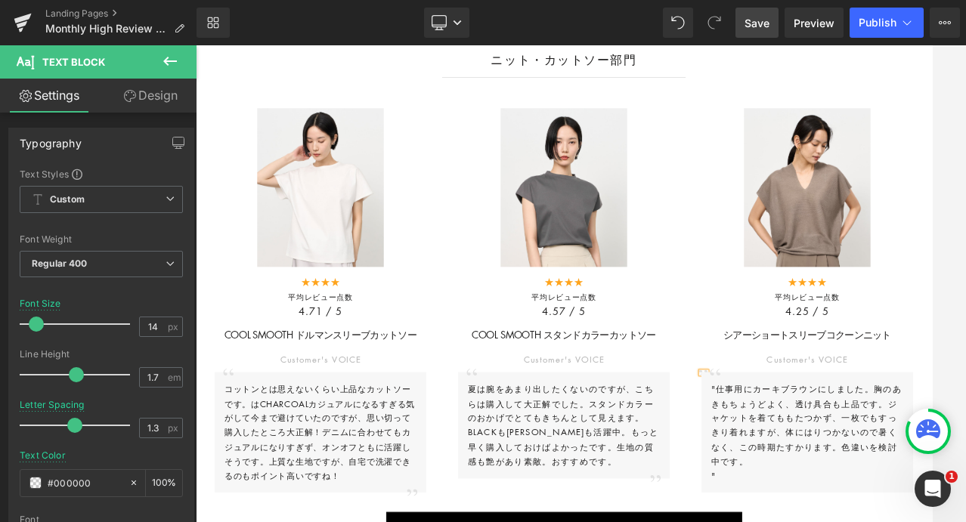
click at [845, 478] on span ""仕事用にカーキブラウンにしました。胸のあきもちょうどよく、透け具合も上品です。ジャケットを着てももたつかず、一枚でもすっきり着れますが、体にはりつかないので…" at bounding box center [954, 517] width 237 height 105
click at [752, 23] on span "Save" at bounding box center [756, 23] width 25 height 16
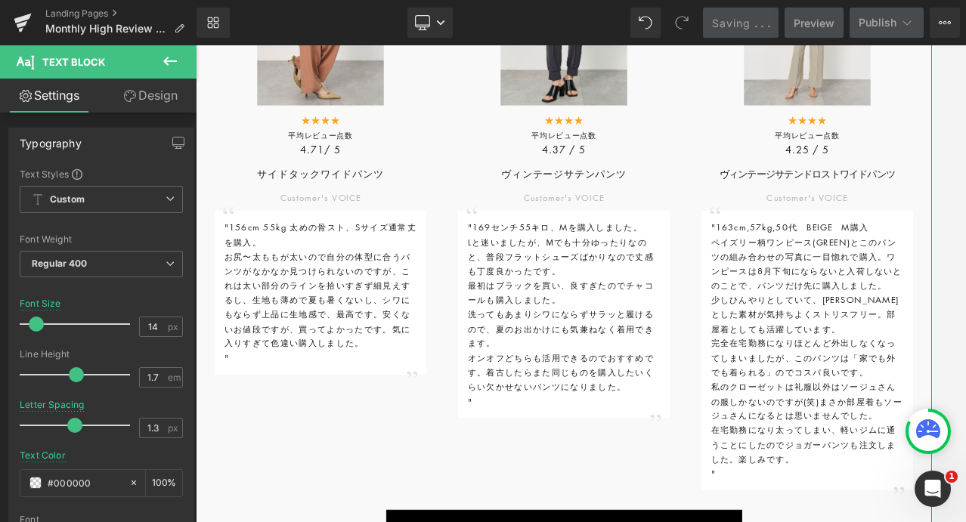
scroll to position [2939, 0]
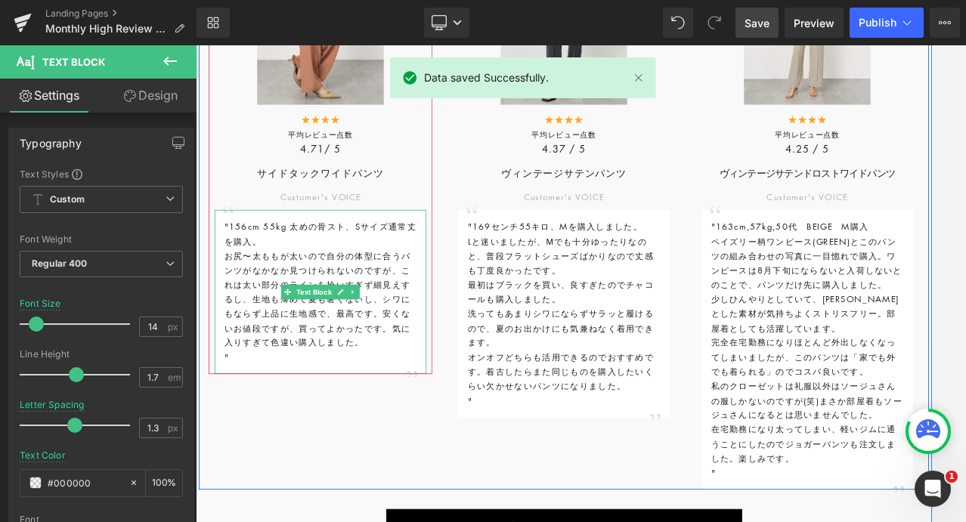
click at [249, 308] on span "お尻〜太ももが太いので自分の体型に合うパンツがなかなか見つけられないのですが、これは太い部分のラインを拾いすぎず細見えするし、生地も薄めで夏も暑くないし、シワ…" at bounding box center [346, 359] width 231 height 123
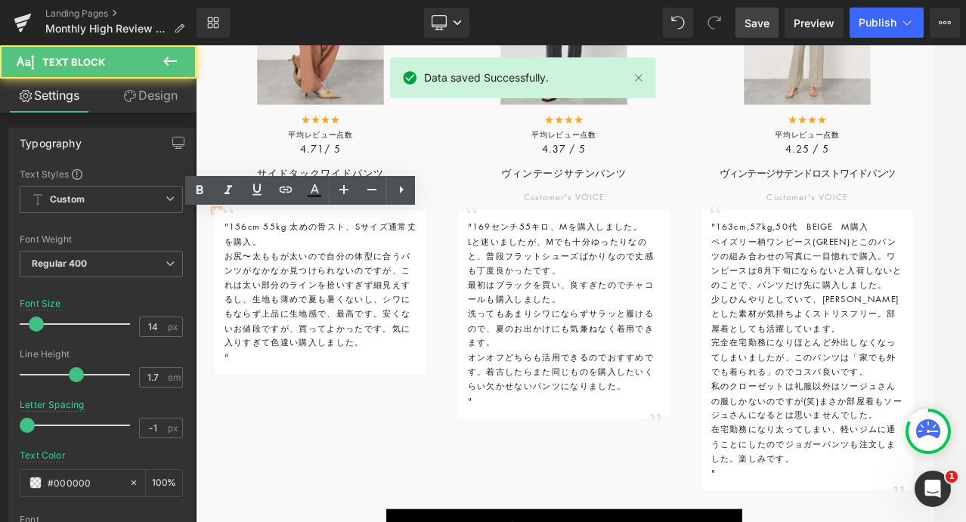
click at [249, 308] on span "お尻〜太ももが太いので自分の体型に合うパンツがなかなか見つけられないのですが、これは太い部分のラインを拾いすぎず細見えするし、生地も薄めで夏も暑くないし、シワ…" at bounding box center [346, 359] width 231 height 123
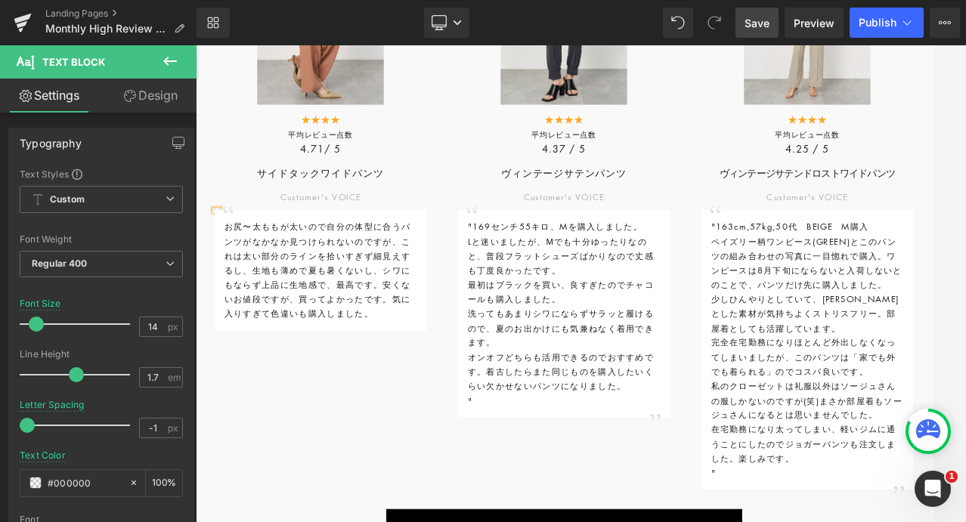
click at [756, 17] on span "Save" at bounding box center [756, 23] width 25 height 16
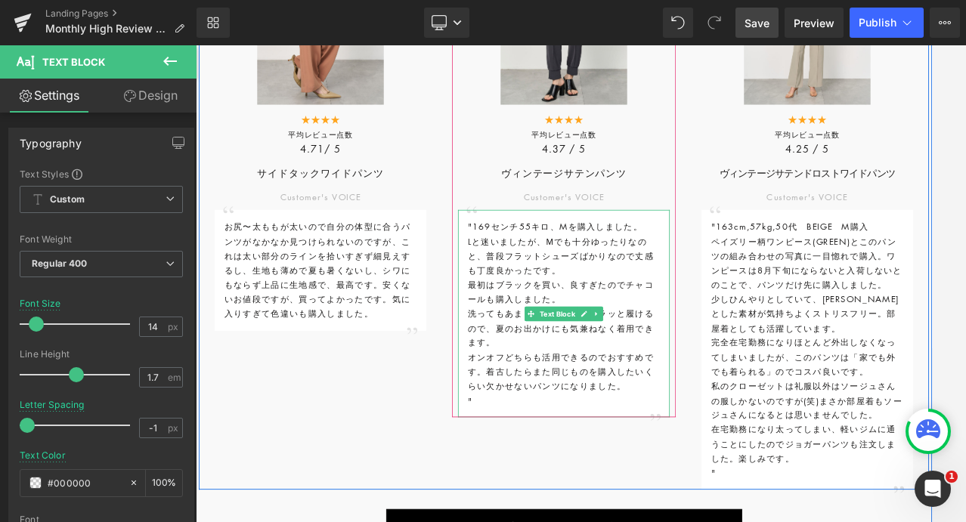
click at [625, 292] on span "Lと迷いましたが、Мでも十分ゆったりなのと、普段フラットシューズばかりなので丈感も丁度良かったです。" at bounding box center [648, 305] width 231 height 51
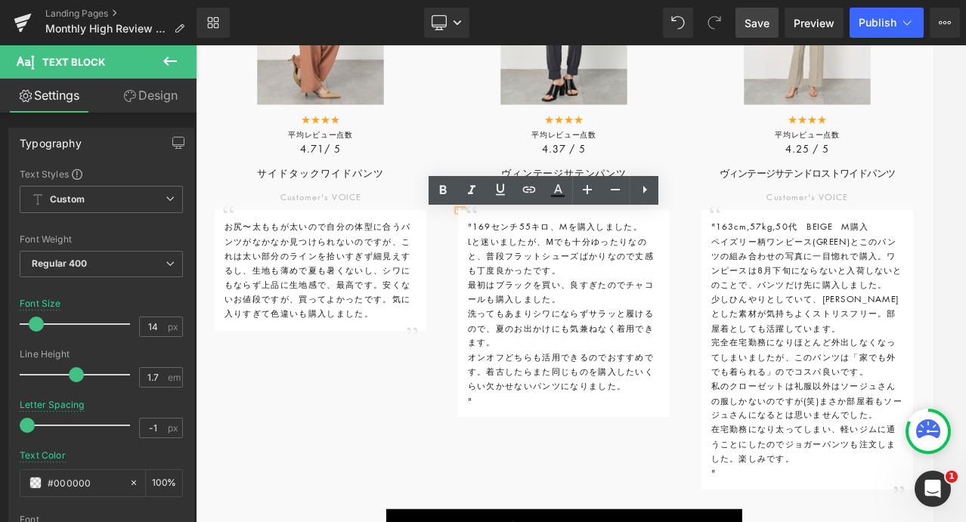
click at [664, 325] on p "Lと迷いましたが、Мでも十分ゆったりなのと、普段フラットシューズばかりなので丈感も丁度良かったです。" at bounding box center [652, 307] width 239 height 54
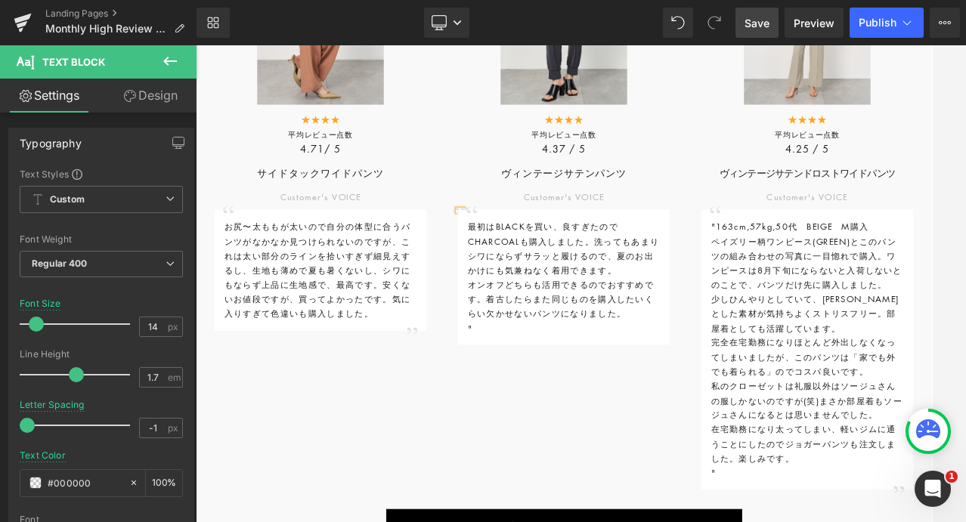
click at [578, 346] on span "オンオフどちらも活用できるのでおすすめです。着古したらまた同じものを購入したいくらい欠かせないパンツになりました。" at bounding box center [648, 359] width 231 height 51
click at [752, 19] on span "Save" at bounding box center [756, 23] width 25 height 16
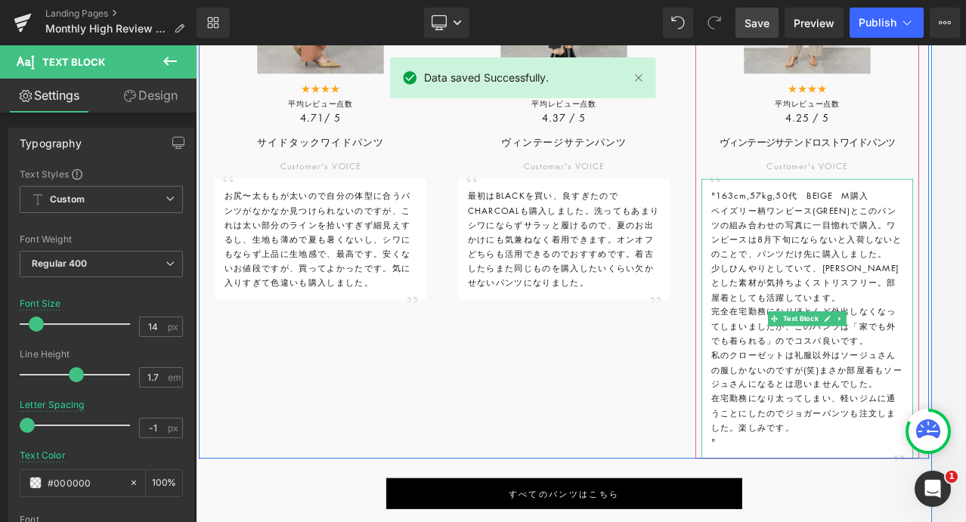
scroll to position [2979, 0]
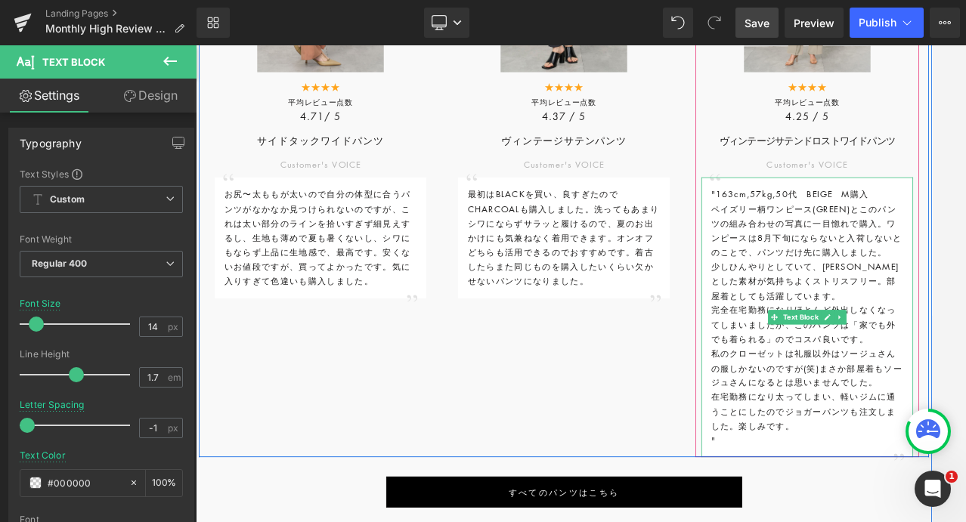
click at [845, 321] on p "少しひんやりとしていて、[PERSON_NAME]とした素材が気持ちよくストリスフリー。部屋着としても活躍しています。" at bounding box center [955, 338] width 239 height 54
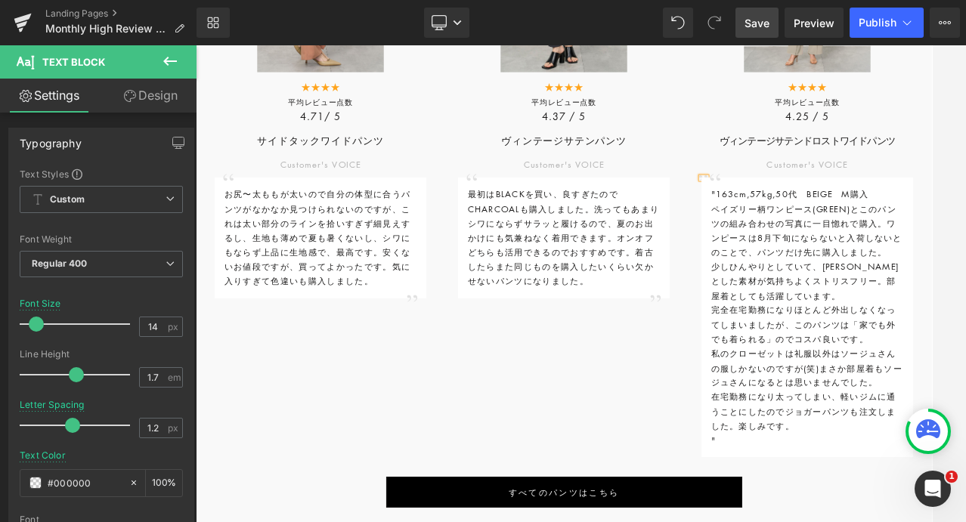
click at [845, 321] on p "少しひんやりとしていて、[PERSON_NAME]とした素材が気持ちよくストリスフリー。部屋着としても活躍しています。" at bounding box center [955, 338] width 239 height 54
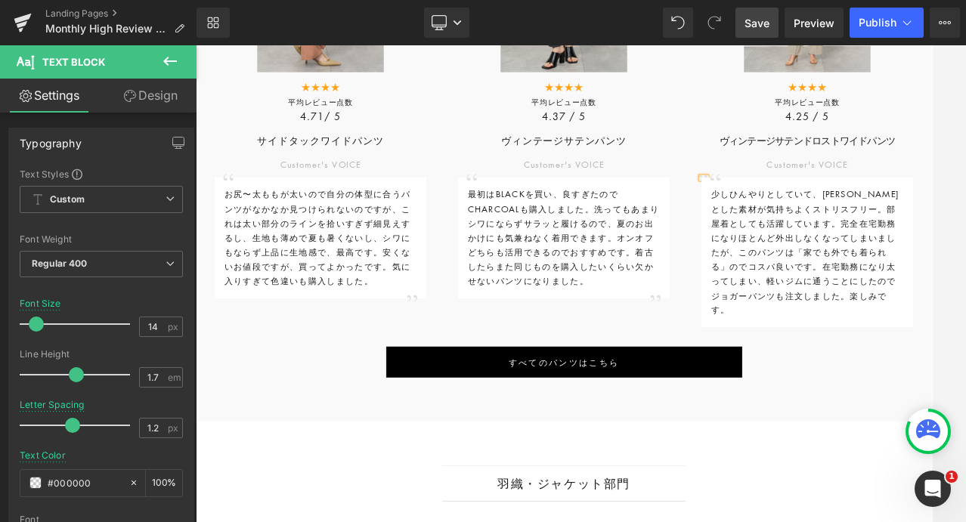
click at [746, 20] on span "Save" at bounding box center [756, 23] width 25 height 16
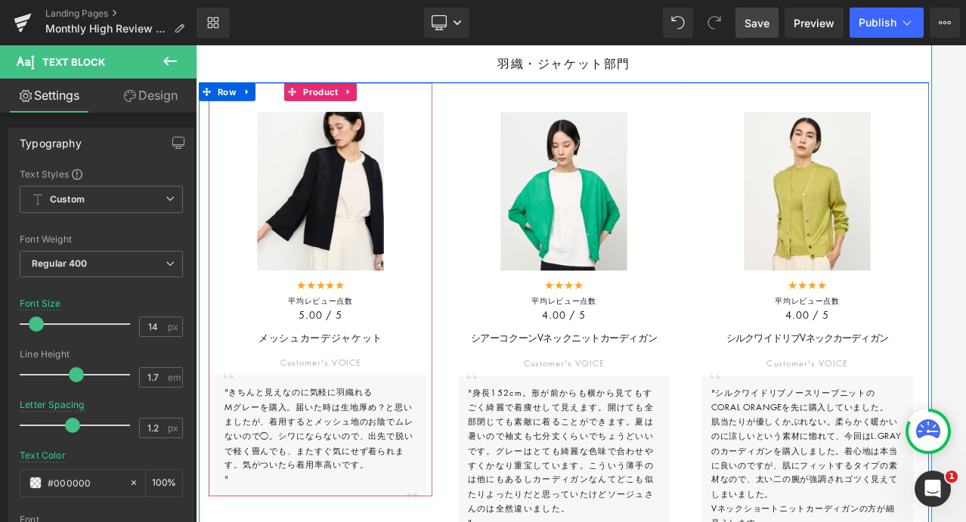
scroll to position [3483, 0]
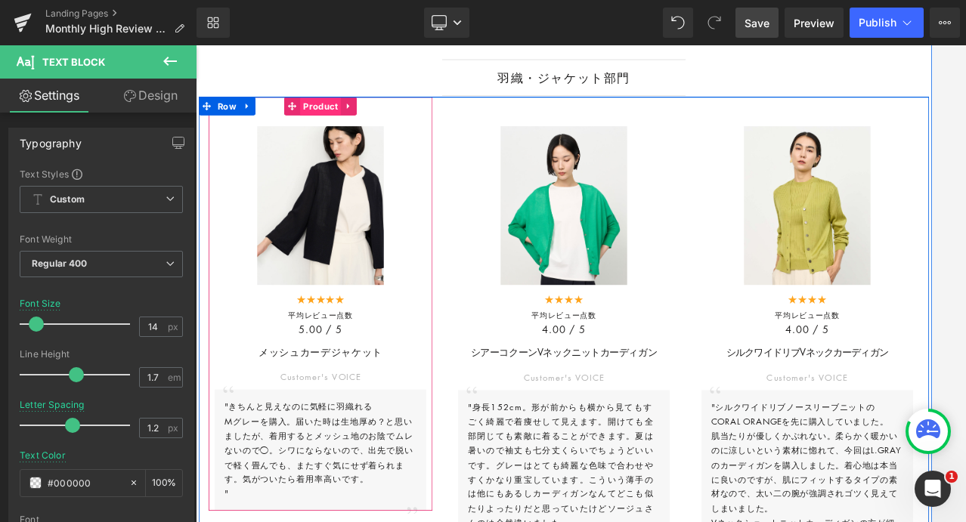
click at [342, 110] on span "Product" at bounding box center [350, 121] width 51 height 23
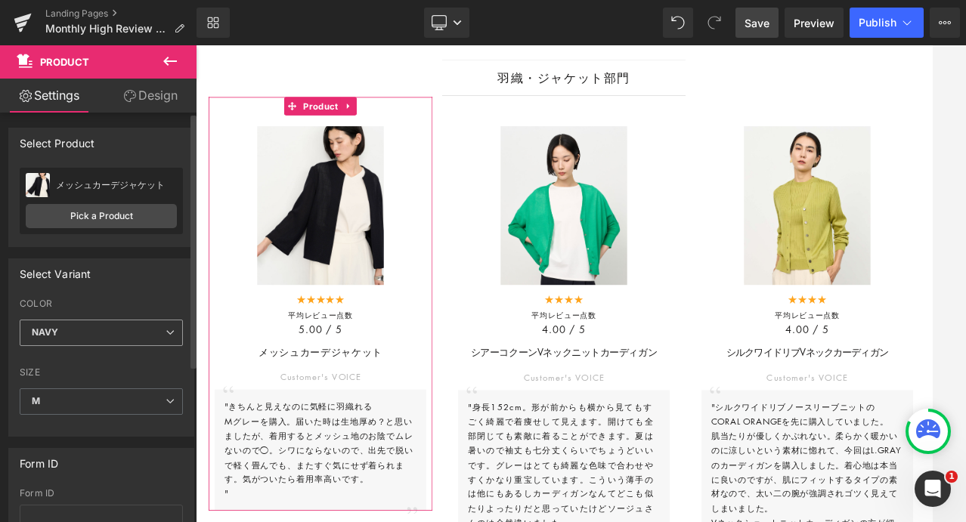
click at [97, 338] on span "NAVY" at bounding box center [101, 333] width 163 height 26
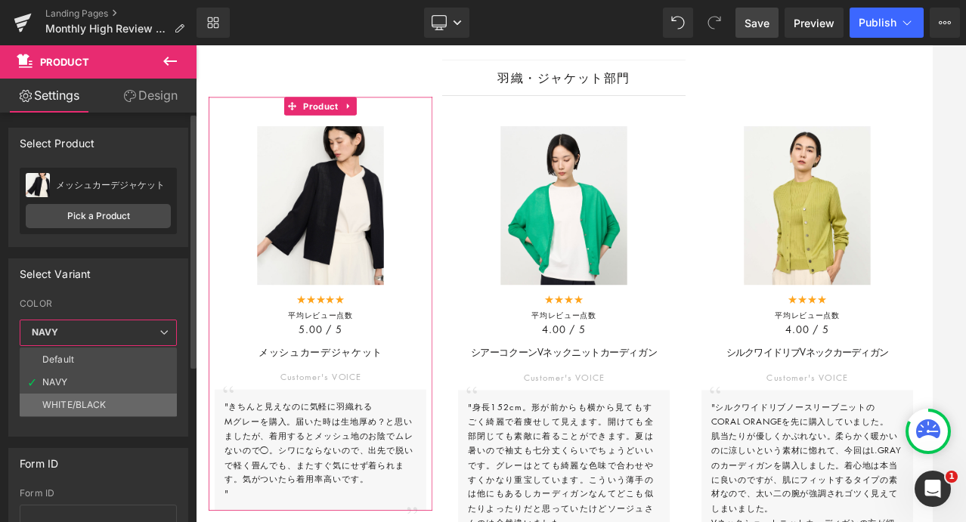
click at [79, 404] on div "WHITE/BLACK" at bounding box center [74, 405] width 64 height 11
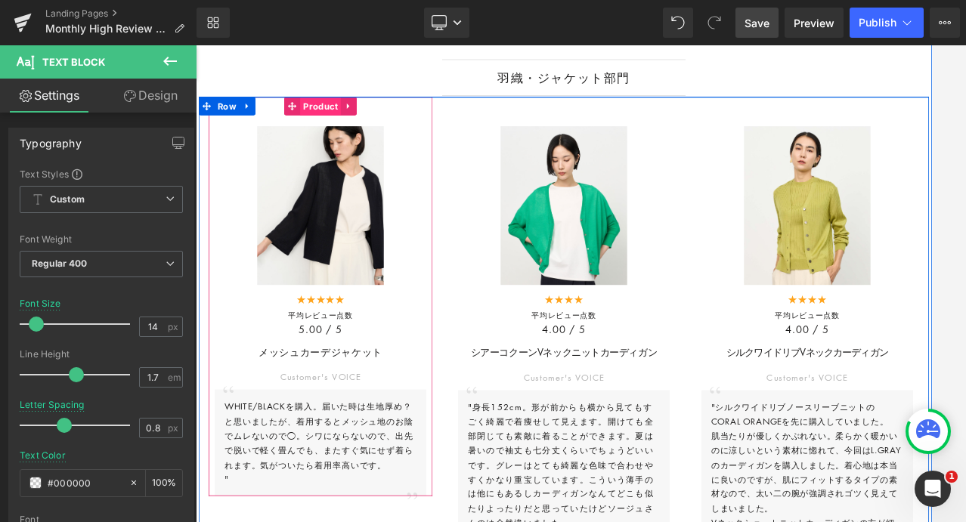
click at [362, 110] on span "Product" at bounding box center [350, 121] width 51 height 23
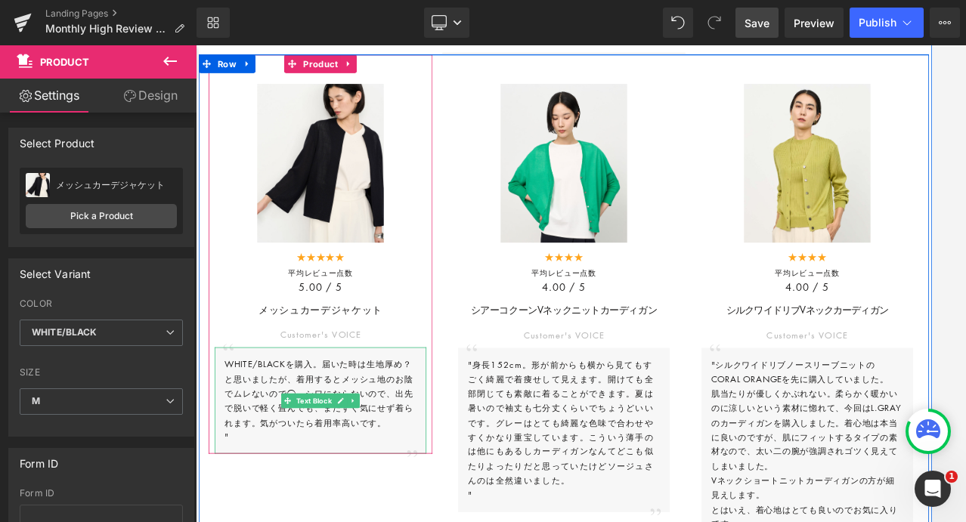
scroll to position [3536, 0]
click at [373, 438] on span "WHITE/BLACKを購入。届いた時は生地厚め？と思いましたが、着用するとメッシュ地のお陰でムレないので◯。シワにならないので、出先で脱いで軽く畳んでも、ま…" at bounding box center [348, 475] width 235 height 87
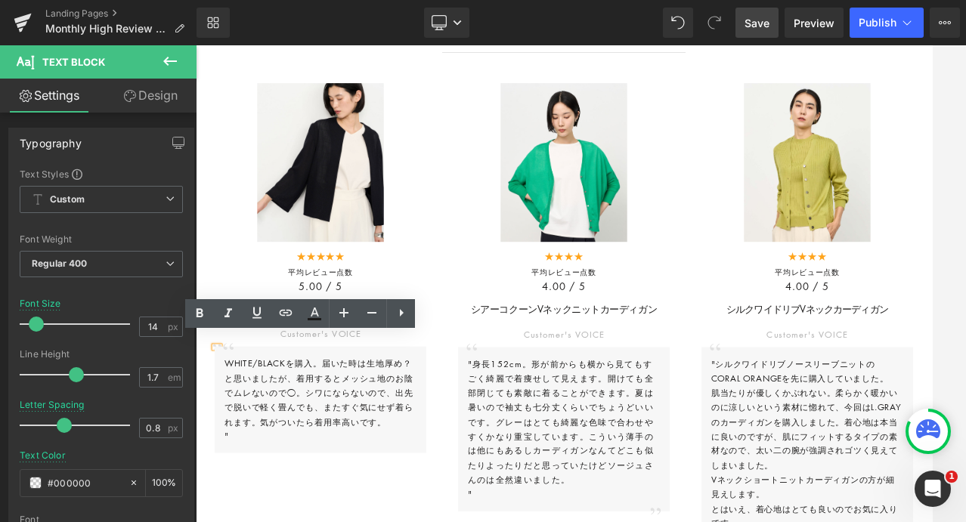
click at [319, 465] on span "WHITE/BLACKを購入。届いた時は生地厚め？と思いましたが、着用するとメッシュ地のお陰でムレないので◯。シワにならないので、出先で脱いで軽く畳んでも、ま…" at bounding box center [348, 475] width 235 height 87
click at [430, 495] on p "WHITE/BLACKを購入。届いた時は生地厚め？と思いましたが、着用するとメッシュ地のお陰でムレないので◯。シワにならないので、出先で脱いで軽く畳んでも、ま…" at bounding box center [350, 476] width 239 height 90
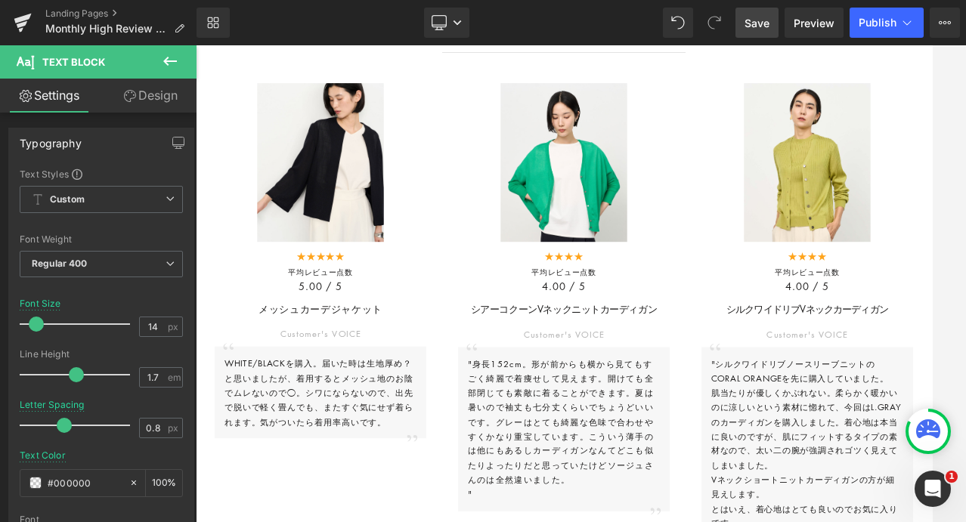
click at [759, 17] on span "Save" at bounding box center [756, 23] width 25 height 16
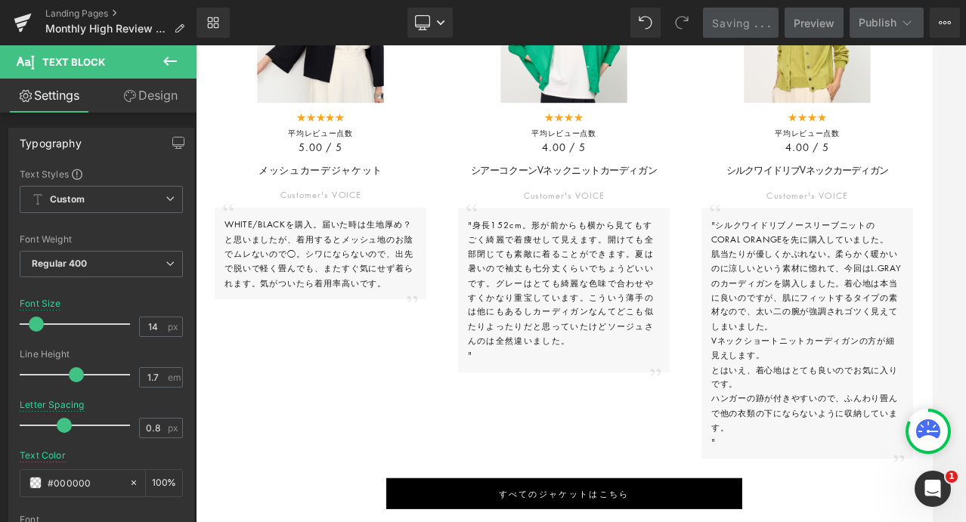
scroll to position [3710, 0]
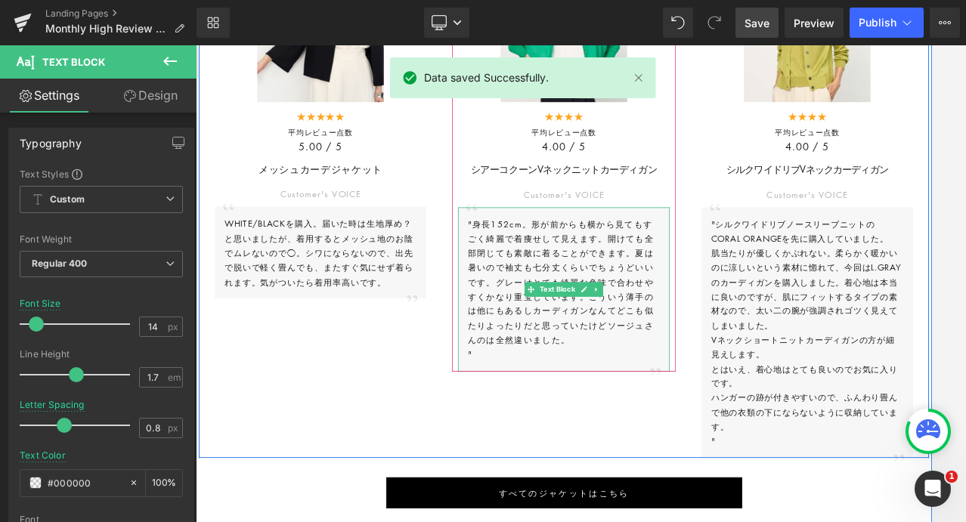
click at [602, 258] on p ""身長152cm。形が前からも横から見てもすごく綺麗で着痩せして見えます。開けても全部閉じても素敵に着ることができます。夏は暑いので袖丈も七分丈くらいでちょう…" at bounding box center [652, 339] width 239 height 162
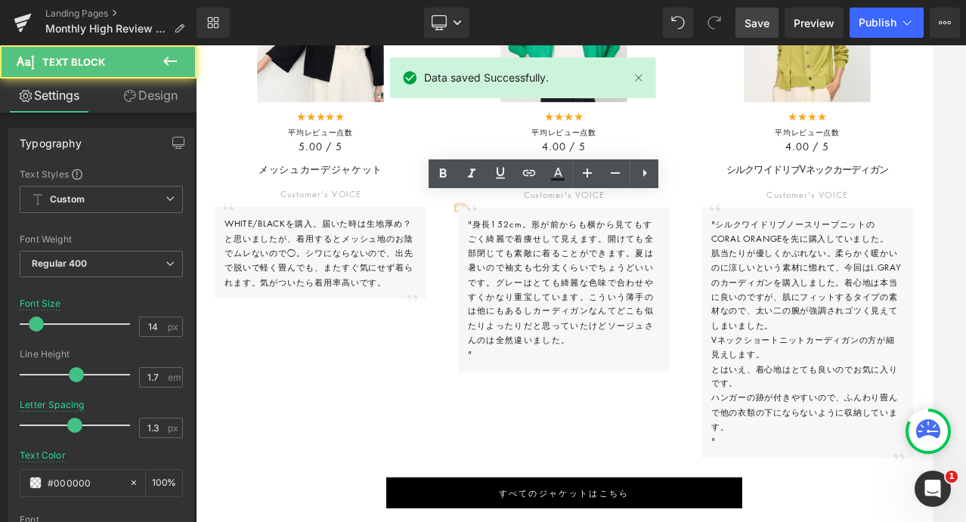
click at [602, 258] on p ""身長152cm。形が前からも横から見てもすごく綺麗で着痩せして見えます。開けても全部閉じても素敵に着ることができます。夏は暑いので袖丈も七分丈くらいでちょう…" at bounding box center [652, 339] width 239 height 162
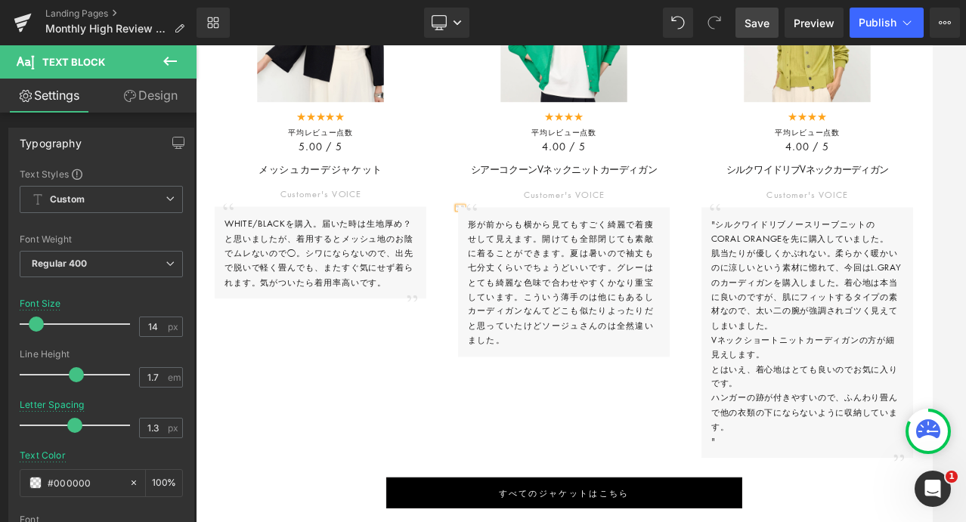
click at [685, 434] on div "Sale Off" at bounding box center [652, 220] width 907 height 676
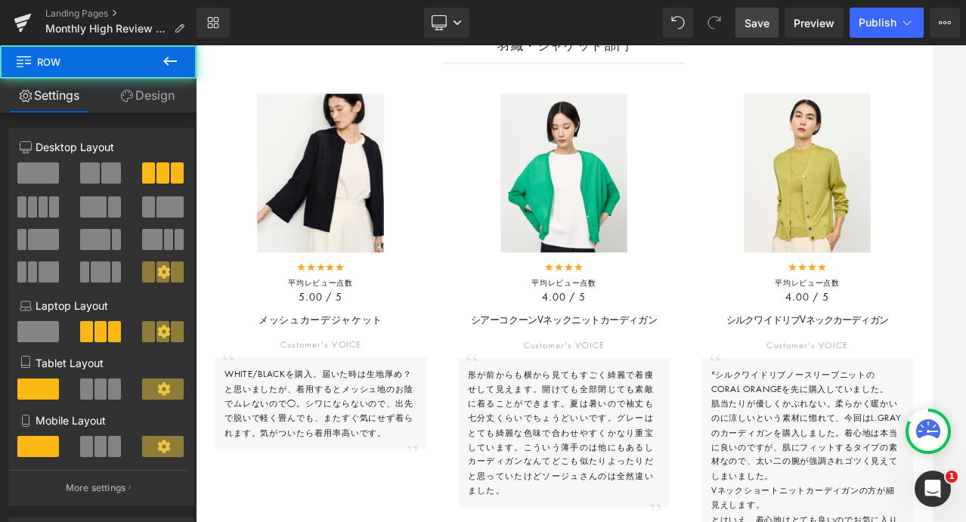
scroll to position [3513, 0]
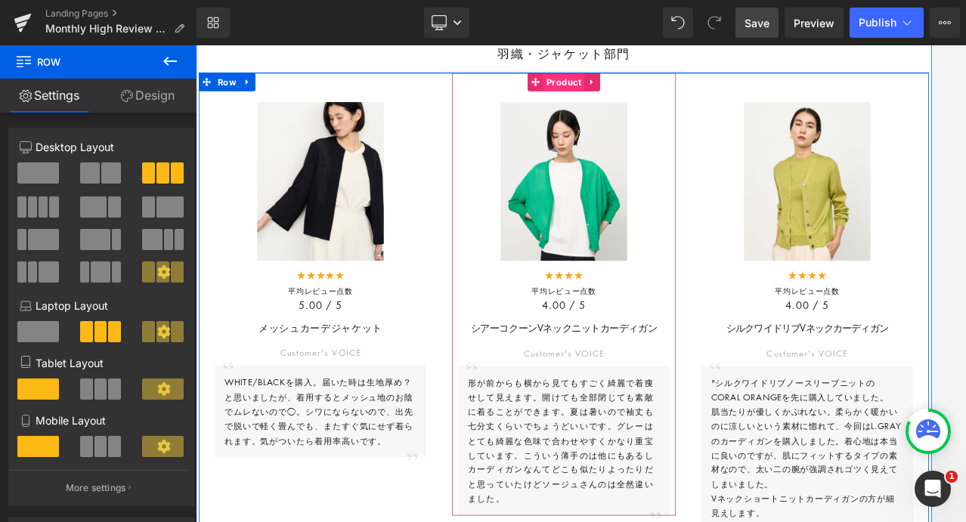
click at [645, 84] on span "Product" at bounding box center [652, 90] width 51 height 23
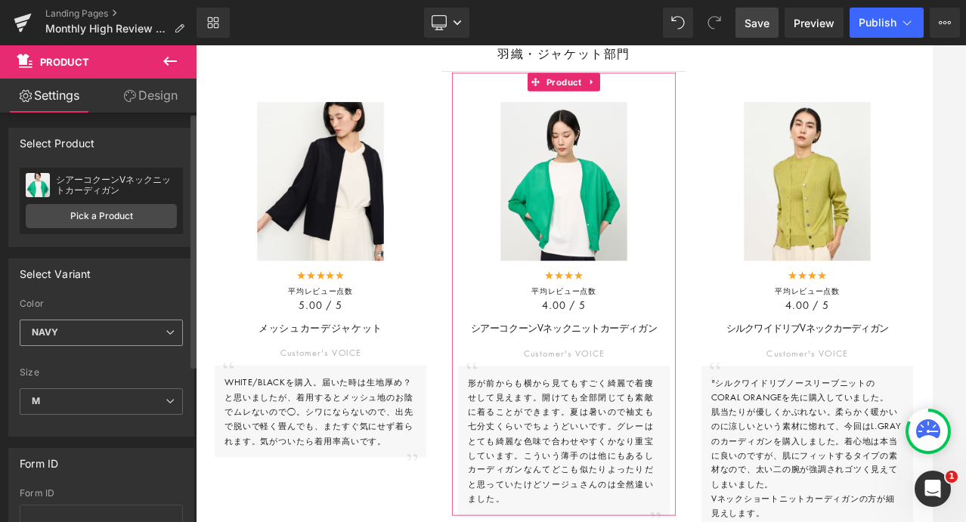
click at [124, 338] on span "NAVY" at bounding box center [101, 333] width 163 height 26
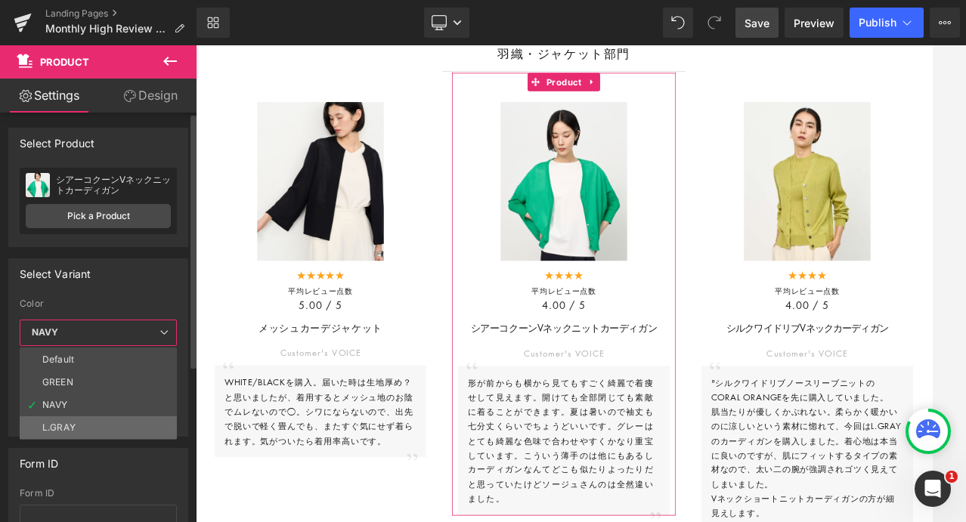
click at [96, 419] on li "L.GRAY" at bounding box center [98, 427] width 157 height 23
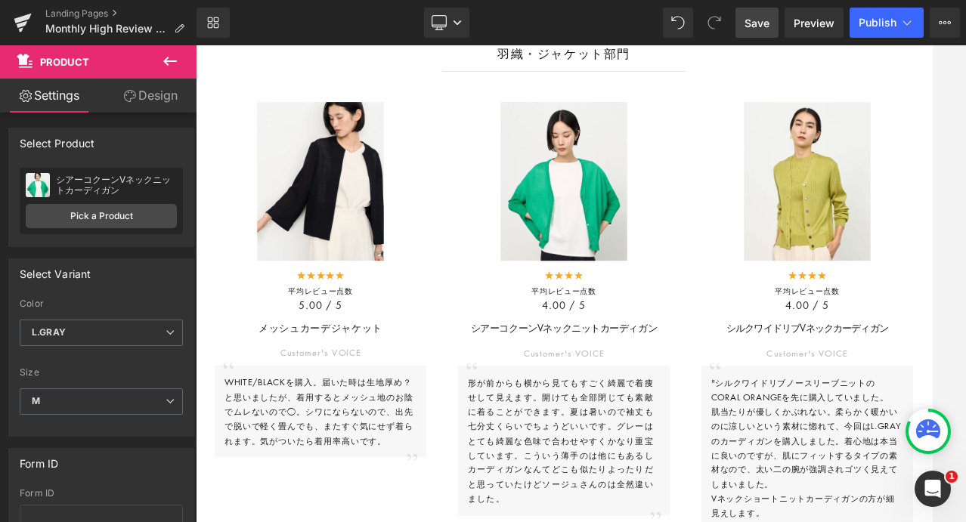
click at [749, 25] on span "Save" at bounding box center [756, 23] width 25 height 16
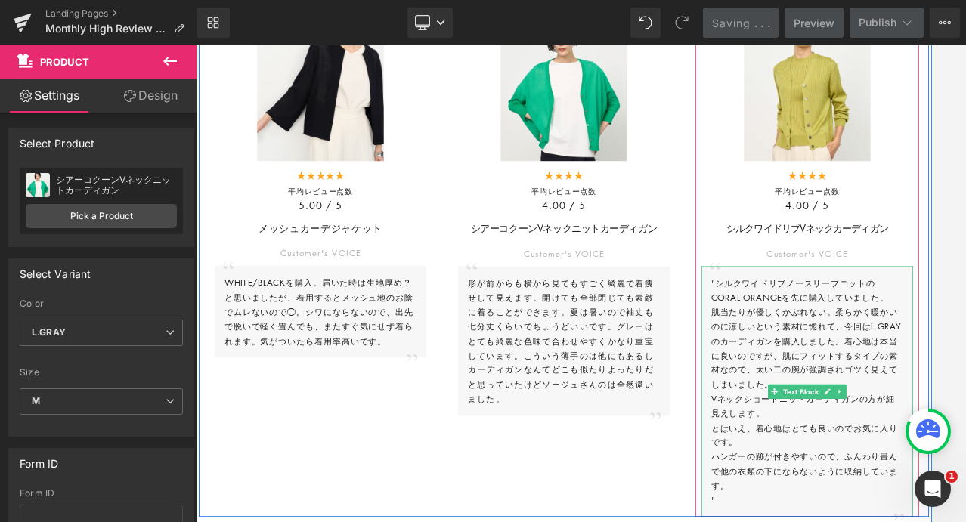
scroll to position [3641, 0]
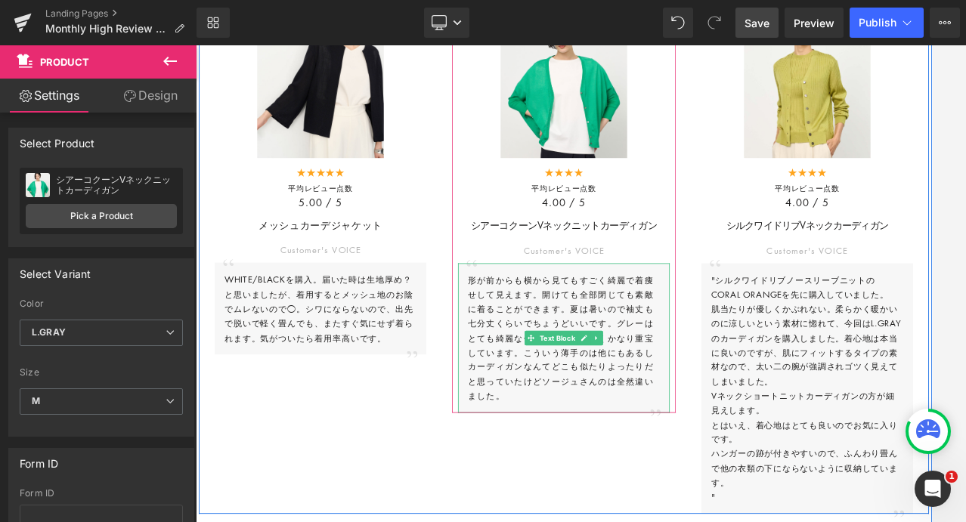
click at [741, 382] on p "形が前からも横から見てもすごく綺麗で着痩せして見えます。開けても全部閉じても素敵に着ることができます。夏は暑いので袖丈も七分丈くらいでちょうどいいです。グレー…" at bounding box center [652, 409] width 239 height 162
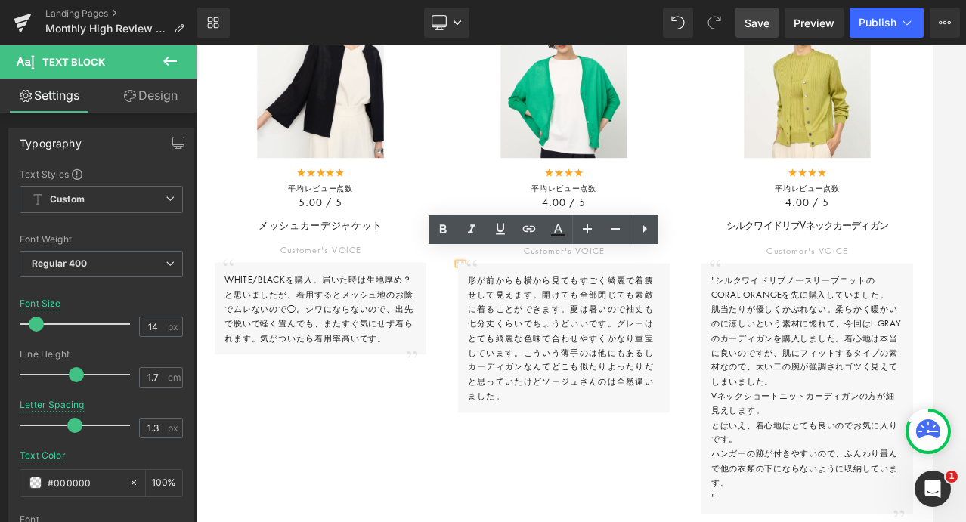
click at [741, 375] on p "形が前からも横から見てもすごく綺麗で着痩せして見えます。開けても全部閉じても素敵に着ることができます。夏は暑いので袖丈も七分丈くらいでちょうどいいです。グレー…" at bounding box center [652, 409] width 239 height 162
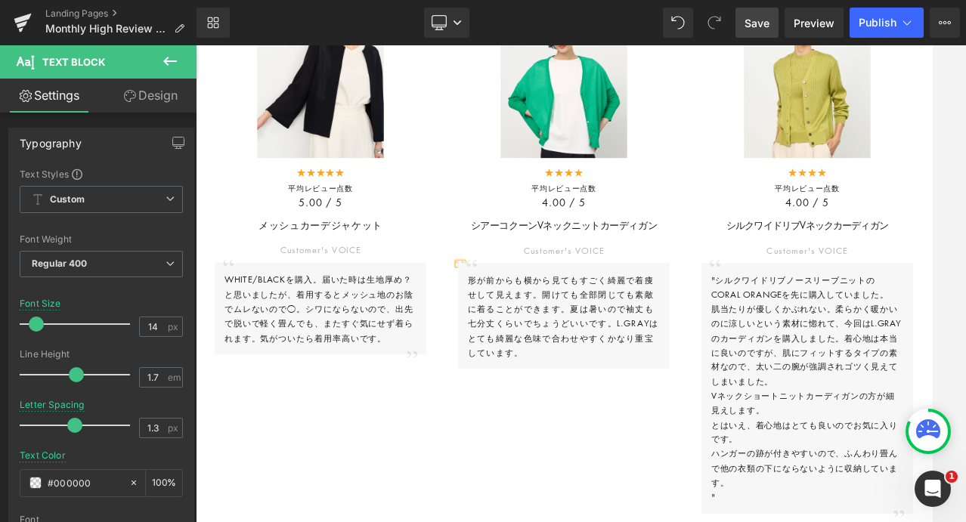
click at [759, 21] on span "Save" at bounding box center [756, 23] width 25 height 16
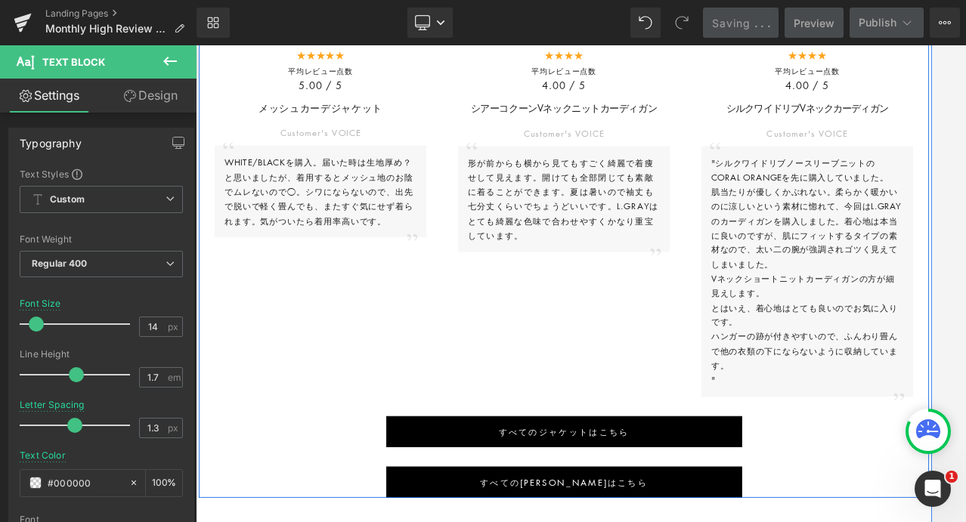
scroll to position [3784, 0]
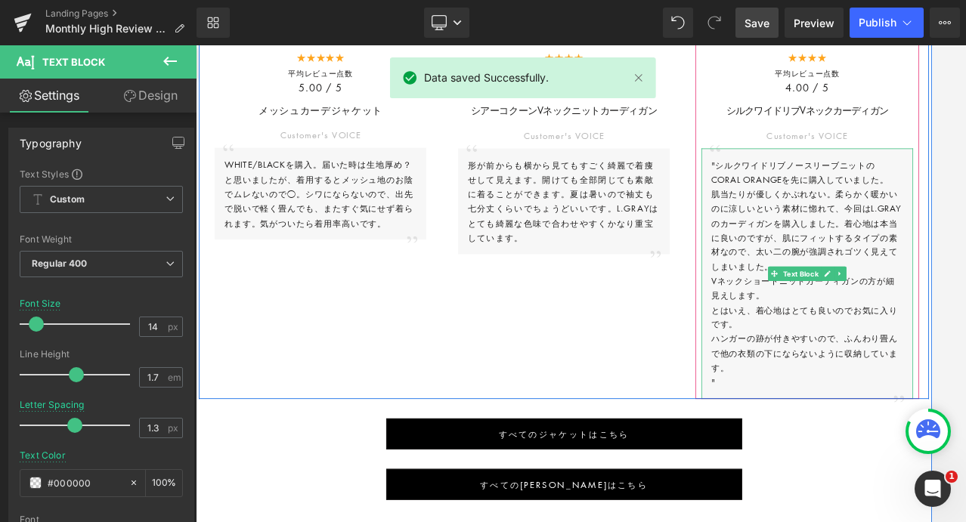
click at [840, 189] on p ""シルクワイドリブノースリーブニットのCORAL ORANGEを先に購入していました。" at bounding box center [955, 203] width 239 height 36
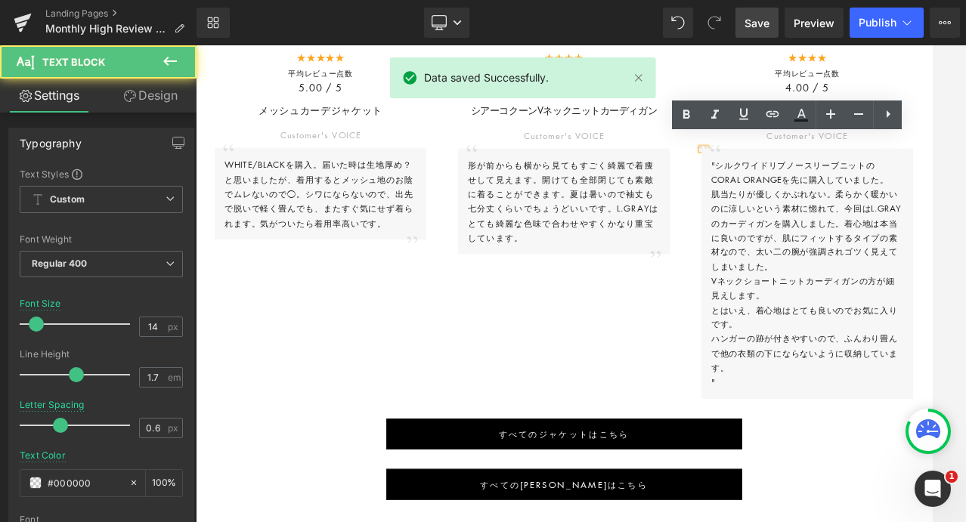
click at [842, 185] on p ""シルクワイドリブノースリーブニットのCORAL ORANGEを先に購入していました。" at bounding box center [955, 203] width 239 height 36
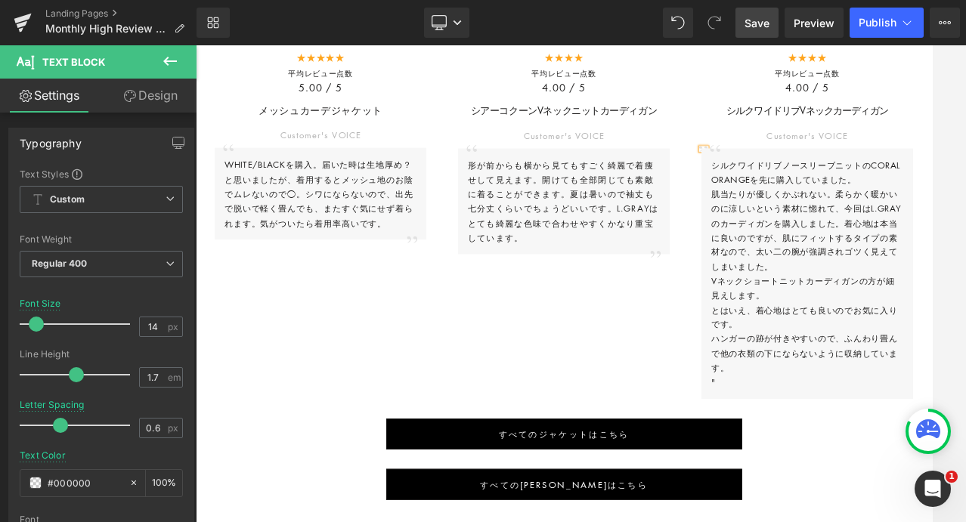
click at [788, 377] on div "Sale Off" at bounding box center [652, 147] width 907 height 676
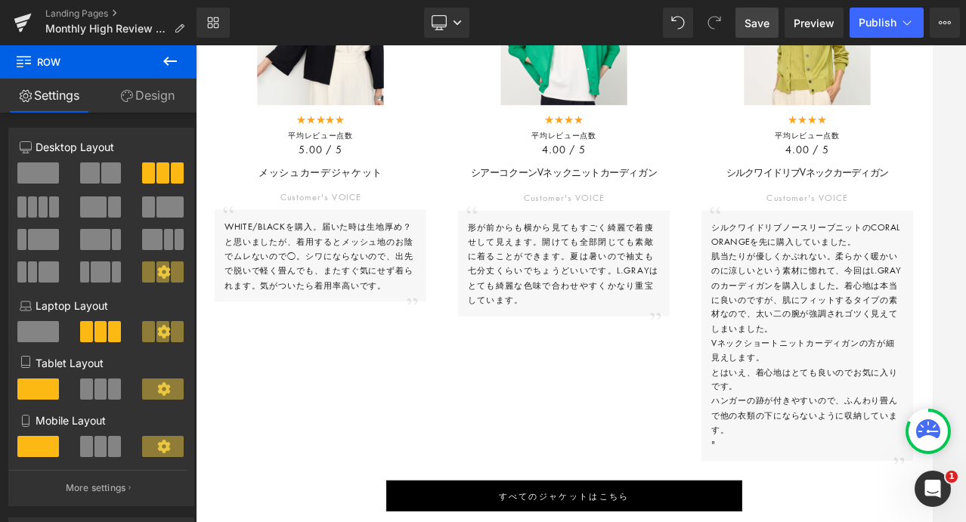
scroll to position [3710, 0]
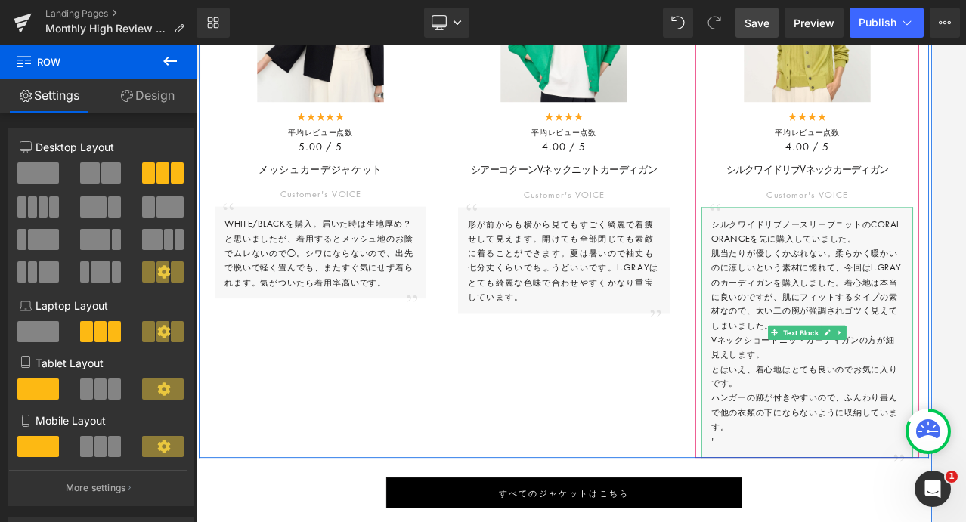
click at [845, 382] on p "肌当たりが優しくかぶれない。柔らかく暖かいのに涼しいという素材に惚れて、今回はL.GRAYのカーディガンを購入しました。着心地は本当に良いのですが、肌にフィッ…" at bounding box center [955, 348] width 239 height 108
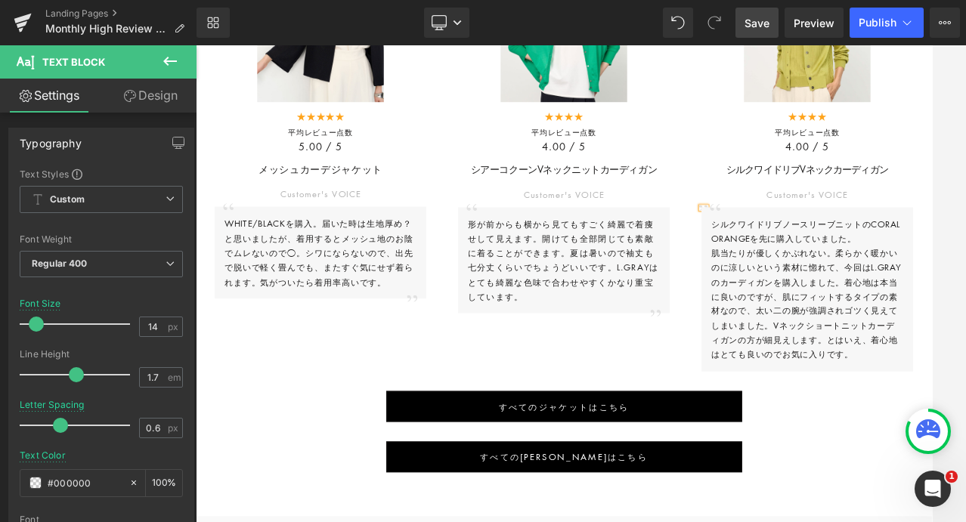
click at [838, 295] on p "肌当たりが優しくかぶれない。柔らかく暖かいのに涼しいという素材に惚れて、今回はL.GRAYのカーディガンを購入しました。着心地は本当に良いのですが、肌にフィッ…" at bounding box center [955, 366] width 239 height 144
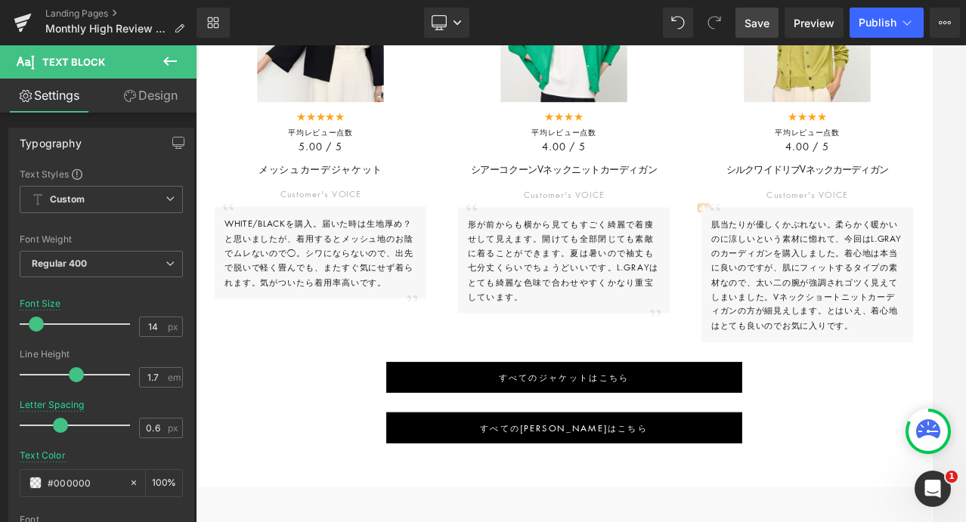
click at [845, 351] on p "肌当たりが優しくかぶれない。柔らかく暖かいのに涼しいという素材に惚れて、今回はL.GRAYのカーディガンを購入しました。着心地は本当に良いのですが、肌にフィッ…" at bounding box center [955, 330] width 239 height 144
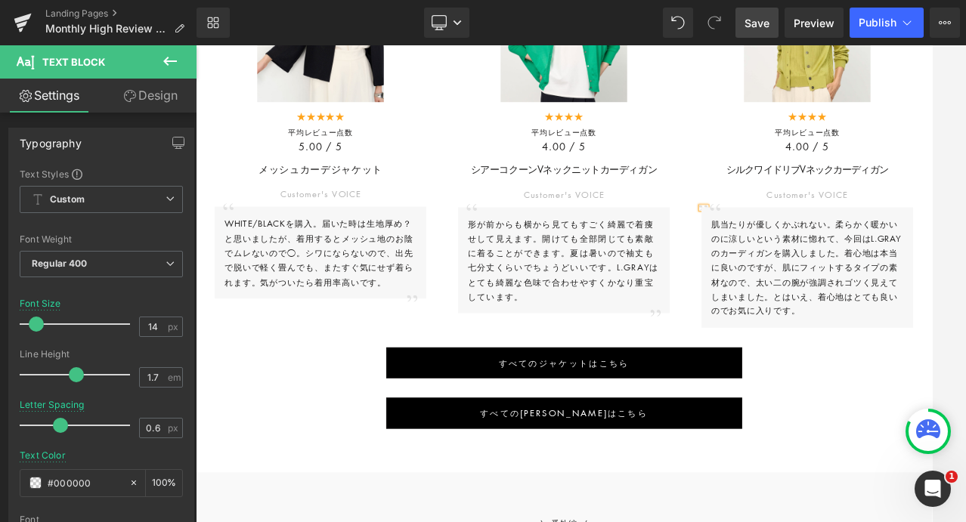
click at [765, 19] on span "Save" at bounding box center [756, 23] width 25 height 16
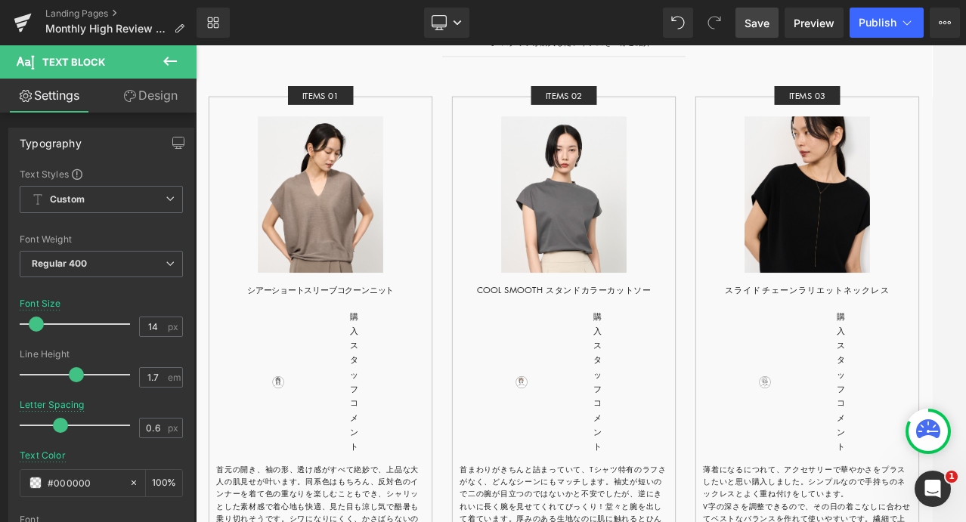
scroll to position [4385, 0]
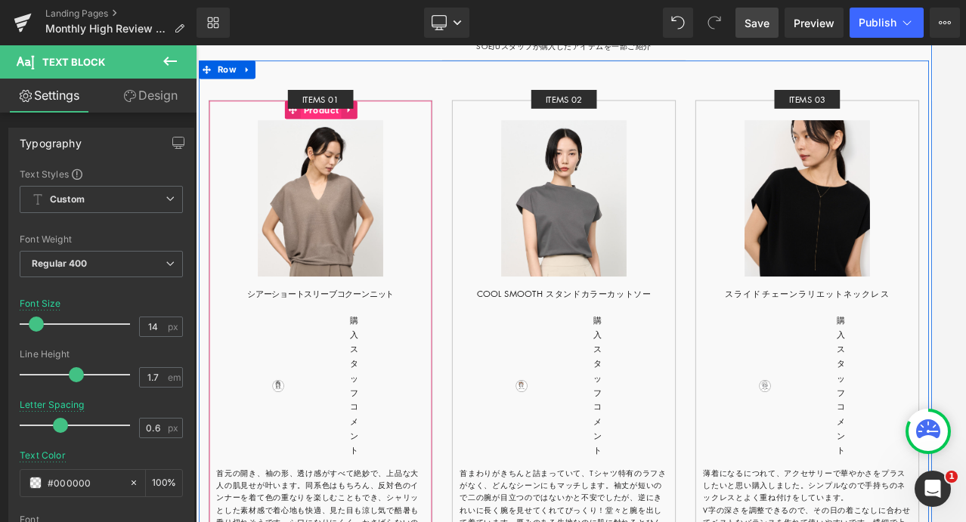
click at [350, 119] on span "Product" at bounding box center [351, 125] width 51 height 23
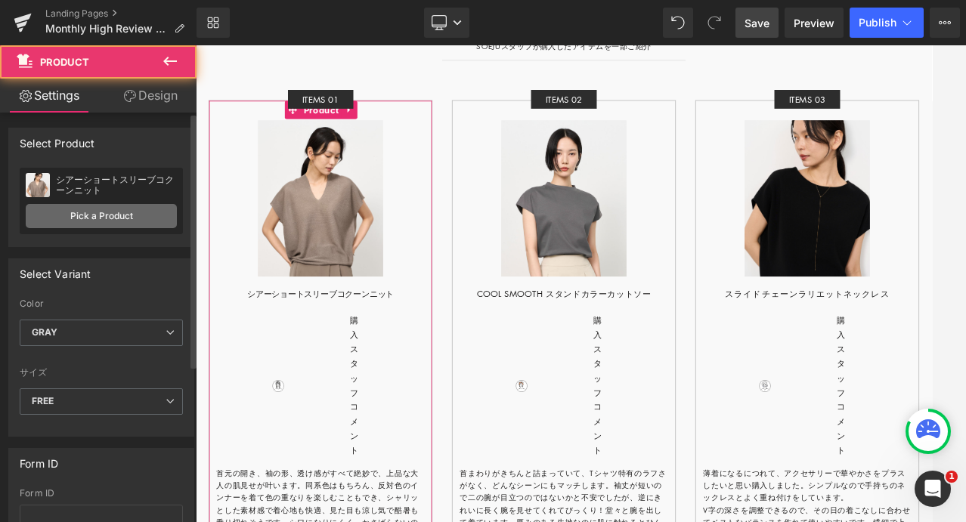
click at [116, 213] on link "Pick a Product" at bounding box center [101, 216] width 151 height 24
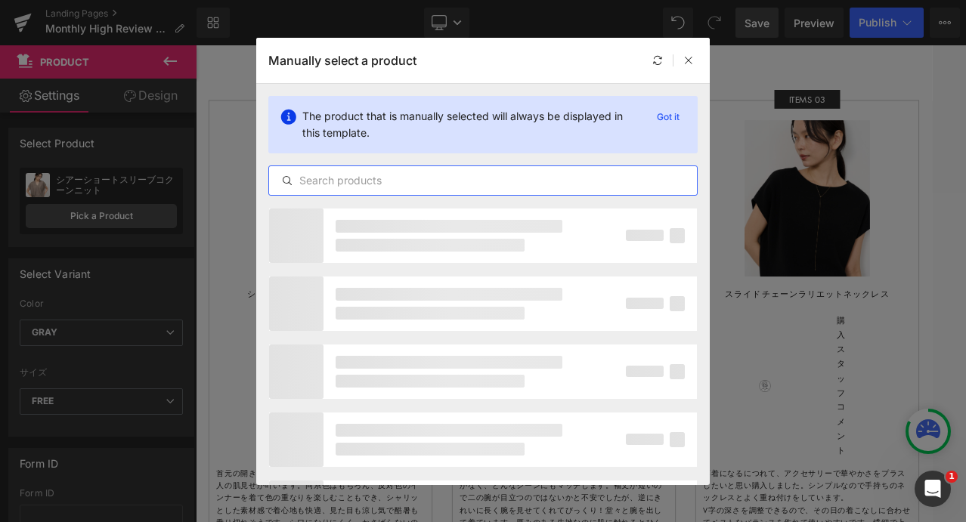
click at [380, 183] on input "text" at bounding box center [483, 181] width 428 height 18
type input "ウールハイゲージハーフ"
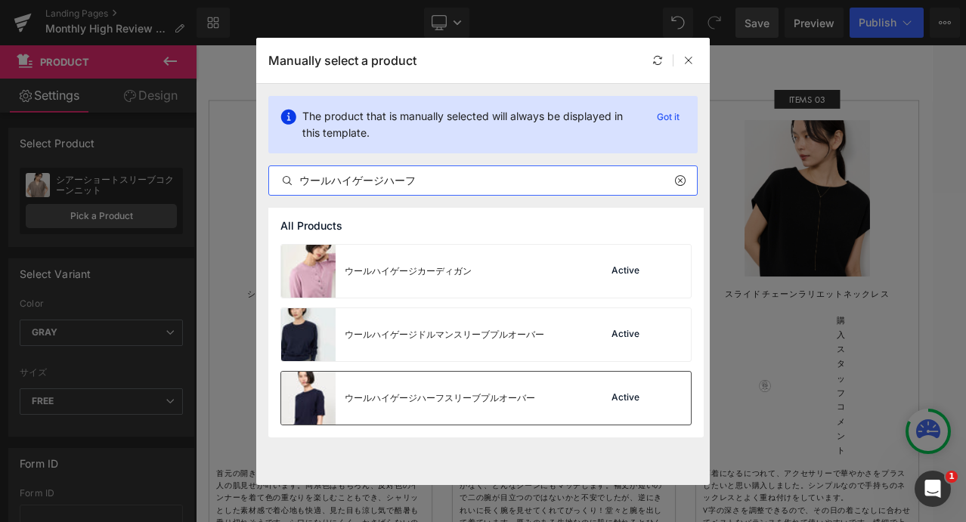
click at [436, 393] on div "ウールハイゲージハーフスリーブプルオーバー" at bounding box center [440, 398] width 190 height 14
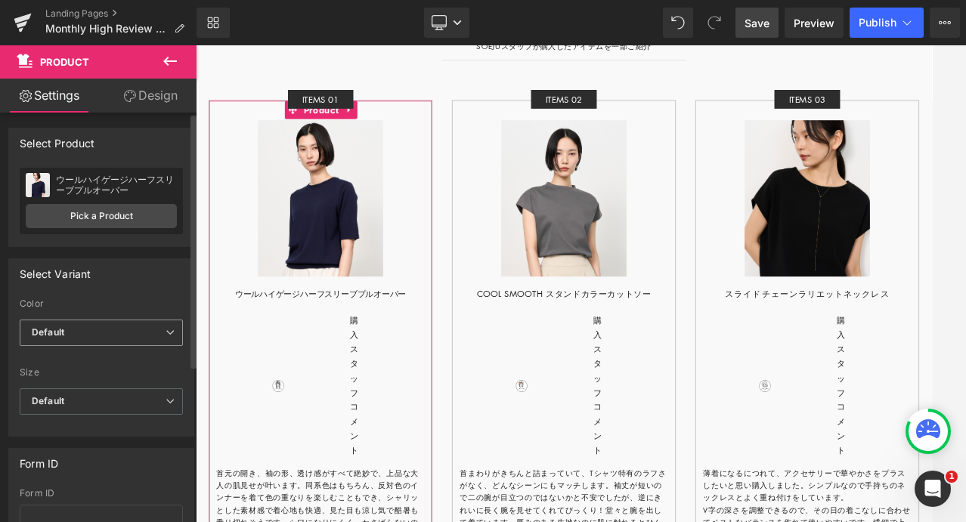
click at [103, 336] on span "Default" at bounding box center [101, 333] width 163 height 26
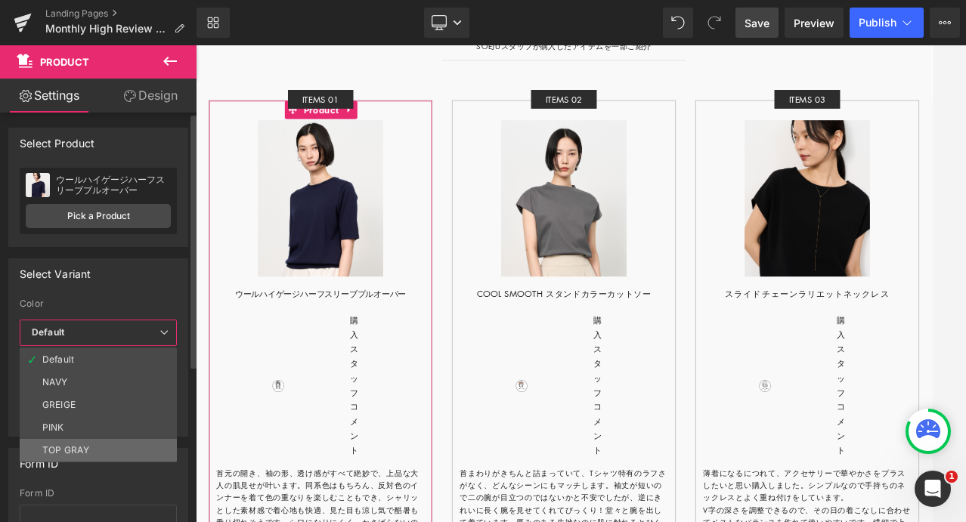
click at [94, 444] on li "TOP GRAY" at bounding box center [98, 450] width 157 height 23
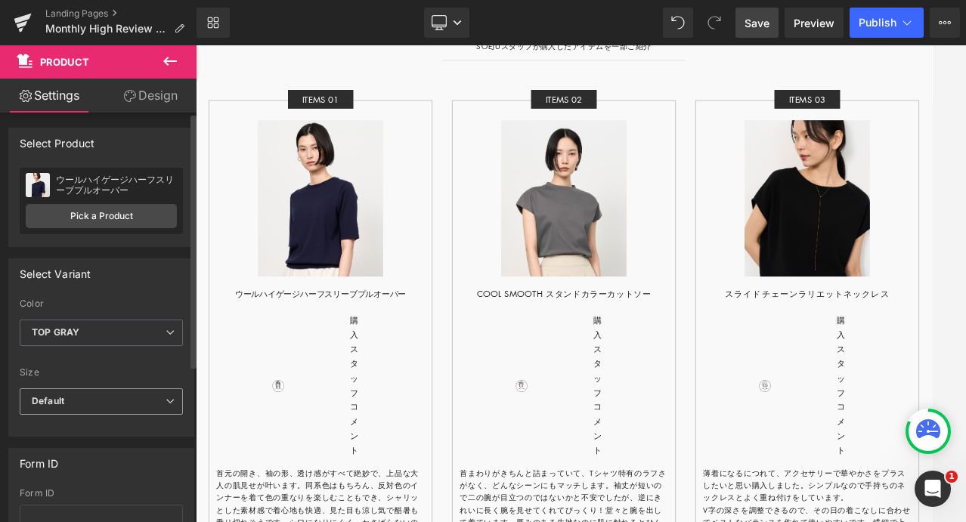
click at [86, 401] on span "Default" at bounding box center [101, 401] width 163 height 26
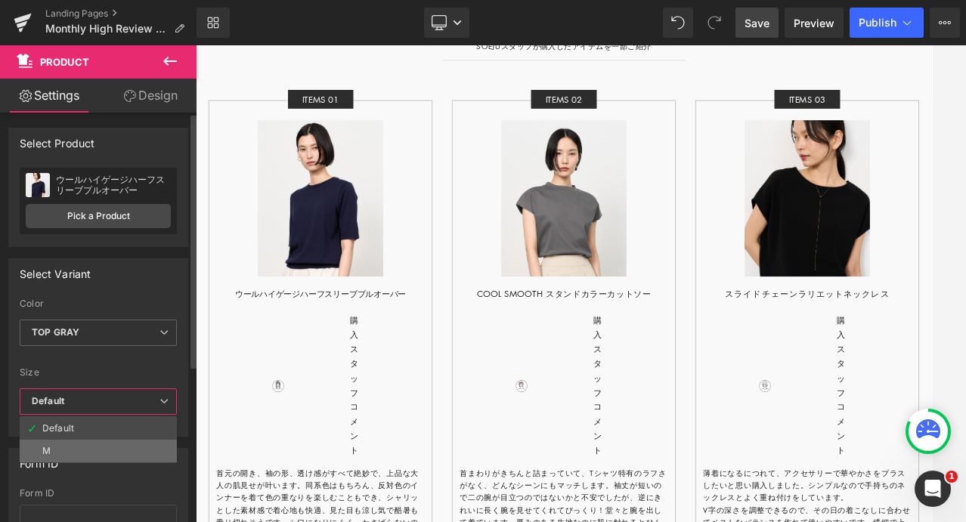
click at [76, 449] on li "M" at bounding box center [98, 451] width 157 height 23
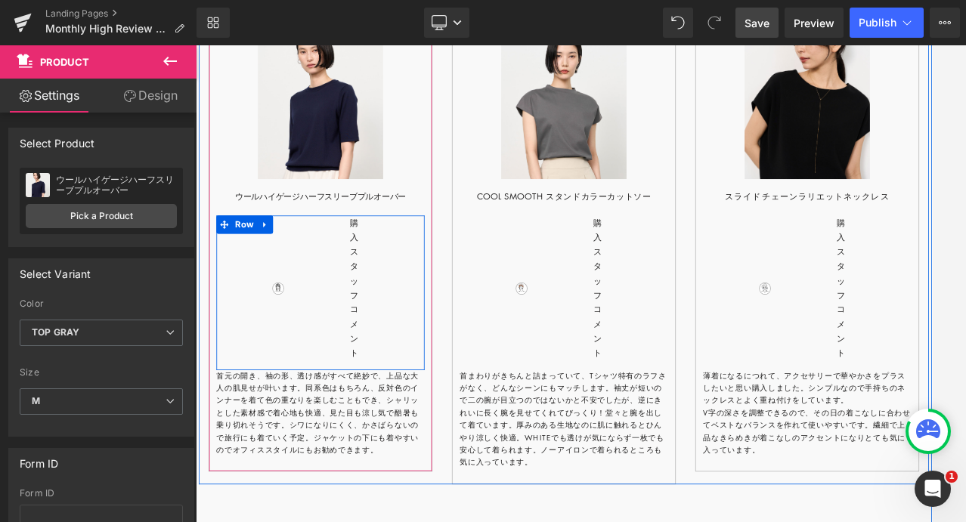
scroll to position [4511, 0]
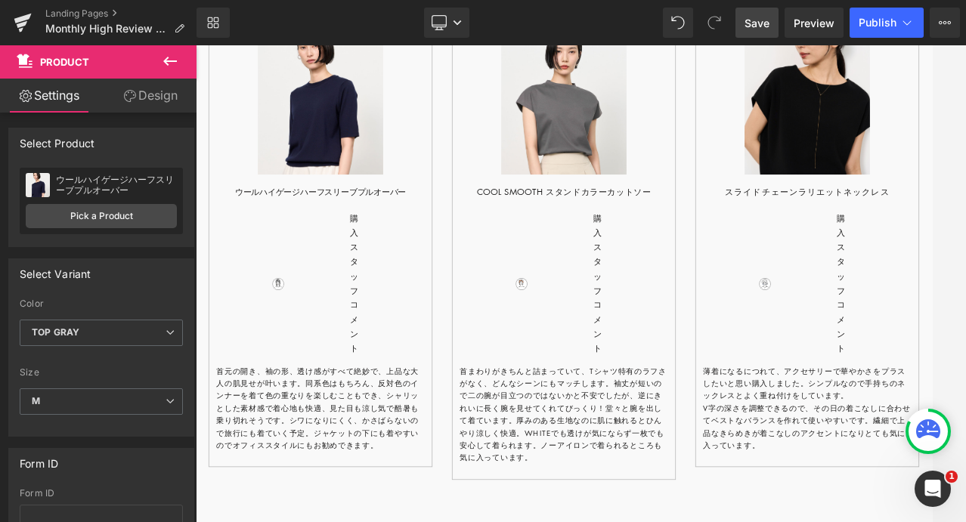
click at [758, 28] on span "Save" at bounding box center [756, 23] width 25 height 16
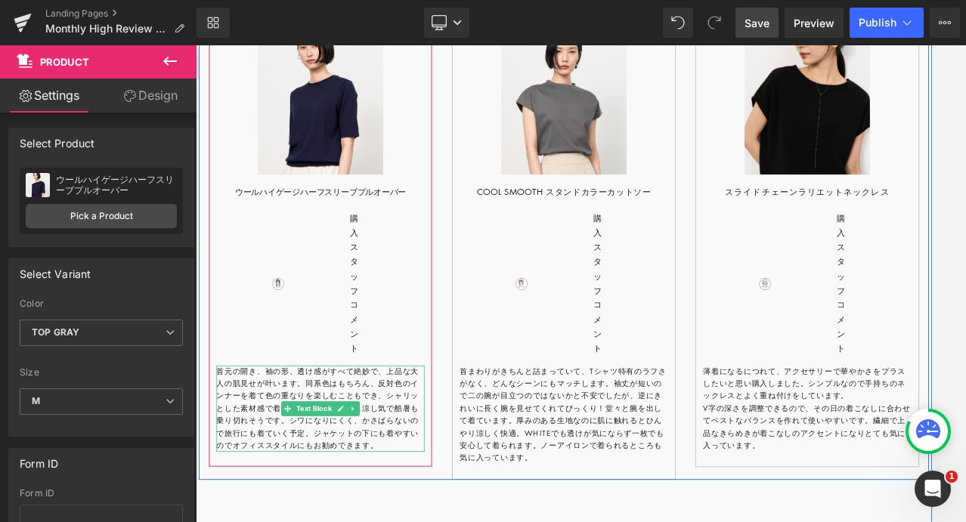
click at [388, 449] on p "首元の開き、袖の形、透け感がすべて絶妙で、上品な大人の肌見せが叶います。同系色はもちろん、反対色のインナーを着て色の重なりを楽しむこともでき、シャリッとした素…" at bounding box center [350, 498] width 258 height 108
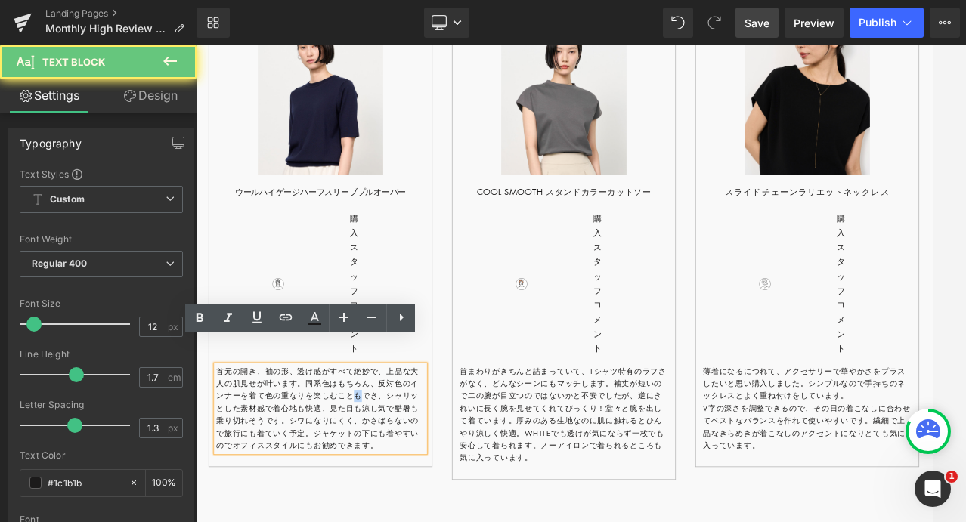
click at [388, 449] on p "首元の開き、袖の形、透け感がすべて絶妙で、上品な大人の肌見せが叶います。同系色はもちろん、反対色のインナーを着て色の重なりを楽しむこともでき、シャリッとした素…" at bounding box center [350, 498] width 258 height 108
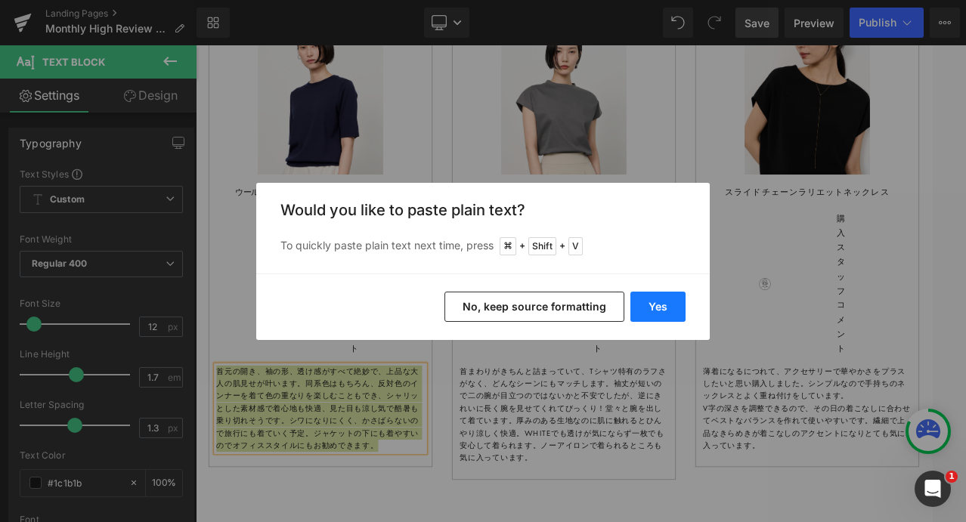
click at [645, 294] on button "Yes" at bounding box center [657, 307] width 55 height 30
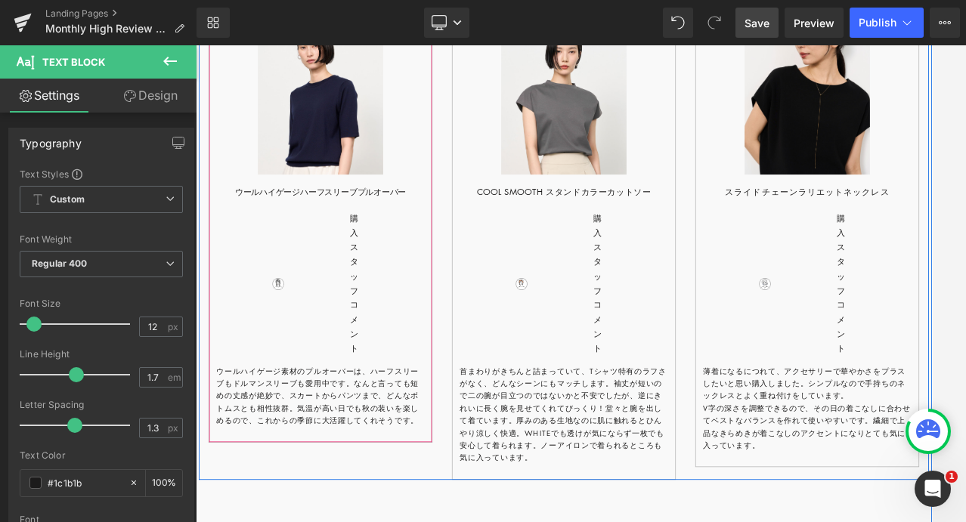
click at [344, 493] on div "Sale Off" at bounding box center [351, 263] width 278 height 552
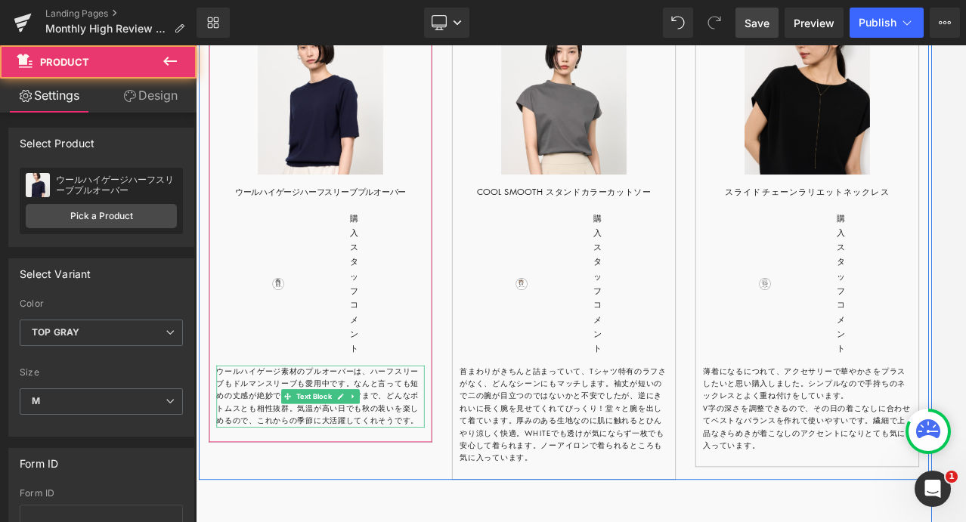
click at [381, 459] on p "ウールハイゲージ素材のプルオーバーは、ハーフスリーブもドルマンスリーブも愛用中です。なんと言っても短めの丈感が絶妙で、スカートからパンツまで、どんなボトムスと…" at bounding box center [350, 482] width 258 height 77
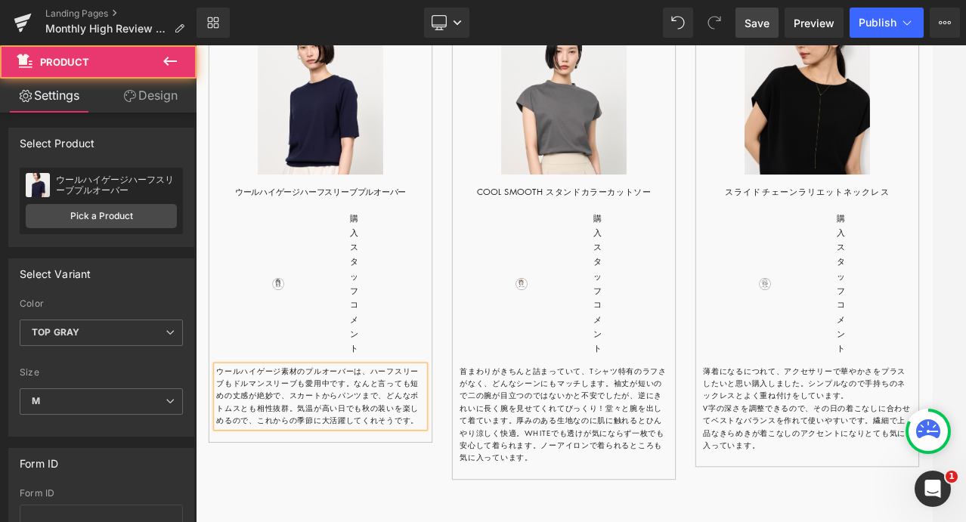
click at [381, 459] on p "ウールハイゲージ素材のプルオーバーは、ハーフスリーブもドルマンスリーブも愛用中です。なんと言っても短めの丈感が絶妙で、スカートからパンツまで、どんなボトムスと…" at bounding box center [350, 482] width 258 height 77
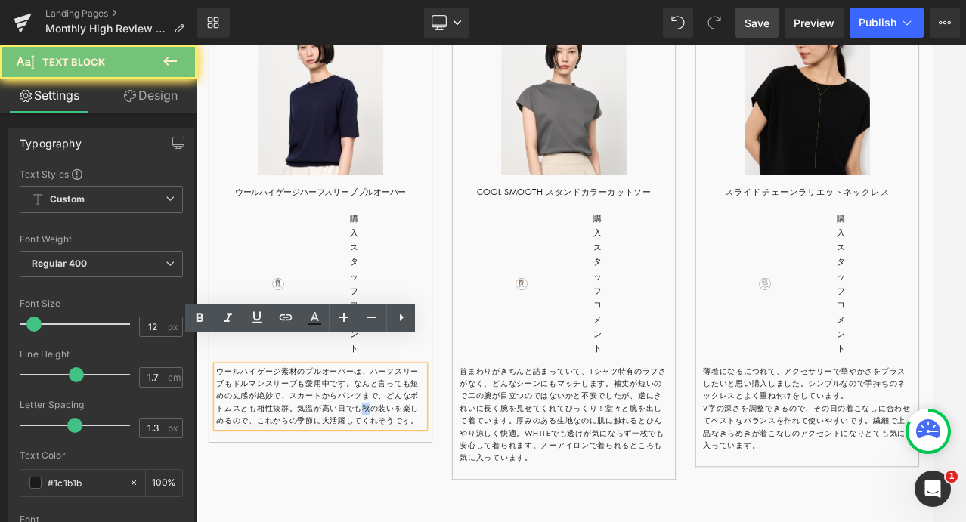
click at [381, 459] on p "ウールハイゲージ素材のプルオーバーは、ハーフスリーブもドルマンスリーブも愛用中です。なんと言っても短めの丈感が絶妙で、スカートからパンツまで、どんなボトムスと…" at bounding box center [350, 482] width 258 height 77
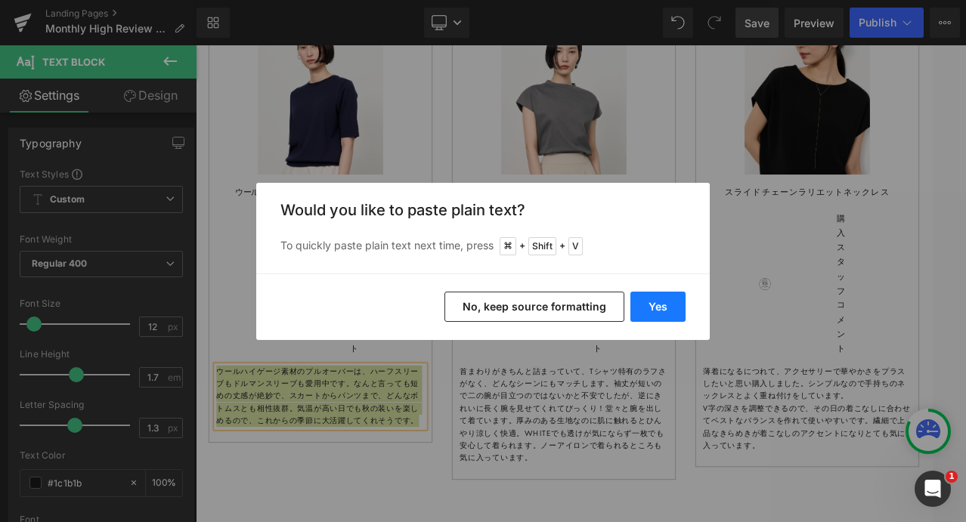
click at [673, 315] on button "Yes" at bounding box center [657, 307] width 55 height 30
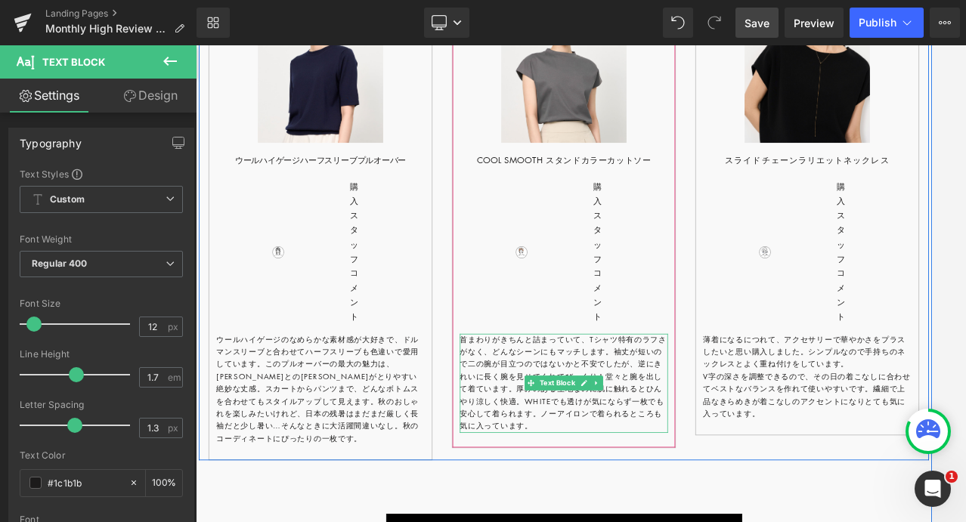
scroll to position [4557, 0]
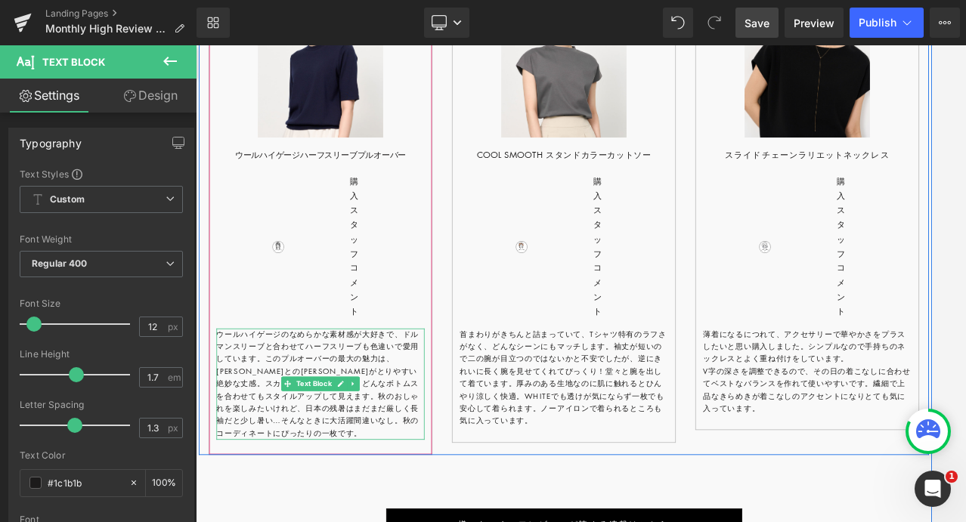
click at [359, 397] on p "ウールハイゲージのなめらかな素材感が大好きで、ドルマンスリーブと合わせてハーフスリーブも色違いで愛用しています。このプルオーバーの最大の魅力は、ボトムスとのバ…" at bounding box center [350, 466] width 258 height 139
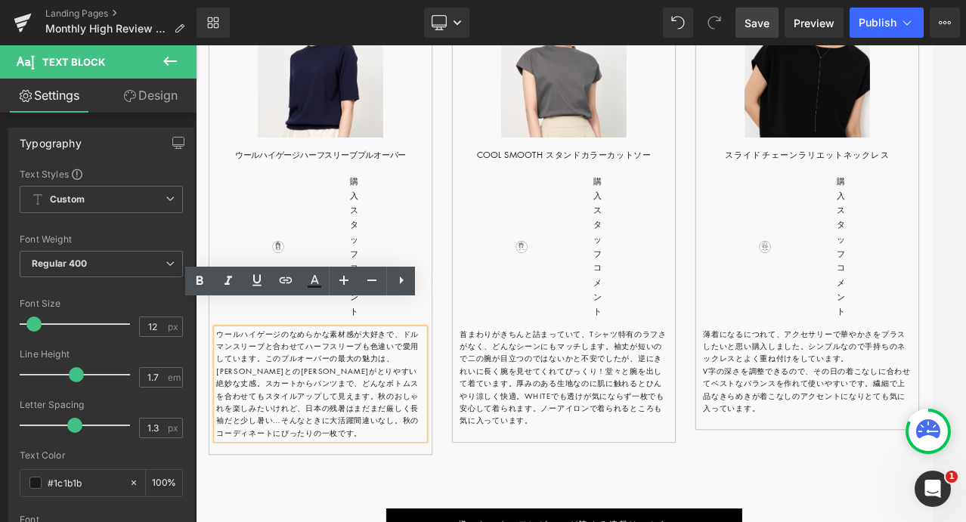
click at [351, 397] on p "ウールハイゲージのなめらかな素材感が大好きで、ドルマンスリーブと合わせてハーフスリーブも色違いで愛用しています。このプルオーバーの最大の魅力は、ボトムスとのバ…" at bounding box center [350, 466] width 258 height 139
click at [427, 397] on p "ウールハイゲージのなめらかな素材感が大好きで、ドルマンスリーブと合わせてハーフスリーブも色違いで愛用しています。このプルオーバーの最大の魅力は、ボトムスとのバ…" at bounding box center [350, 466] width 258 height 139
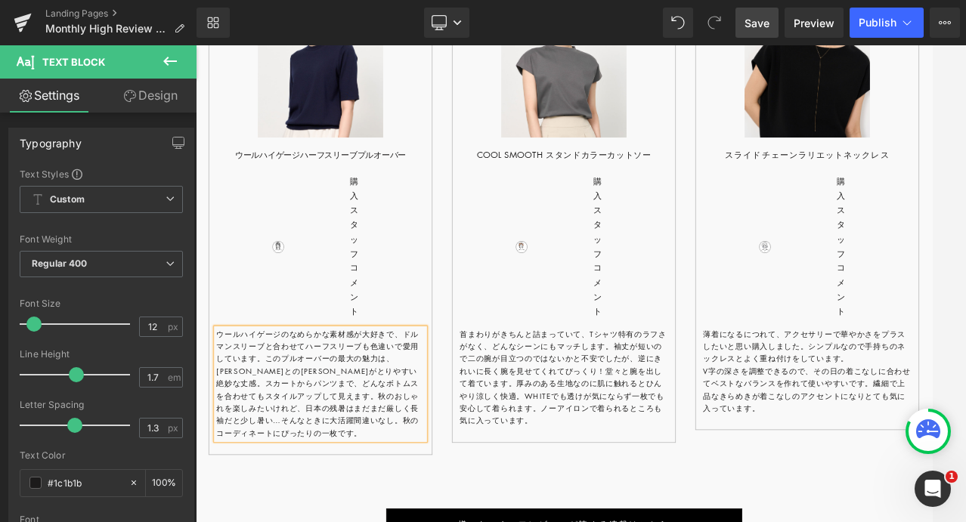
click at [450, 397] on p "ウールハイゲージのなめらかな素材感が大好きで、ドルマンスリーブと合わせてハーフスリーブも色違いで愛用しています。このプルオーバーの最大の魅力は、ボトムスとのバ…" at bounding box center [350, 466] width 258 height 139
click at [363, 425] on p "ウールハイゲージのなめらかな素材感が大好きで、ドルマンスリーブに加えてハーフスリーブも購入しました！このニットの最大の魅力は、ボトムスとのバランスがとりやすい…" at bounding box center [350, 466] width 258 height 139
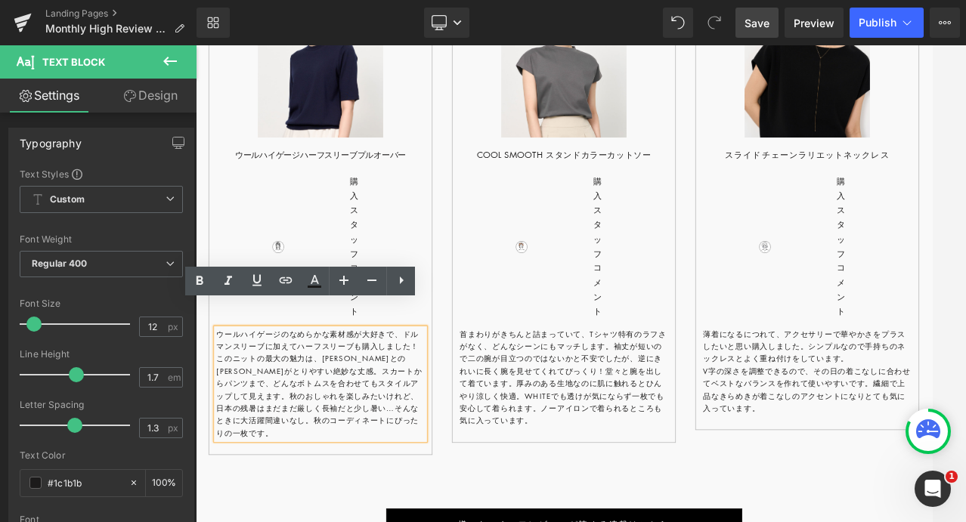
click at [289, 422] on p "ウールハイゲージのなめらかな素材感が大好きで、ドルマンスリーブに加えてハーフスリーブも購入しました！このニットの最大の魅力は、ボトムスとのバランスがとりやすい…" at bounding box center [350, 466] width 258 height 139
click at [349, 422] on p "ウールハイゲージのなめらかな素材感が大好きで、ドルマンスリーブに加えてハーフスリーブも購入しました！このニットの最大の魅力は、ボトムスとのバランスがとりやすい…" at bounding box center [350, 466] width 258 height 139
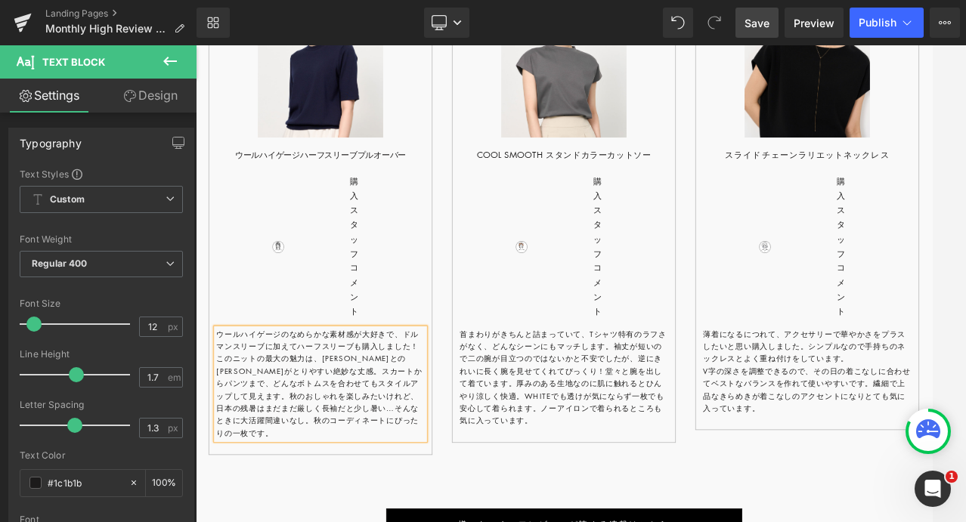
click at [296, 462] on p "ウールハイゲージのなめらかな素材感が大好きで、ドルマンスリーブに加えてハーフスリーブも購入しました！このニットの最大の魅力は、ボトムスとのバランスがとりやすい…" at bounding box center [350, 466] width 258 height 139
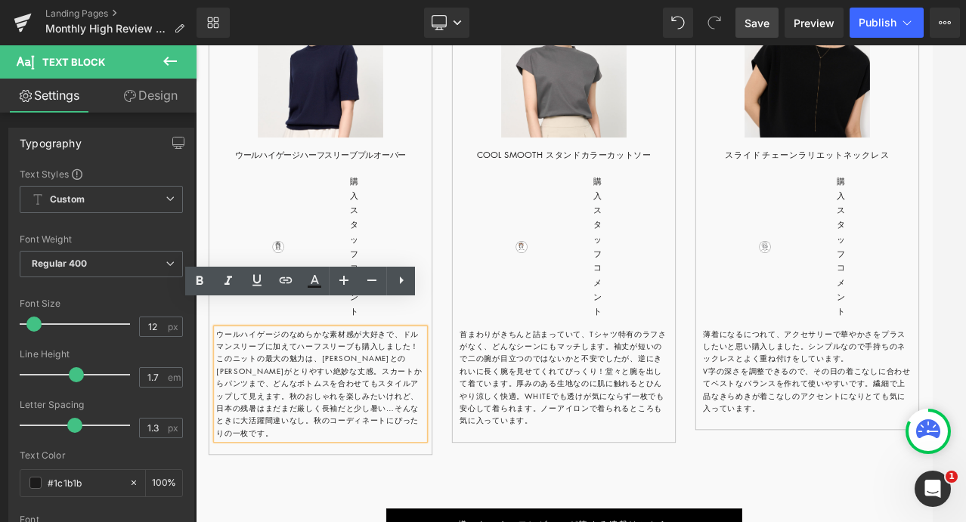
click at [438, 430] on p "ウールハイゲージのなめらかな素材感が大好きで、ドルマンスリーブに加えてハーフスリーブも購入しました！このニットの最大の魅力は、ボトムスとのバランスがとりやすい…" at bounding box center [350, 466] width 258 height 139
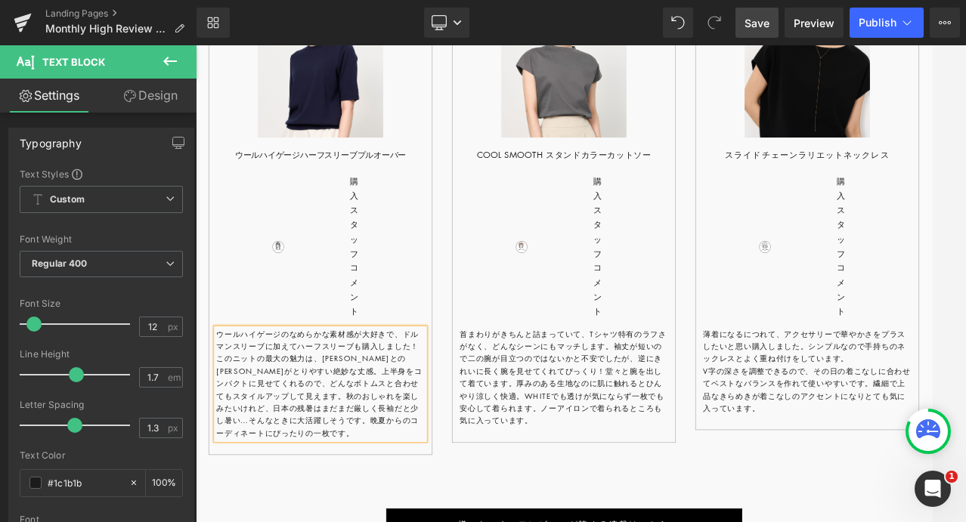
click at [754, 21] on span "Save" at bounding box center [756, 23] width 25 height 16
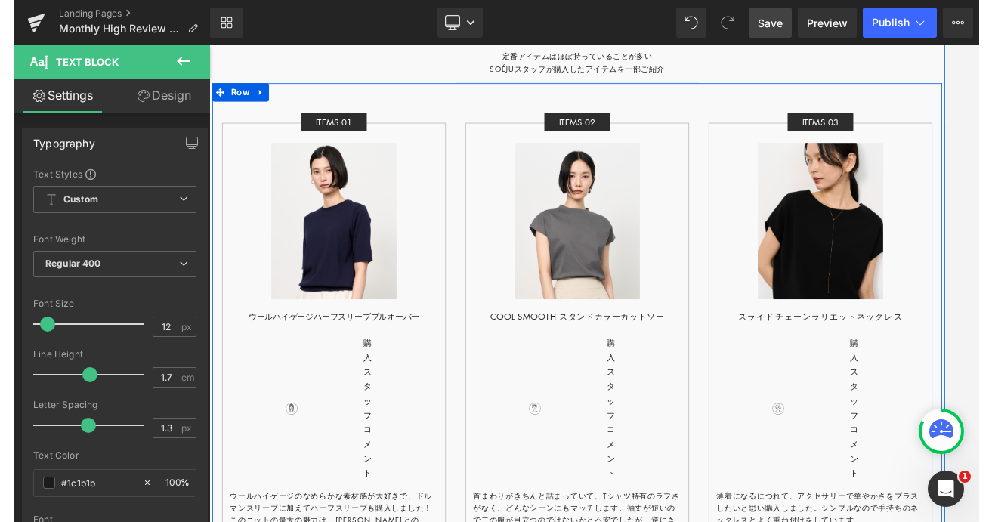
scroll to position [4312, 0]
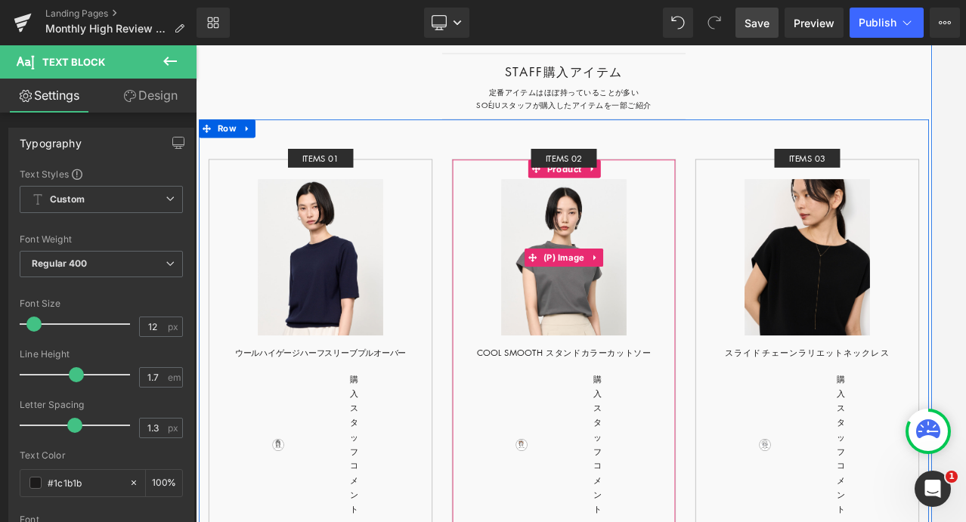
click at [648, 257] on img at bounding box center [652, 309] width 155 height 194
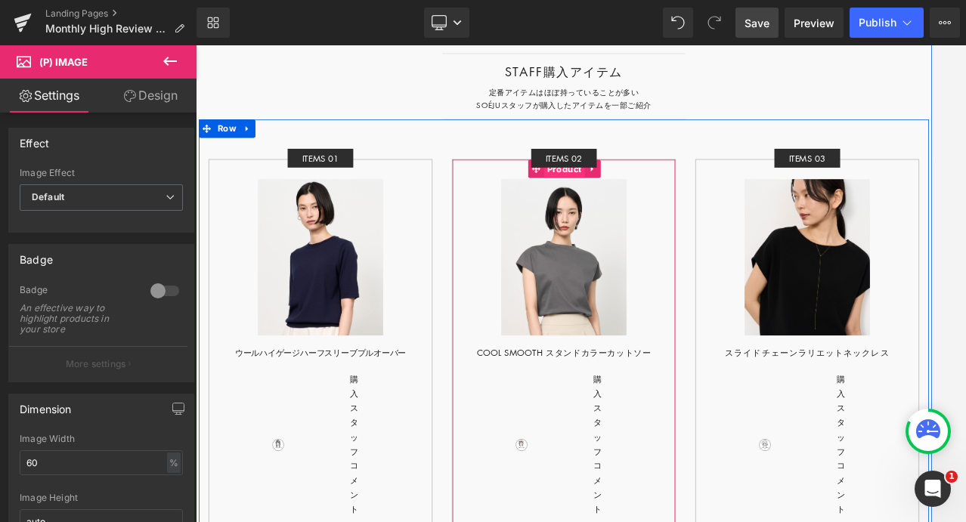
click at [653, 188] on span "Product" at bounding box center [653, 198] width 51 height 23
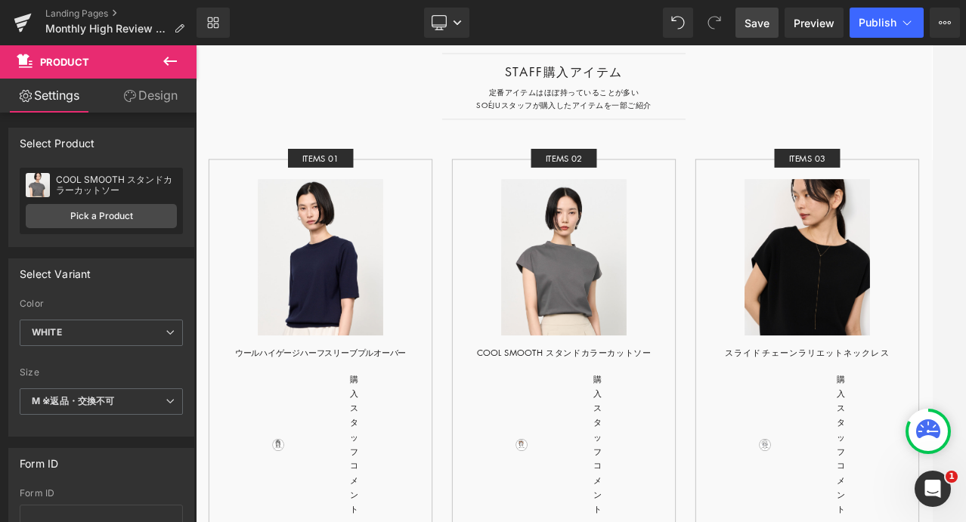
click at [765, 20] on span "Save" at bounding box center [756, 23] width 25 height 16
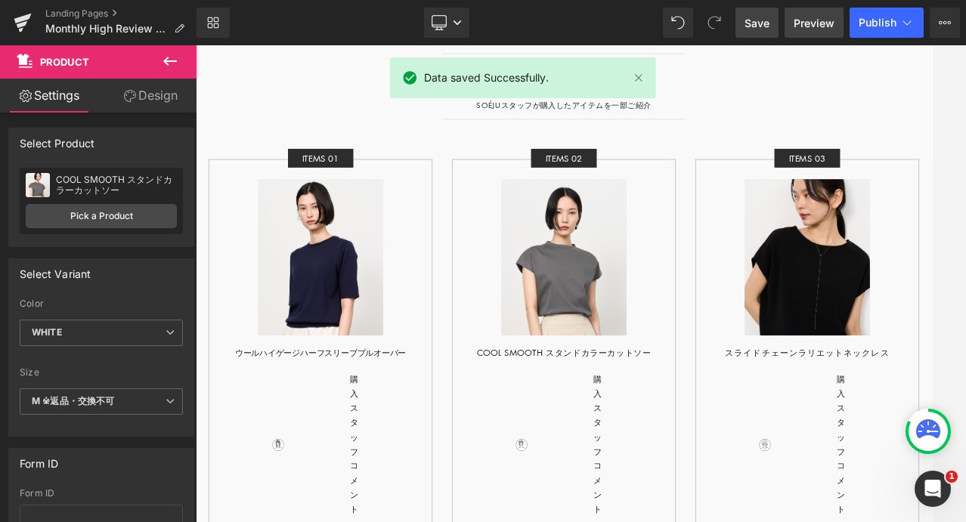
click at [807, 23] on span "Preview" at bounding box center [813, 23] width 41 height 16
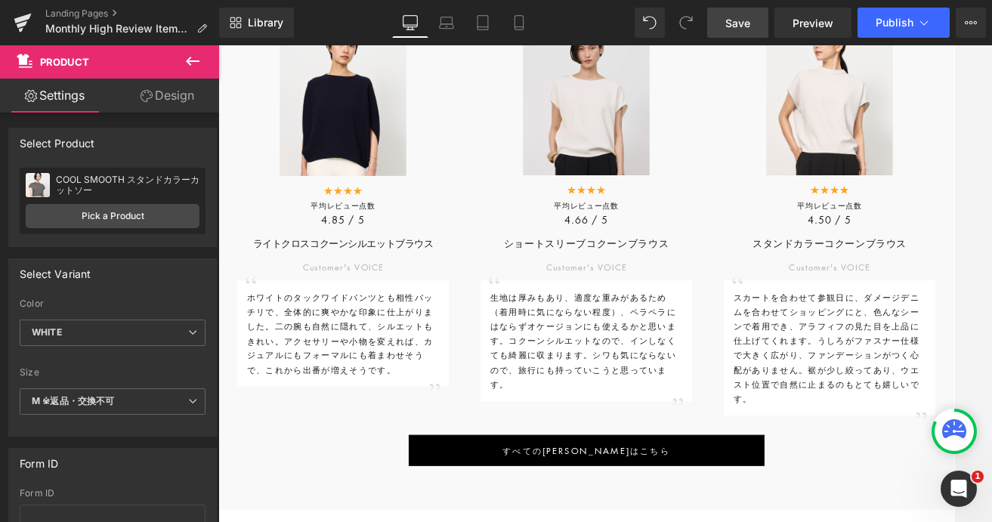
scroll to position [1313, 0]
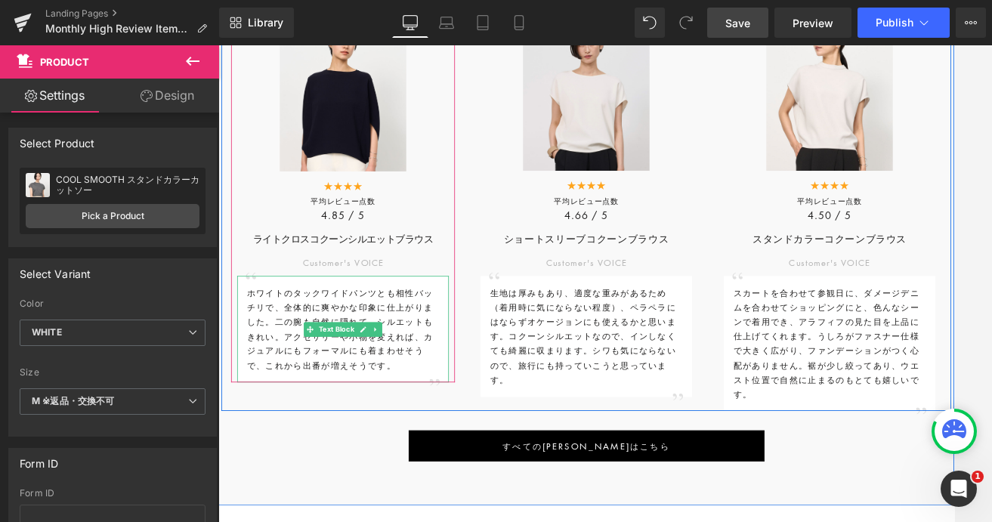
click at [281, 366] on p "ホワイトのタックワイドパンツとも相性バッチリで、全体的に爽やかな印象に仕上がりました。二の腕も自然に隠れて、シルエットもきれい。 アクセサリーや小物を変えれば…" at bounding box center [373, 398] width 239 height 108
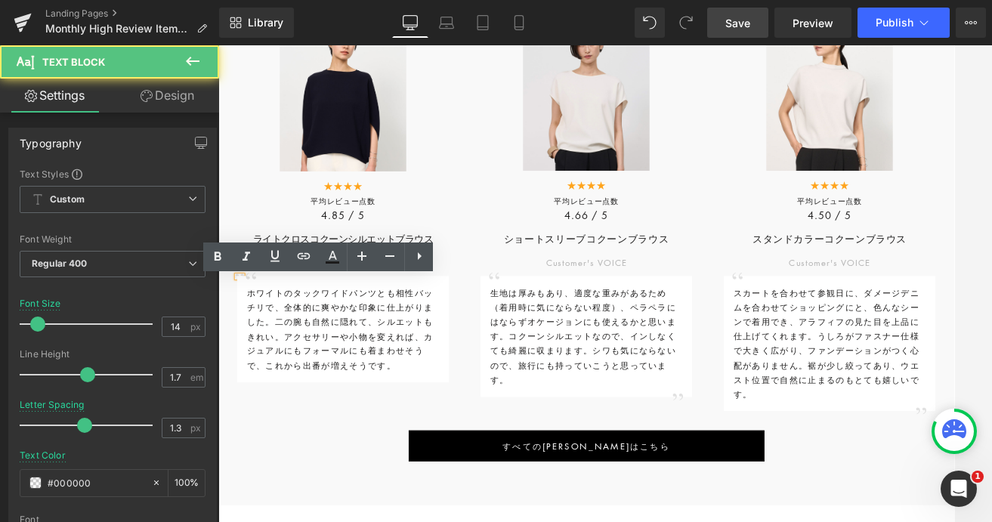
click at [294, 363] on span "ホワイトのタックワイドパンツとも相性バッチリで、全体的に爽やかな印象に仕上がりました。二の腕も自然に隠れて、シルエットもきれい。" at bounding box center [369, 379] width 231 height 69
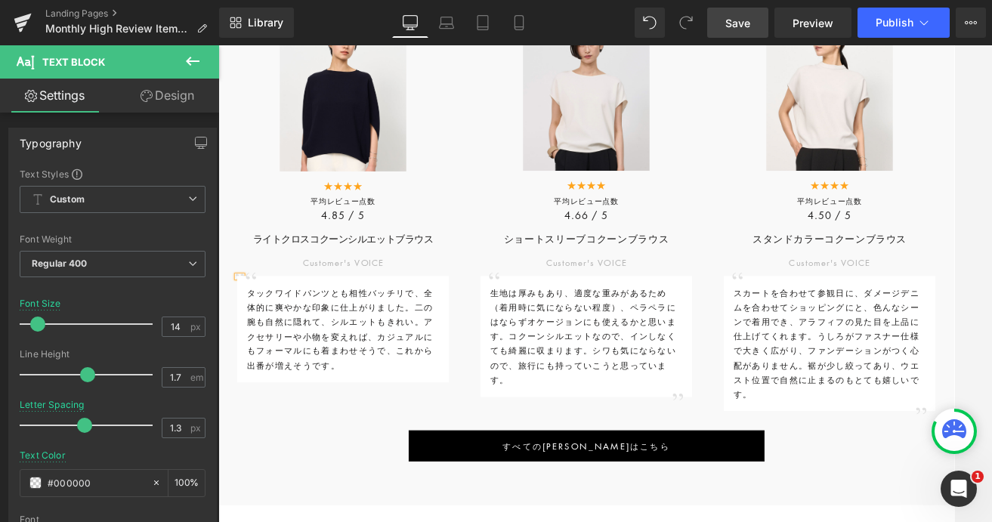
click at [450, 378] on span "タックワイドパンツとも相性バッチリで、全体的に爽やかな印象に仕上がりました。二の腕も自然に隠れて、シルエットもきれい。" at bounding box center [369, 370] width 231 height 51
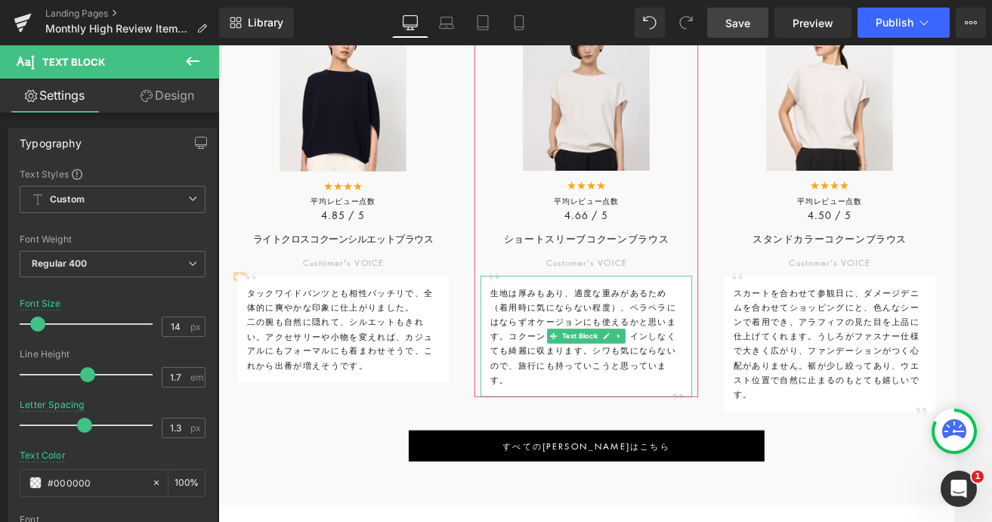
click at [721, 371] on span "生地は厚みもあり、適度な重みがあるため（着用時に気にならない程度）、ペラペラにはならずオケージョンにも使えるかと思います。" at bounding box center [671, 379] width 231 height 69
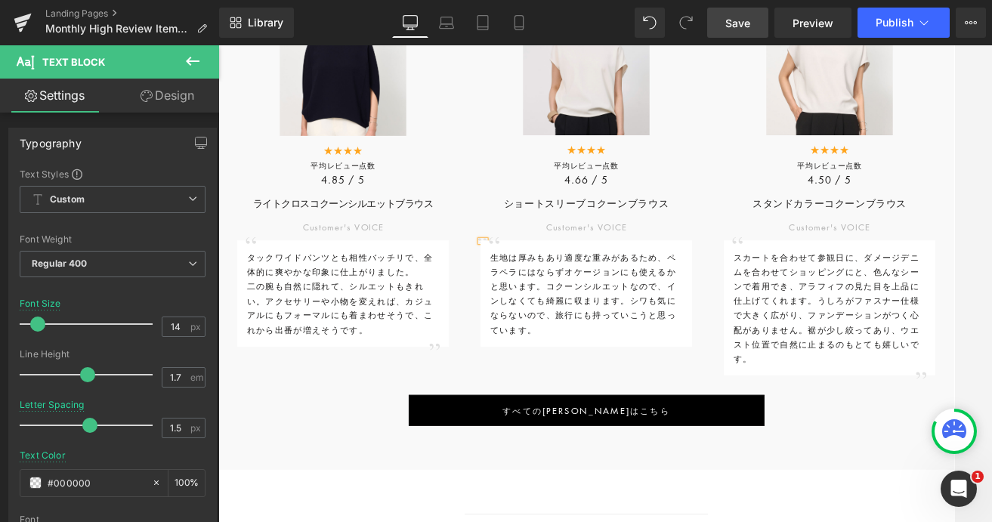
scroll to position [1357, 0]
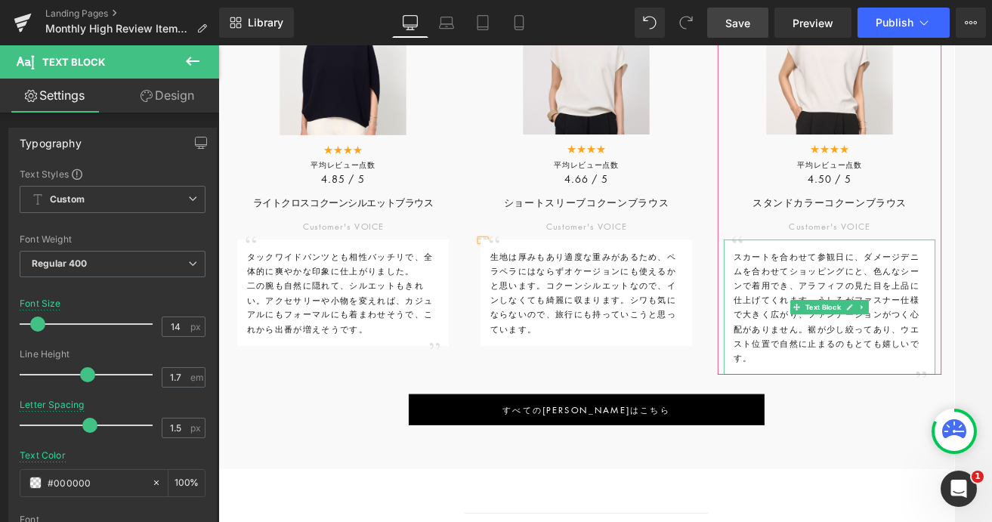
click at [845, 346] on span "スカートを合わせて参観日に、ダメージデニムを合わせてショッピングにと、色んなシーンで着用でき、アラフィフの見た目を上品に仕上げてくれます。うしろがファスナー仕…" at bounding box center [973, 370] width 231 height 141
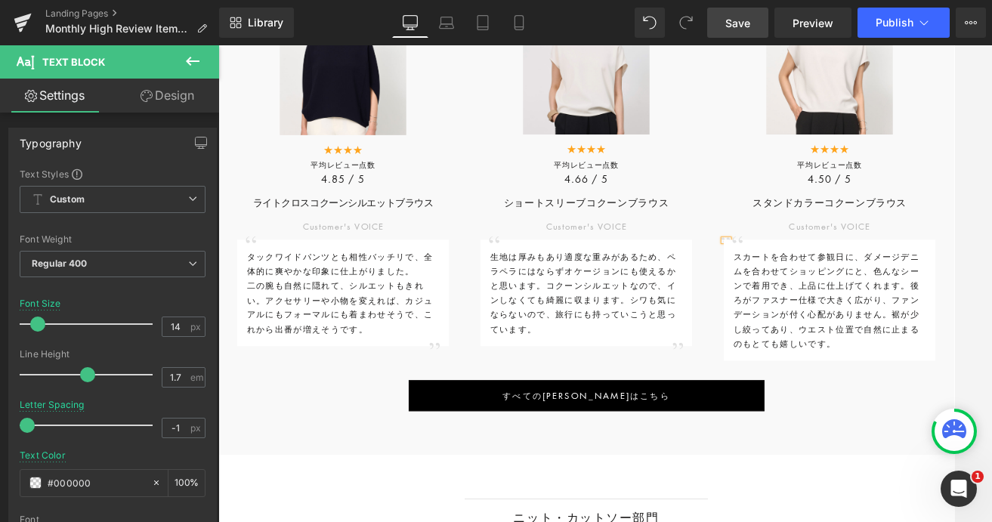
click at [741, 30] on span "Save" at bounding box center [737, 23] width 25 height 16
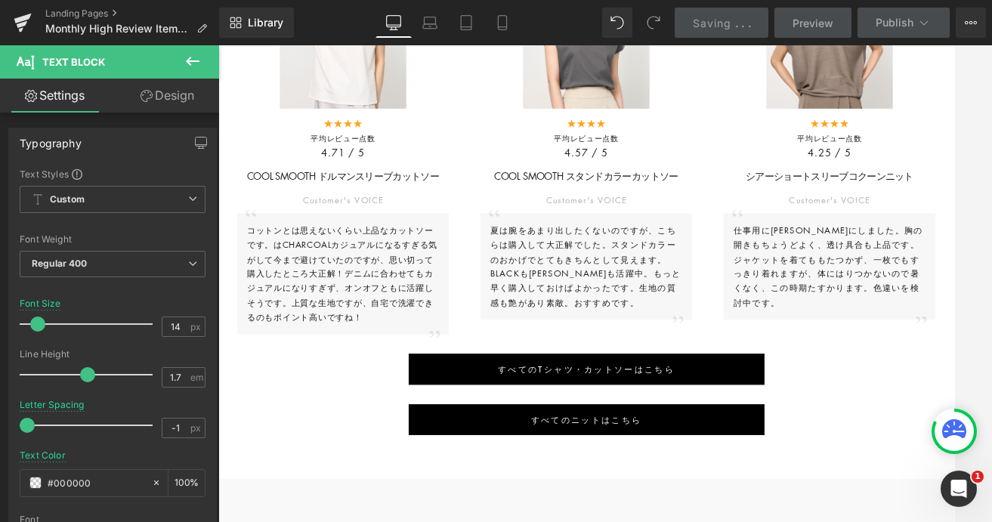
scroll to position [2125, 0]
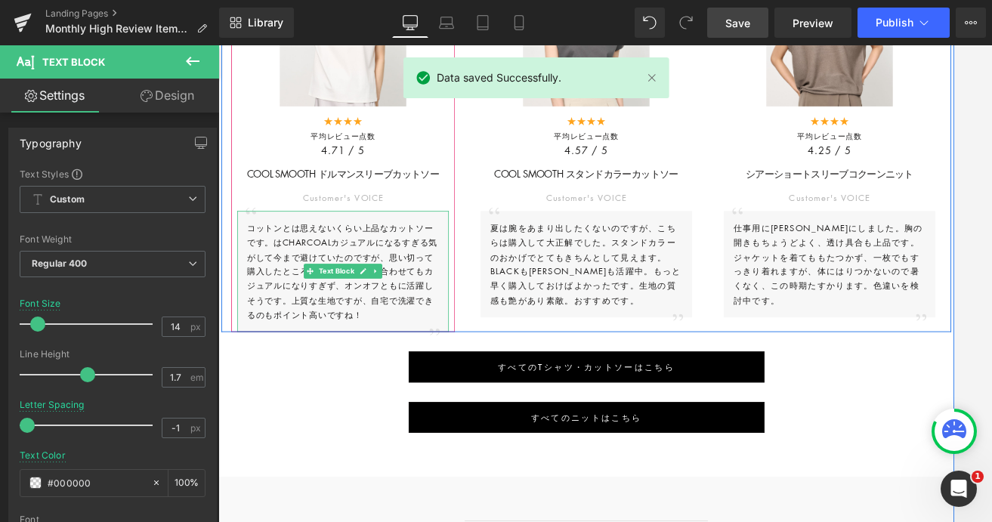
click at [299, 304] on p "コットンとは思えないくらい上品なカットソーです。はCHARCOALカジュアルになるすぎる気がして今まで避けていたのですが、思い切って購入したところ大正解！デニ…" at bounding box center [373, 327] width 239 height 126
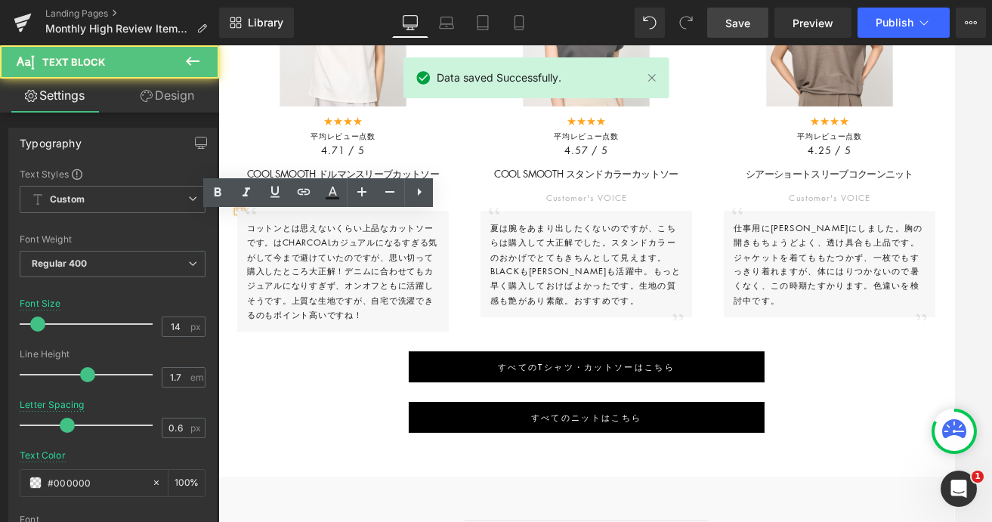
click at [290, 297] on span "コットンとは思えないくらい上品なカットソーです。はCHARCOALカジュアルになるすぎる気がして今まで避けていたのですが、思い切って購入したところ大正解！デニ…" at bounding box center [372, 325] width 237 height 123
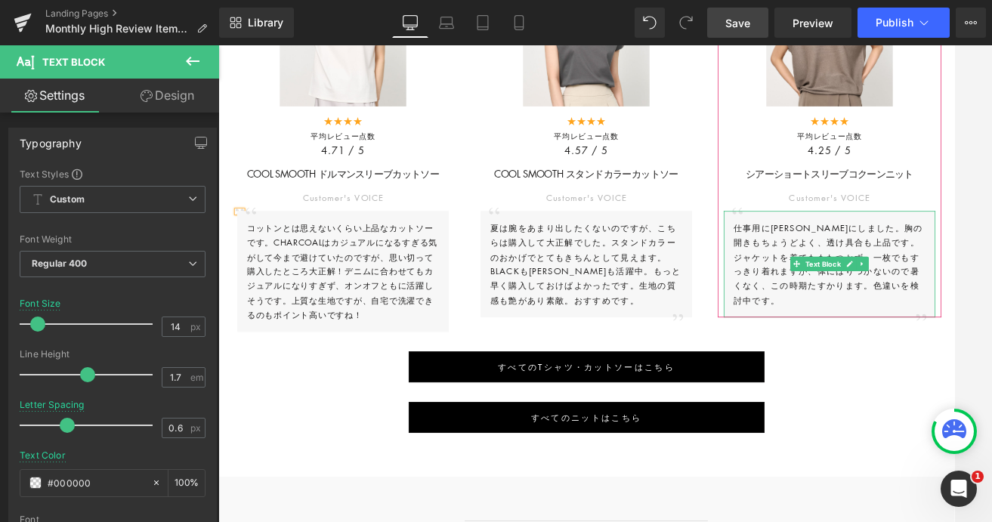
click at [845, 348] on span "仕事用にKHAKI BROWNにしました。胸の開きもちょうどよく、透け具合も上品です。ジャケットを着てももたつかず、一枚でもすっきり着れますが、体にはりつかな…" at bounding box center [976, 316] width 236 height 105
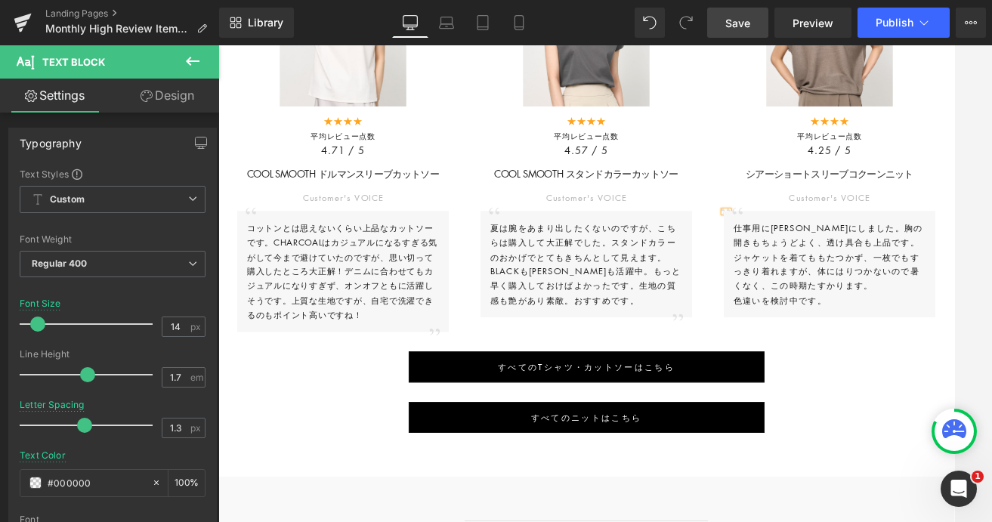
click at [733, 22] on span "Save" at bounding box center [737, 23] width 25 height 16
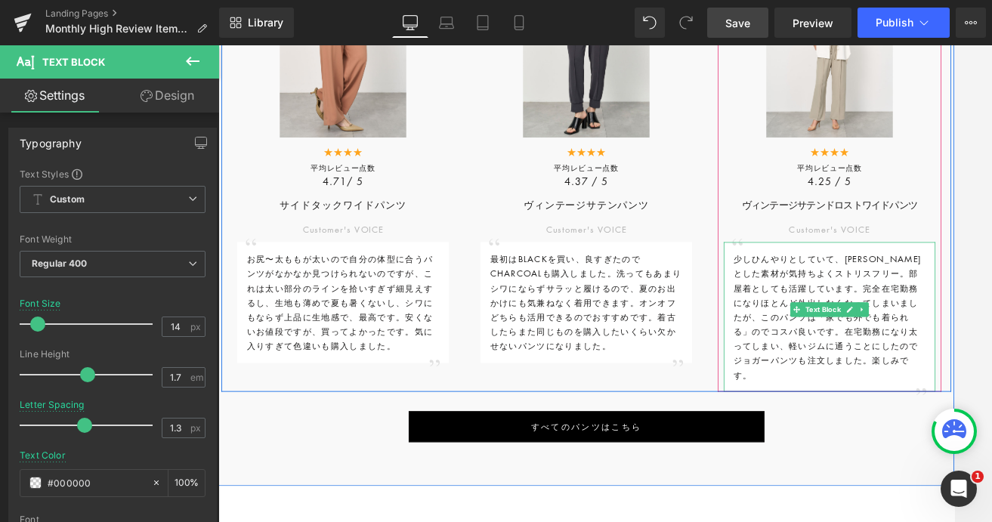
scroll to position [2883, 0]
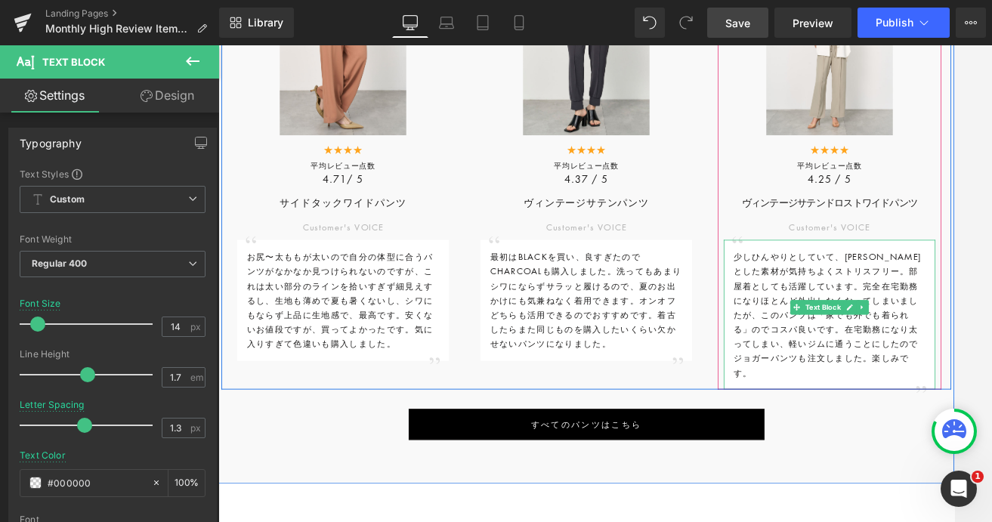
click at [845, 420] on span "在宅勤務になり太ってしまい、軽いジムに通うことにしたのでジョガーパンツも注文しました。楽しみです。" at bounding box center [973, 424] width 230 height 69
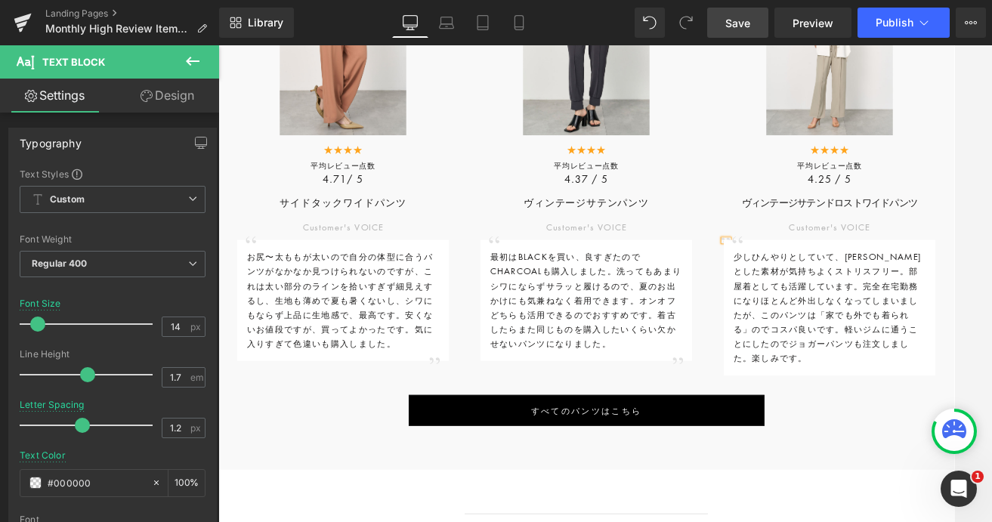
click at [731, 22] on span "Save" at bounding box center [737, 23] width 25 height 16
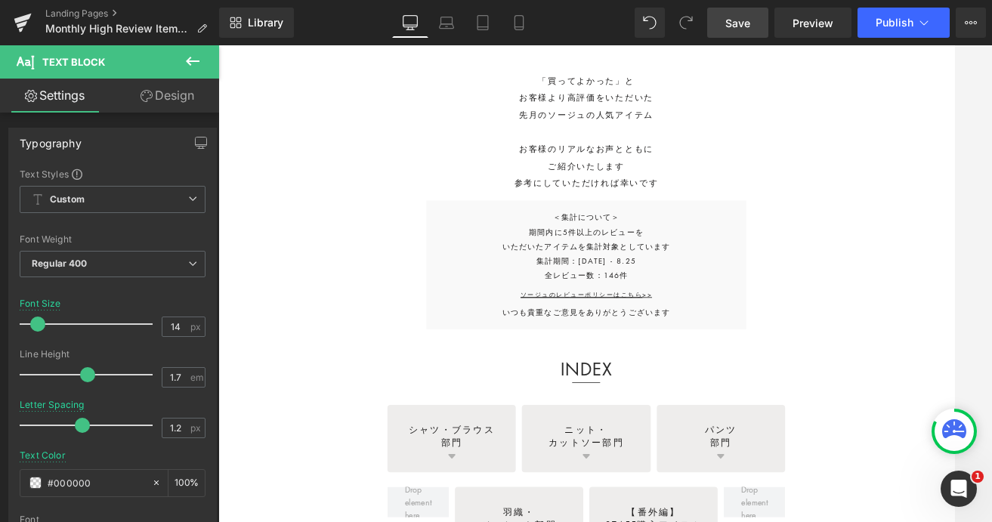
scroll to position [0, 0]
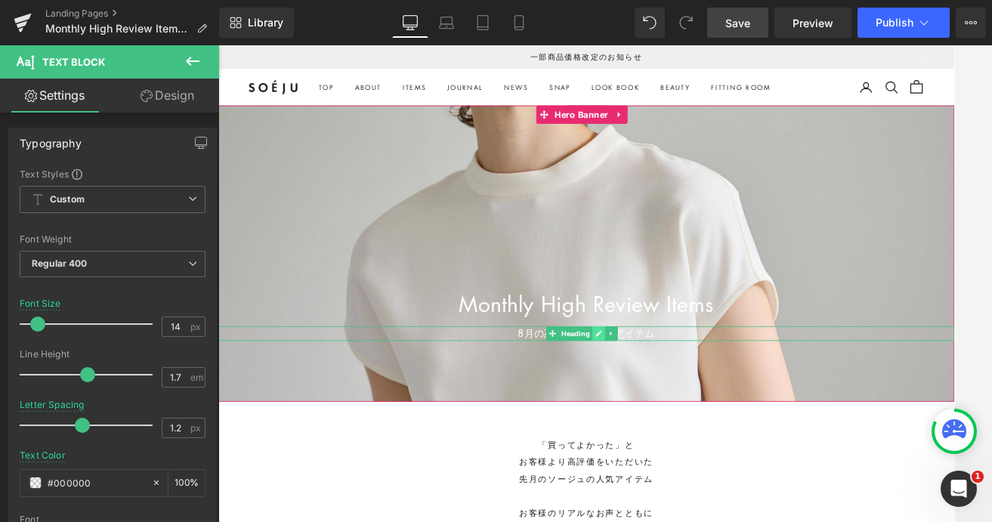
click at [691, 402] on icon at bounding box center [691, 404] width 8 height 8
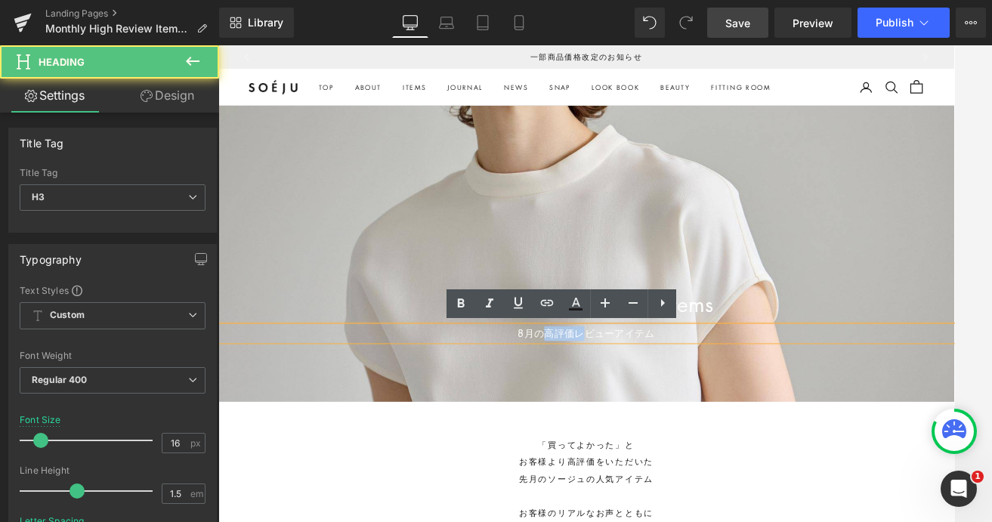
drag, startPoint x: 674, startPoint y: 404, endPoint x: 623, endPoint y: 404, distance: 50.6
click at [623, 404] on div "8月の高評価レビューアイテム" at bounding box center [675, 403] width 914 height 18
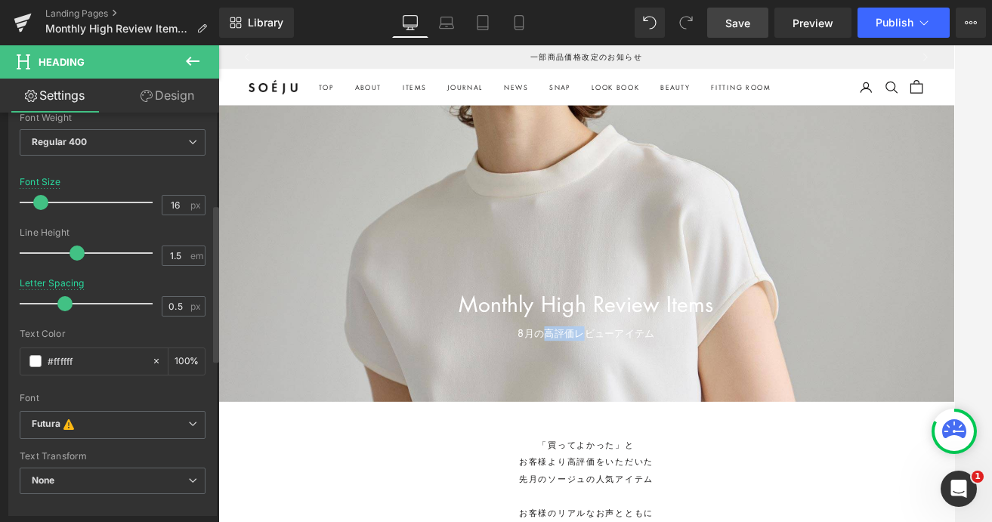
scroll to position [239, 0]
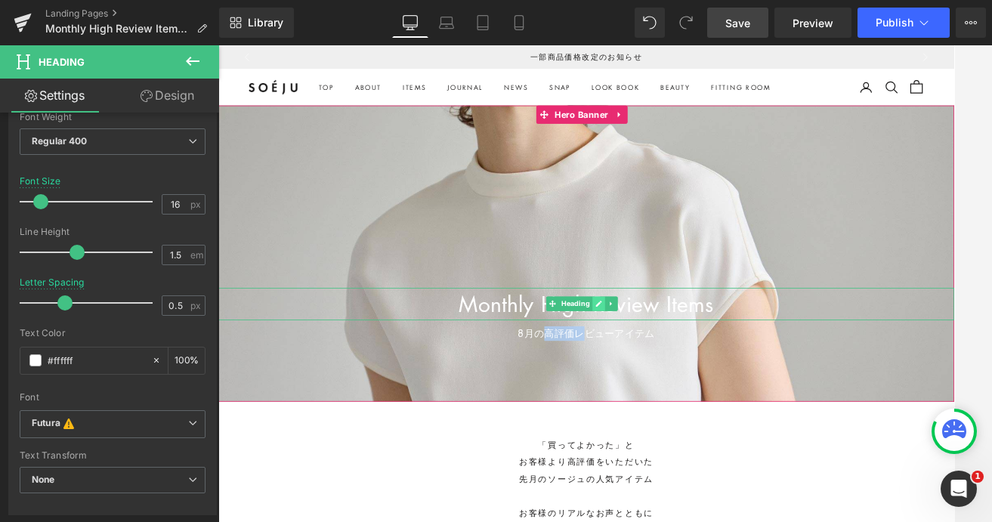
click at [691, 370] on icon at bounding box center [691, 366] width 8 height 9
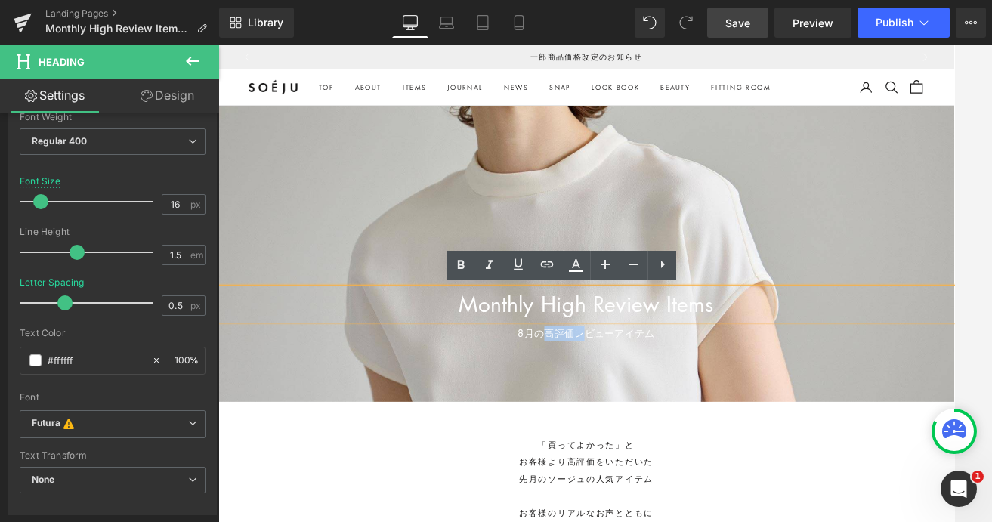
click at [660, 366] on h1 "Monthly High Review Items" at bounding box center [675, 367] width 914 height 40
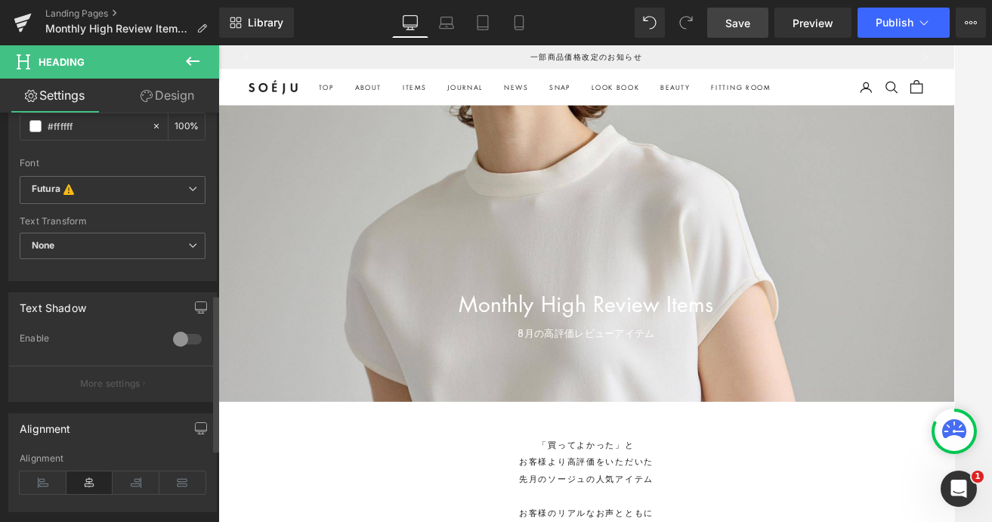
scroll to position [474, 0]
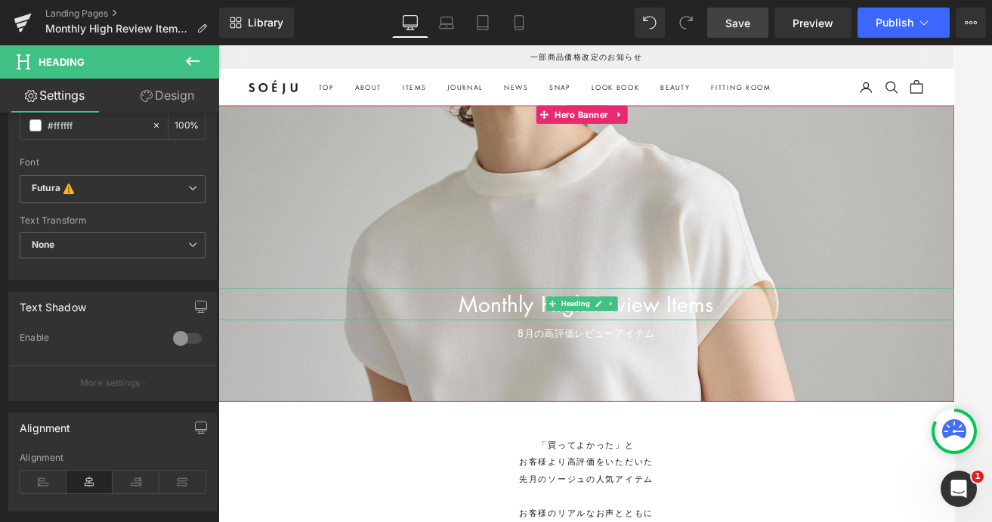
click at [568, 370] on h1 "Monthly High Review Items" at bounding box center [675, 367] width 914 height 40
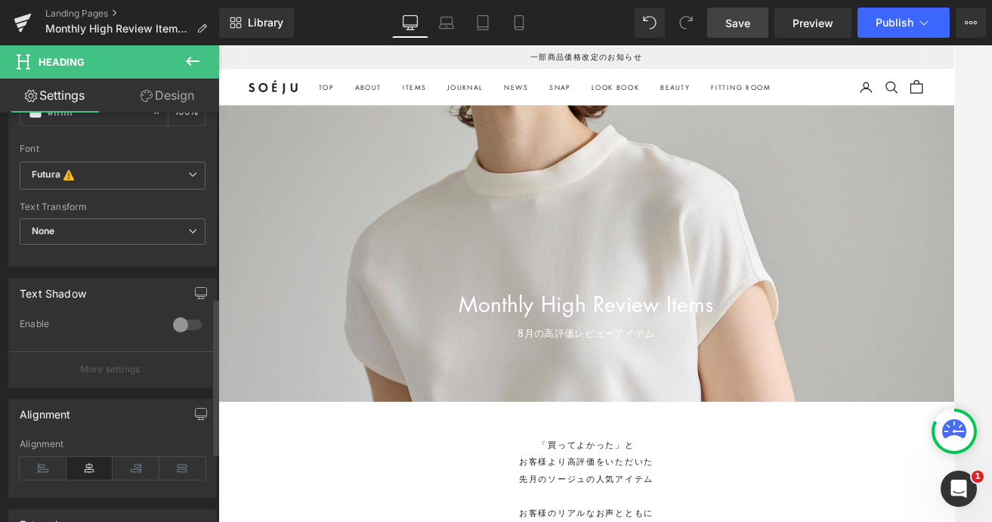
scroll to position [450, 0]
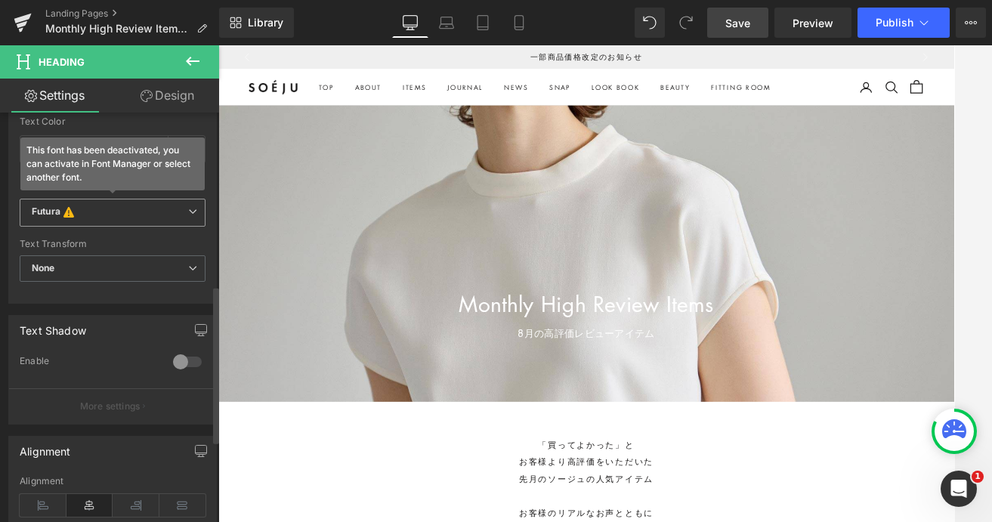
click at [179, 218] on b "Futura This font has been deactivated, you can activate in Font Manager or sele…" at bounding box center [110, 213] width 156 height 15
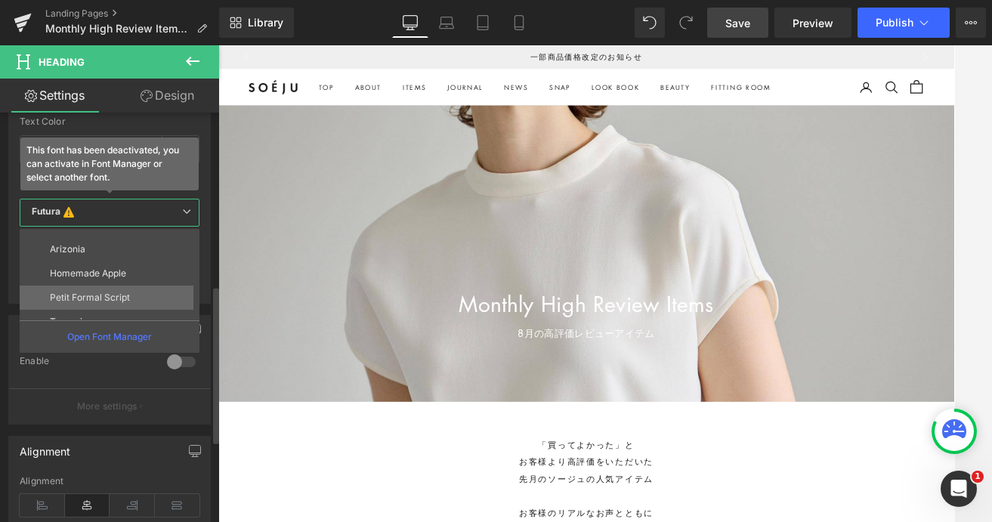
scroll to position [224, 0]
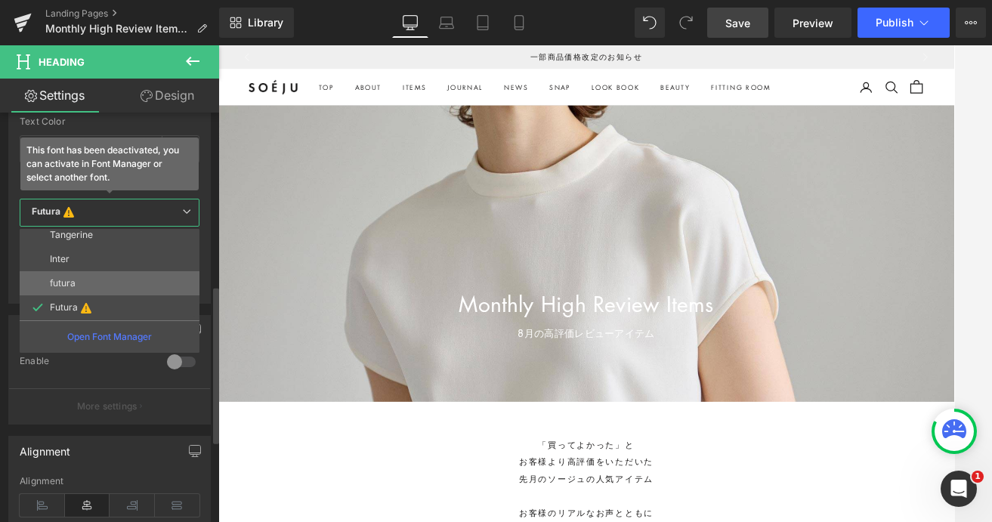
click at [85, 287] on li "futura" at bounding box center [113, 283] width 187 height 24
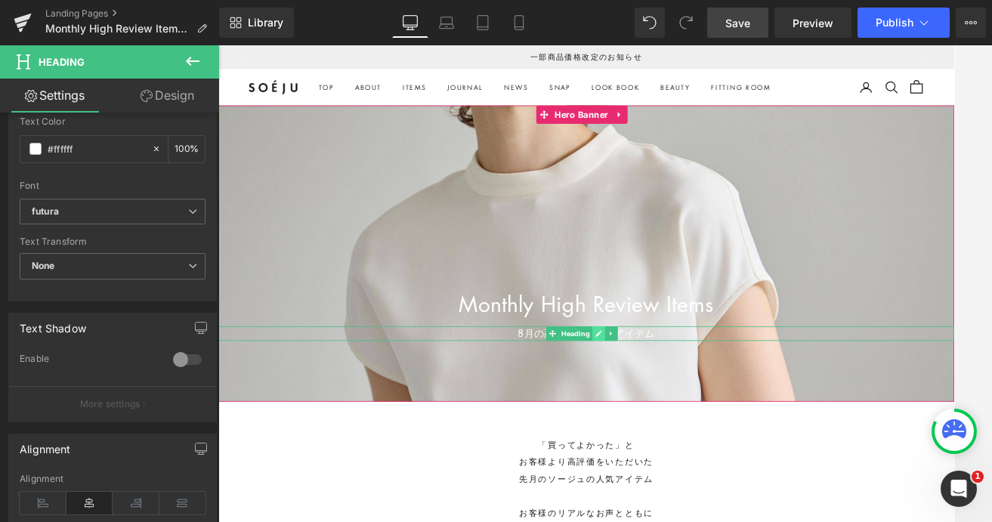
click at [693, 406] on icon at bounding box center [691, 403] width 8 height 9
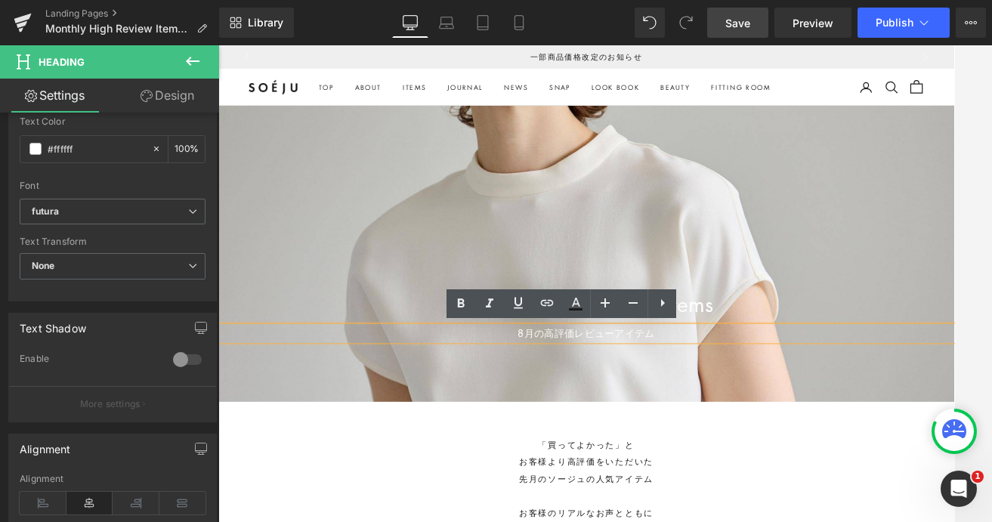
click at [666, 405] on div "8月の高評価レビューアイテム" at bounding box center [675, 403] width 914 height 18
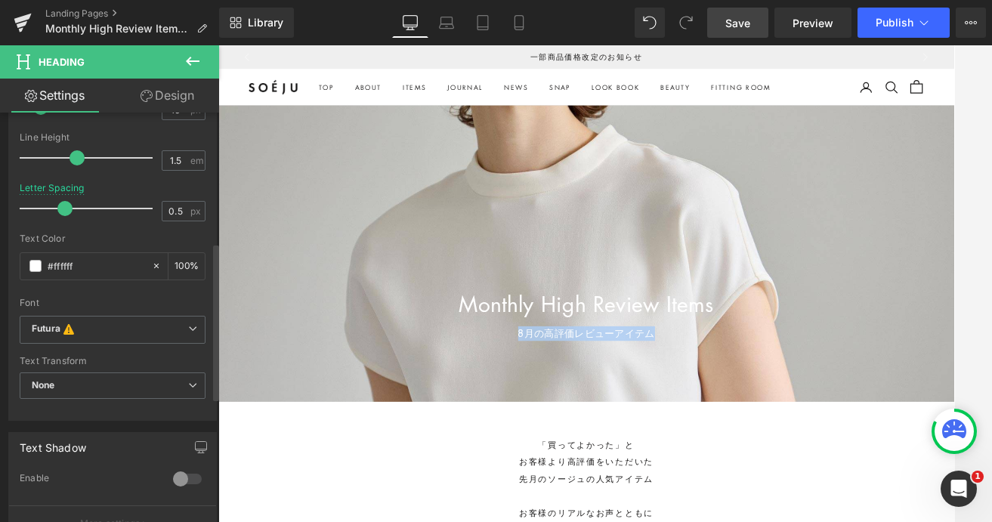
scroll to position [339, 0]
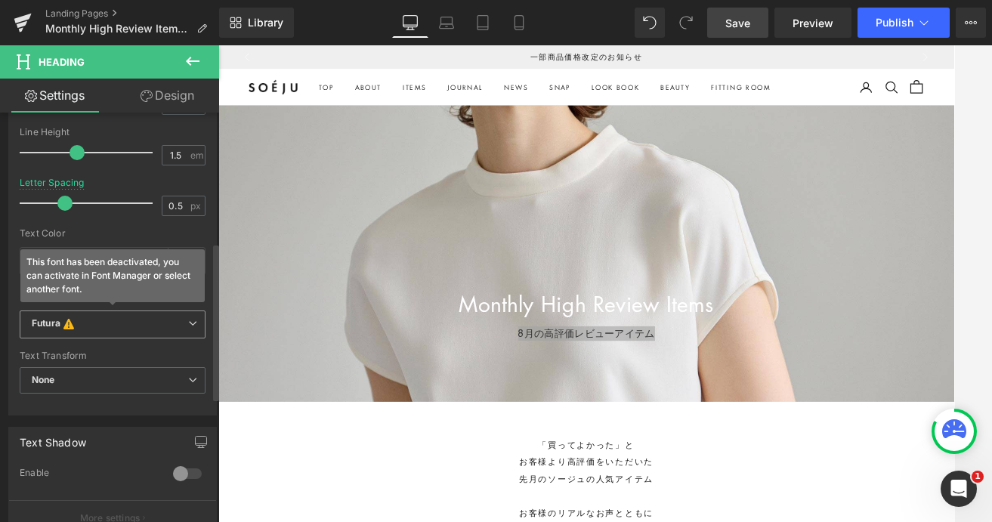
click at [188, 323] on icon at bounding box center [192, 323] width 9 height 9
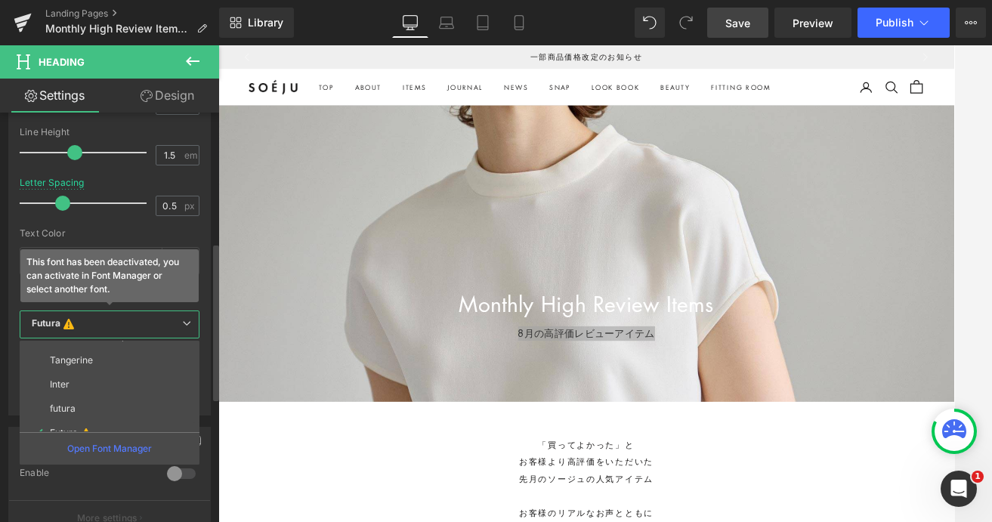
scroll to position [224, 0]
click at [102, 398] on li "futura" at bounding box center [113, 395] width 187 height 24
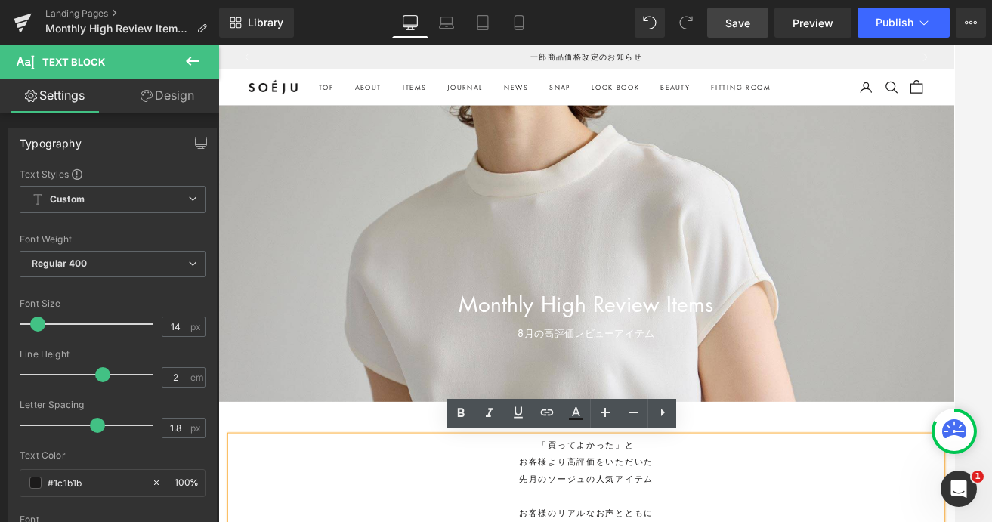
click at [742, 25] on span "Save" at bounding box center [737, 23] width 25 height 16
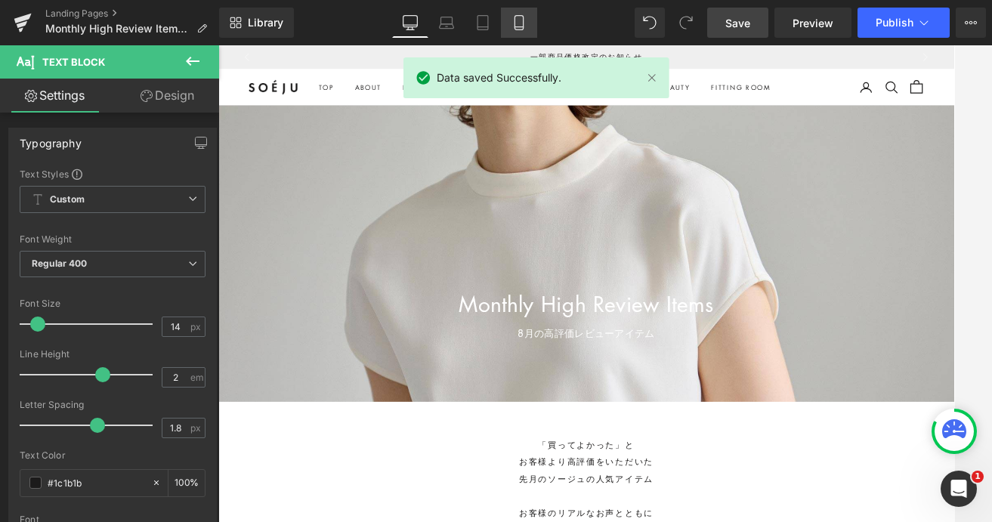
click at [507, 26] on link "Mobile" at bounding box center [519, 23] width 36 height 30
type input "100"
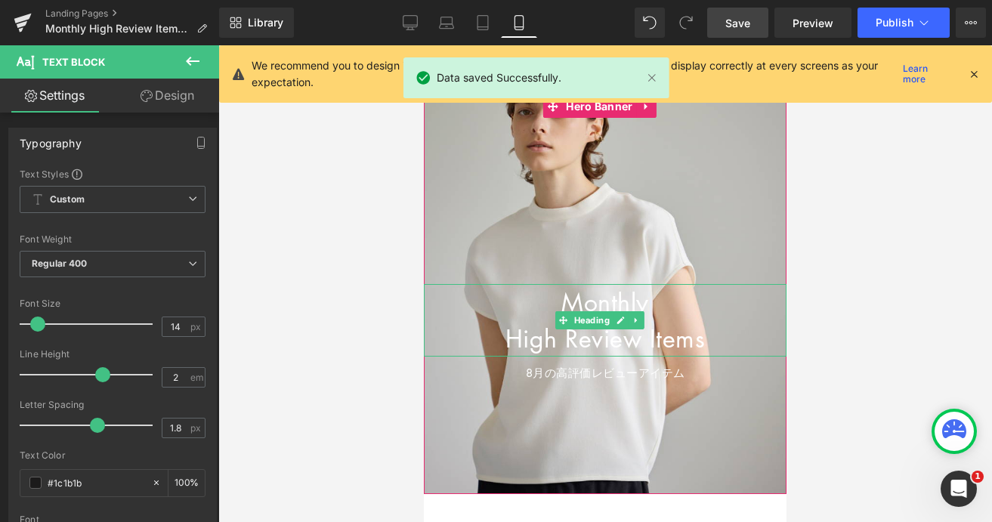
click at [589, 309] on h1 "Monthly" at bounding box center [605, 302] width 363 height 36
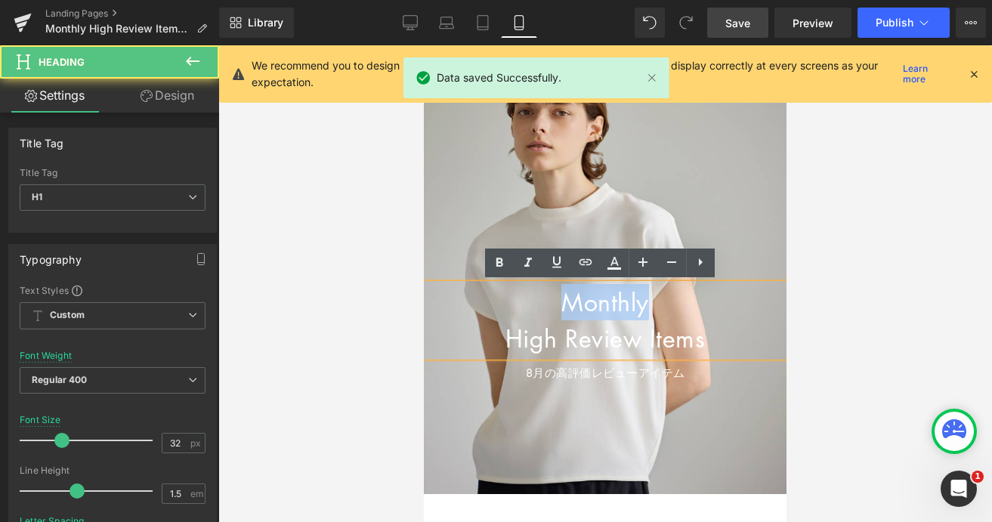
click at [589, 309] on h1 "Monthly" at bounding box center [605, 302] width 363 height 36
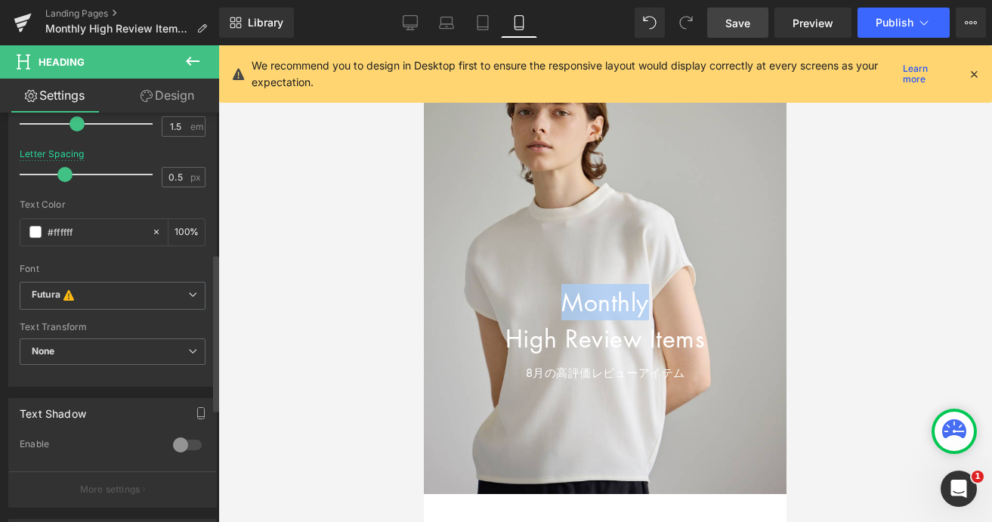
scroll to position [371, 0]
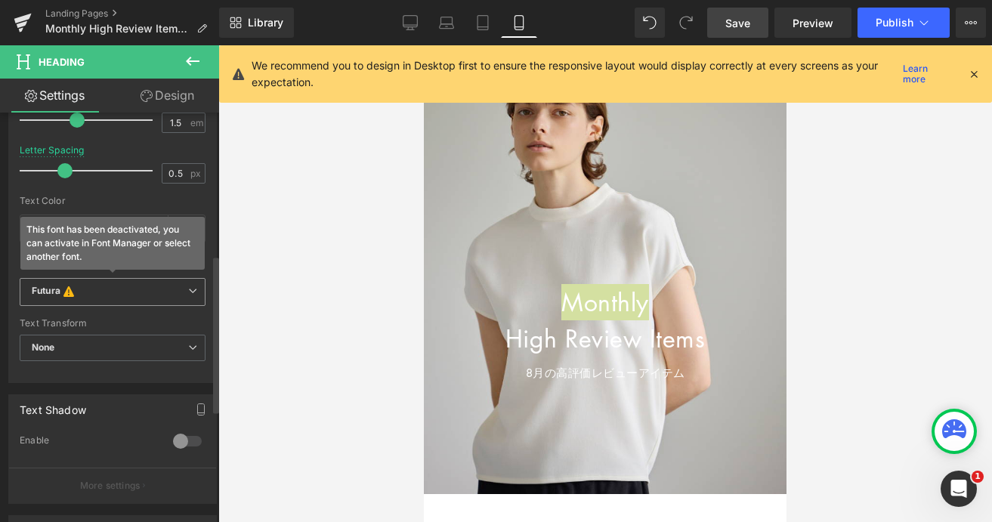
click at [199, 293] on span "Futura This font has been deactivated, you can activate in Font Manager or sele…" at bounding box center [113, 292] width 186 height 29
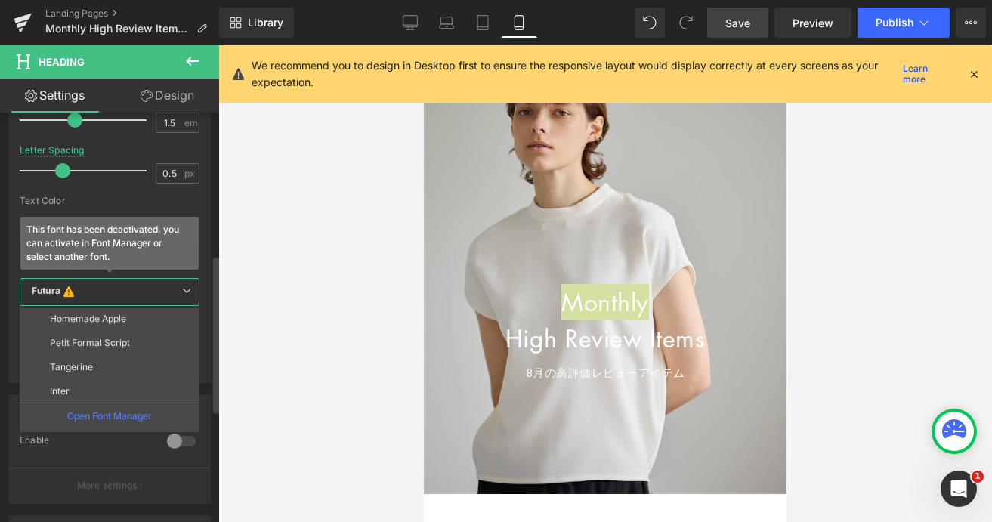
scroll to position [224, 0]
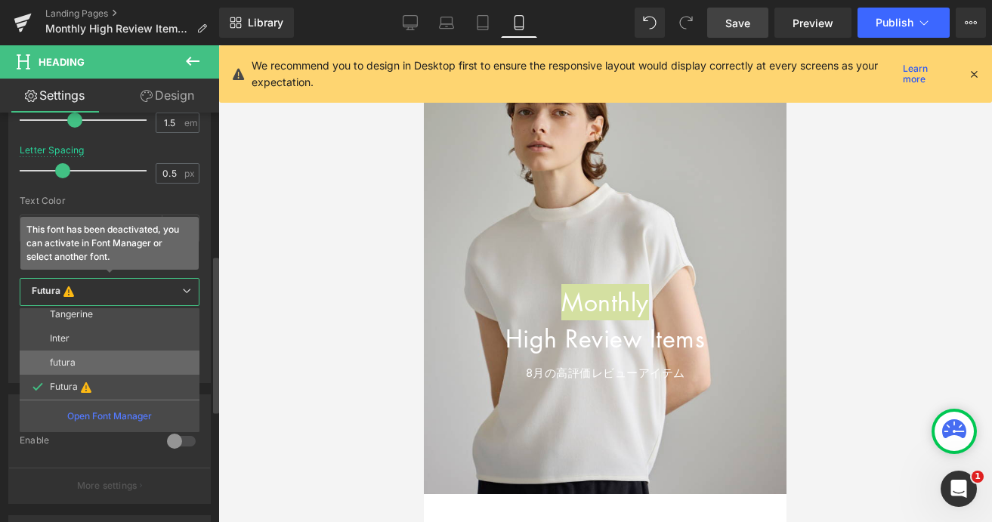
click at [107, 358] on li "futura" at bounding box center [113, 363] width 187 height 24
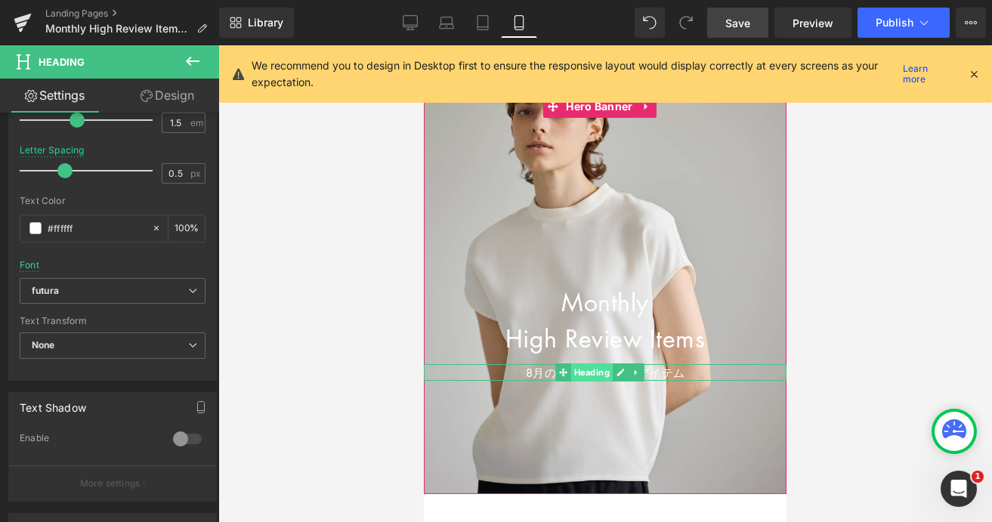
click at [595, 373] on span "Heading" at bounding box center [592, 372] width 42 height 18
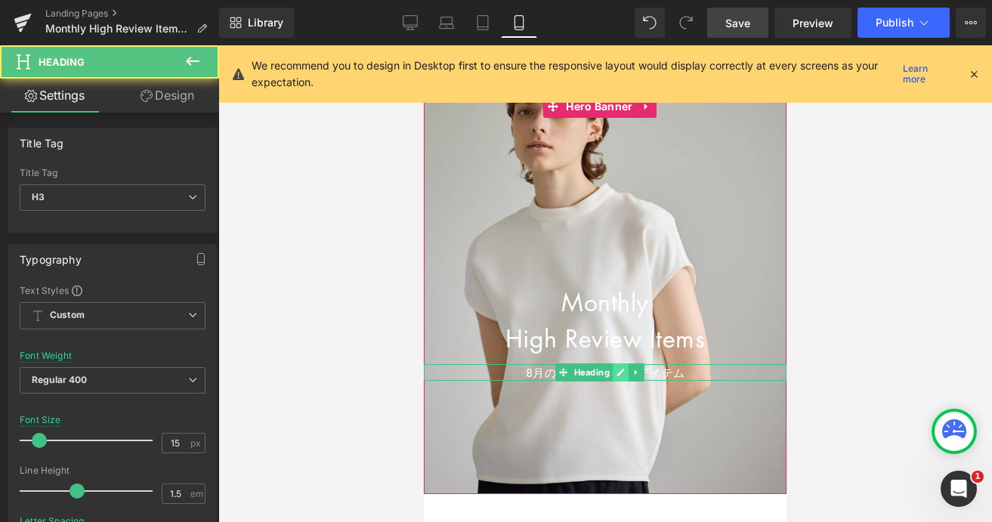
click at [614, 374] on link at bounding box center [621, 372] width 16 height 18
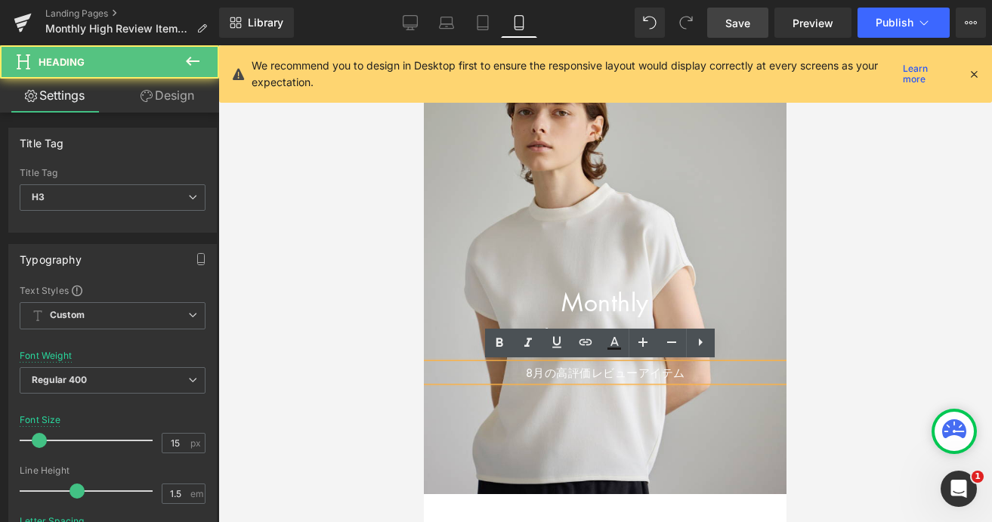
click at [606, 374] on div "8月の高評価レビューアイテム" at bounding box center [605, 372] width 363 height 17
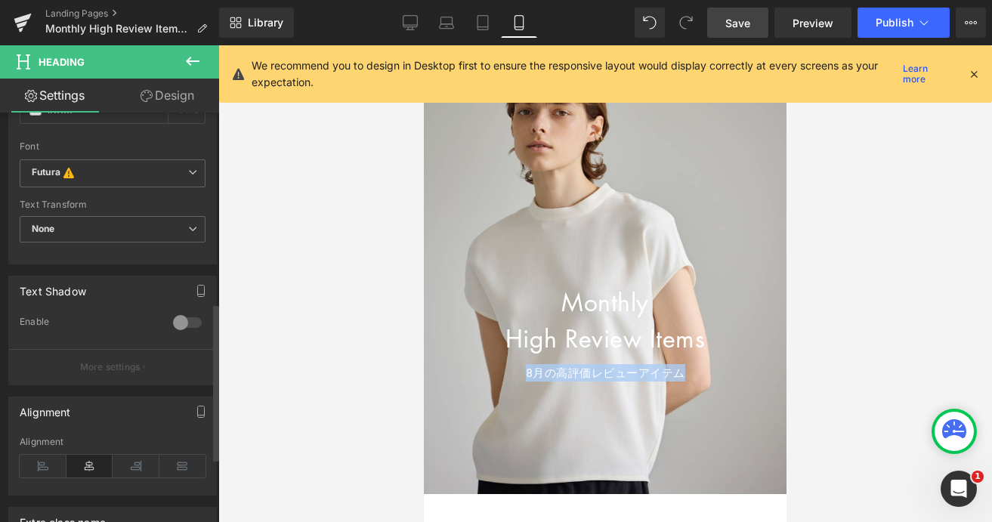
scroll to position [473, 0]
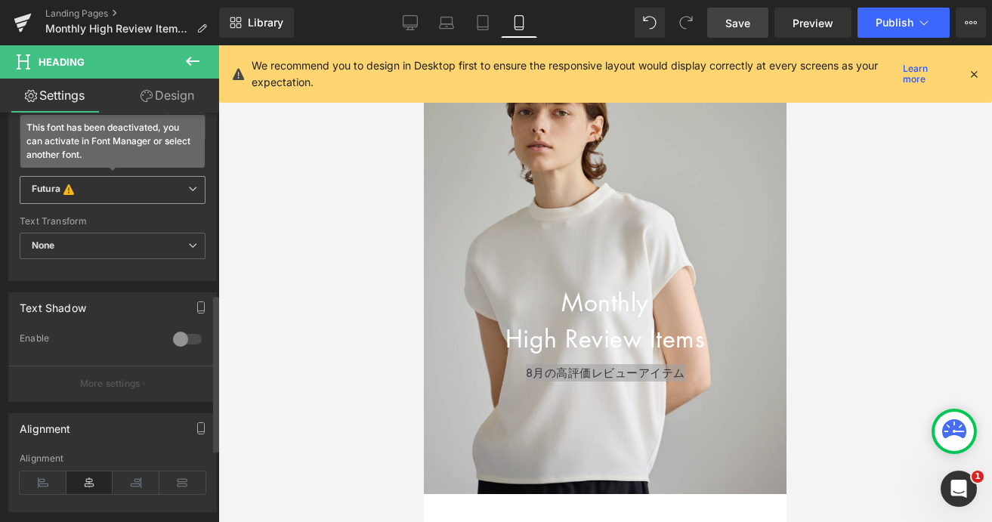
click at [192, 192] on span "Futura This font has been deactivated, you can activate in Font Manager or sele…" at bounding box center [113, 190] width 186 height 29
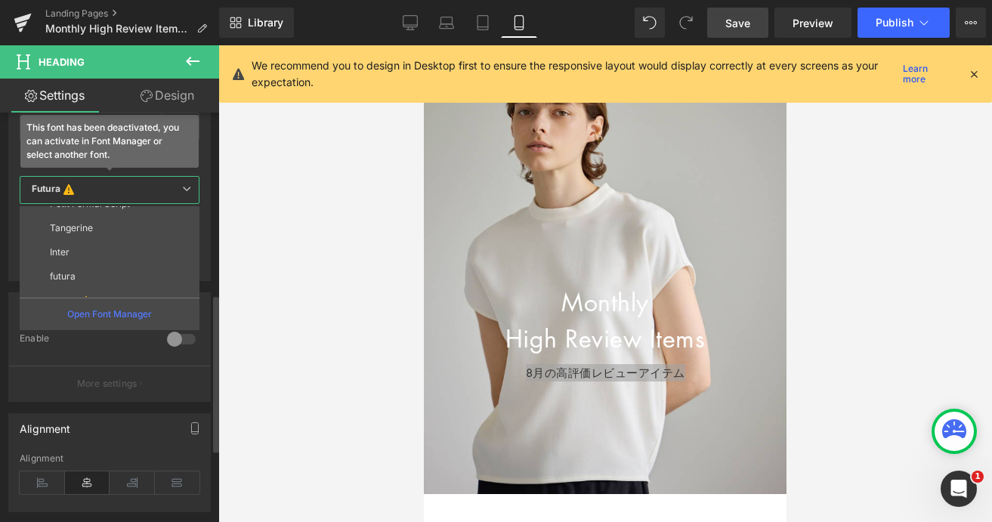
scroll to position [224, 0]
click at [75, 262] on p "futura" at bounding box center [63, 260] width 26 height 11
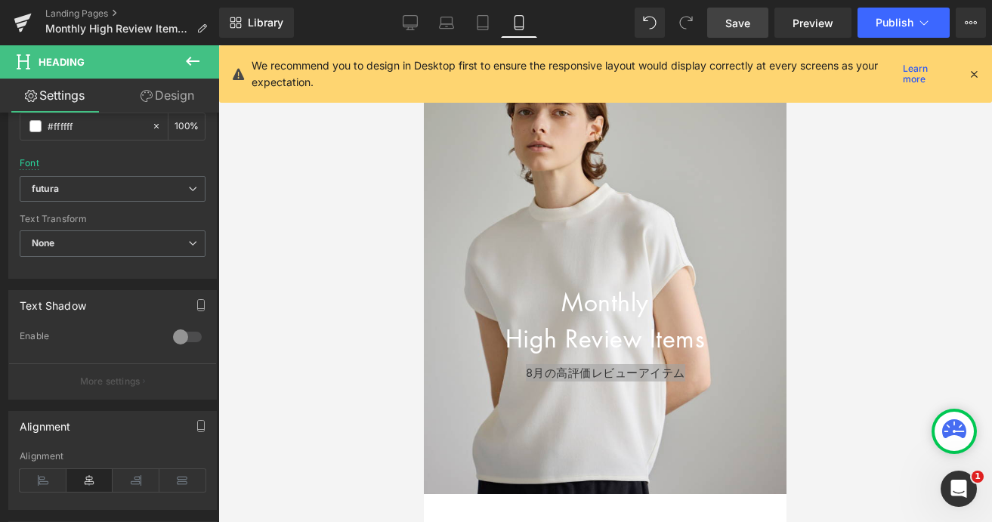
click at [725, 29] on link "Save" at bounding box center [737, 23] width 61 height 30
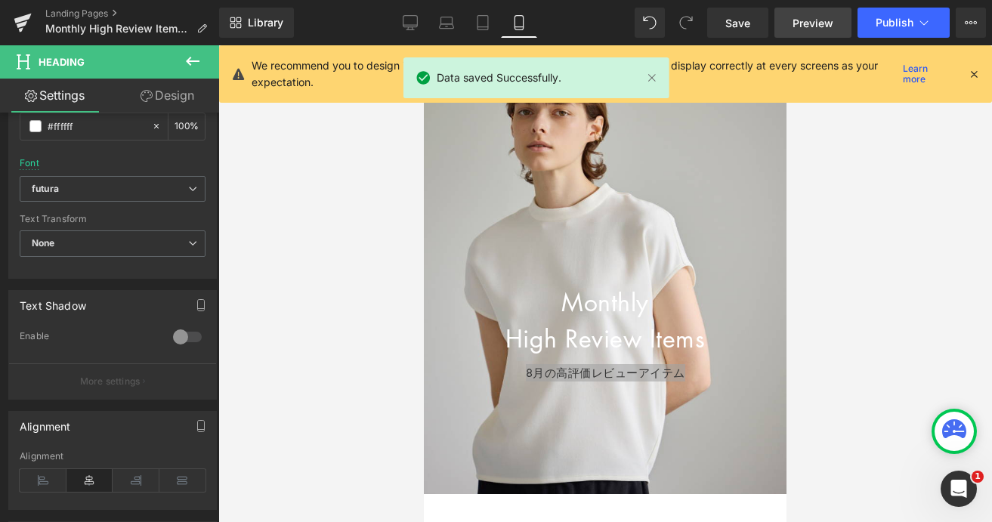
click at [809, 26] on span "Preview" at bounding box center [813, 23] width 41 height 16
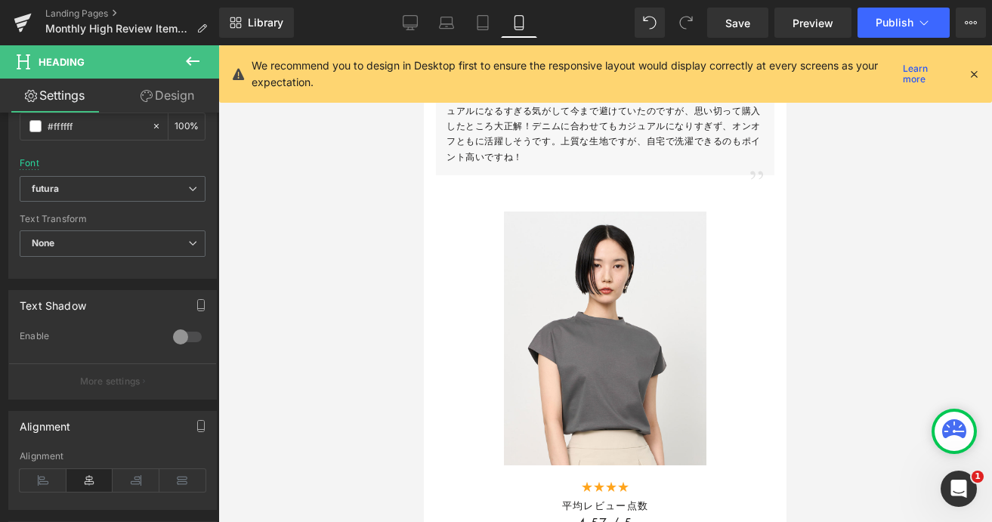
scroll to position [3448, 0]
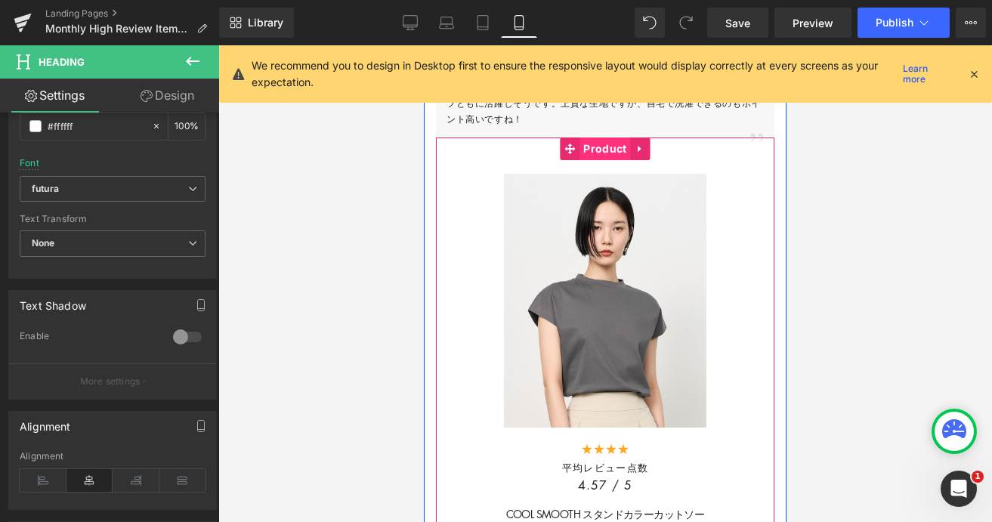
click at [597, 145] on span "Product" at bounding box center [605, 149] width 51 height 23
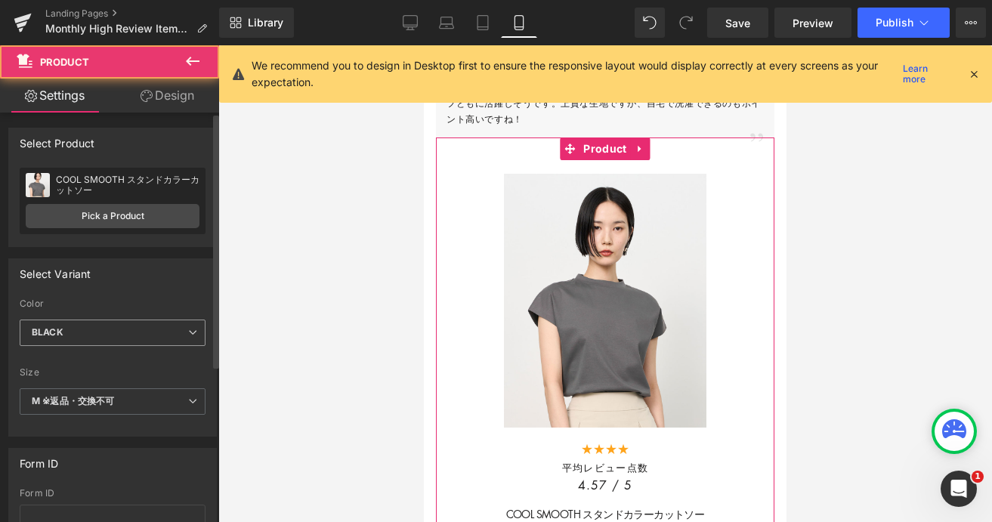
click at [110, 332] on span "BLACK" at bounding box center [113, 333] width 186 height 26
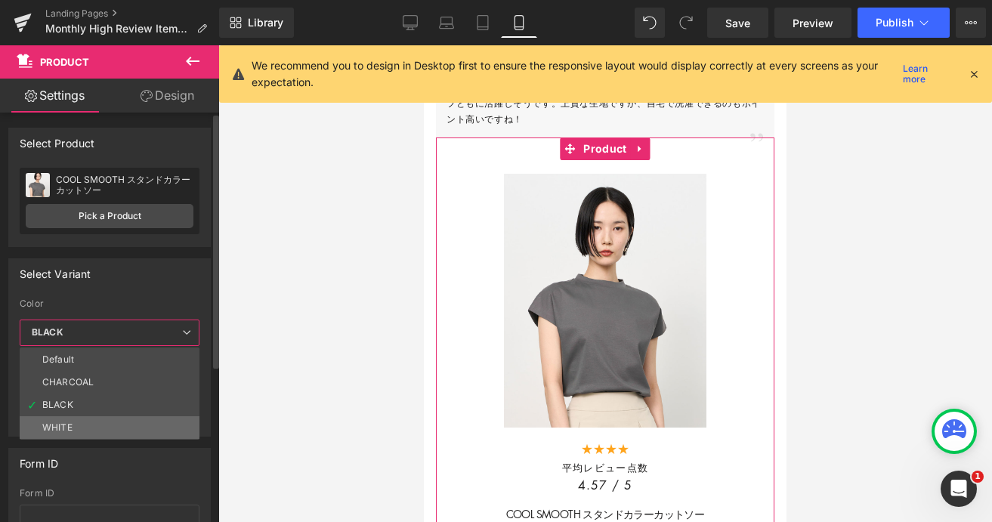
click at [95, 416] on li "WHITE" at bounding box center [110, 427] width 180 height 23
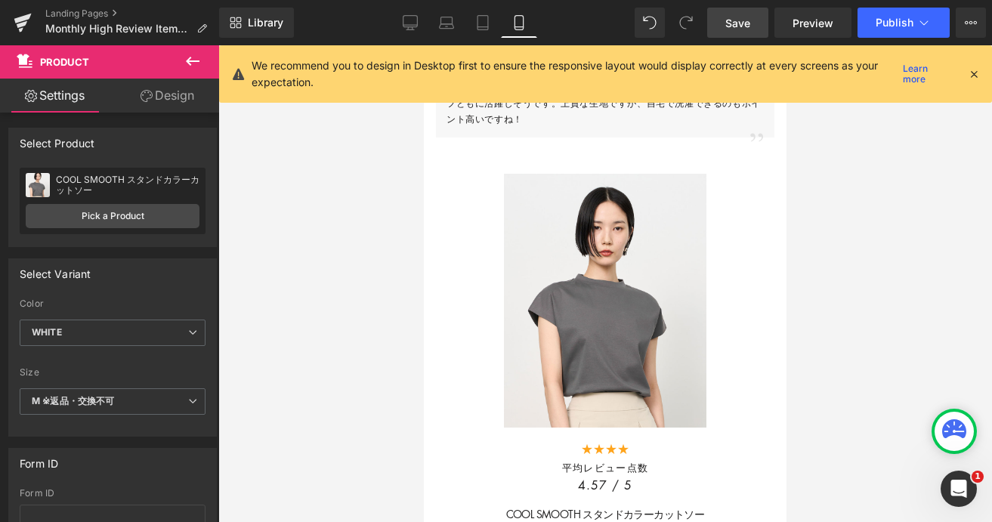
click at [738, 28] on span "Save" at bounding box center [737, 23] width 25 height 16
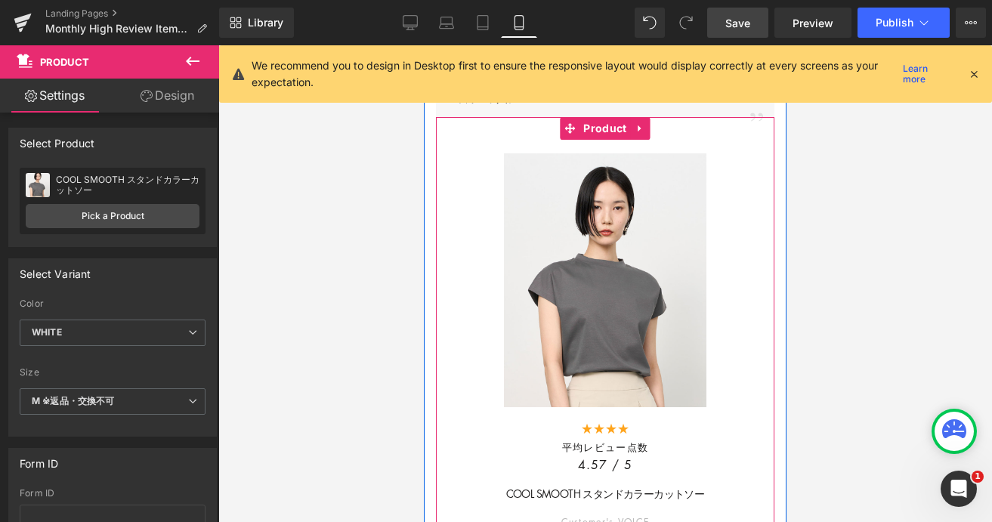
scroll to position [3462, 0]
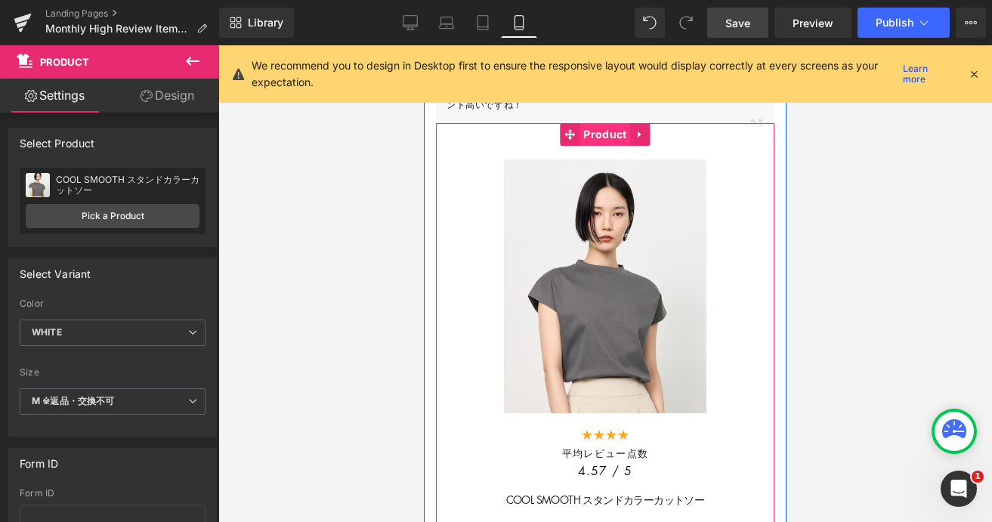
click at [601, 131] on span "Product" at bounding box center [605, 134] width 51 height 23
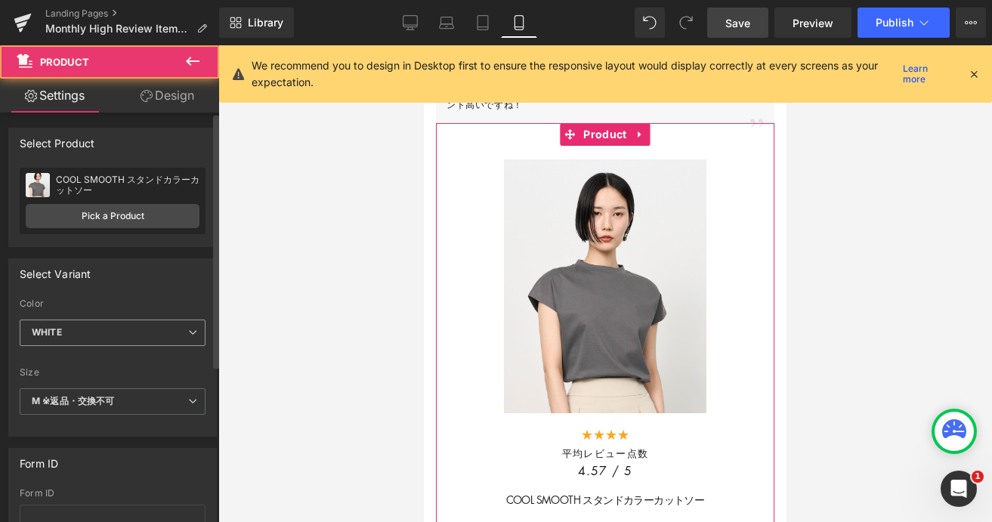
click at [144, 326] on span "WHITE" at bounding box center [113, 333] width 186 height 26
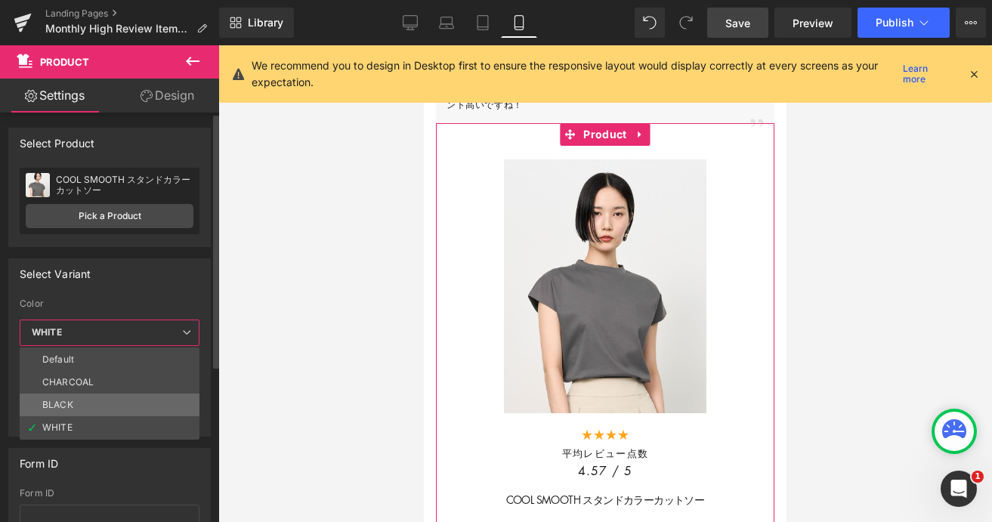
click at [103, 402] on li "BLACK" at bounding box center [110, 405] width 180 height 23
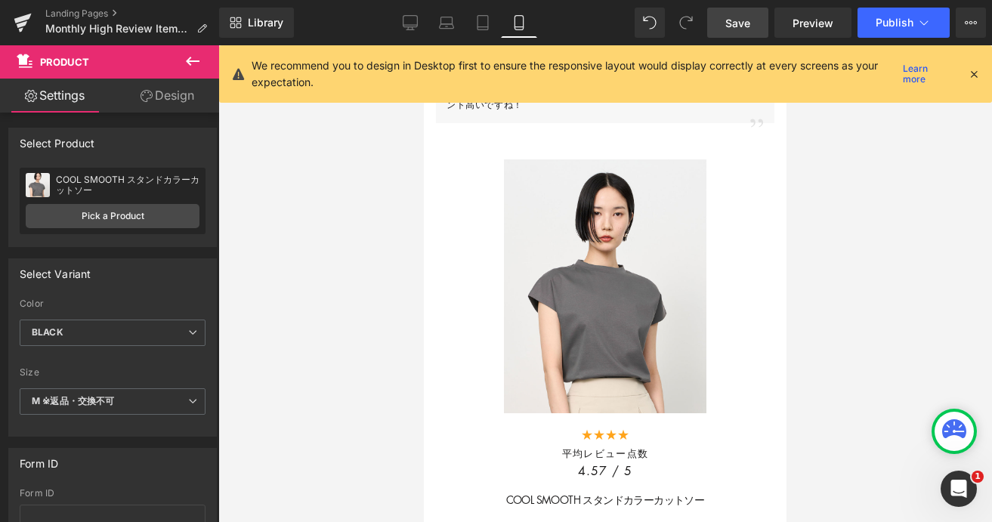
click at [742, 27] on span "Save" at bounding box center [737, 23] width 25 height 16
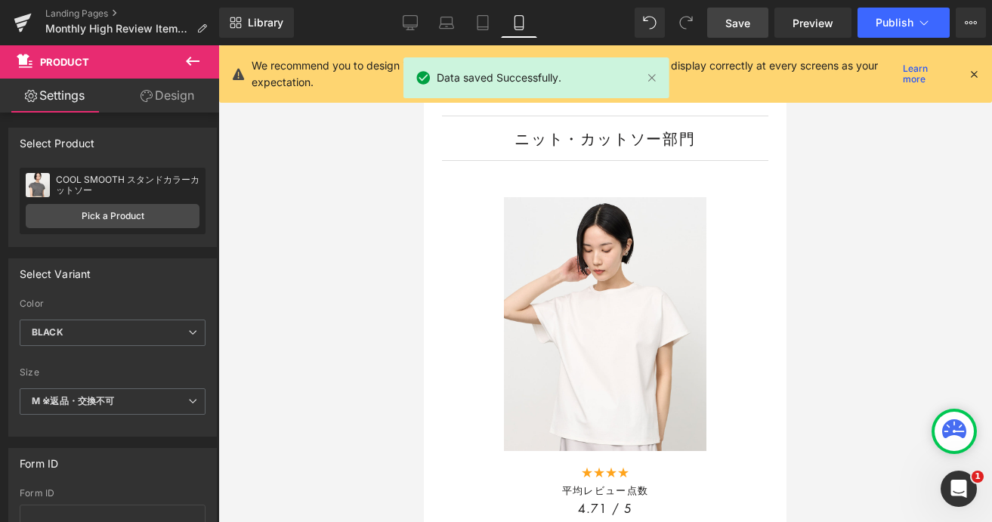
scroll to position [2854, 0]
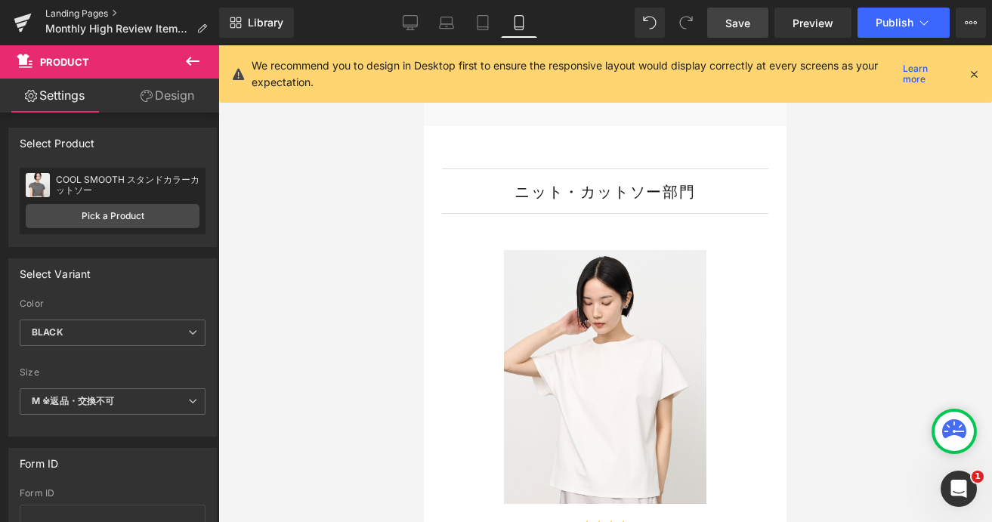
click at [90, 11] on link "Landing Pages" at bounding box center [132, 14] width 174 height 12
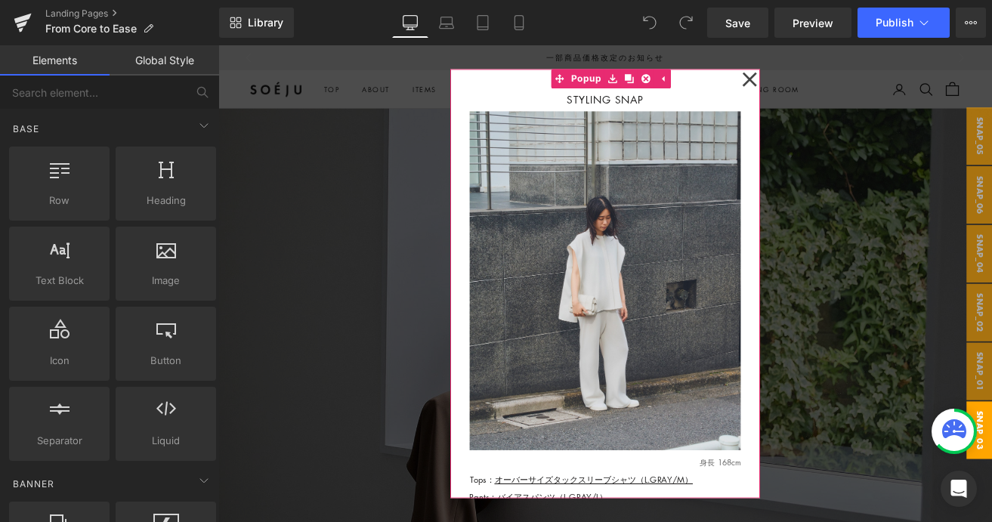
click at [837, 84] on icon at bounding box center [846, 85] width 18 height 38
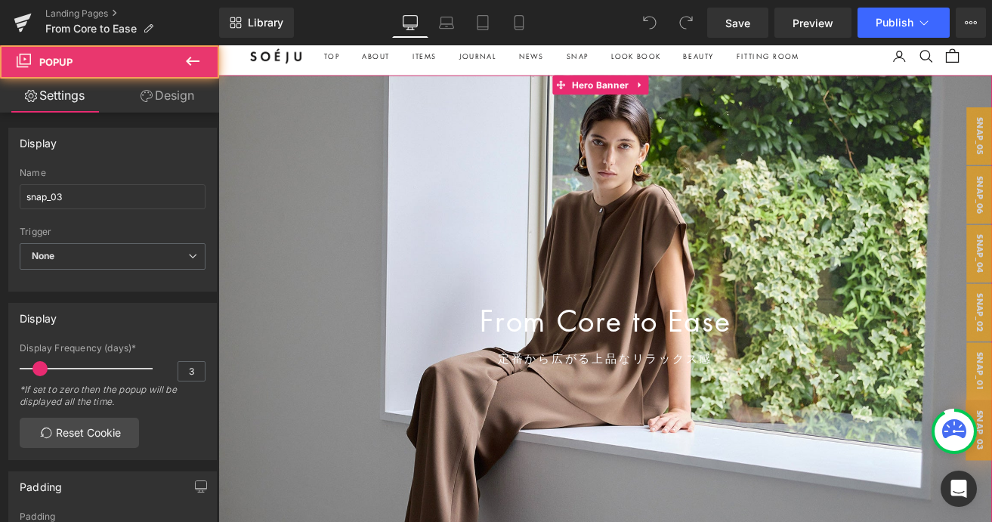
scroll to position [47, 0]
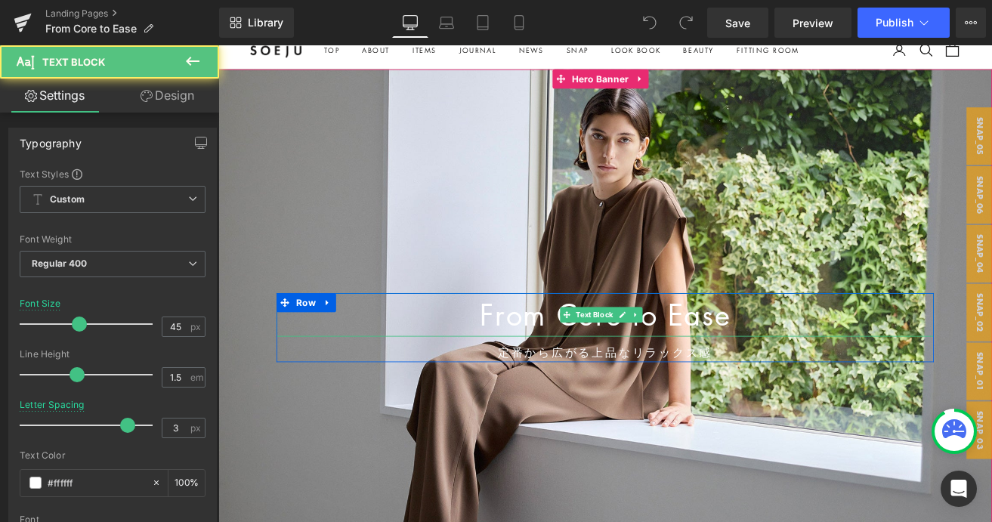
click at [672, 366] on div "From Core to Ease Text Block" at bounding box center [676, 363] width 778 height 51
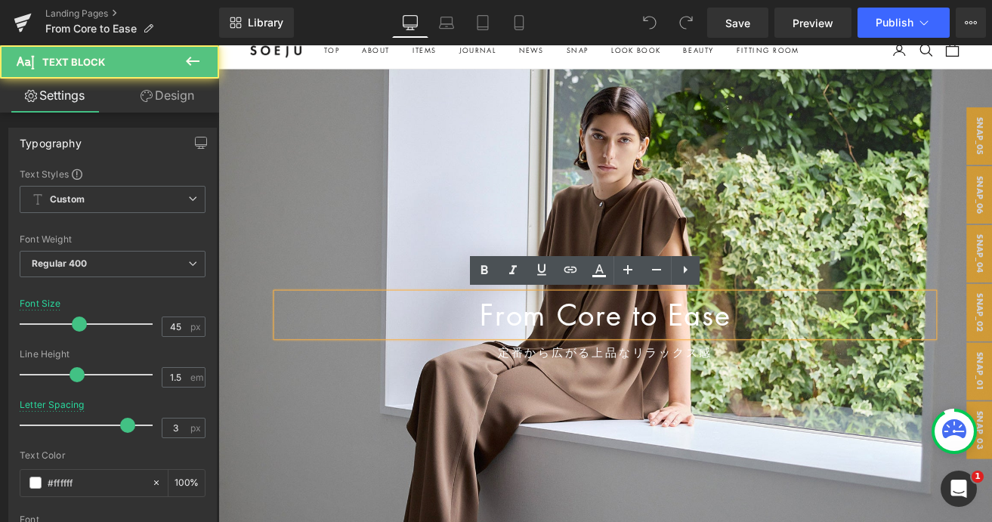
scroll to position [0, 0]
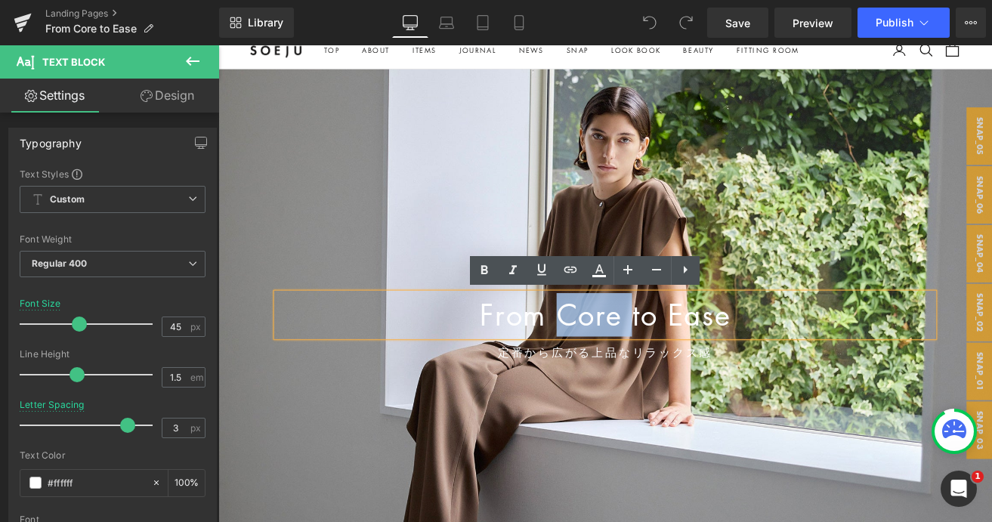
drag, startPoint x: 619, startPoint y: 368, endPoint x: 701, endPoint y: 368, distance: 82.4
click at [701, 368] on span "From Core to Ease" at bounding box center [675, 363] width 296 height 46
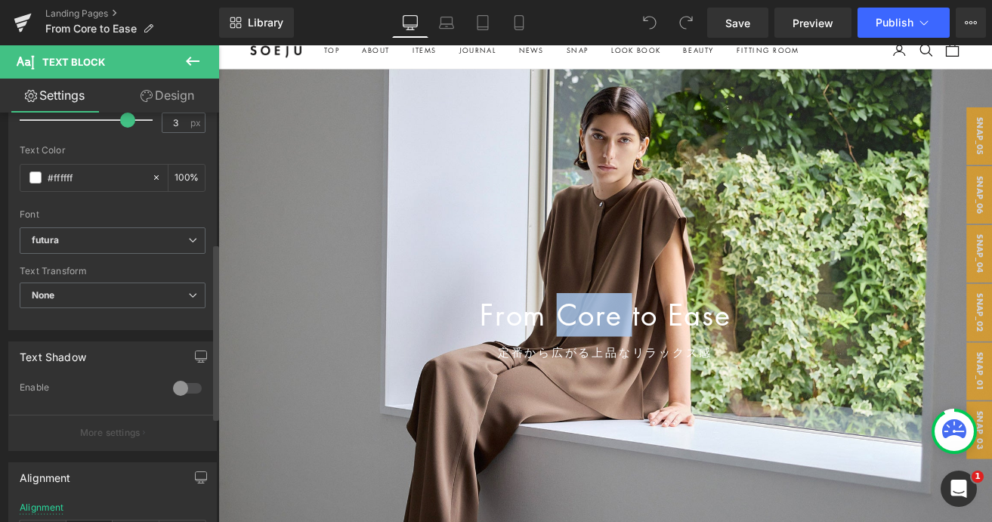
scroll to position [303, 0]
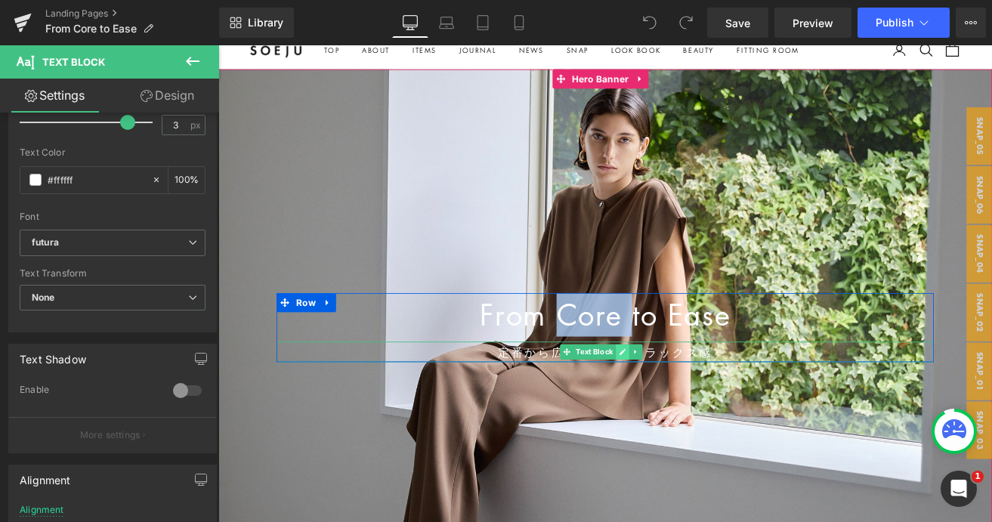
click at [699, 408] on icon at bounding box center [695, 407] width 8 height 9
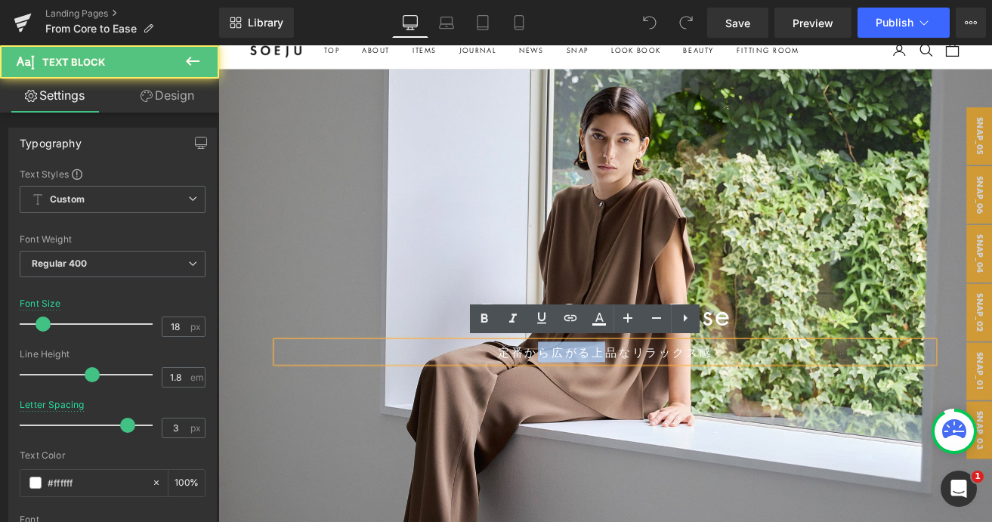
drag, startPoint x: 663, startPoint y: 405, endPoint x: 583, endPoint y: 404, distance: 80.1
click at [583, 405] on p "定番から広がる上品なリラックス感" at bounding box center [676, 407] width 778 height 24
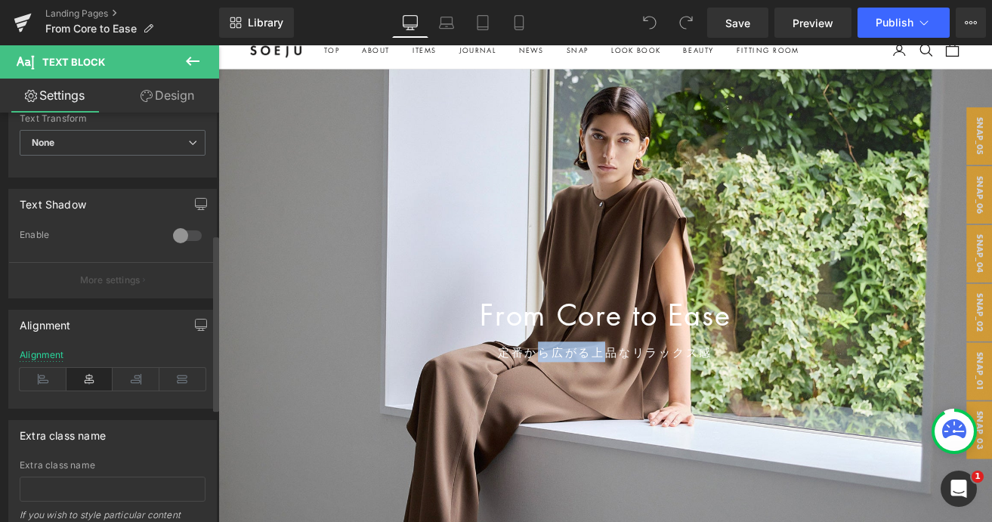
scroll to position [546, 0]
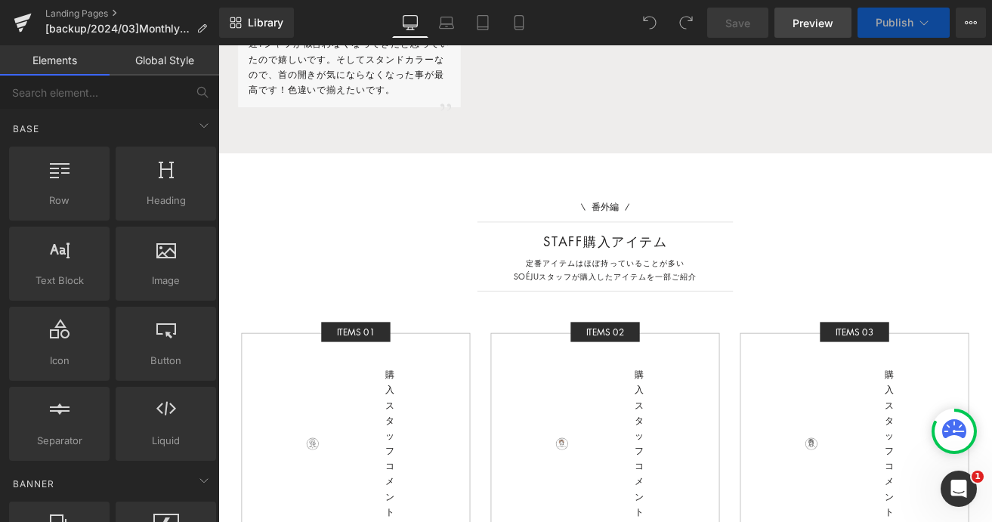
scroll to position [4294, 0]
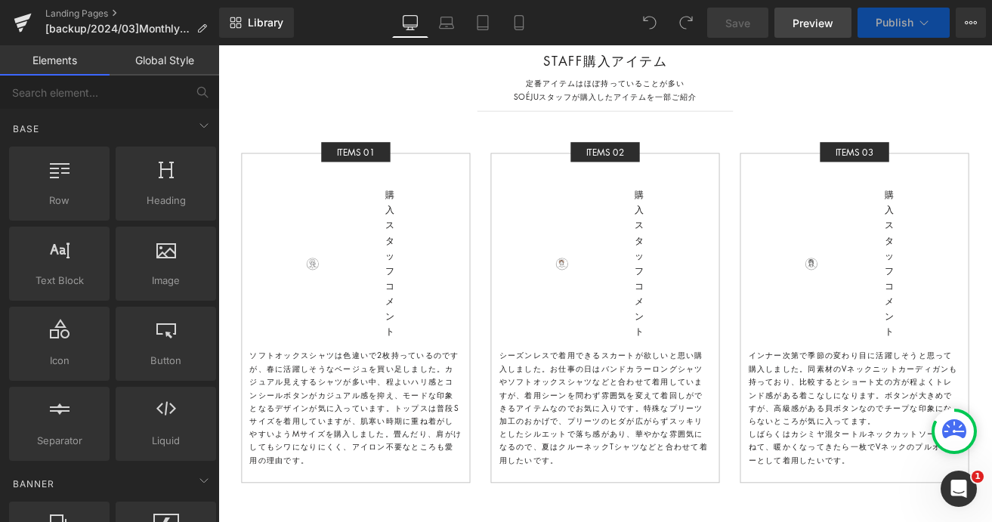
click at [815, 25] on span "Preview" at bounding box center [813, 23] width 41 height 16
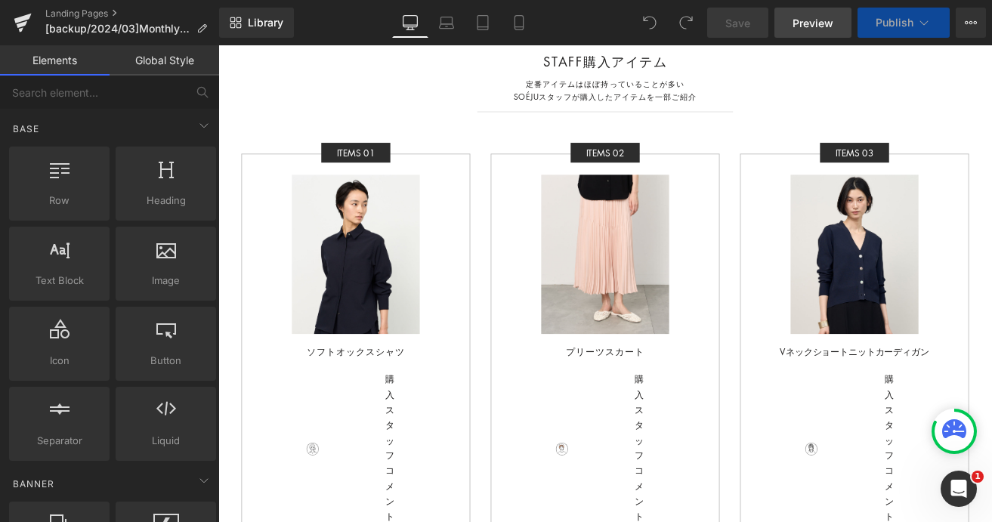
scroll to position [4294, 0]
click at [73, 14] on link "Landing Pages" at bounding box center [132, 14] width 174 height 12
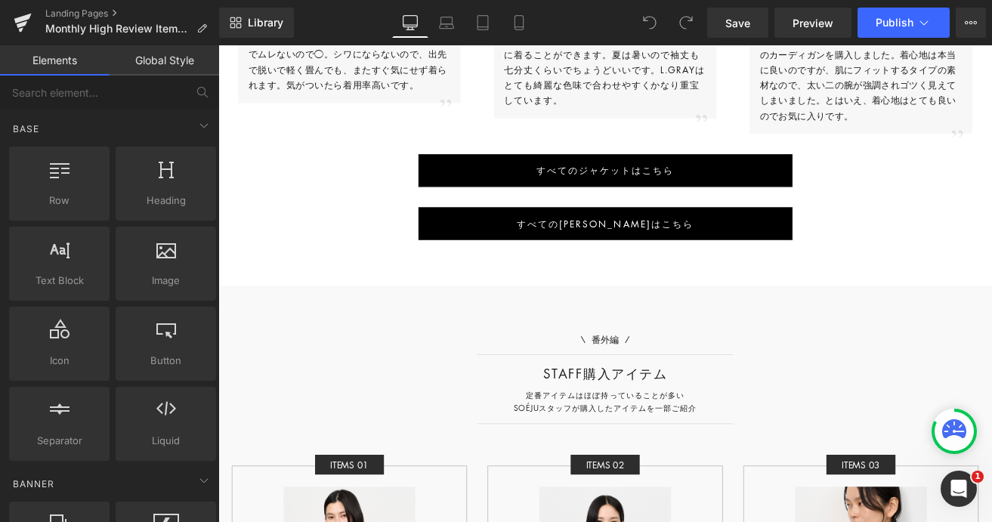
scroll to position [4346, 0]
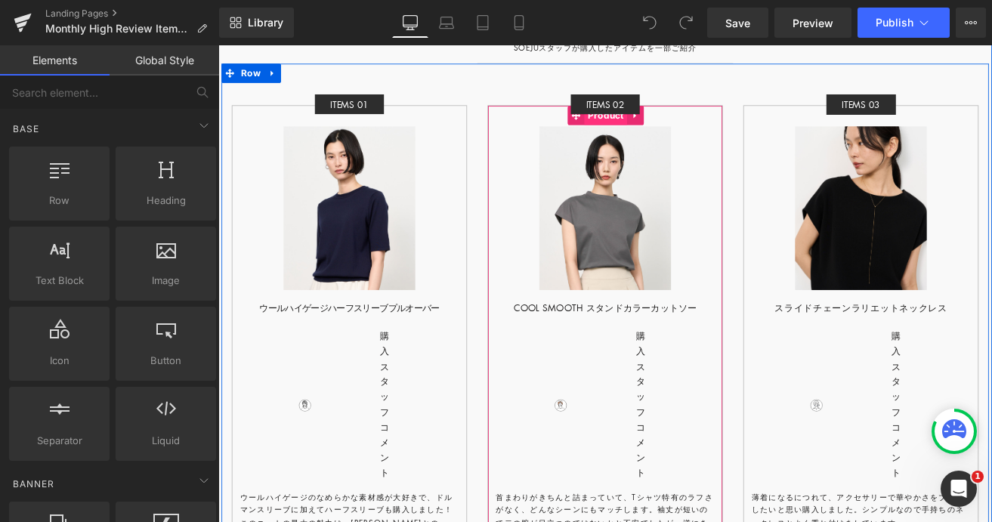
click at [673, 119] on span "Product" at bounding box center [676, 128] width 51 height 23
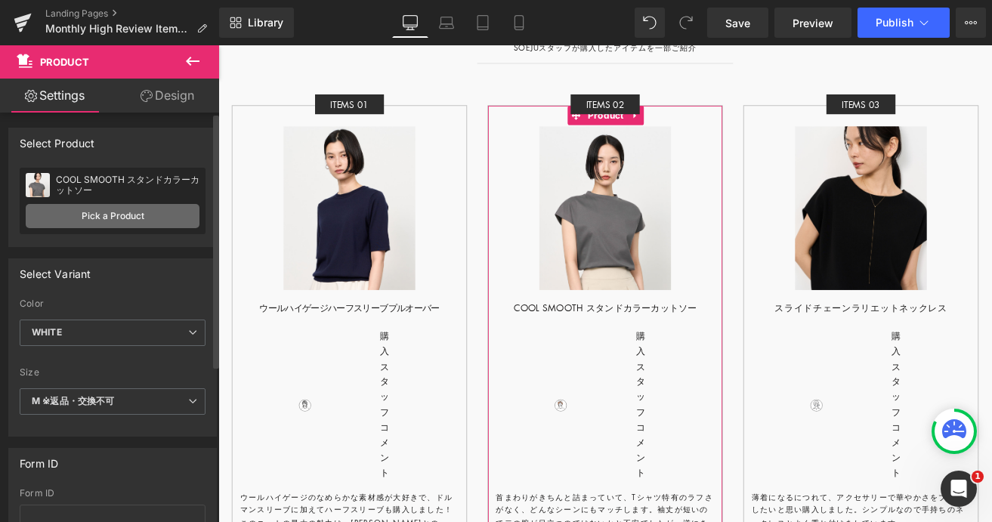
click at [122, 215] on link "Pick a Product" at bounding box center [113, 216] width 174 height 24
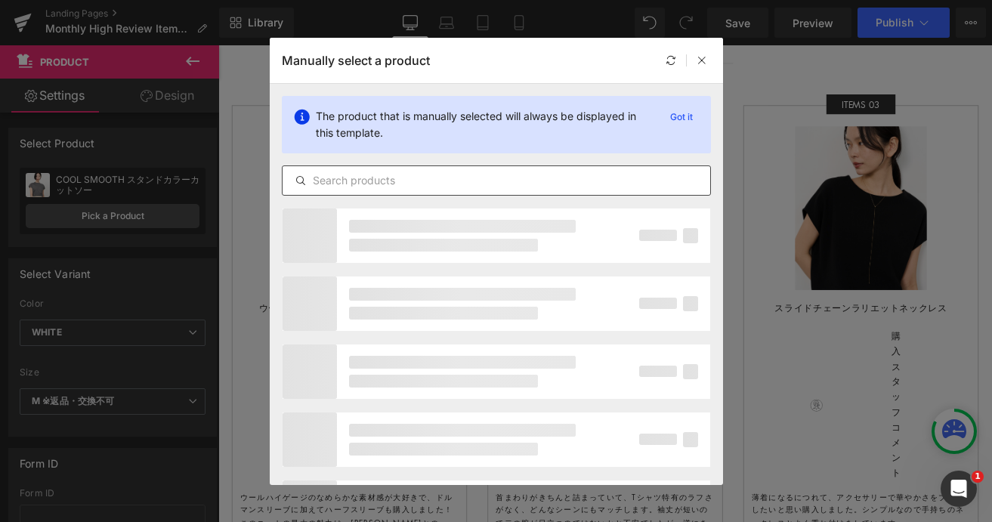
click at [356, 183] on input "text" at bounding box center [497, 181] width 428 height 18
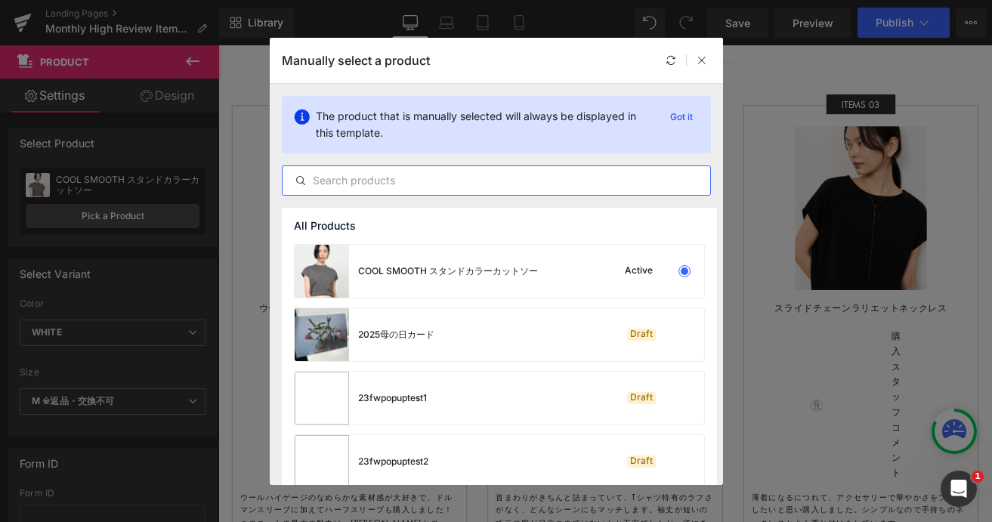
click at [425, 183] on input "text" at bounding box center [497, 181] width 428 height 18
paste input "ロングシャツワンピース"
type input "ロングシャツワンピース"
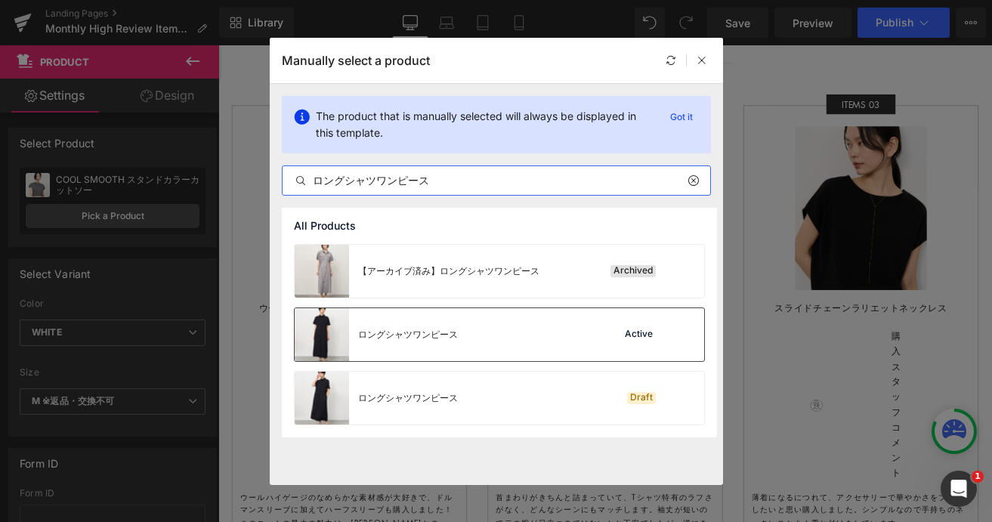
click at [488, 341] on div "ロングシャツワンピース Active" at bounding box center [500, 334] width 410 height 53
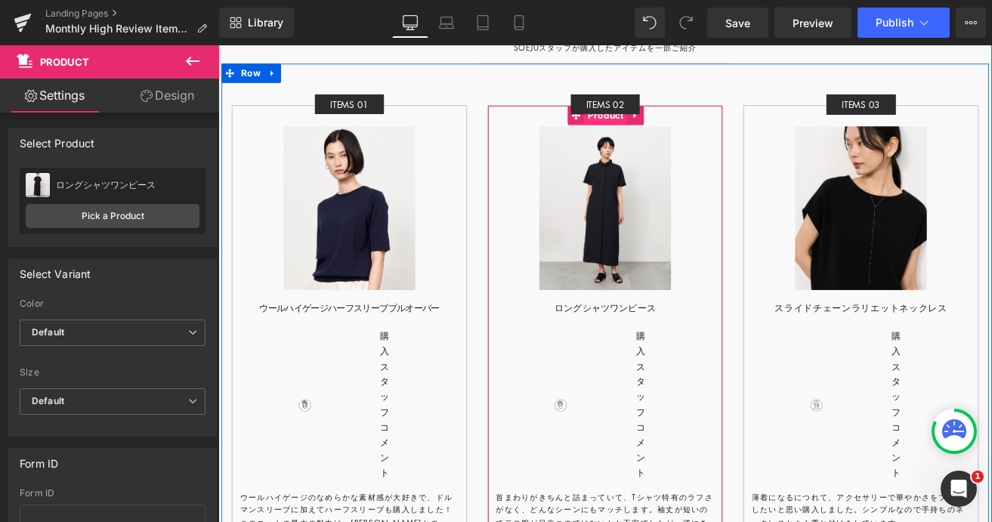
click at [661, 119] on span "Product" at bounding box center [676, 128] width 51 height 23
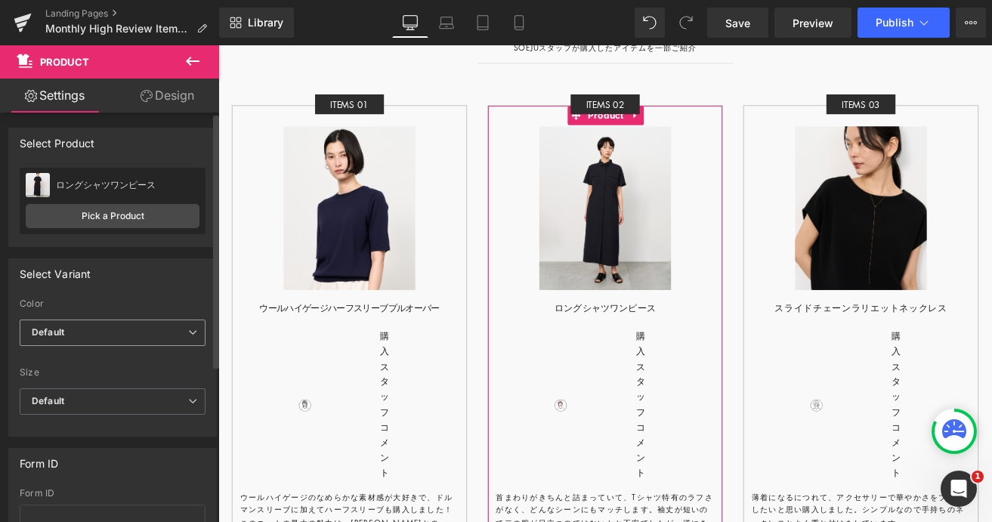
click at [95, 336] on span "Default" at bounding box center [113, 333] width 186 height 26
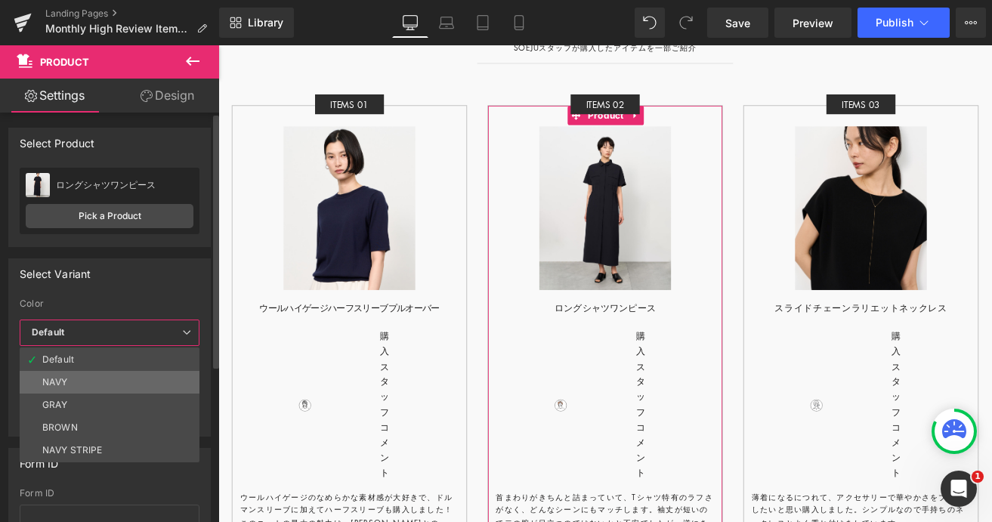
click at [94, 384] on li "NAVY" at bounding box center [110, 382] width 180 height 23
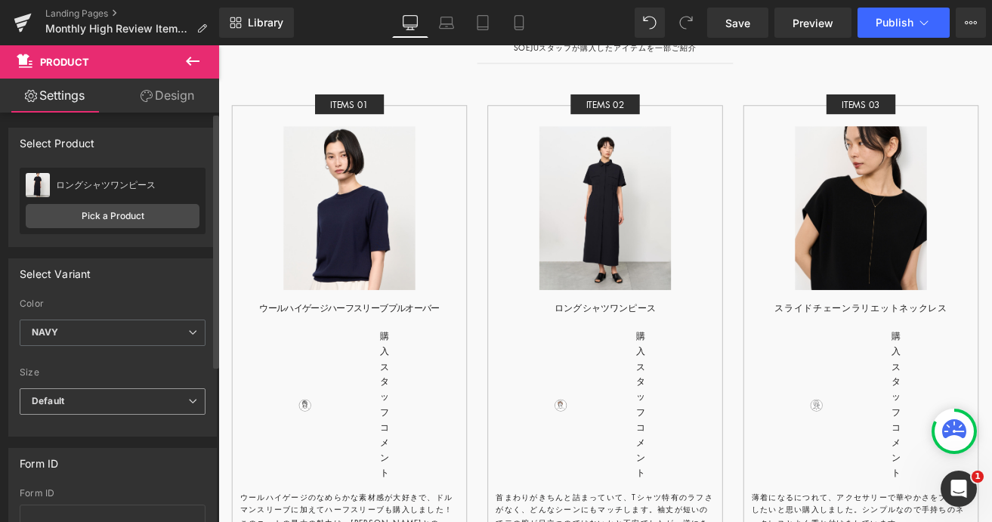
click at [110, 407] on span "Default" at bounding box center [113, 401] width 186 height 26
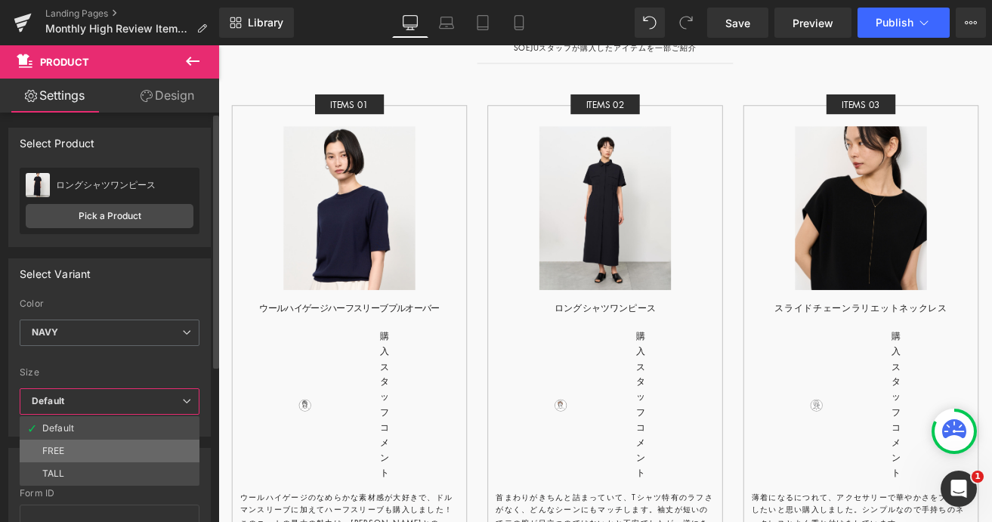
click at [86, 460] on li "FREE" at bounding box center [110, 451] width 180 height 23
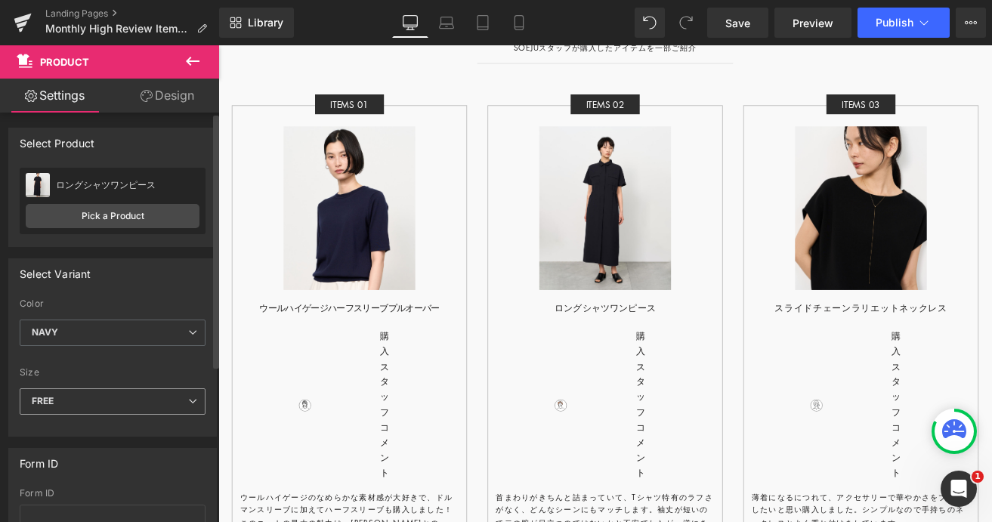
click at [99, 407] on span "FREE" at bounding box center [113, 401] width 186 height 26
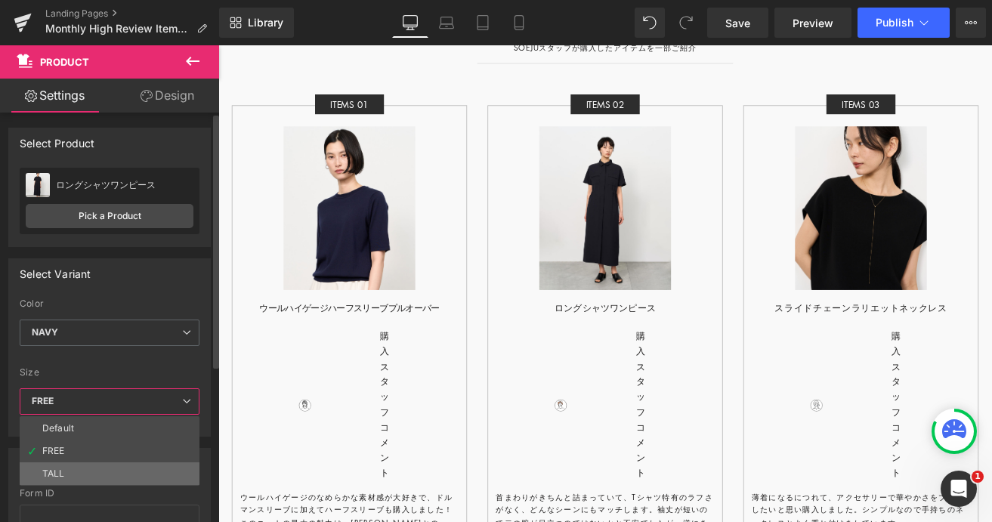
click at [89, 472] on li "TALL" at bounding box center [110, 473] width 180 height 23
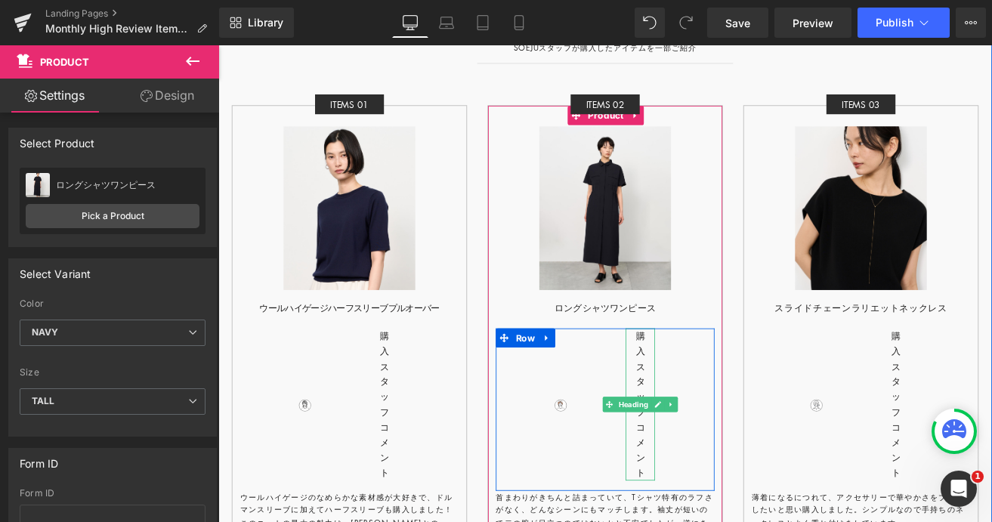
scroll to position [4500, 0]
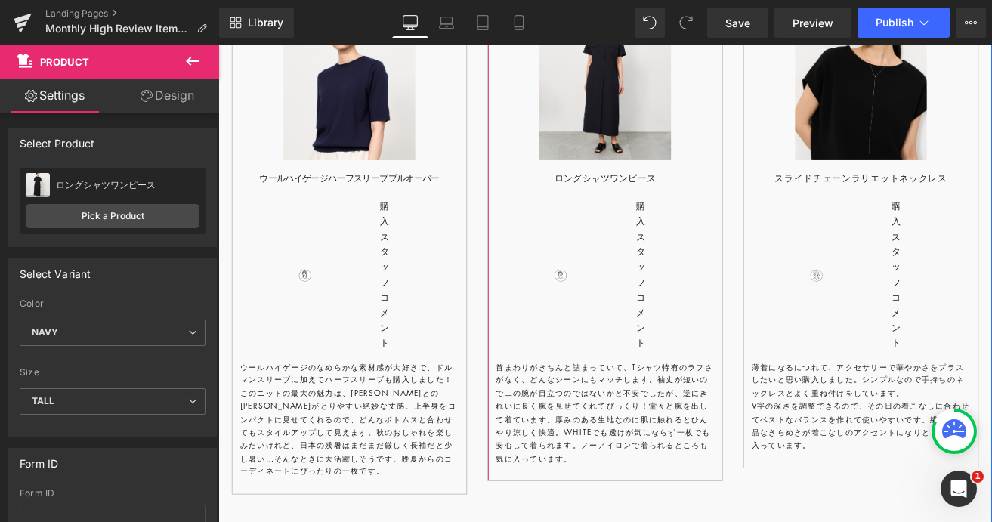
click at [676, 438] on p "首まわりがきちんと詰まっていて、Tシャツ特有のラフさがなく、どんなシーンにもマッチします。袖丈が短いので二の腕が目立つのではないかと不安でしたが、逆にきれいに…" at bounding box center [675, 480] width 258 height 123
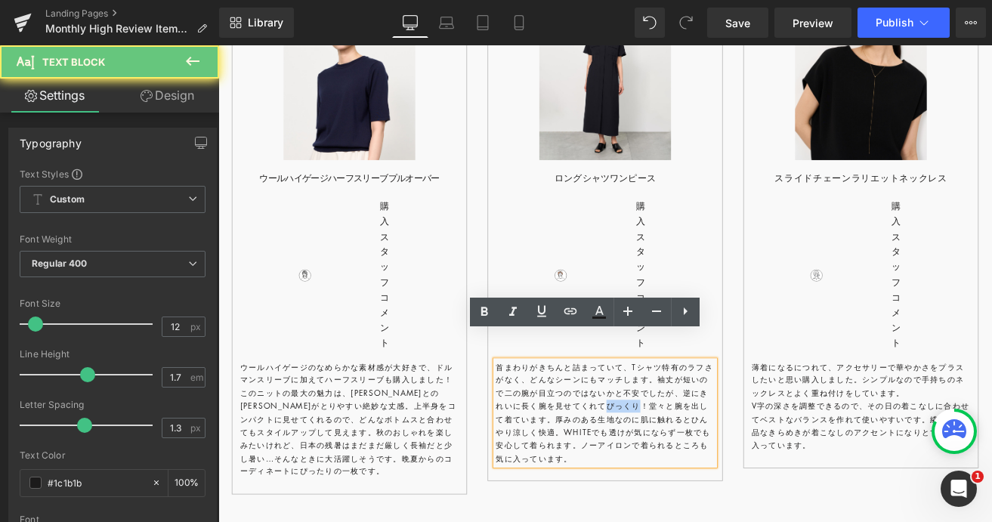
click at [676, 438] on p "首まわりがきちんと詰まっていて、Tシャツ特有のラフさがなく、どんなシーンにもマッチします。袖丈が短いので二の腕が目立つのではないかと不安でしたが、逆にきれいに…" at bounding box center [675, 480] width 258 height 123
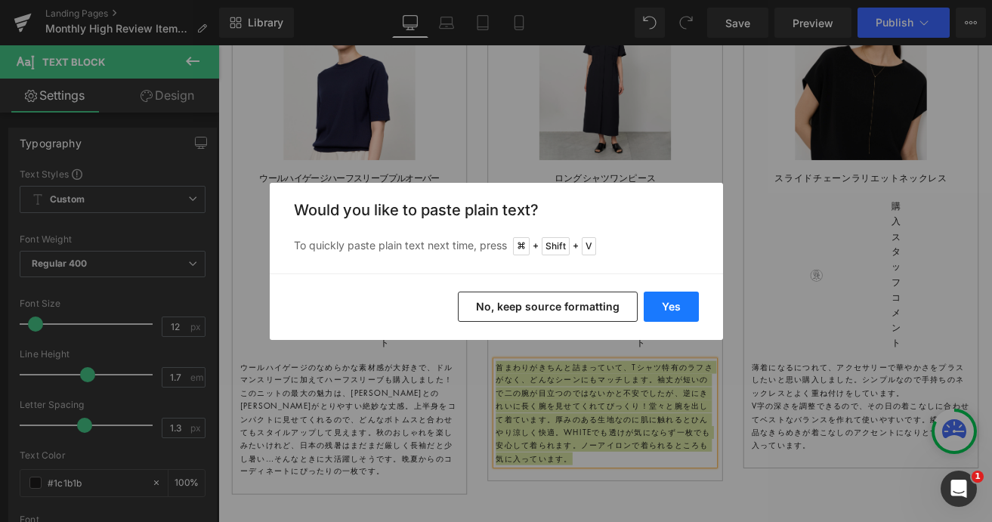
click at [673, 311] on button "Yes" at bounding box center [671, 307] width 55 height 30
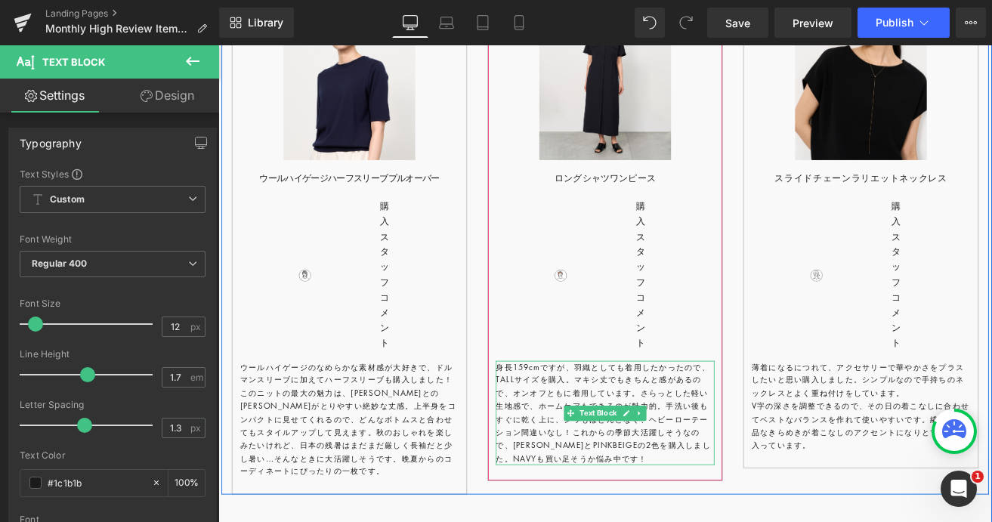
click at [643, 476] on p "身長159cmですが、羽織としても着用したかったので、TALLサイズを購入。マキシ丈でもきちんと感があるので、オンオフともに着用しています。さらっとした軽い生…" at bounding box center [675, 480] width 258 height 123
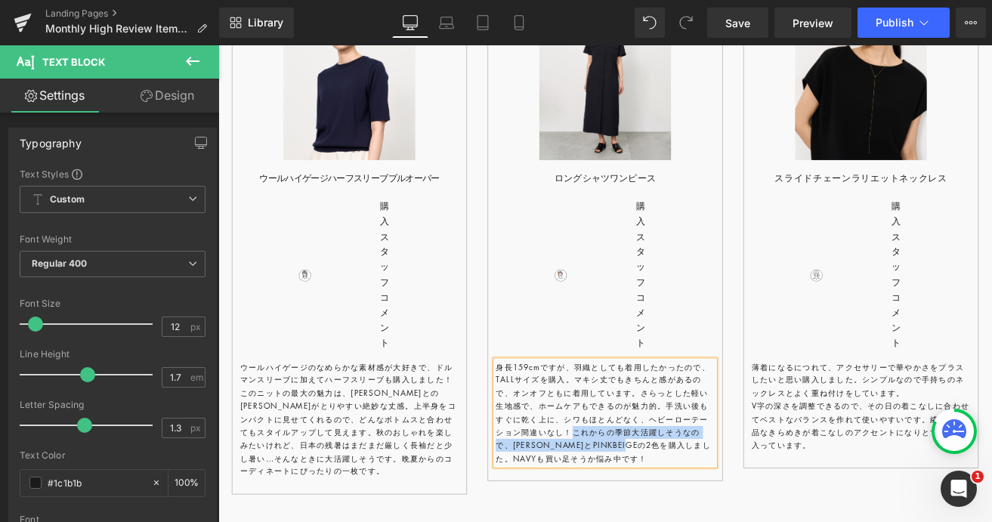
click at [738, 521] on div "番外編 Text Block Row STAFF購入アイテム Heading 定番アイテムはほぼ持っていることが多い SOÉJUスタッフが購入したアイテムを一…" at bounding box center [675, 296] width 914 height 1090
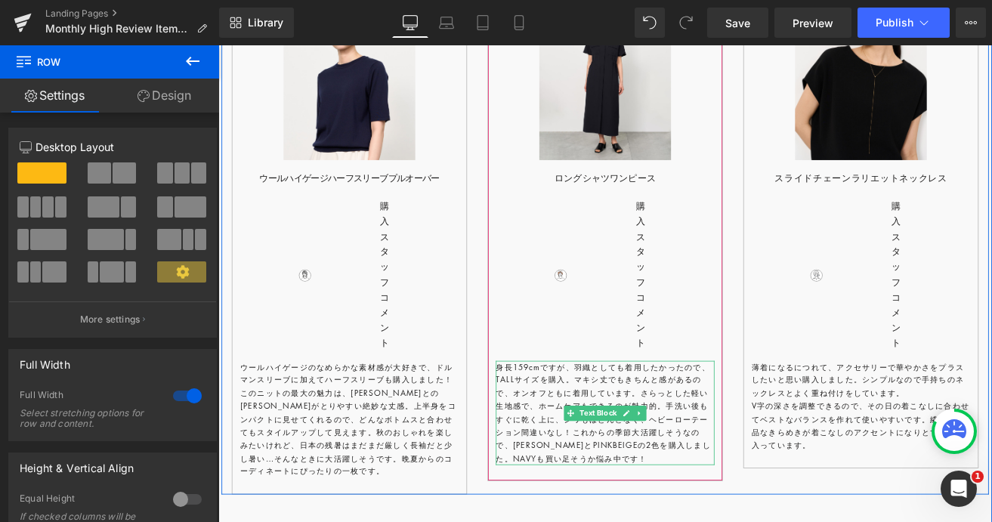
click at [645, 473] on p "身長159cmですが、羽織としても着用したかったので、TALLサイズを購入。マキシ丈でもきちんと感があるので、オンオフともに着用しています。さらっとした軽い生…" at bounding box center [675, 480] width 258 height 123
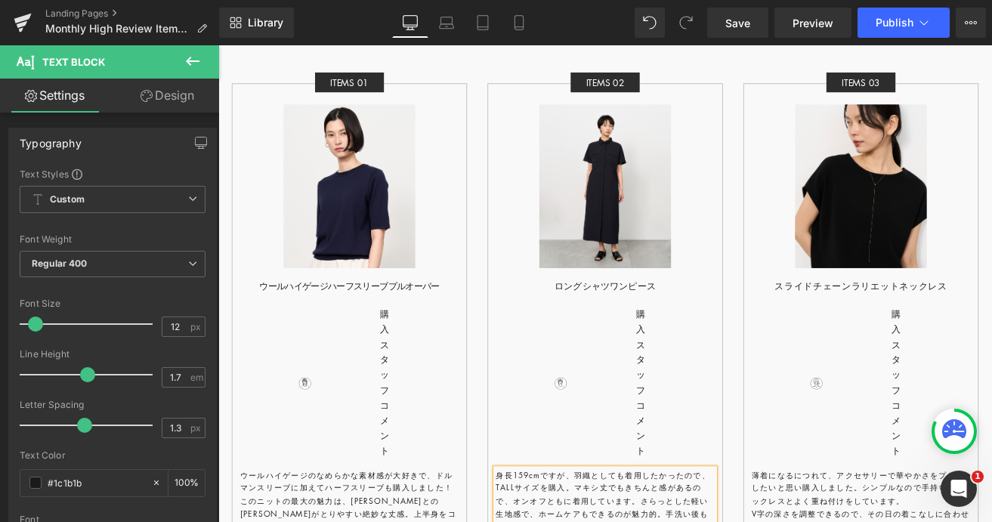
scroll to position [4371, 0]
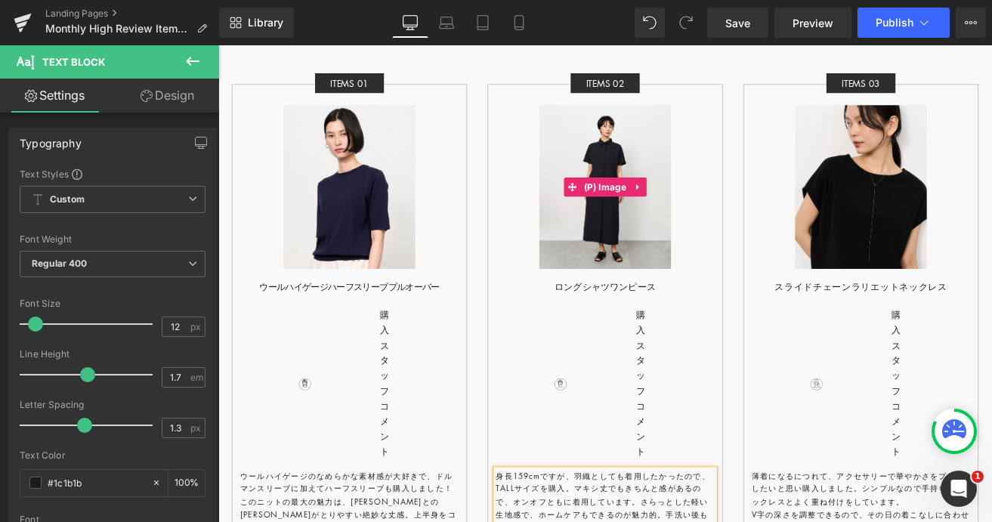
click at [672, 119] on img at bounding box center [675, 213] width 155 height 194
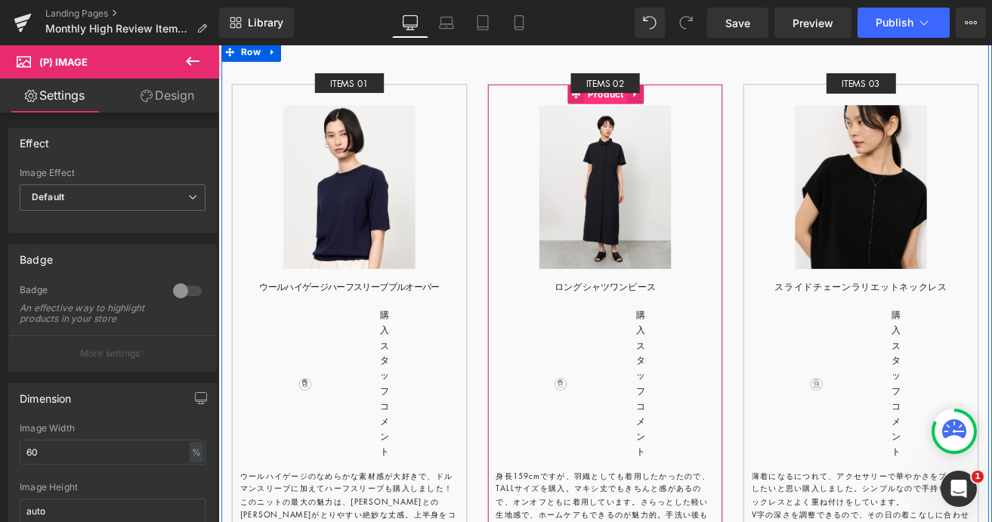
click at [665, 93] on span "Product" at bounding box center [676, 103] width 51 height 23
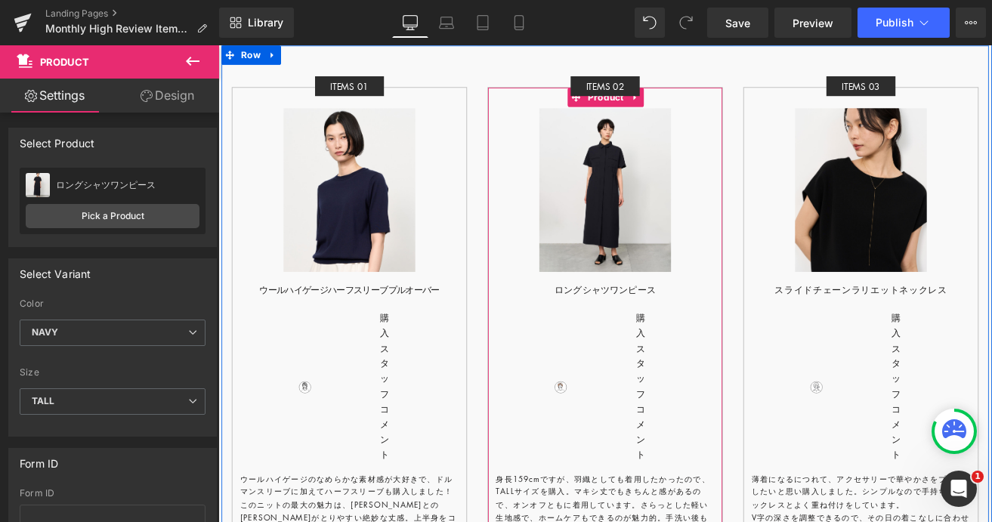
scroll to position [4346, 0]
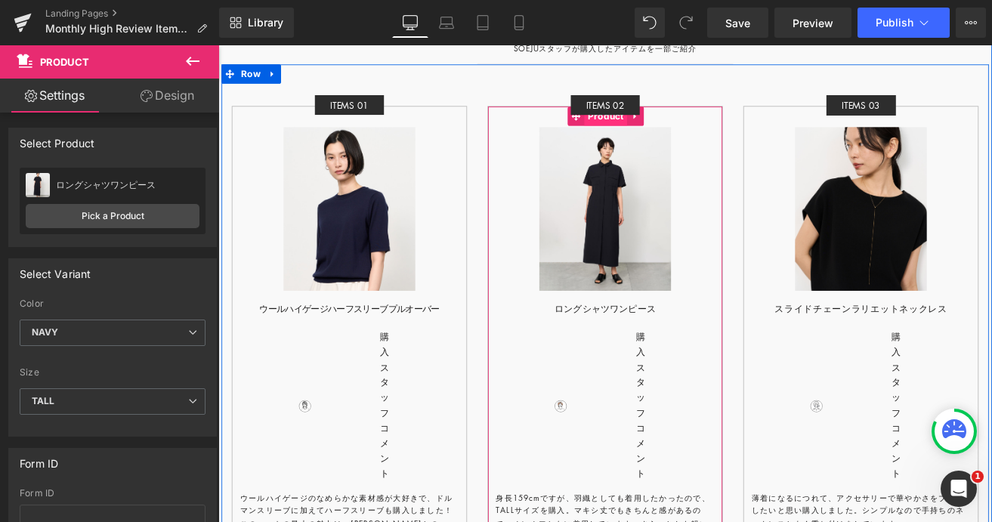
click at [667, 118] on span "Product" at bounding box center [676, 129] width 51 height 23
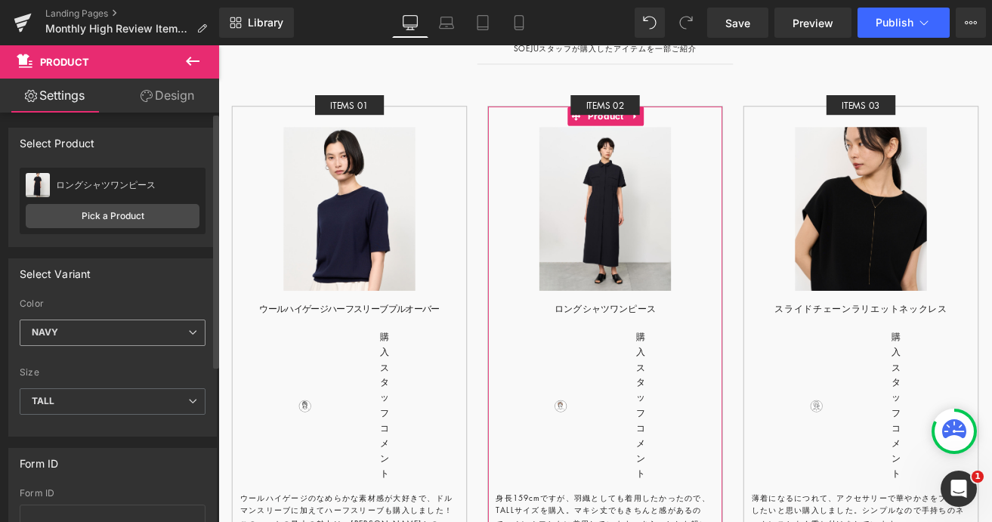
click at [97, 326] on span "NAVY" at bounding box center [113, 333] width 186 height 26
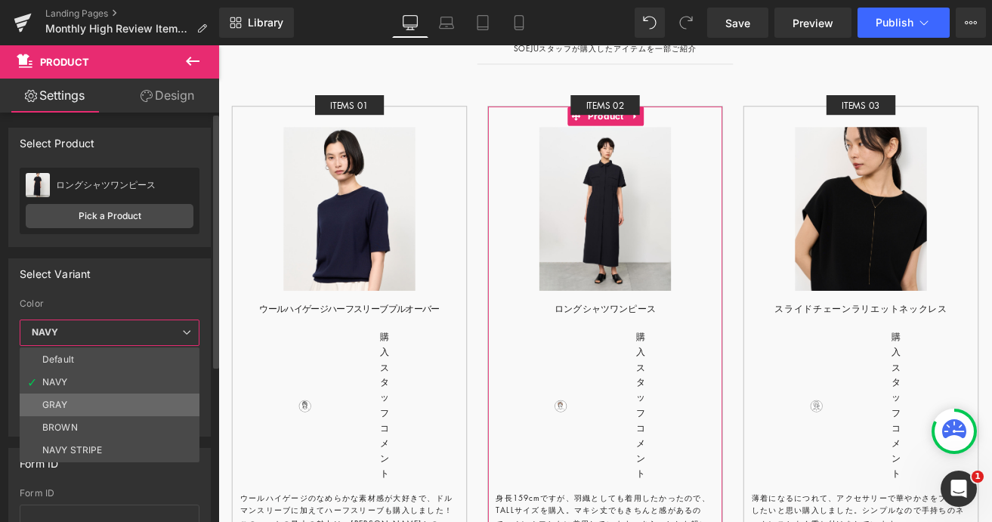
click at [85, 406] on li "GRAY" at bounding box center [110, 405] width 180 height 23
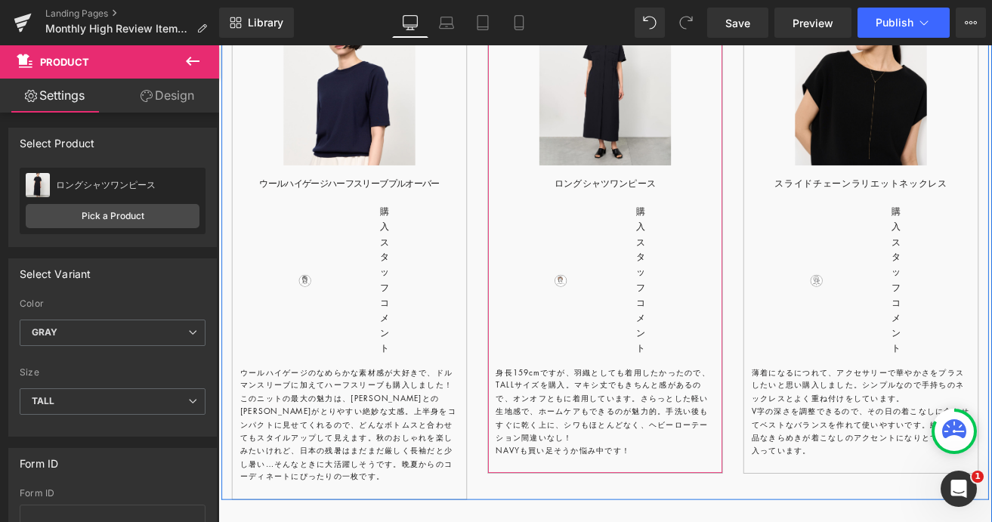
scroll to position [4501, 0]
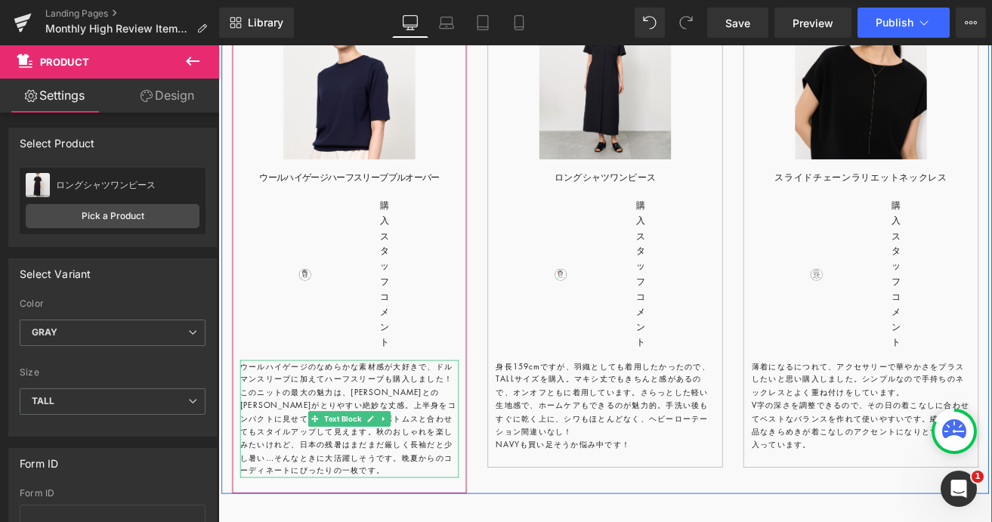
click at [483, 417] on p "ウールハイゲージのなめらかな素材感が大好きで、ドルマンスリーブに加えてハーフスリーブも購入しました！このニットの最大の魅力は、ボトムスとのバランスがとりやすい…" at bounding box center [373, 486] width 258 height 139
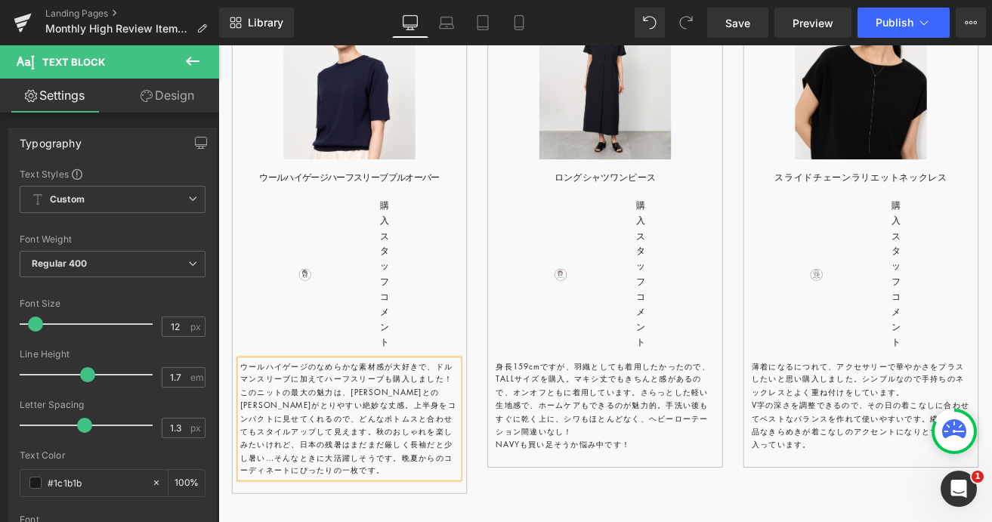
click at [483, 417] on p "ウールハイゲージのなめらかな素材感が大好きで、ドルマンスリーブに加えてハーフスリーブも購入しました！このニットの最大の魅力は、ボトムスとのバランスがとりやすい…" at bounding box center [373, 486] width 258 height 139
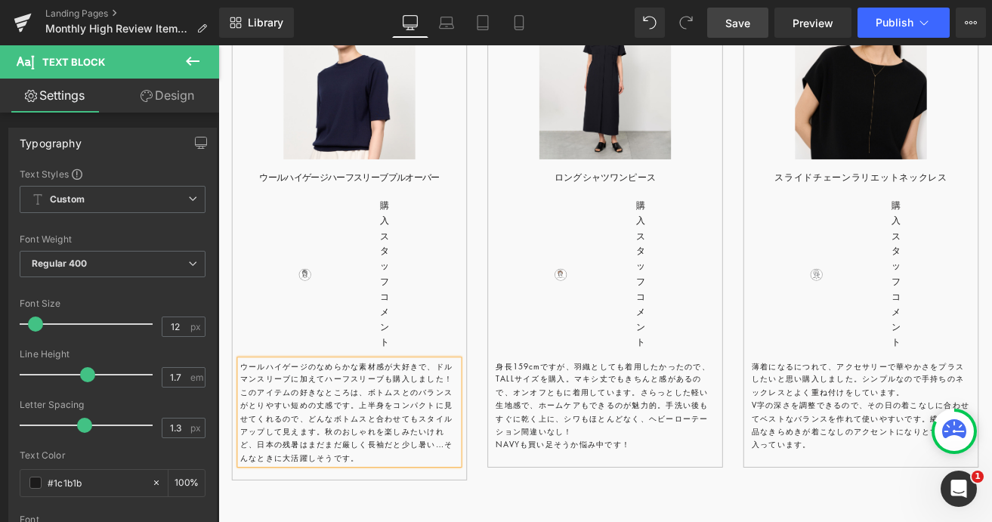
click at [742, 23] on span "Save" at bounding box center [737, 23] width 25 height 16
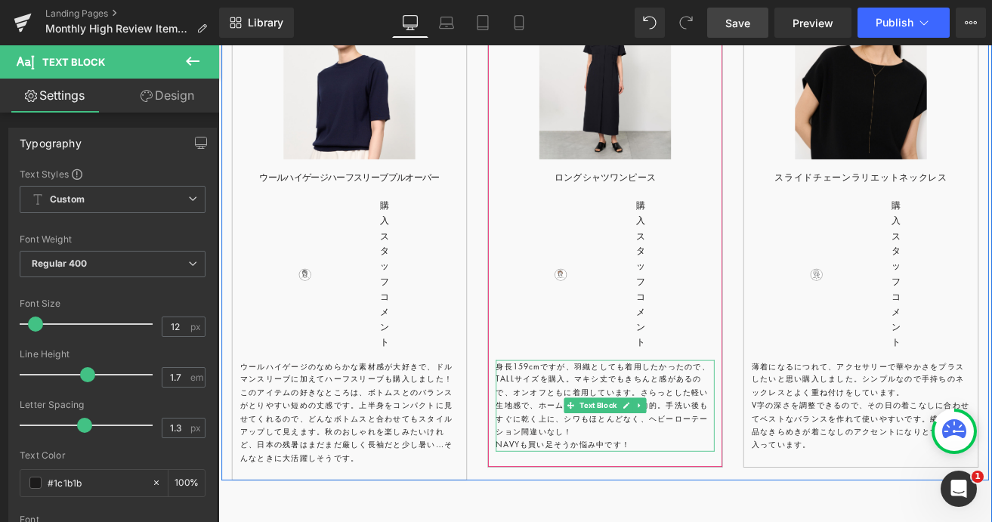
click at [571, 509] on p "NAVYも買い足そうか悩み中です！" at bounding box center [675, 516] width 258 height 15
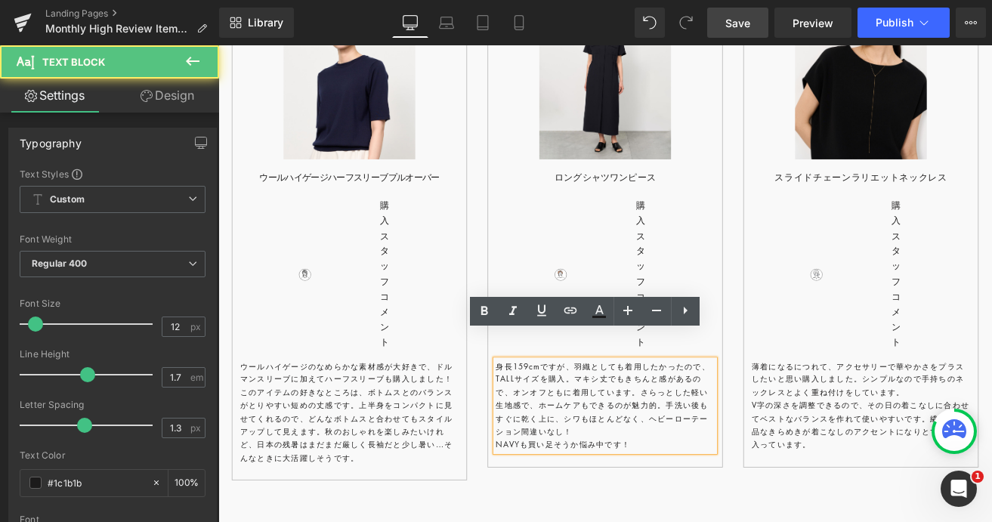
click at [552, 509] on p "NAVYも買い足そうか悩み中です！" at bounding box center [675, 516] width 258 height 15
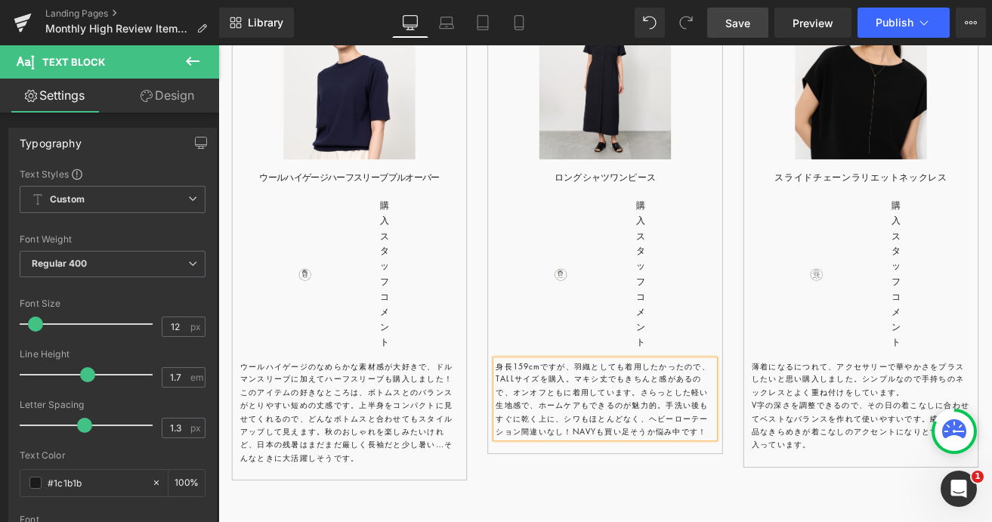
click at [744, 20] on span "Save" at bounding box center [737, 23] width 25 height 16
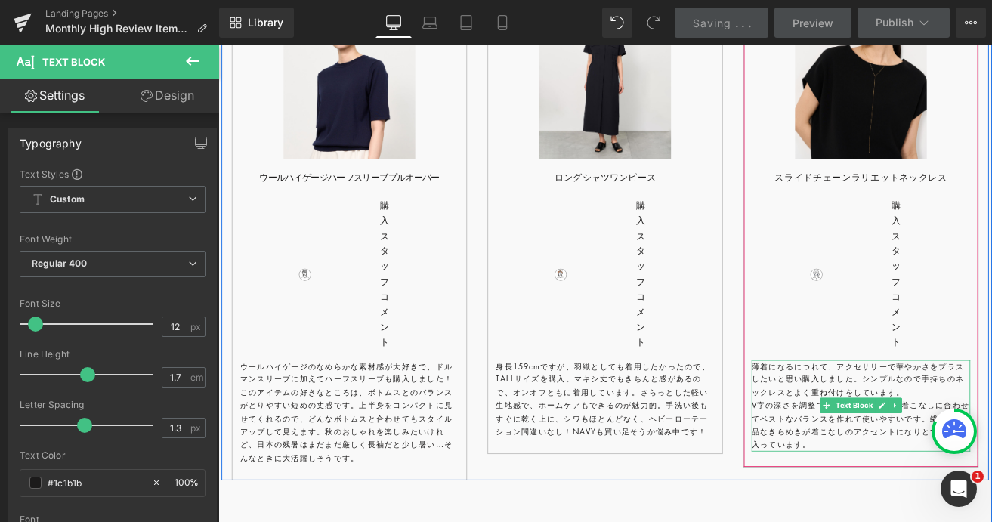
click at [857, 463] on p "V字の深さを調整できるので、その日の着こなしに合わせてベストなバランスを作れて使いやすいです。繊細で上品なきらめきが着こなしのアクセントになりとても気に入って…" at bounding box center [978, 494] width 258 height 62
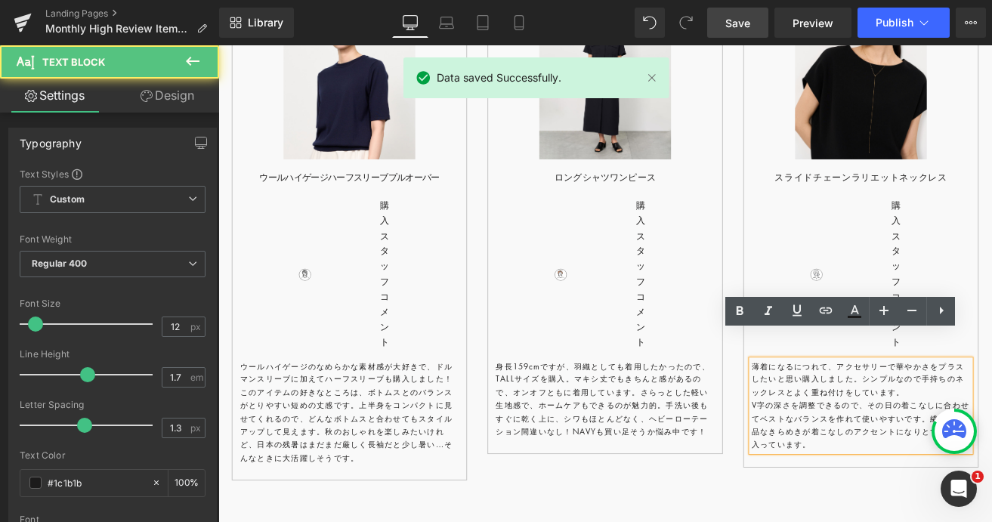
click at [857, 463] on p "V字の深さを調整できるので、その日の着こなしに合わせてベストなバランスを作れて使いやすいです。繊細で上品なきらめきが着こなしのアクセントになりとても気に入って…" at bounding box center [978, 494] width 258 height 62
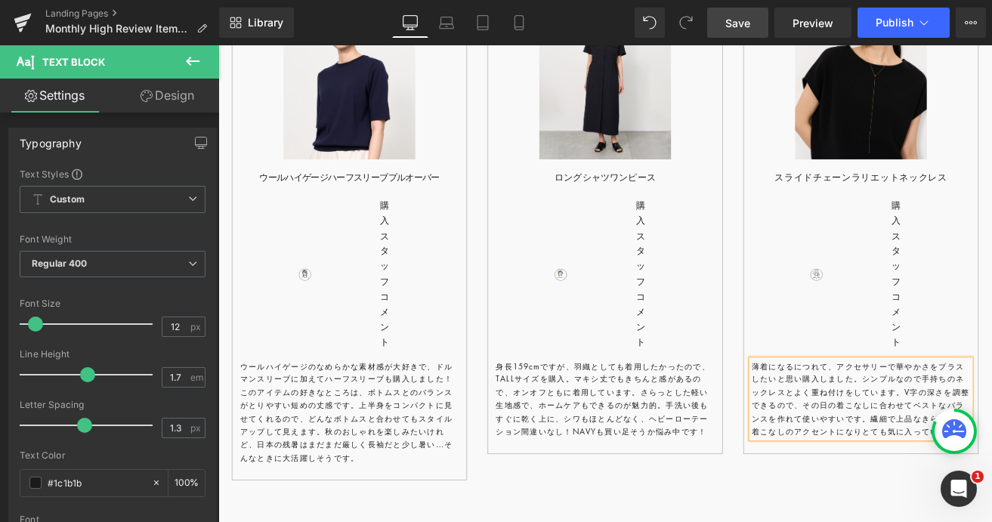
click at [741, 19] on span "Save" at bounding box center [737, 23] width 25 height 16
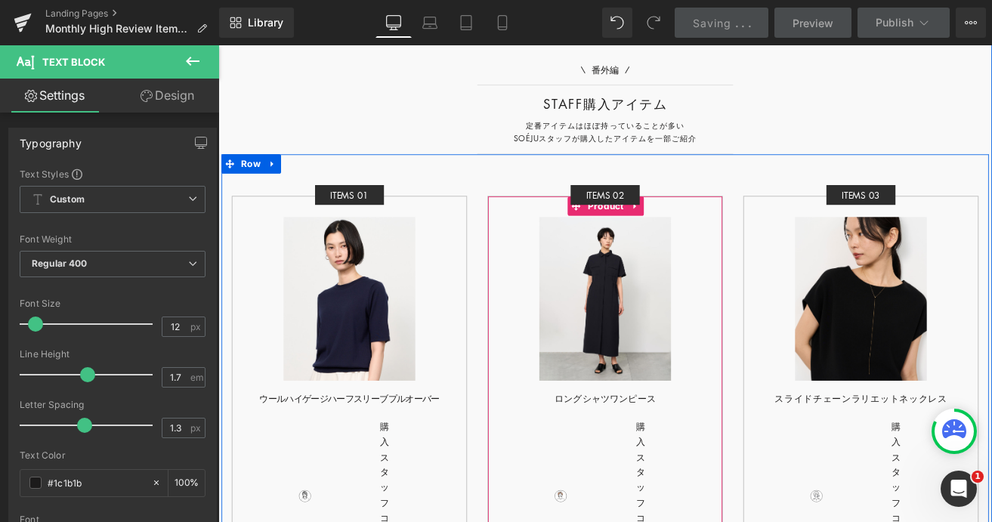
scroll to position [4238, 0]
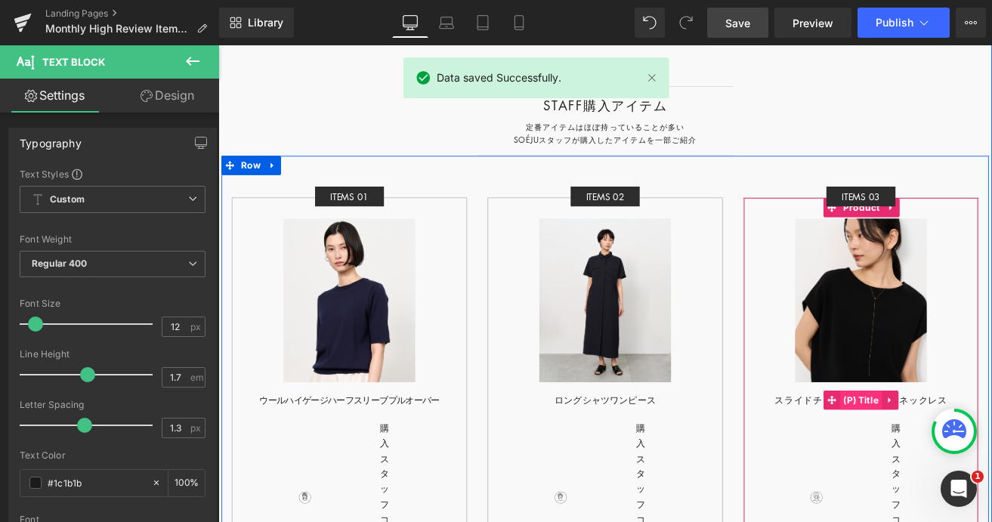
click at [985, 453] on span "(P) Title" at bounding box center [978, 464] width 49 height 23
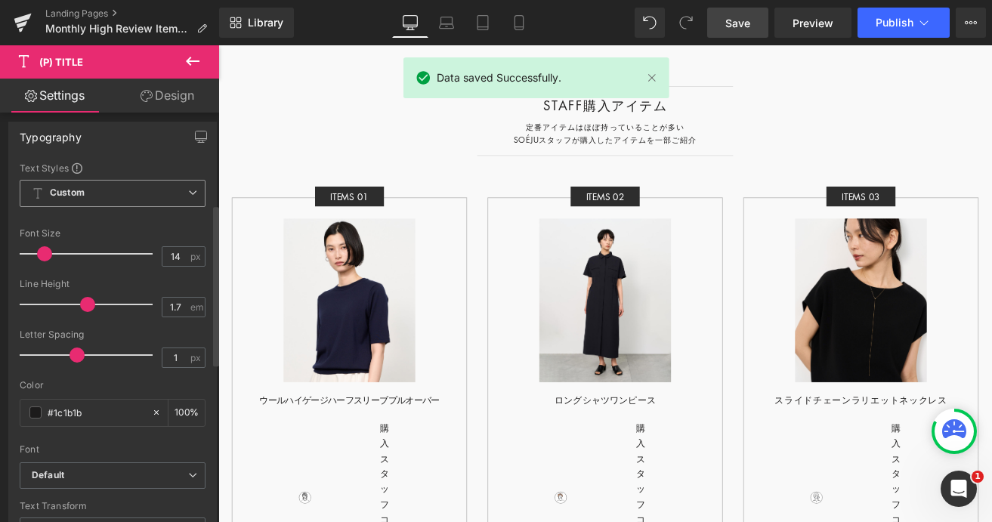
scroll to position [243, 0]
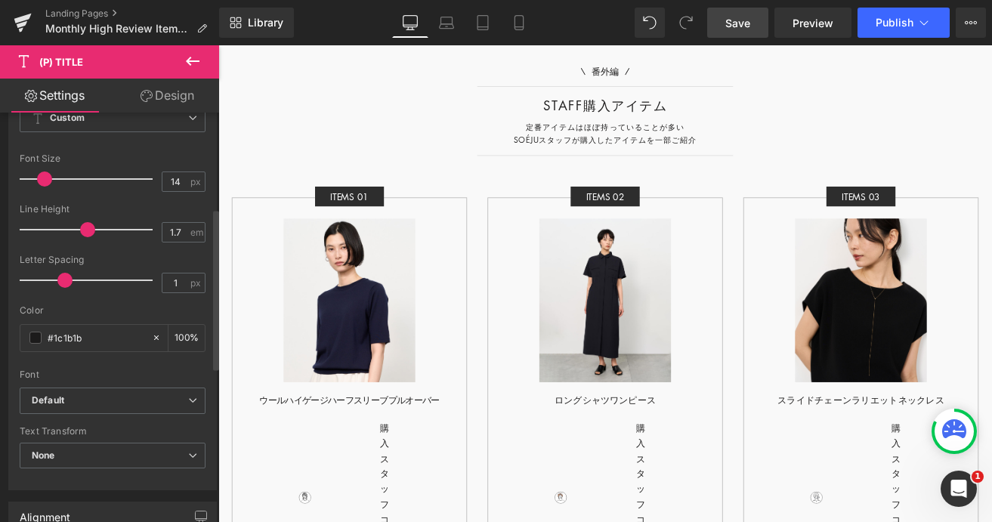
drag, startPoint x: 72, startPoint y: 282, endPoint x: 59, endPoint y: 282, distance: 12.8
click at [59, 282] on span at bounding box center [64, 280] width 15 height 15
click at [732, 27] on span "Save" at bounding box center [737, 23] width 25 height 16
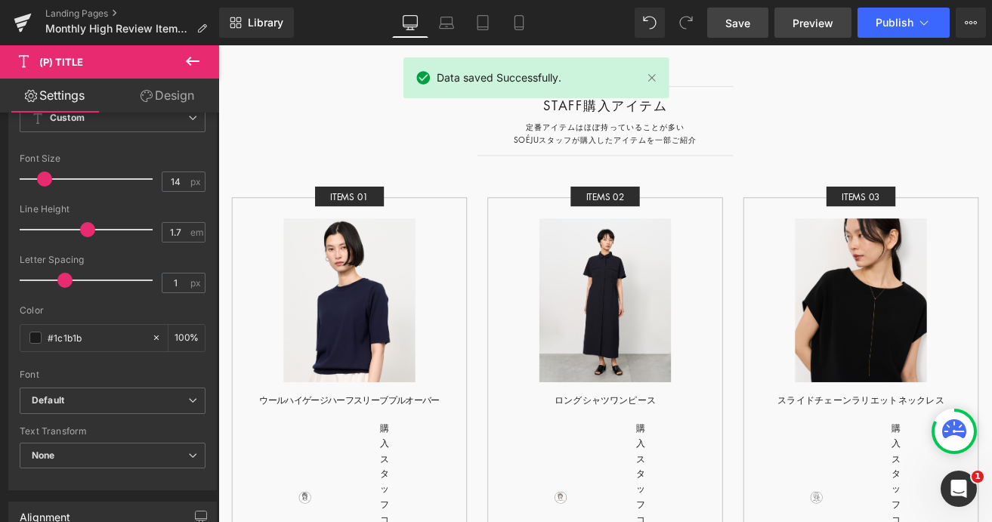
click at [805, 21] on span "Preview" at bounding box center [813, 23] width 41 height 16
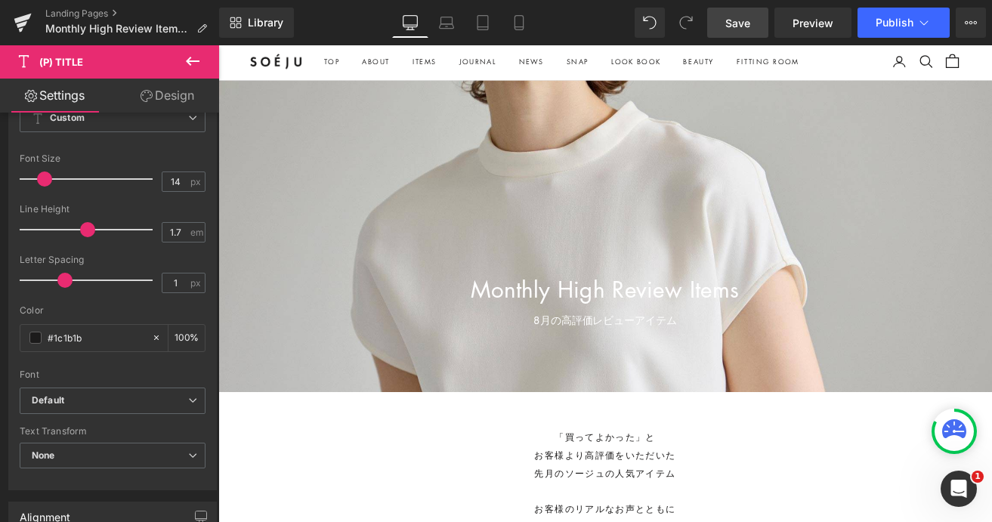
scroll to position [0, 0]
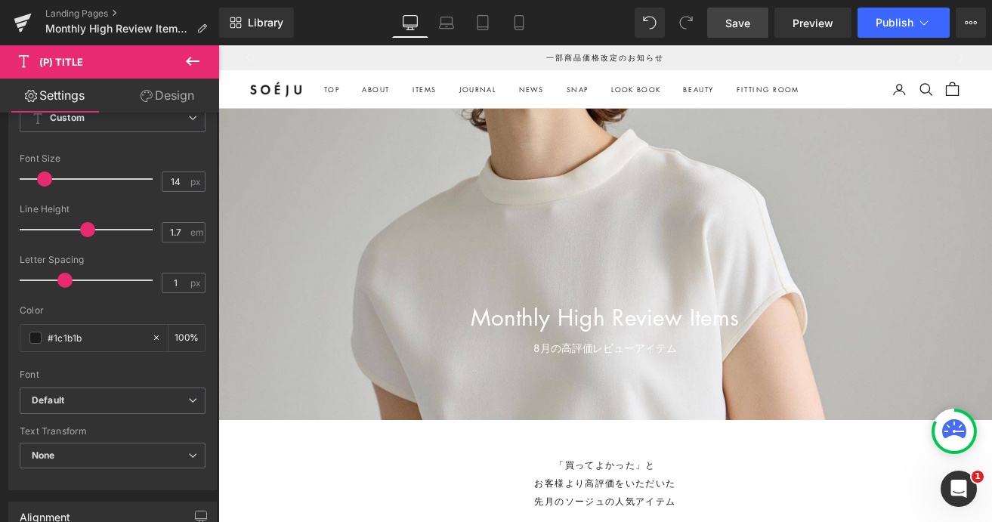
click at [653, 248] on div at bounding box center [675, 304] width 914 height 368
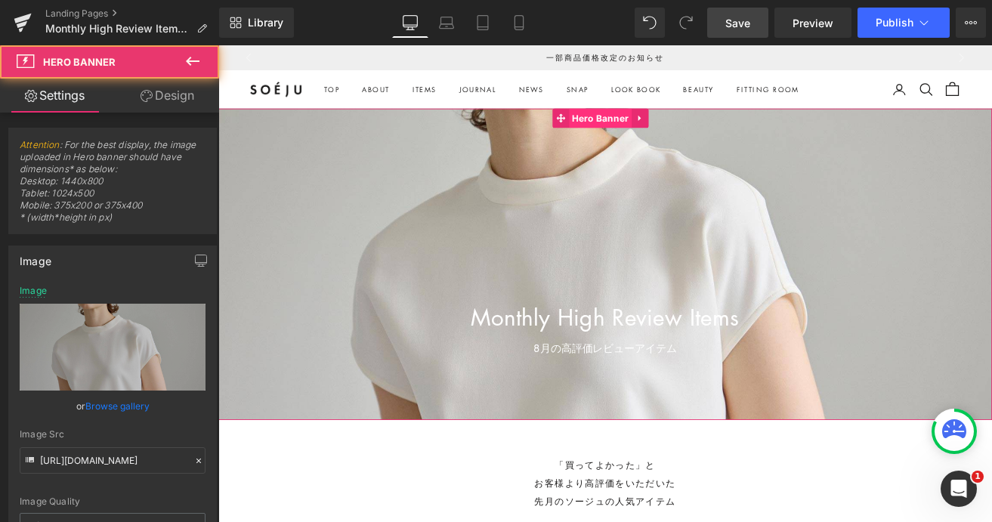
click at [660, 128] on span "Hero Banner" at bounding box center [669, 131] width 74 height 23
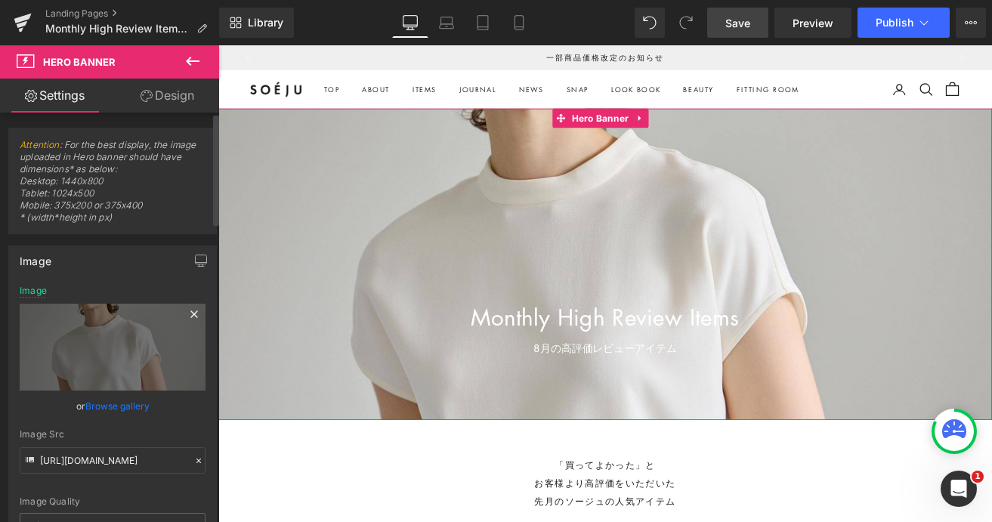
click at [193, 311] on icon at bounding box center [194, 314] width 18 height 18
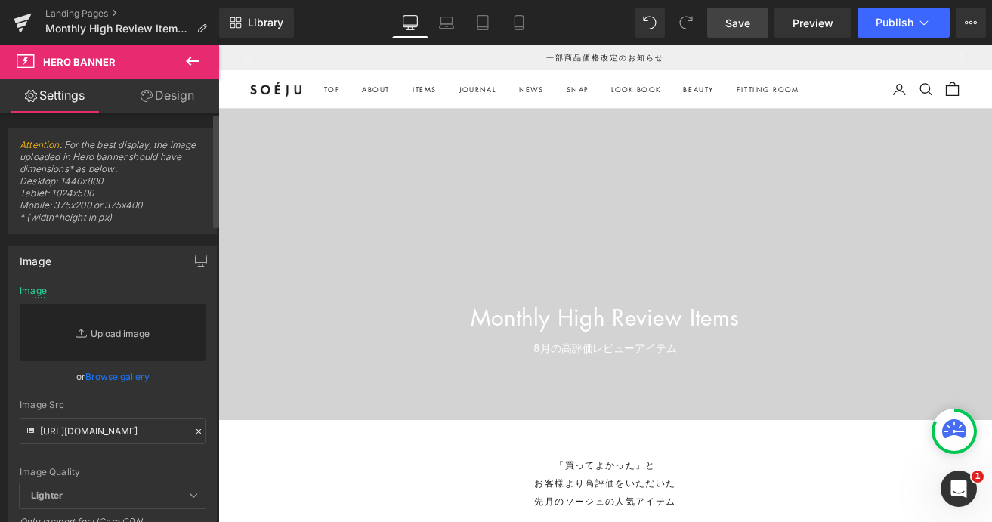
click at [105, 339] on link "Replace Image" at bounding box center [113, 332] width 186 height 57
type input "C:\fakepath\top_pc_highreview2508_v2.jpg"
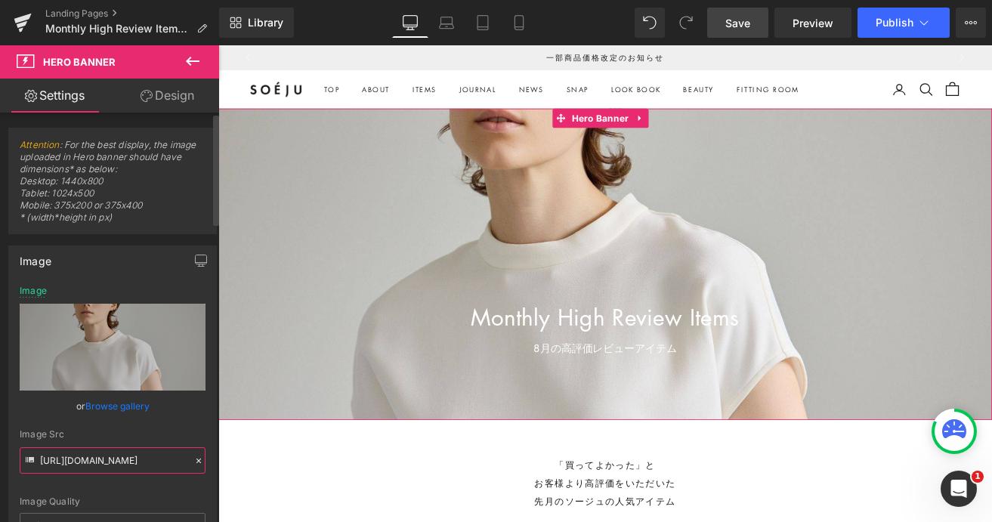
click at [117, 460] on input "[URL][DOMAIN_NAME]" at bounding box center [113, 460] width 186 height 26
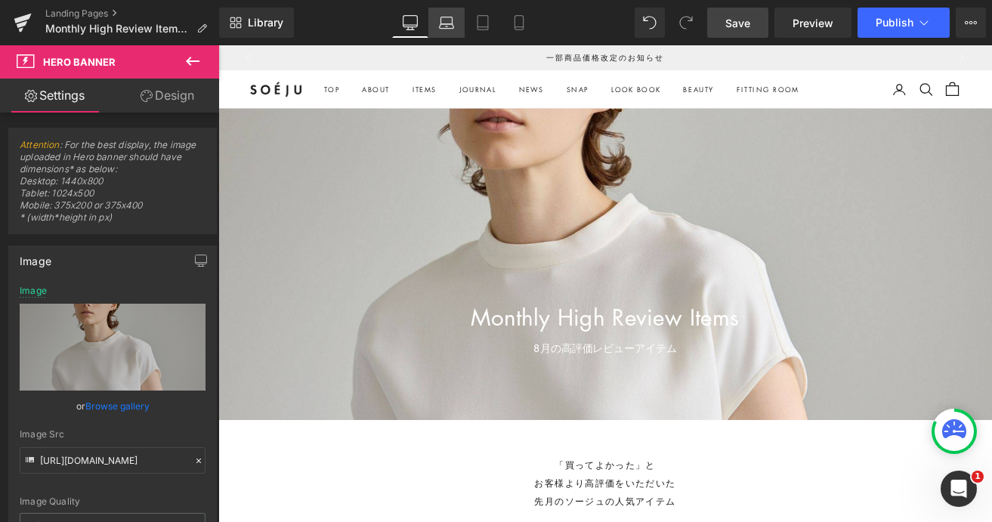
click at [446, 17] on icon at bounding box center [446, 20] width 11 height 7
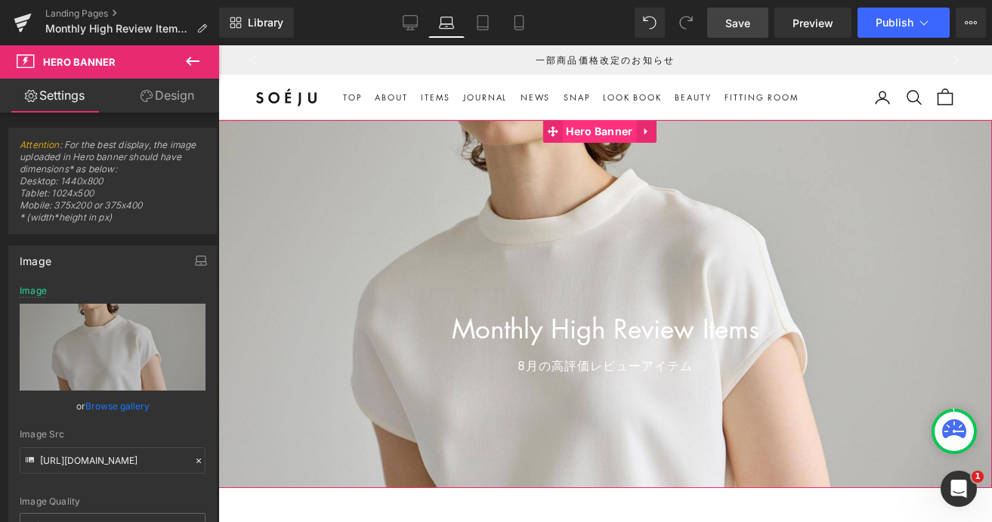
click at [589, 138] on span "Hero Banner" at bounding box center [599, 131] width 74 height 23
click at [135, 456] on input "[URL][DOMAIN_NAME]" at bounding box center [113, 460] width 186 height 26
paste input "f0e7a26f-6af8-4b1c-b598-e9cfa45856ef/-/format/auto/-/preview/3000x3000/-/qualit…"
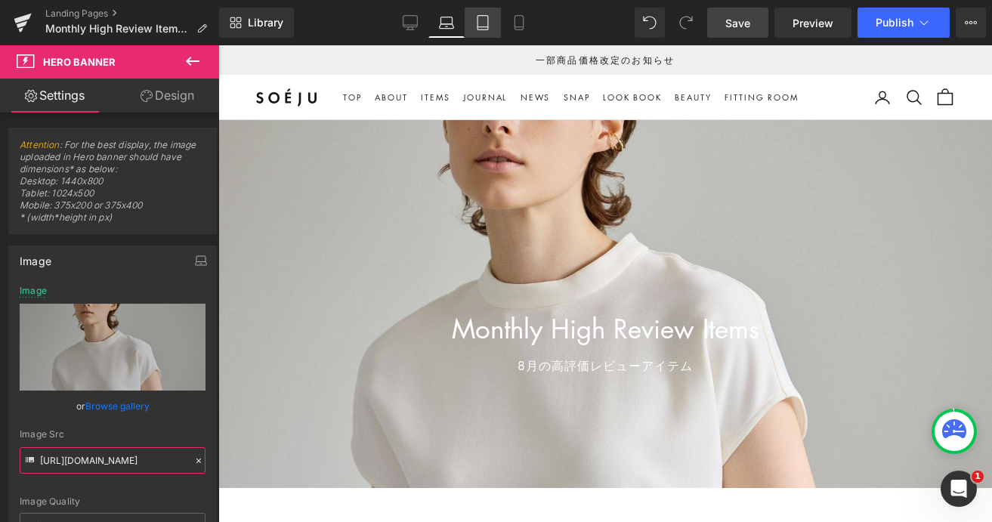
type input "[URL][DOMAIN_NAME]"
click at [480, 29] on icon at bounding box center [483, 23] width 11 height 14
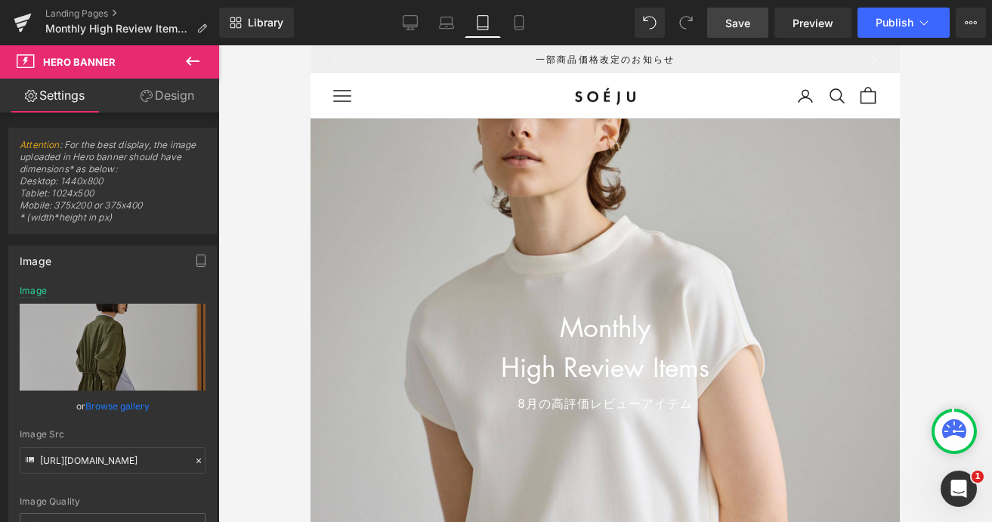
scroll to position [0, 0]
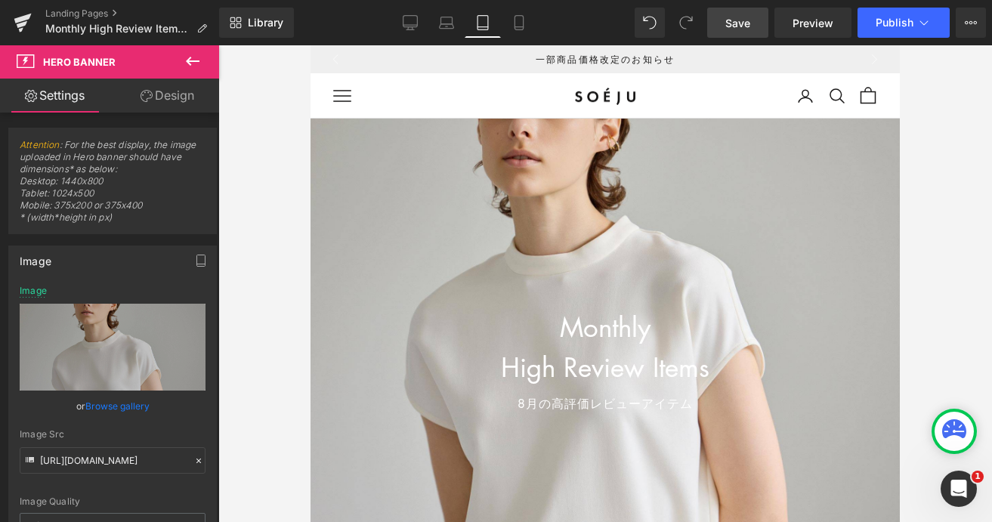
click at [750, 21] on span "Save" at bounding box center [737, 23] width 25 height 16
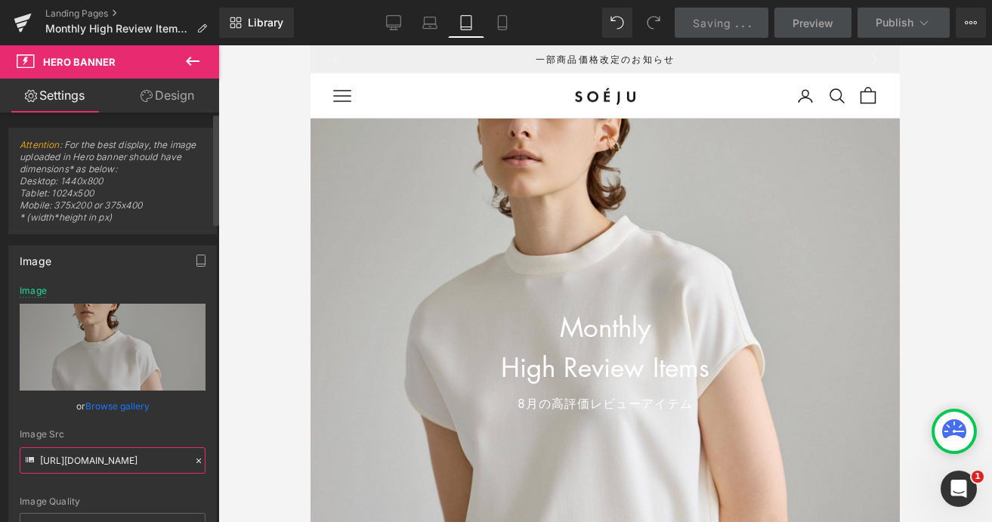
click at [125, 457] on input "[URL][DOMAIN_NAME]" at bounding box center [113, 460] width 186 height 26
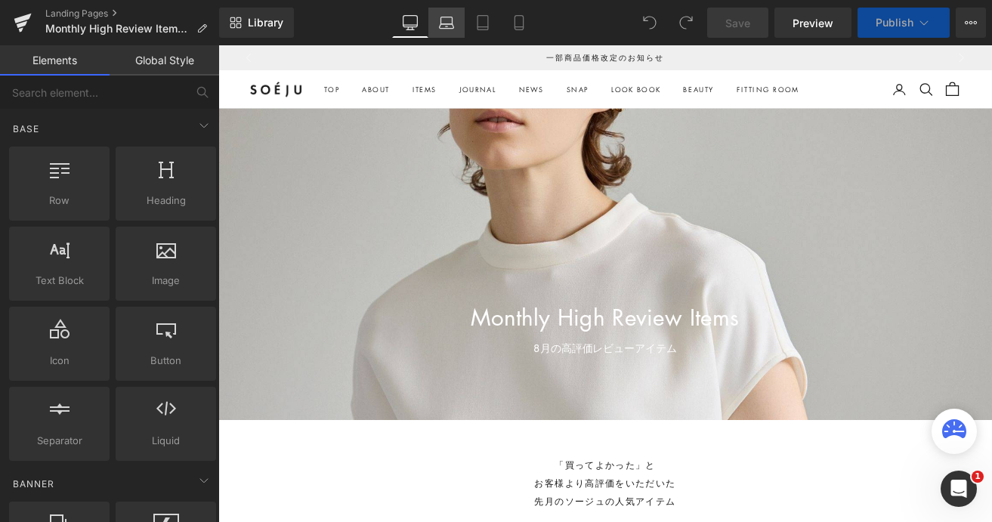
click at [452, 28] on icon at bounding box center [446, 26] width 14 height 5
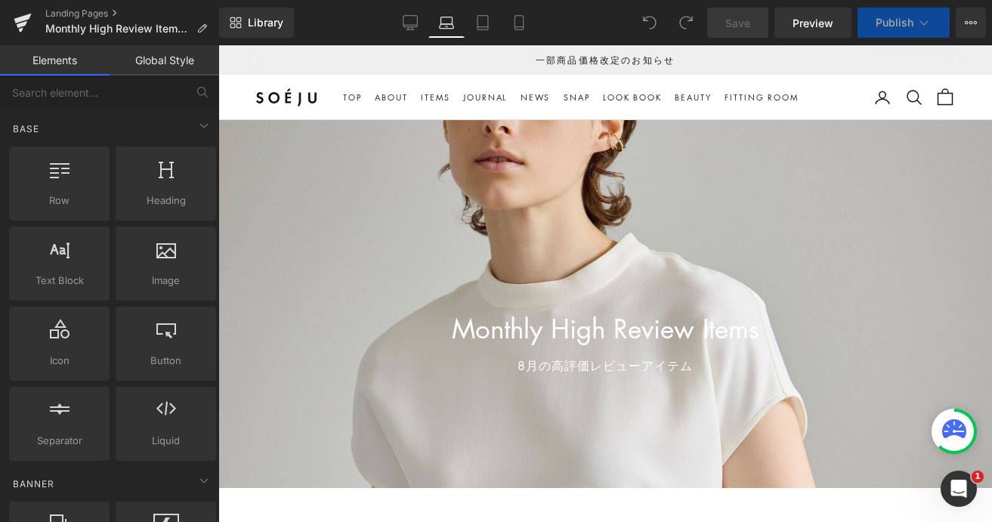
click at [589, 130] on div "Monthly High Review Items Heading 8月の高評価レビューアイテム Heading Hero Banner" at bounding box center [605, 304] width 774 height 368
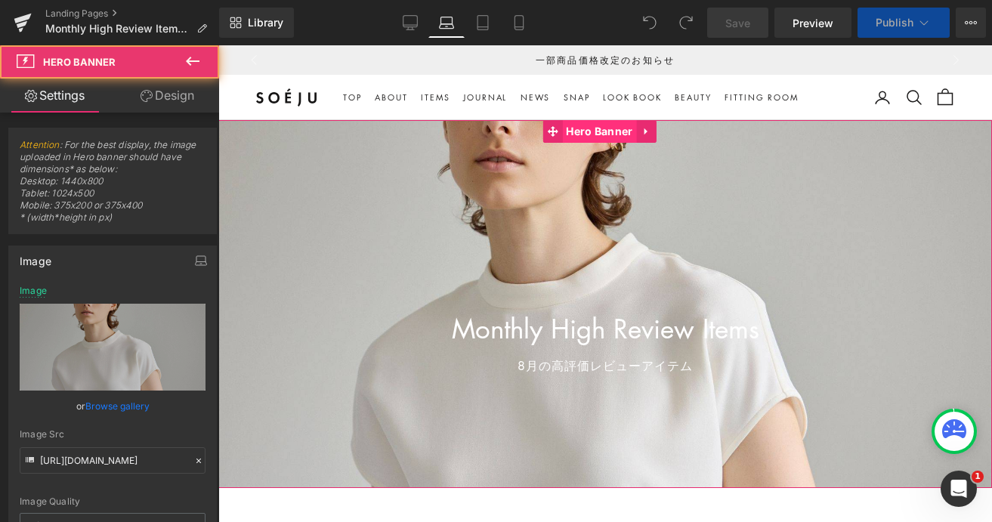
click at [591, 130] on span "Hero Banner" at bounding box center [599, 131] width 74 height 23
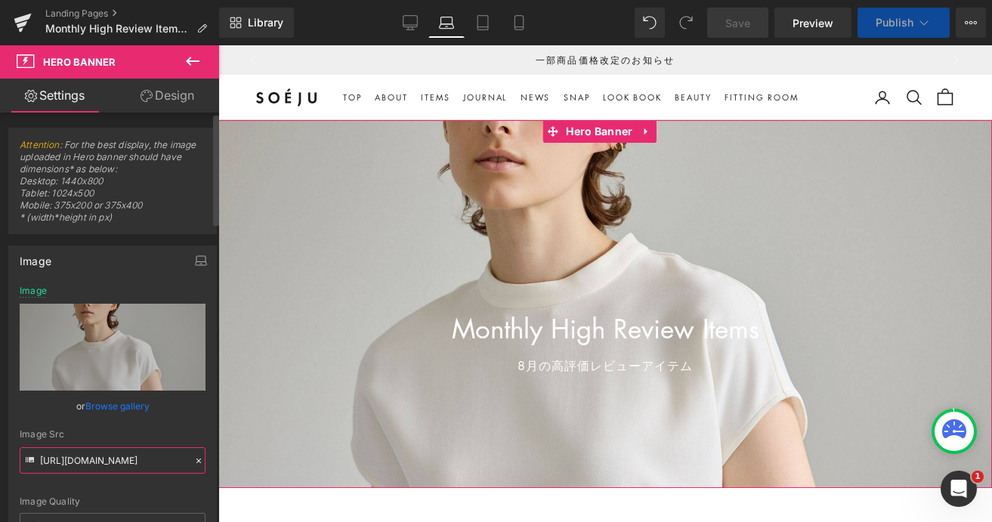
click at [128, 462] on input "[URL][DOMAIN_NAME]" at bounding box center [113, 460] width 186 height 26
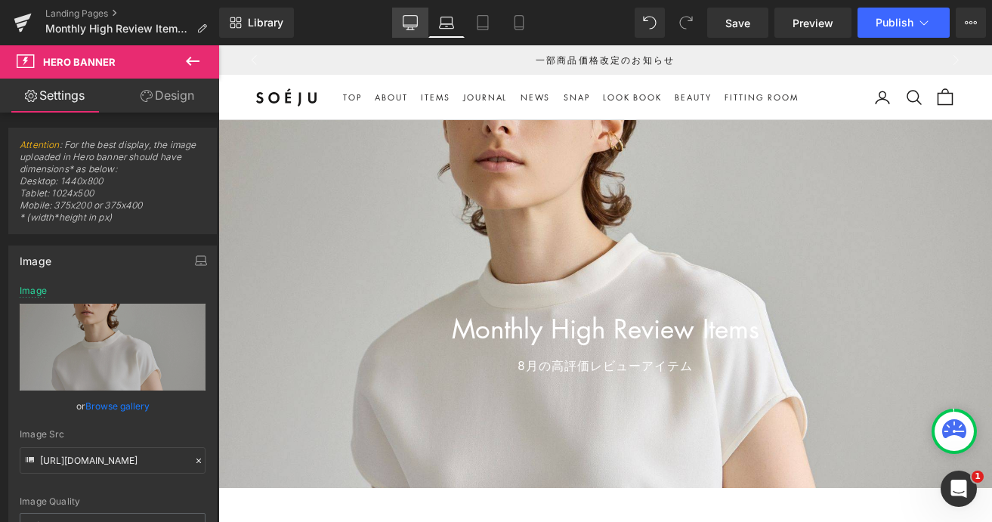
click at [412, 13] on link "Desktop" at bounding box center [410, 23] width 36 height 30
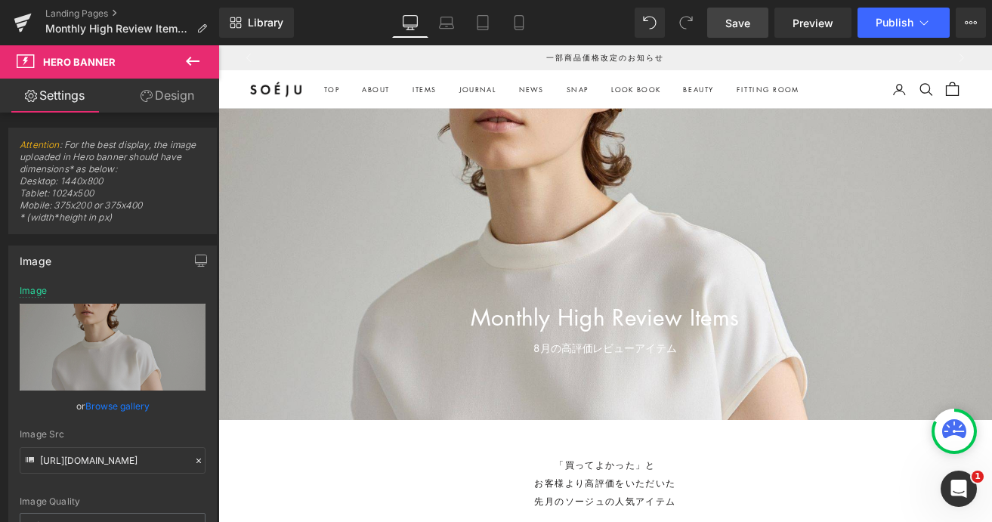
click at [743, 20] on span "Save" at bounding box center [737, 23] width 25 height 16
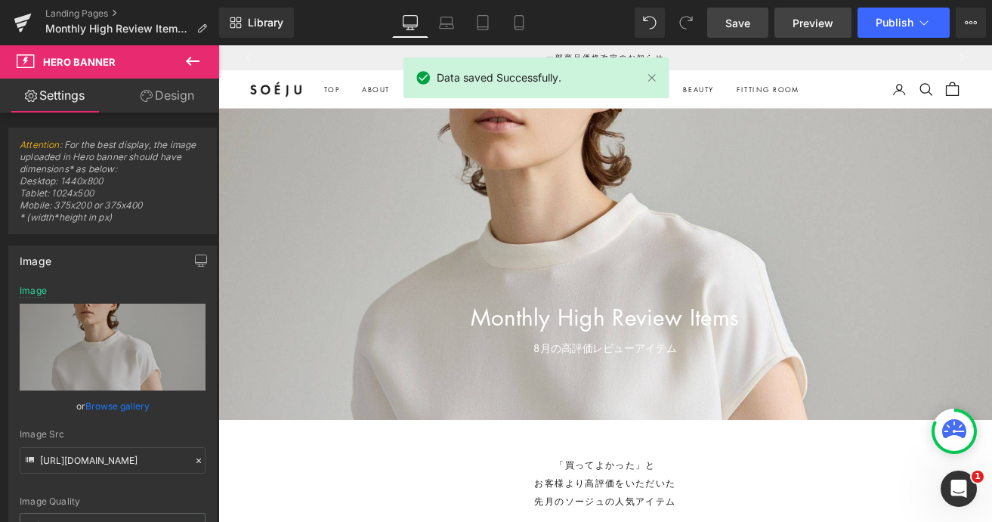
click at [821, 29] on span "Preview" at bounding box center [813, 23] width 41 height 16
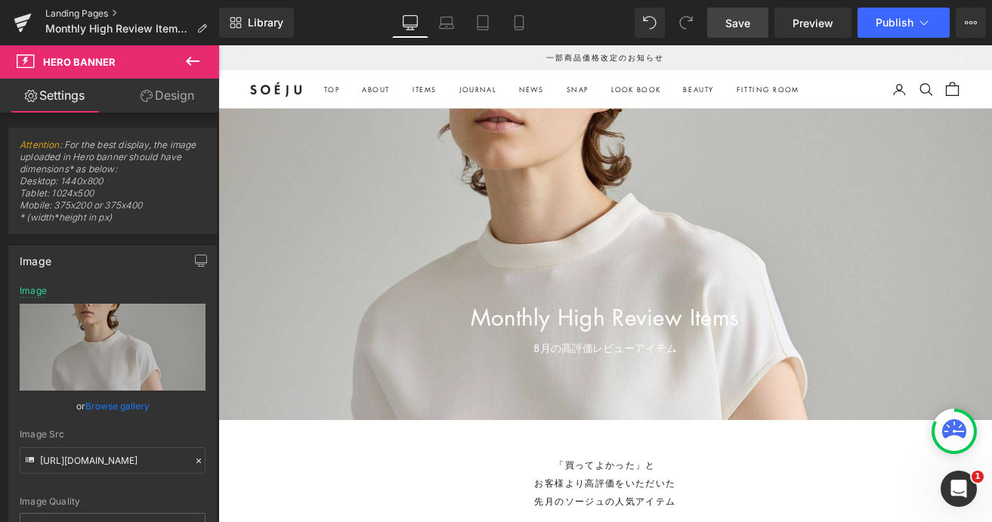
click at [82, 12] on link "Landing Pages" at bounding box center [132, 14] width 174 height 12
